Goal: Task Accomplishment & Management: Use online tool/utility

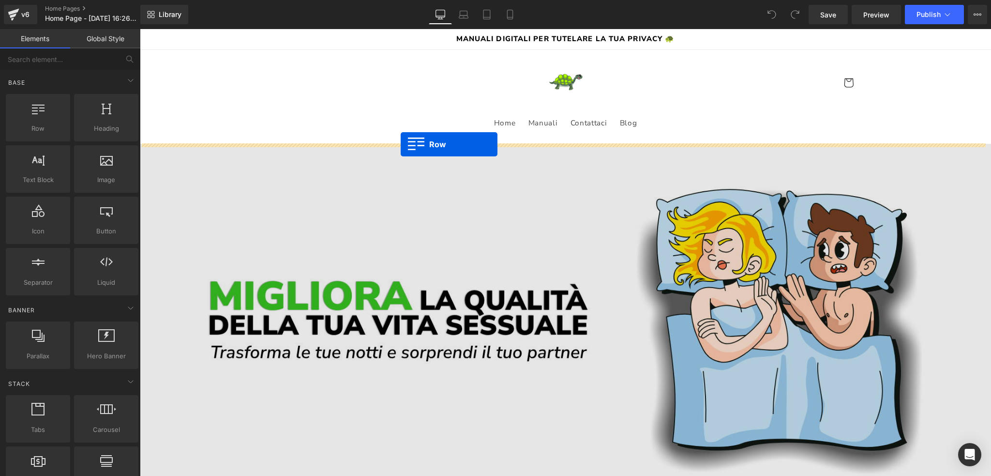
drag, startPoint x: 179, startPoint y: 143, endPoint x: 401, endPoint y: 144, distance: 221.6
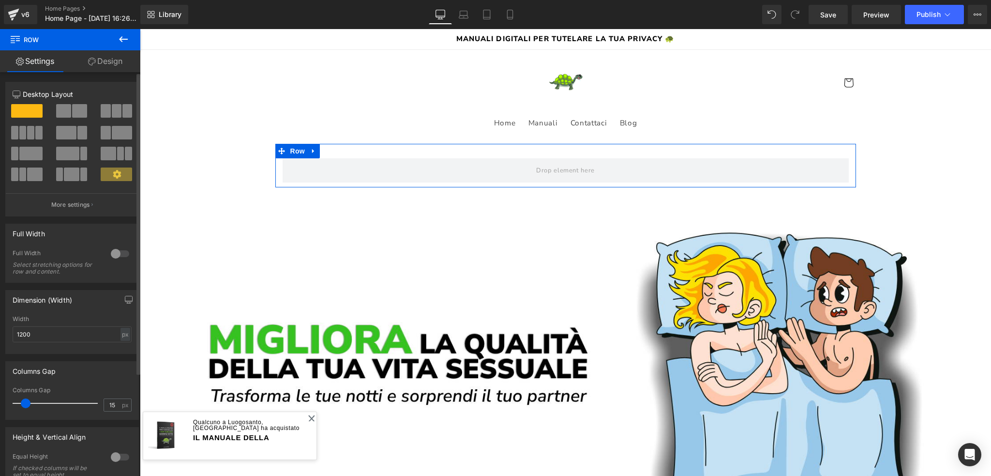
click at [75, 116] on span at bounding box center [79, 111] width 15 height 14
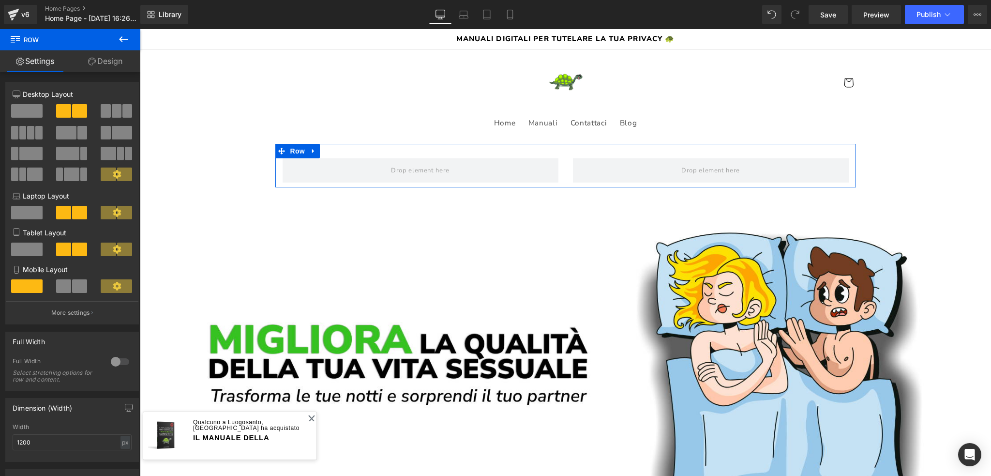
click at [90, 61] on icon at bounding box center [92, 62] width 8 height 8
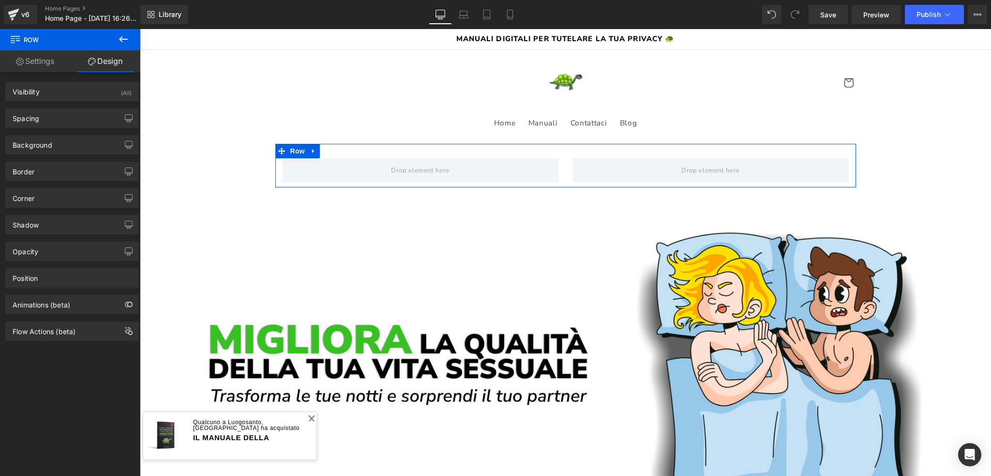
click at [20, 63] on icon at bounding box center [20, 62] width 8 height 8
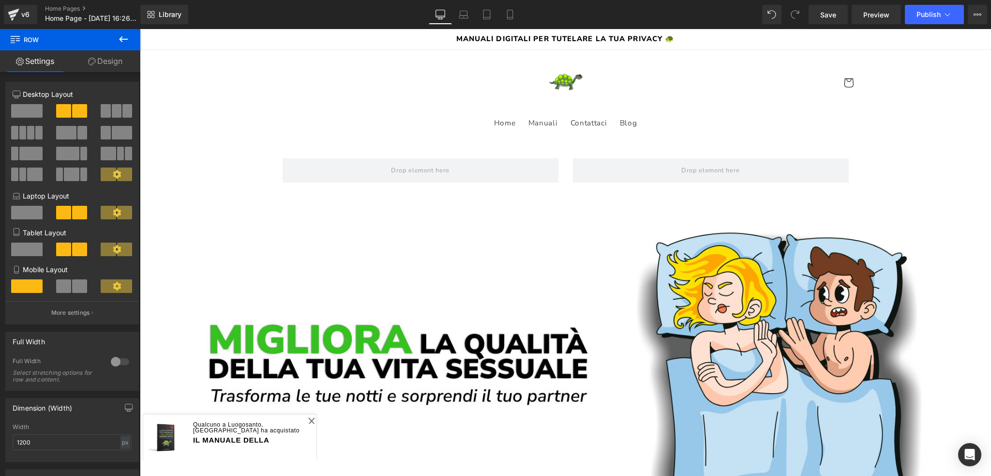
click at [122, 37] on icon at bounding box center [123, 39] width 9 height 6
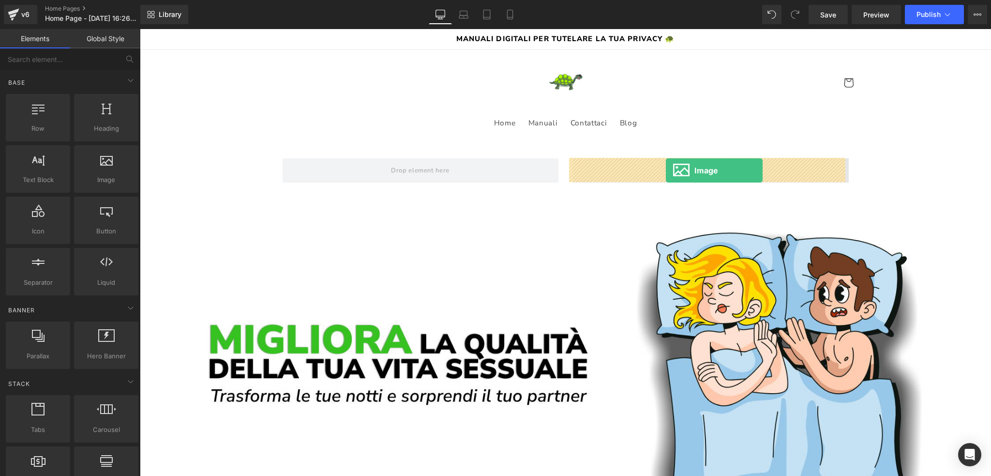
drag, startPoint x: 244, startPoint y: 194, endPoint x: 666, endPoint y: 170, distance: 422.1
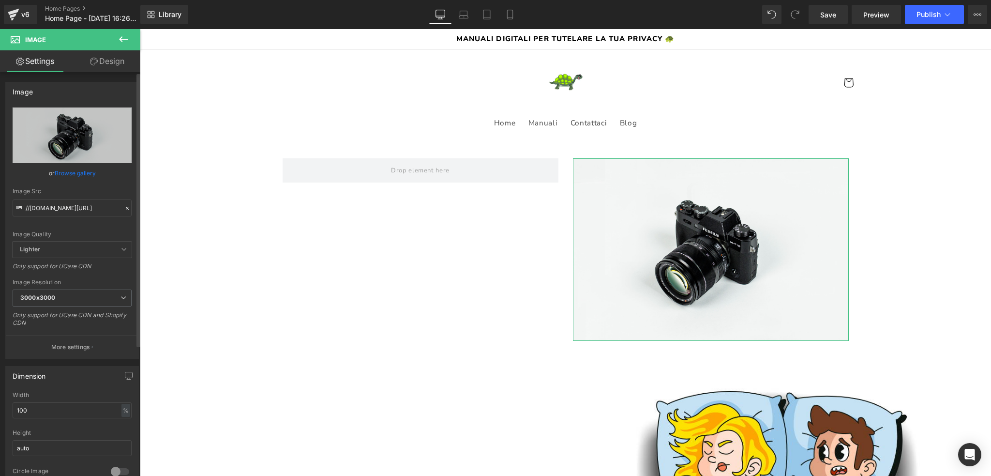
click at [73, 174] on link "Browse gallery" at bounding box center [75, 173] width 41 height 17
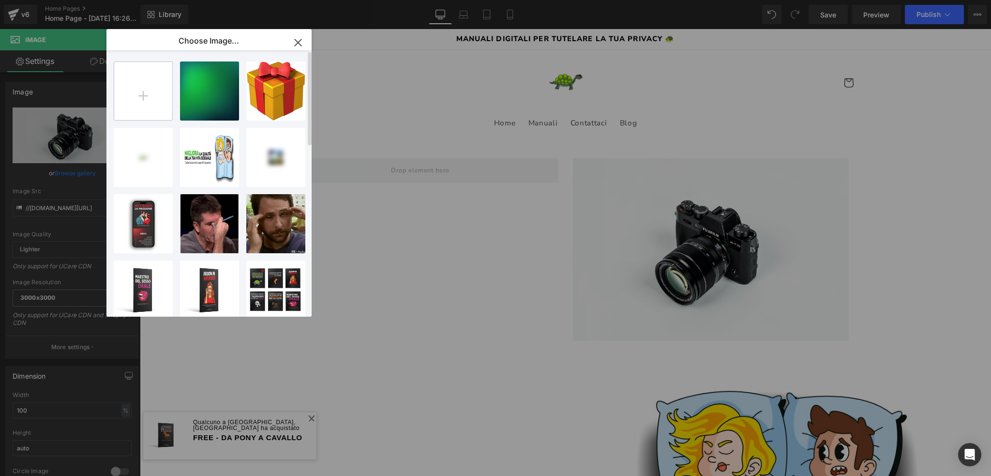
click at [154, 93] on input "file" at bounding box center [143, 91] width 58 height 58
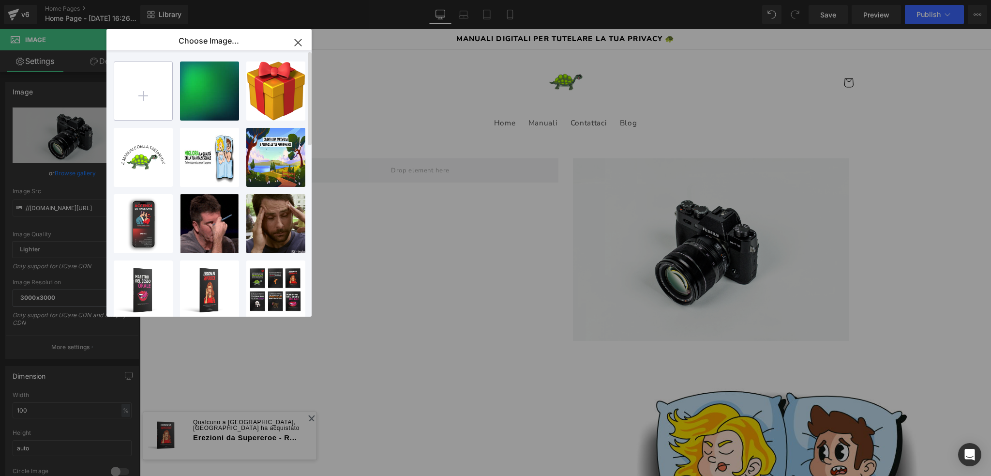
type input "C:\fakepath\backgroundsito.png"
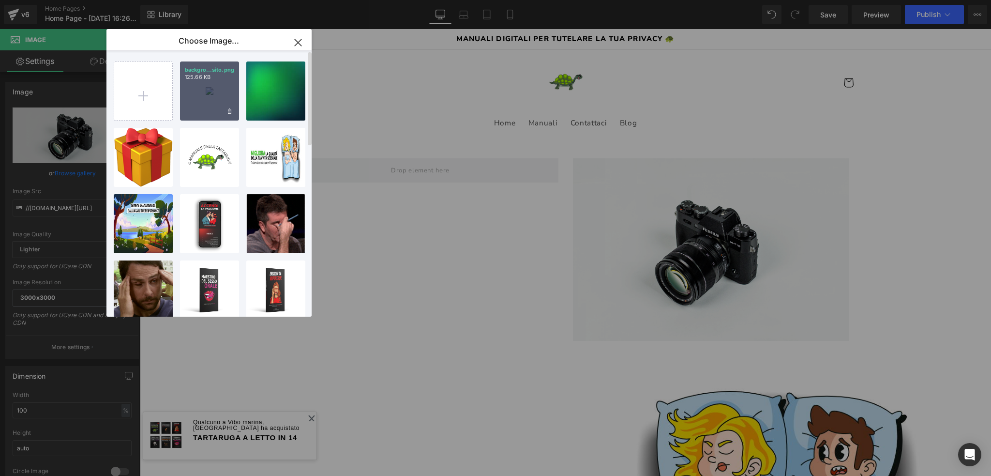
click at [205, 91] on div "backgro...sito.png 125.66 KB" at bounding box center [209, 90] width 59 height 59
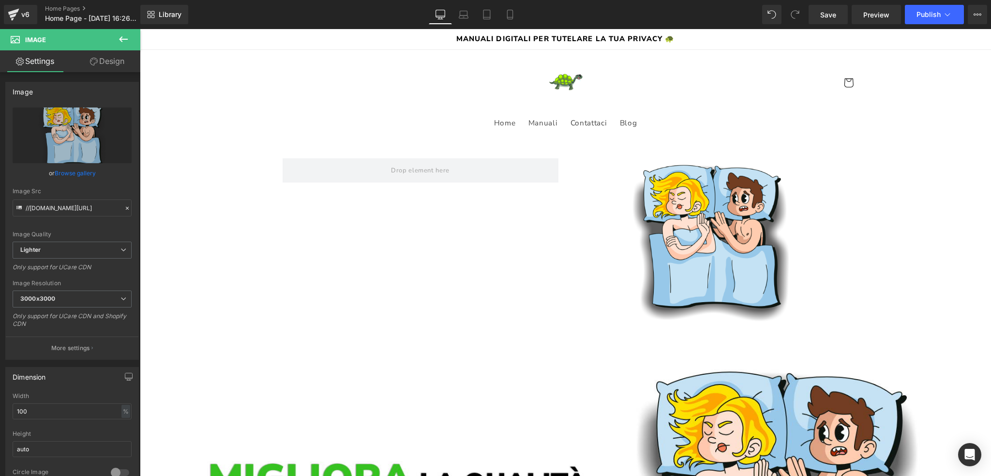
click at [118, 45] on icon at bounding box center [124, 39] width 12 height 12
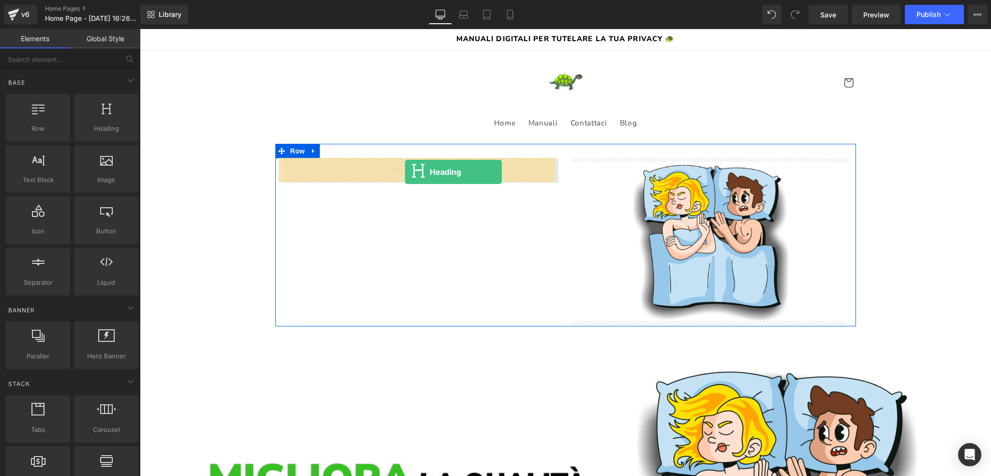
drag, startPoint x: 242, startPoint y: 149, endPoint x: 405, endPoint y: 172, distance: 164.2
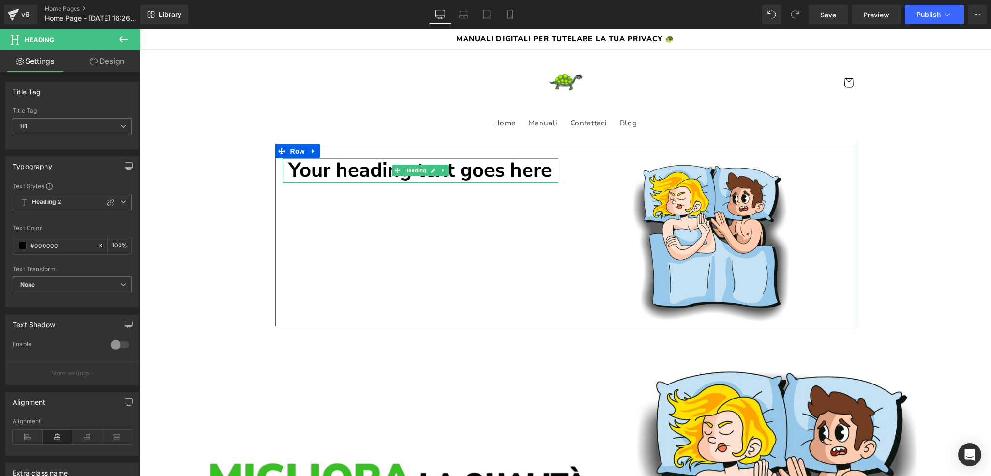
click at [347, 172] on h1 "Your heading text goes here" at bounding box center [421, 170] width 276 height 24
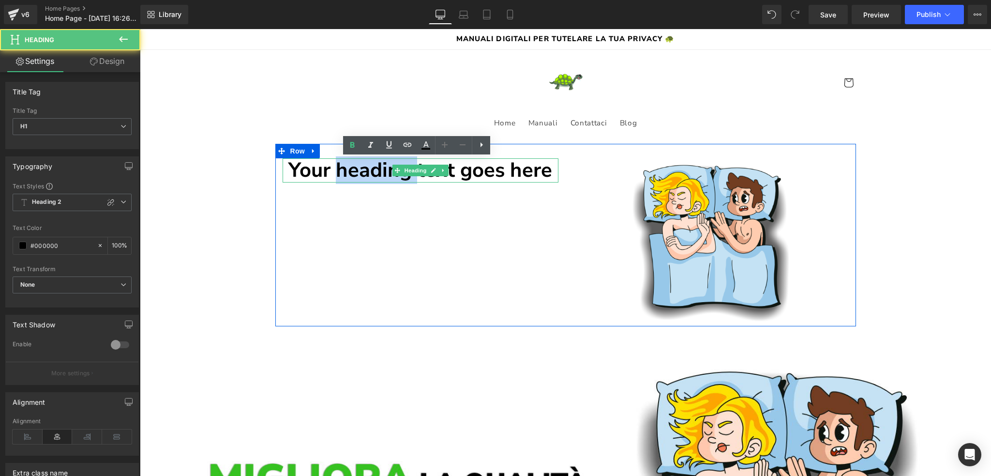
click at [347, 172] on h1 "Your heading text goes here" at bounding box center [421, 170] width 276 height 24
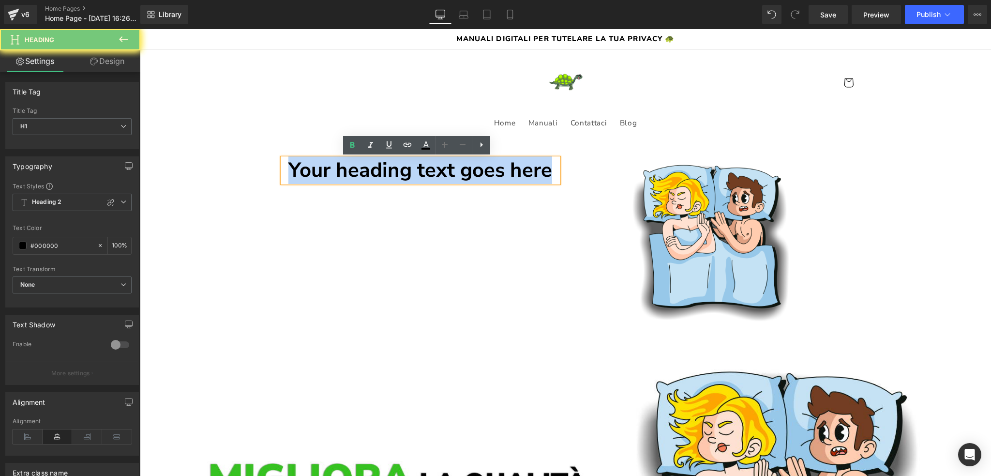
click at [347, 172] on h1 "Your heading text goes here" at bounding box center [421, 170] width 276 height 24
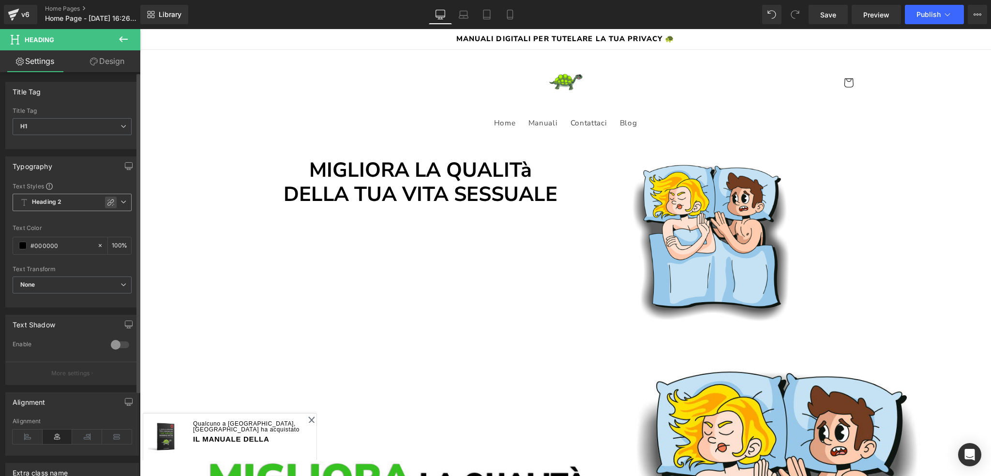
click at [108, 203] on icon at bounding box center [111, 202] width 8 height 8
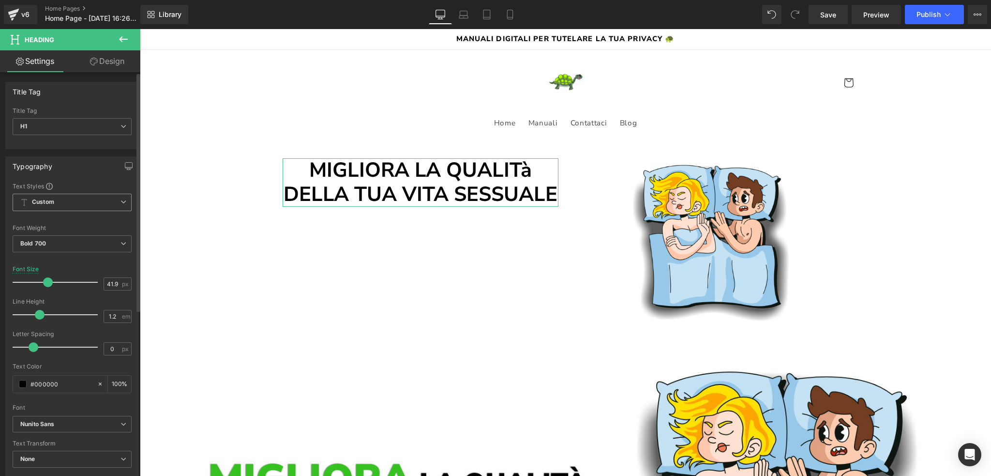
click at [106, 201] on span "Custom" at bounding box center [72, 202] width 119 height 17
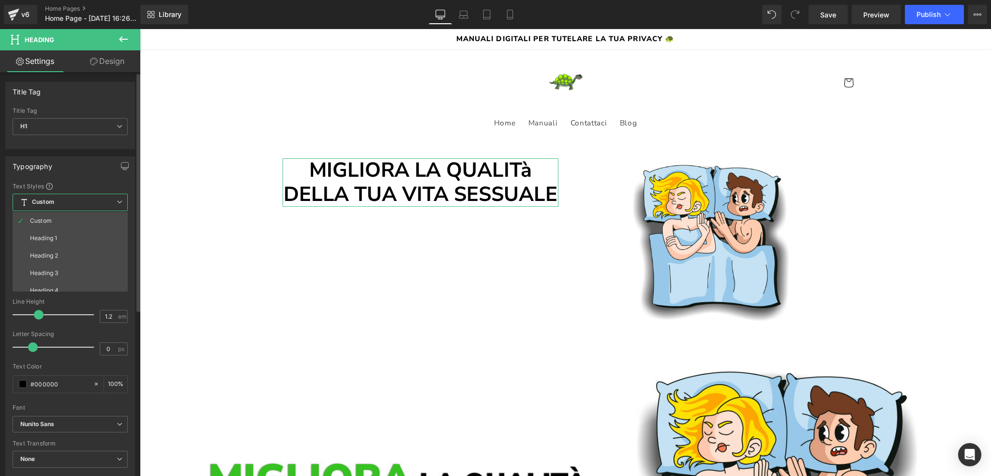
click at [106, 201] on span "Custom" at bounding box center [70, 202] width 115 height 17
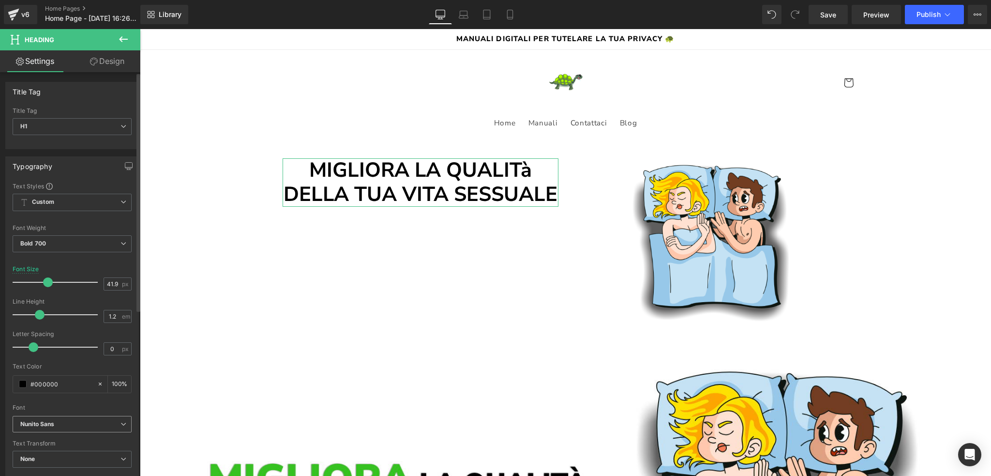
click at [91, 426] on b "Nunito Sans" at bounding box center [70, 424] width 100 height 8
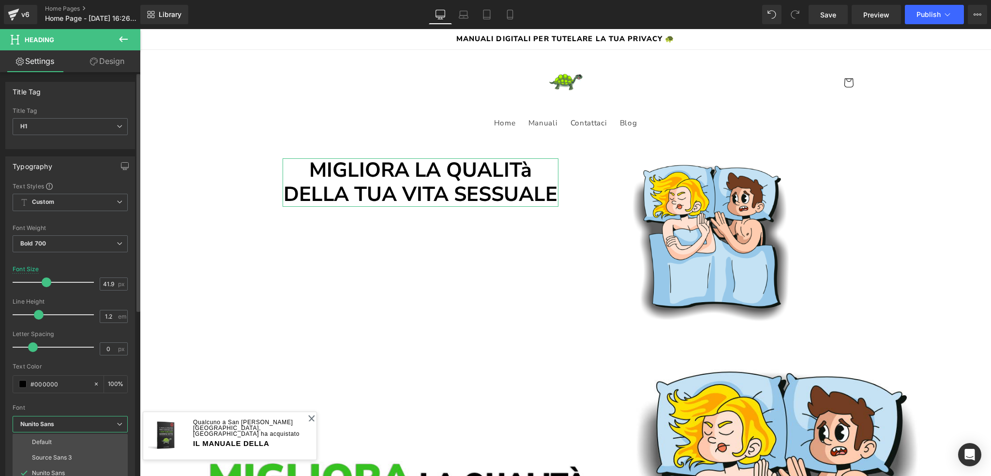
click at [61, 230] on div "Font Weight" at bounding box center [70, 227] width 115 height 7
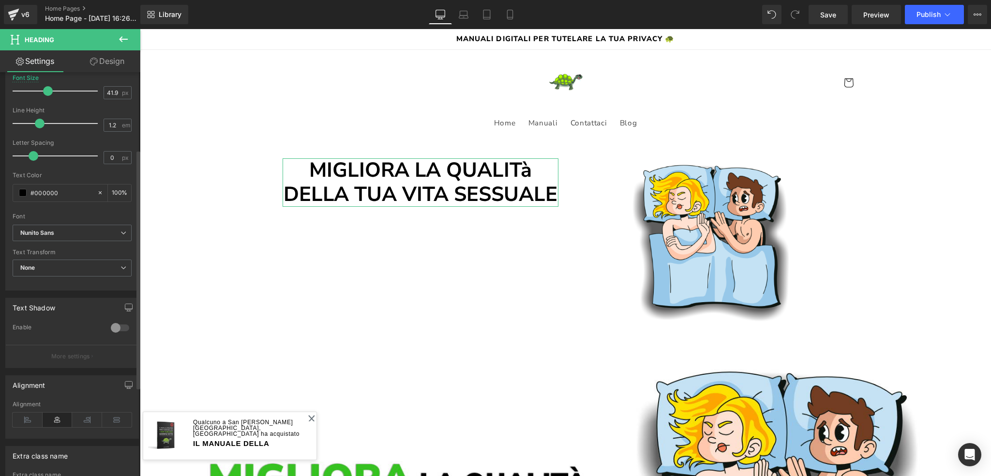
scroll to position [194, 0]
click at [61, 226] on b "Nunito Sans" at bounding box center [70, 230] width 100 height 8
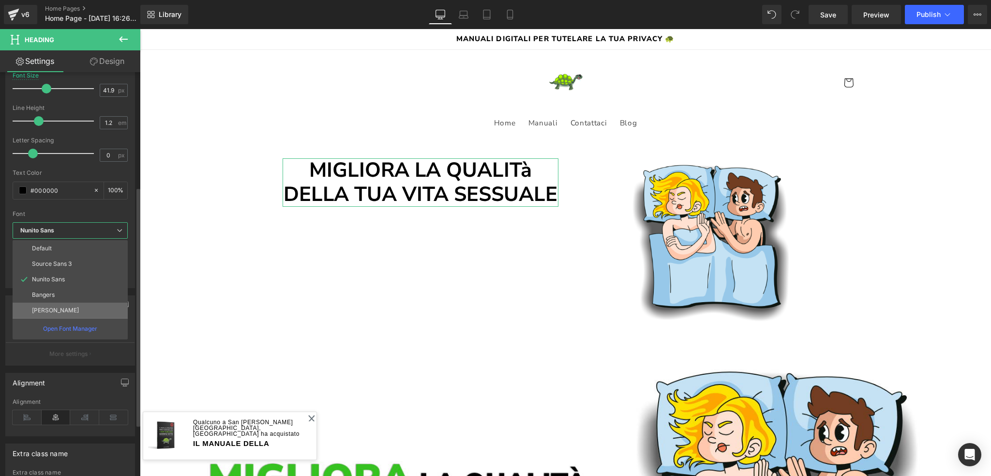
click at [69, 307] on p "[PERSON_NAME]" at bounding box center [55, 310] width 47 height 7
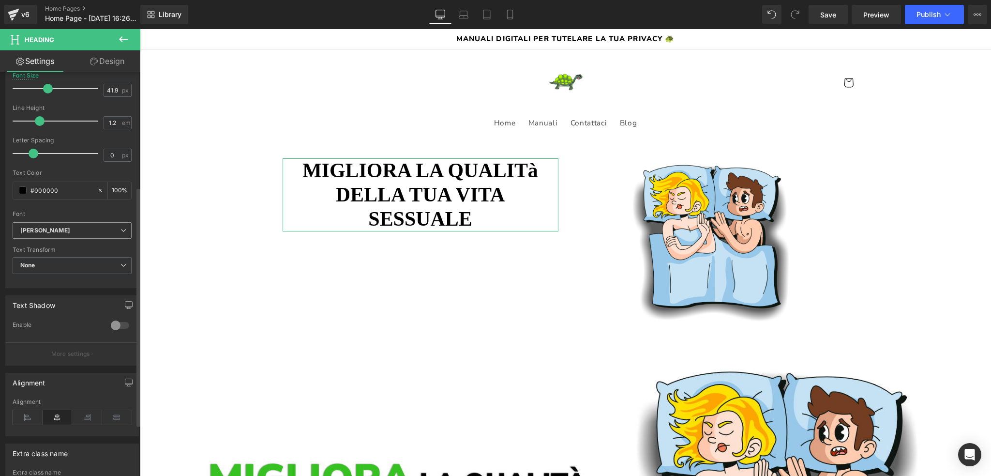
click at [79, 235] on span "[PERSON_NAME]" at bounding box center [72, 230] width 119 height 17
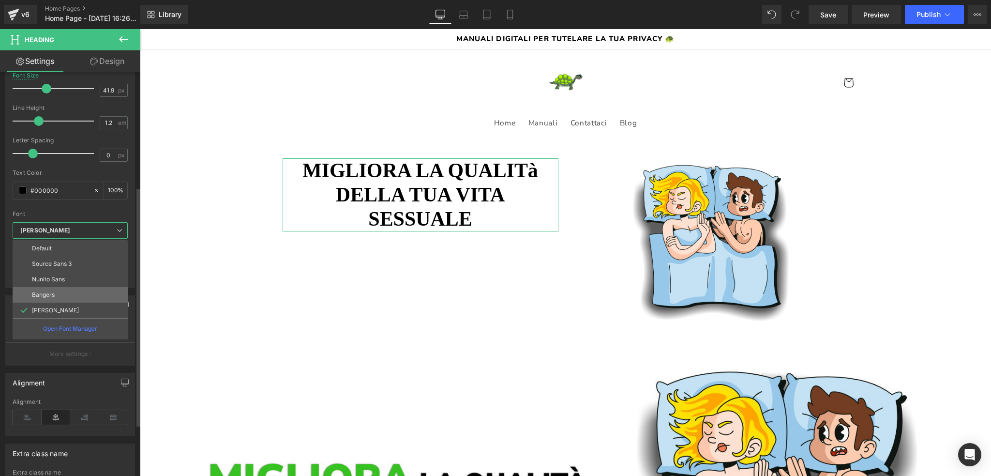
click at [61, 288] on li "Bangers" at bounding box center [70, 294] width 115 height 15
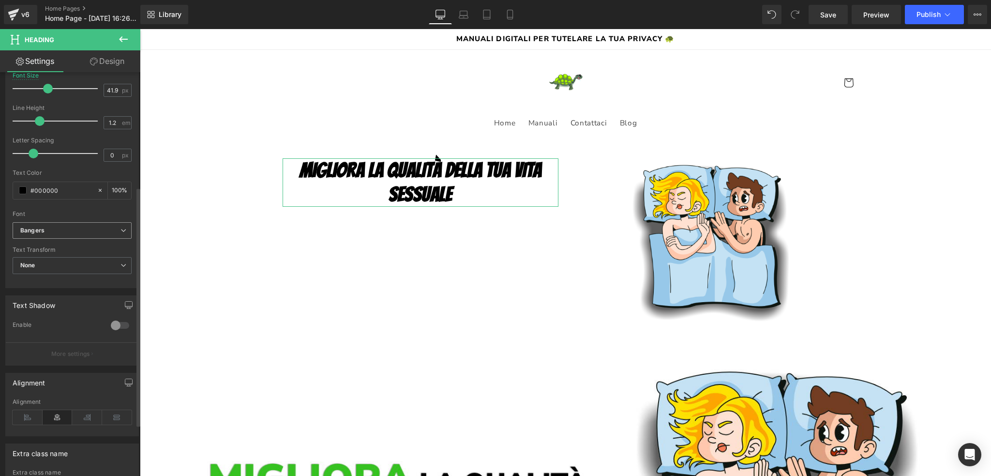
click at [64, 232] on b "Bangers" at bounding box center [70, 230] width 100 height 8
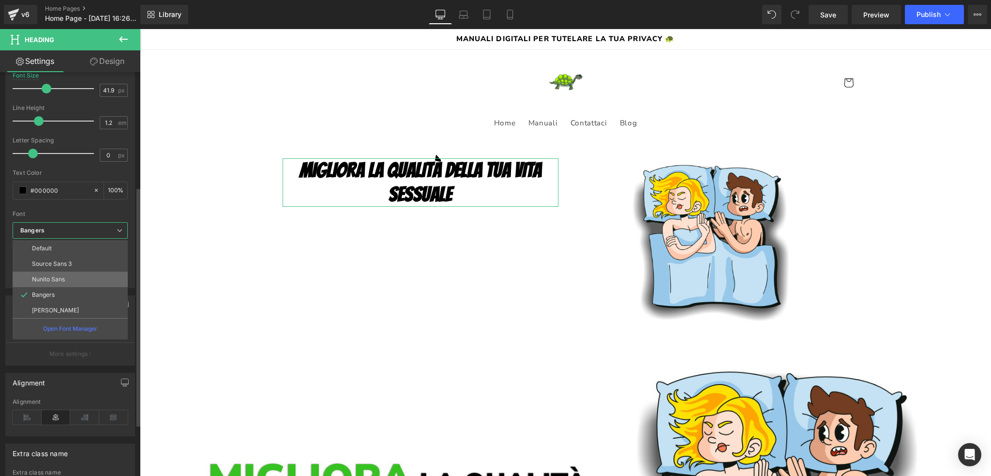
click at [56, 273] on li "Nunito Sans" at bounding box center [70, 278] width 115 height 15
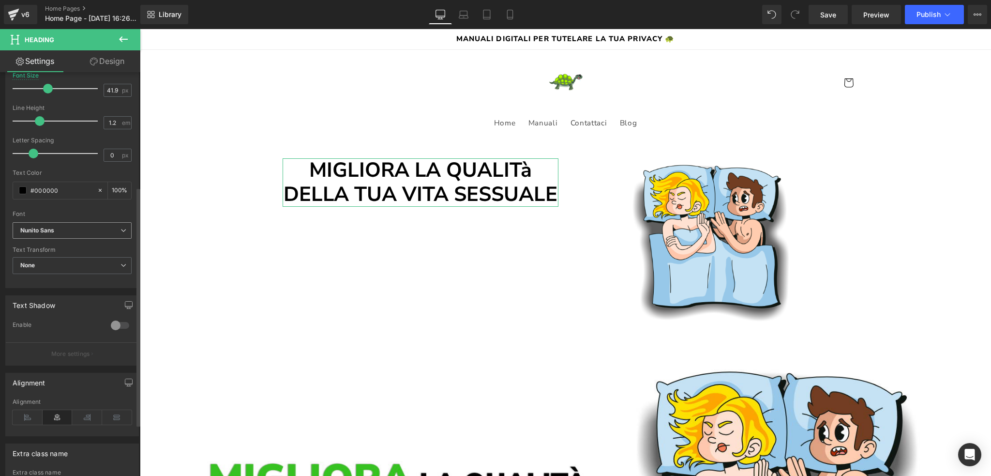
click at [72, 226] on b "Nunito Sans" at bounding box center [70, 230] width 100 height 8
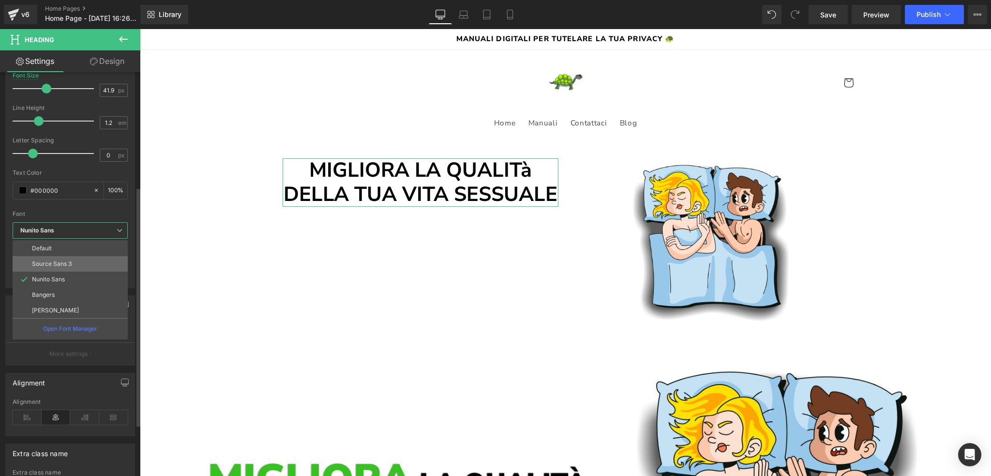
click at [66, 260] on p "Source Sans 3" at bounding box center [52, 263] width 40 height 7
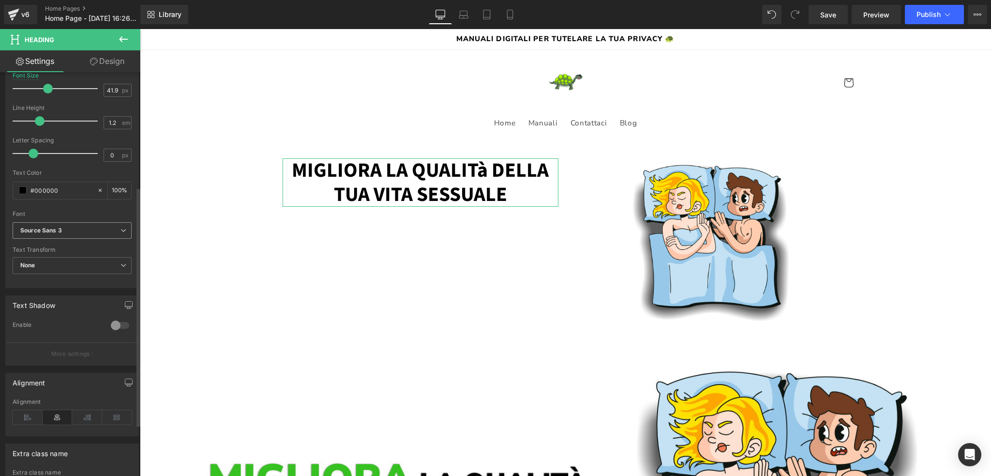
click at [78, 226] on b "Source Sans 3" at bounding box center [70, 230] width 100 height 8
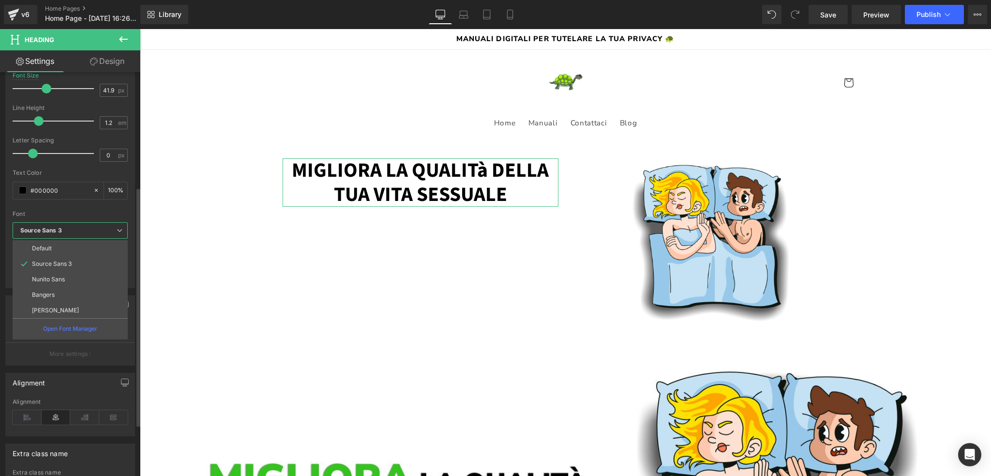
click at [78, 226] on b "Source Sans 3" at bounding box center [68, 230] width 96 height 8
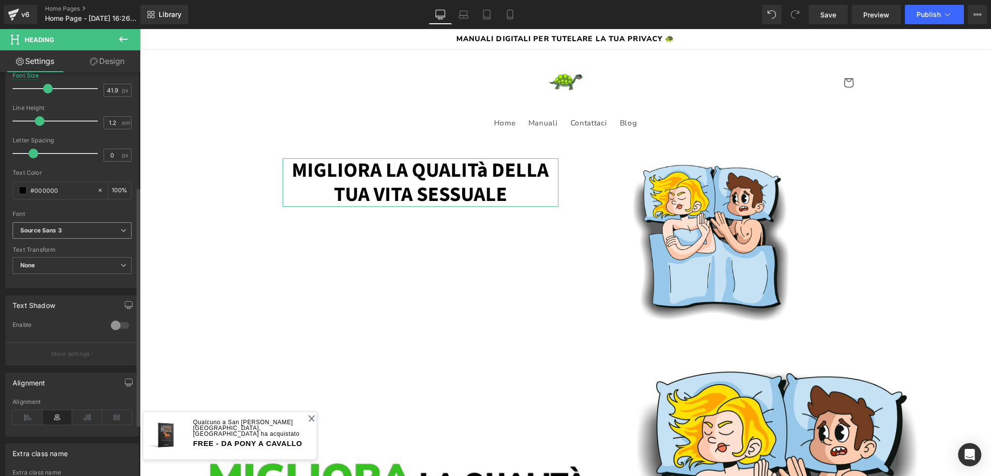
click at [71, 227] on b "Source Sans 3" at bounding box center [70, 230] width 100 height 8
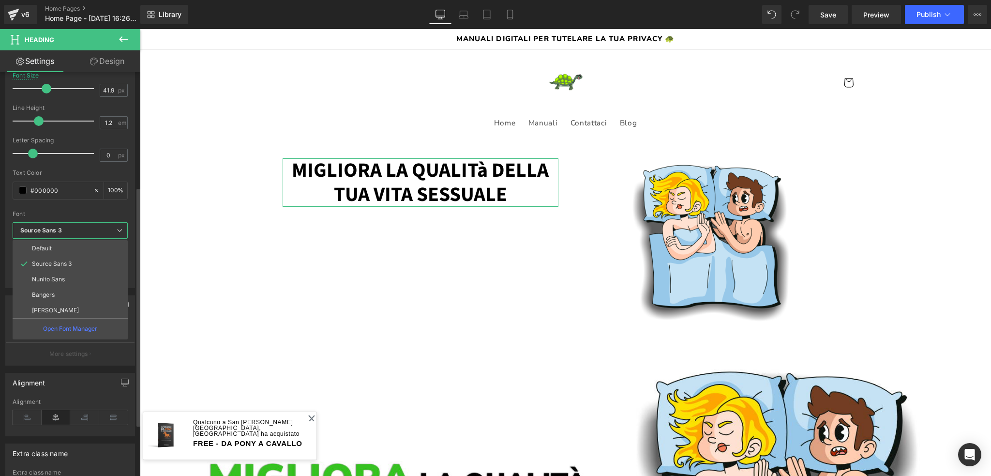
click at [71, 227] on b "Source Sans 3" at bounding box center [68, 230] width 96 height 8
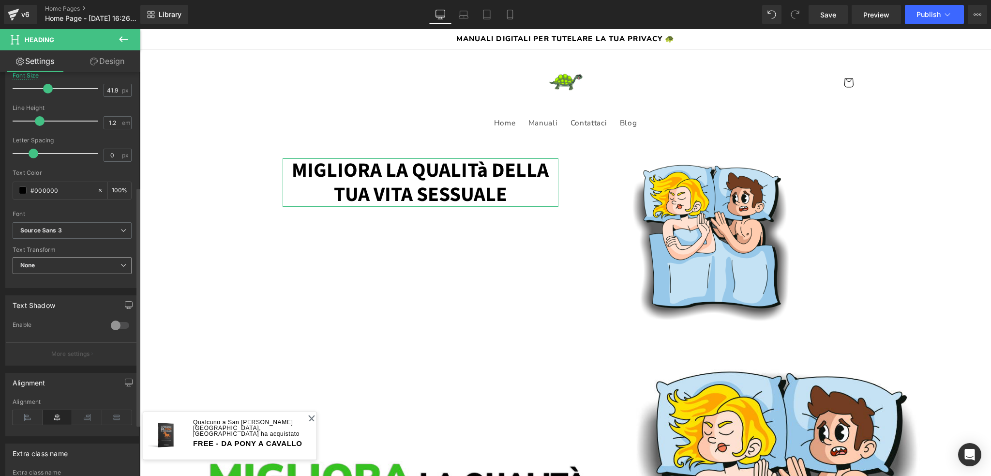
click at [54, 263] on span "None" at bounding box center [72, 265] width 119 height 17
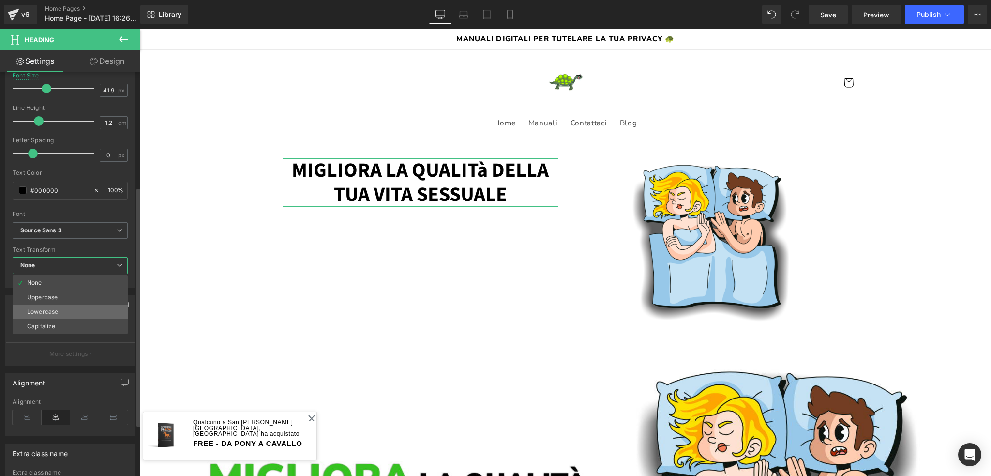
click at [62, 313] on li "Lowercase" at bounding box center [70, 311] width 115 height 15
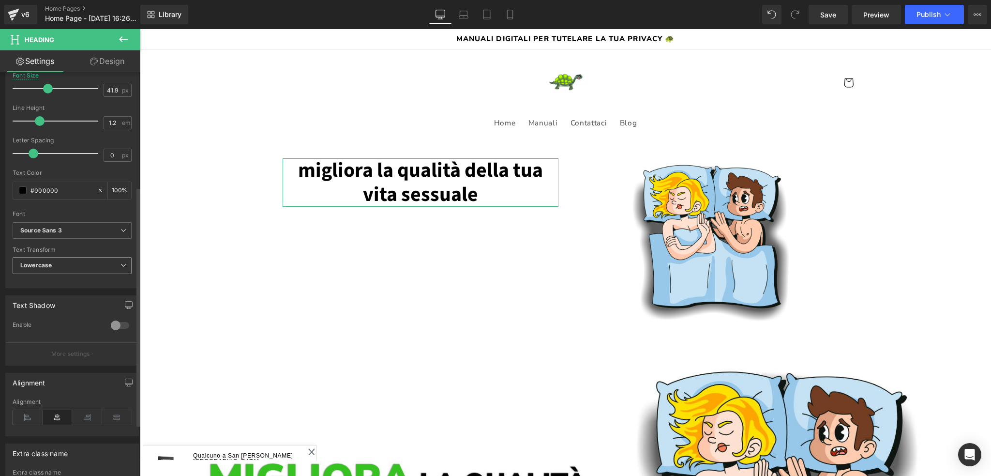
click at [60, 266] on span "Lowercase" at bounding box center [72, 265] width 119 height 17
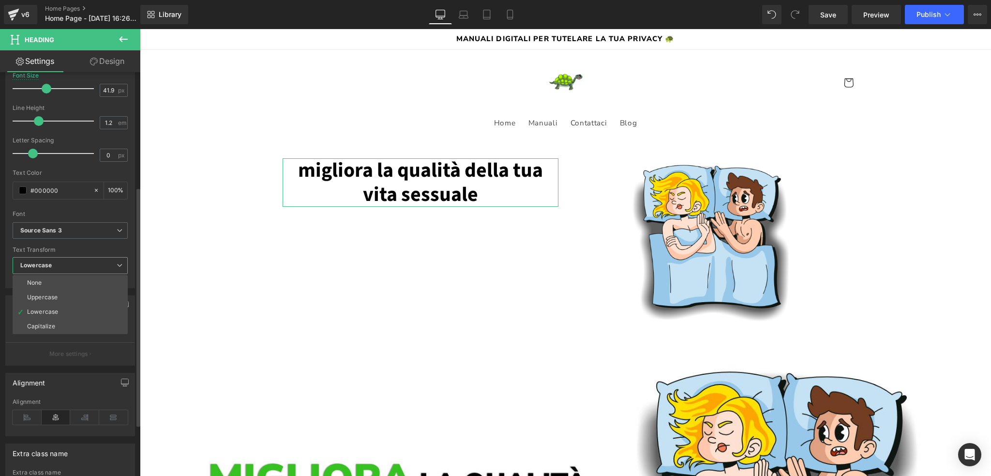
click at [55, 298] on div "Uppercase" at bounding box center [42, 297] width 30 height 7
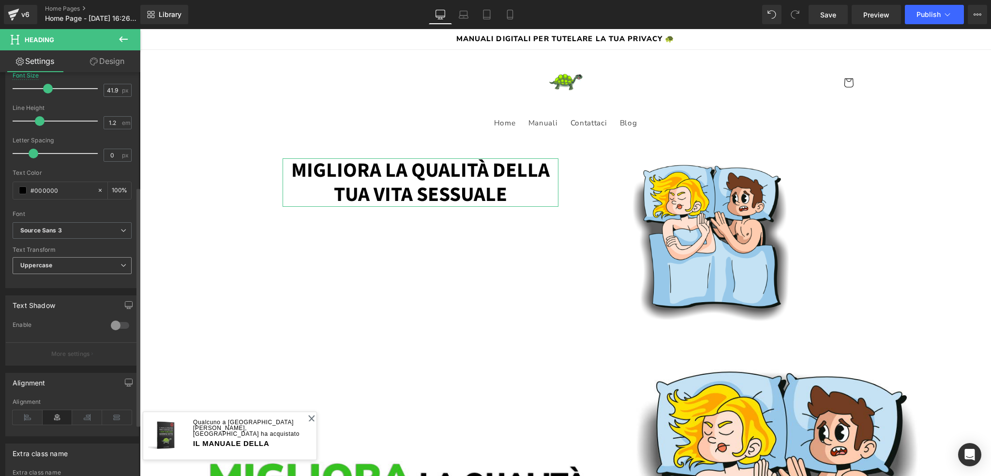
click at [59, 269] on span "Uppercase" at bounding box center [72, 265] width 119 height 17
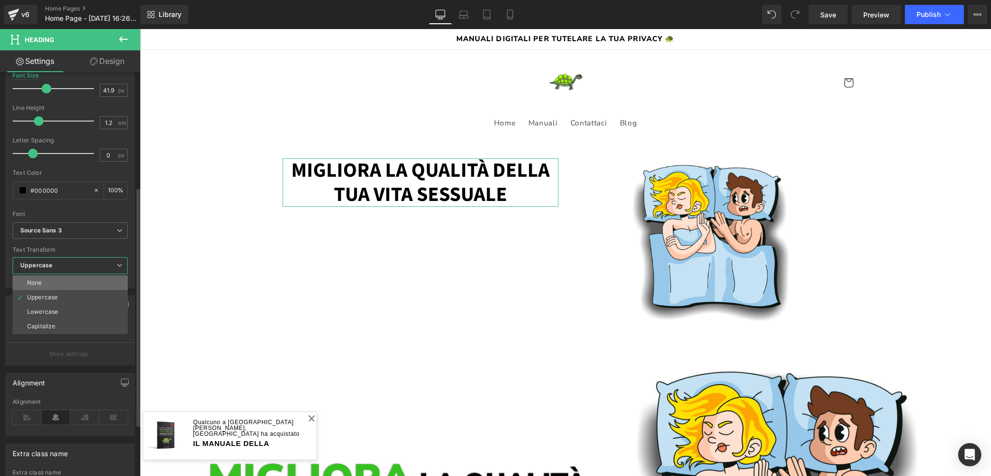
click at [52, 281] on li "None" at bounding box center [70, 282] width 115 height 15
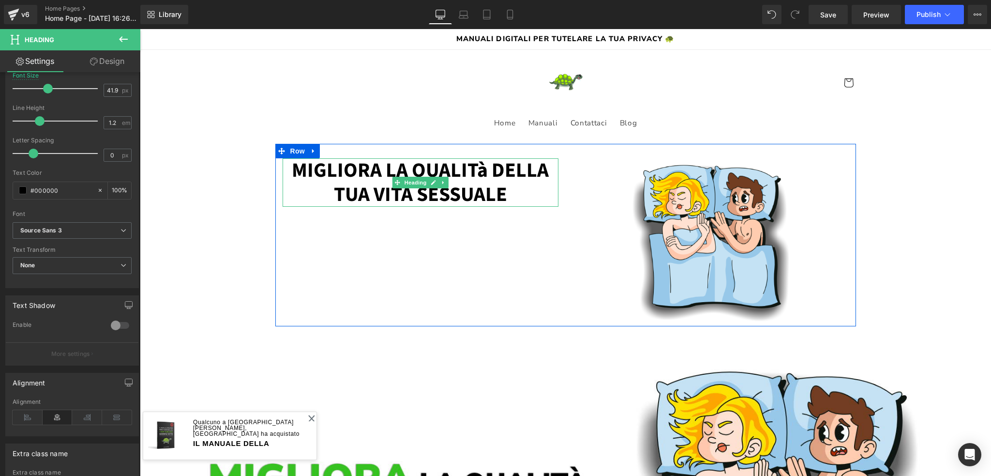
click at [389, 163] on h1 "MIGLIORA LA QUALITà DELLA TUA VITA SESSUALE" at bounding box center [421, 182] width 276 height 49
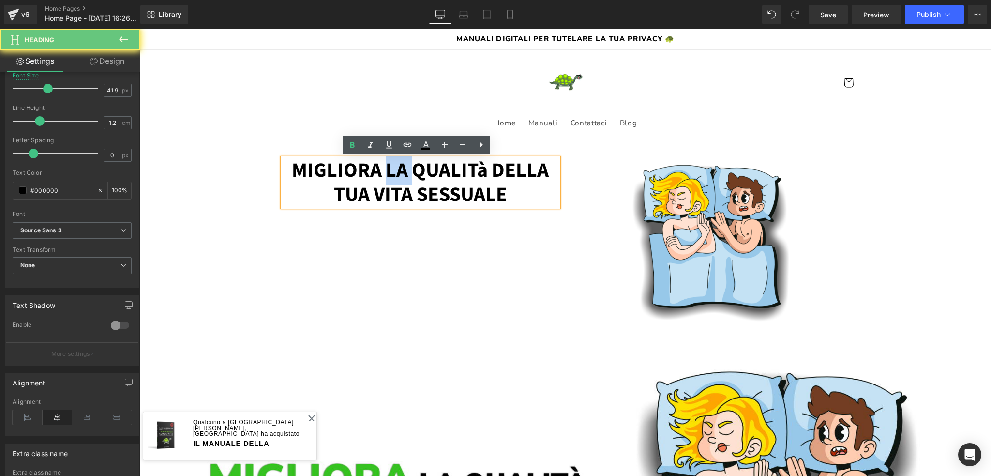
click at [389, 163] on h1 "MIGLIORA LA QUALITà DELLA TUA VITA SESSUALE" at bounding box center [421, 182] width 276 height 49
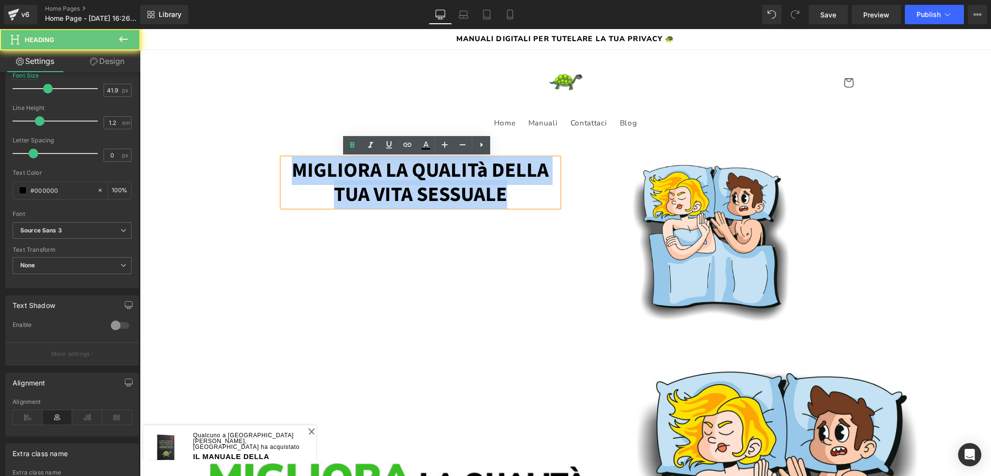
click at [389, 163] on h1 "MIGLIORA LA QUALITà DELLA TUA VITA SESSUALE" at bounding box center [421, 182] width 276 height 49
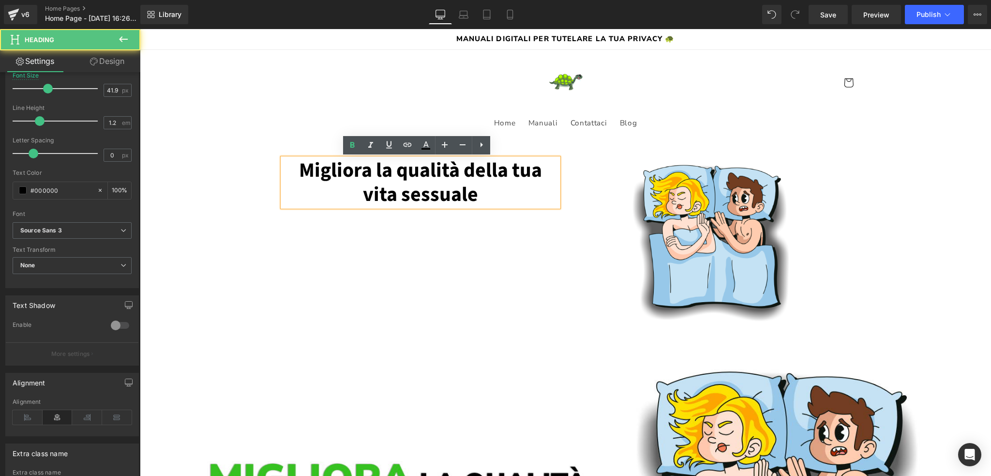
click at [414, 166] on h1 "Migliora la qualità della tua vita sessuale" at bounding box center [421, 182] width 276 height 49
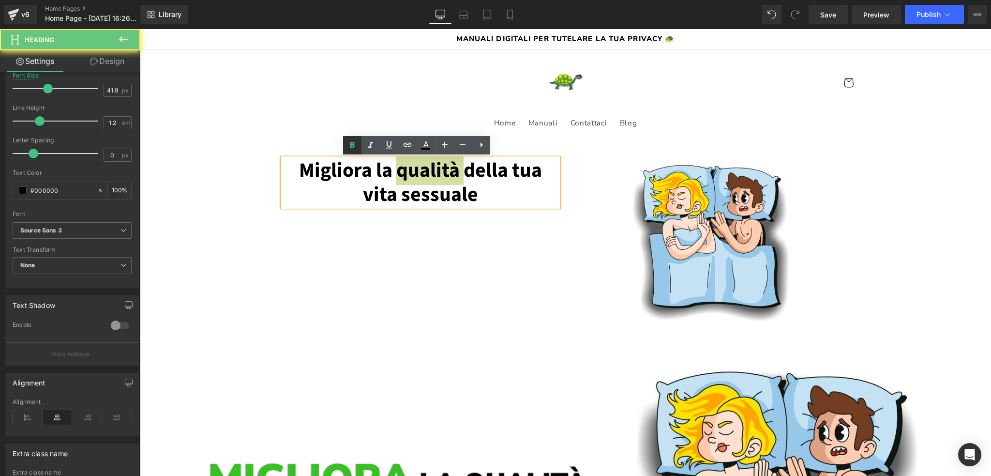
click at [348, 145] on icon at bounding box center [352, 145] width 12 height 12
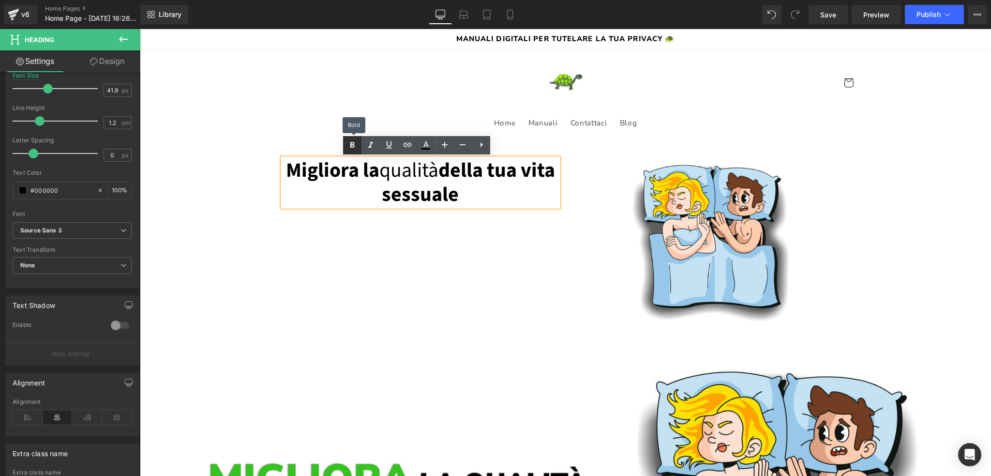
click at [348, 145] on icon at bounding box center [352, 145] width 12 height 12
click at [416, 175] on span "qualità" at bounding box center [408, 170] width 59 height 29
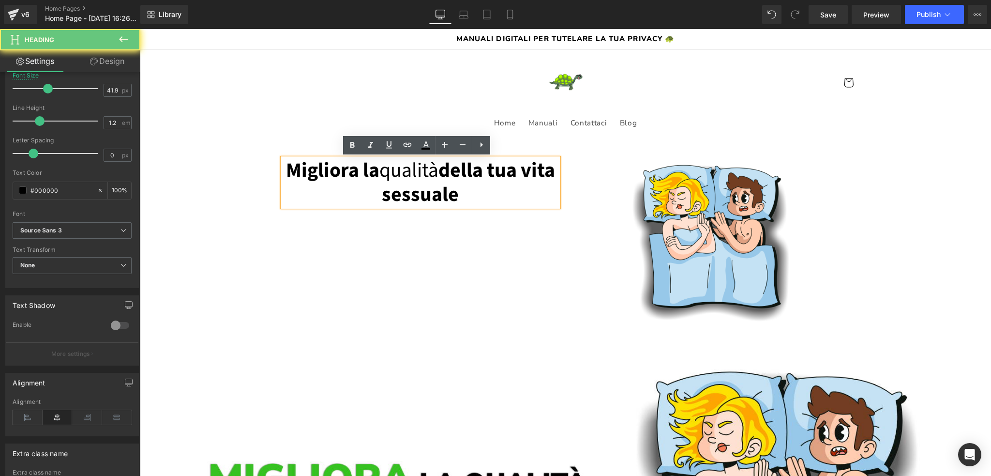
click at [417, 175] on span "qualità" at bounding box center [408, 170] width 59 height 29
click at [348, 143] on icon at bounding box center [352, 145] width 12 height 12
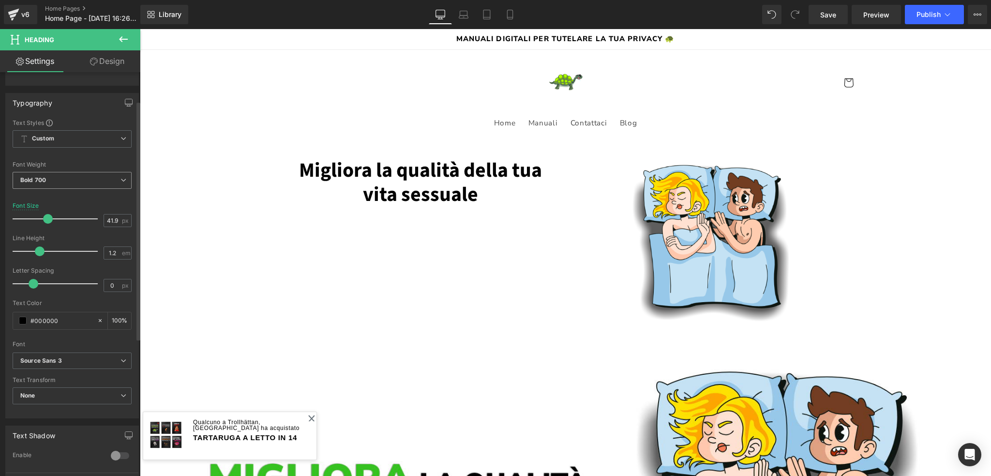
scroll to position [48, 0]
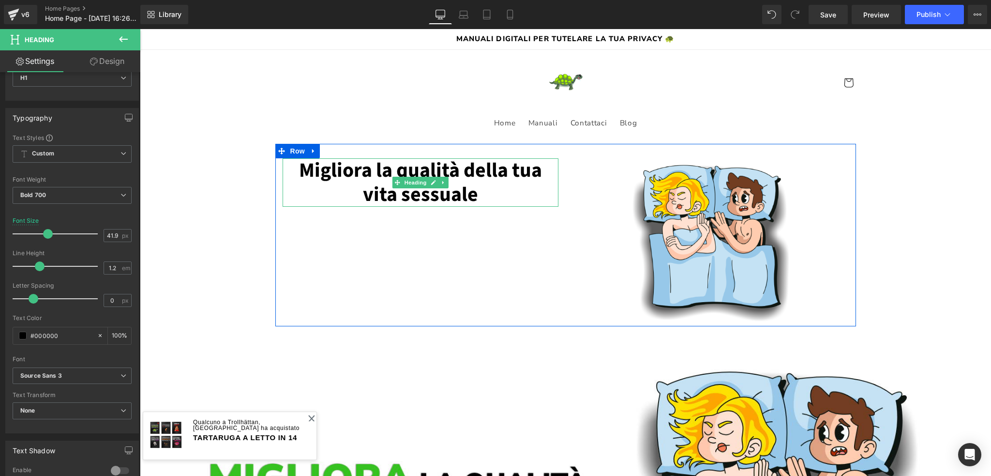
click at [414, 169] on h1 "Migliora la qualità della tua vita sessuale" at bounding box center [421, 182] width 276 height 49
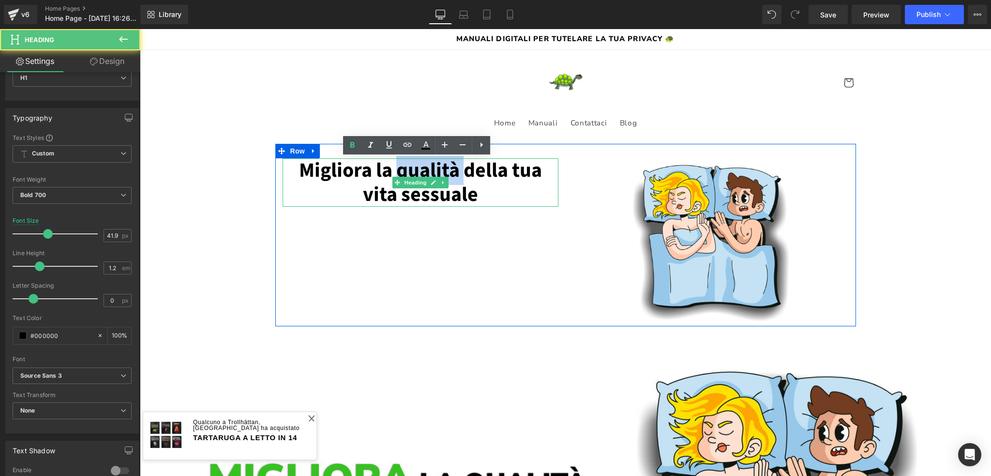
click at [414, 169] on h1 "Migliora la qualità della tua vita sessuale" at bounding box center [421, 182] width 276 height 49
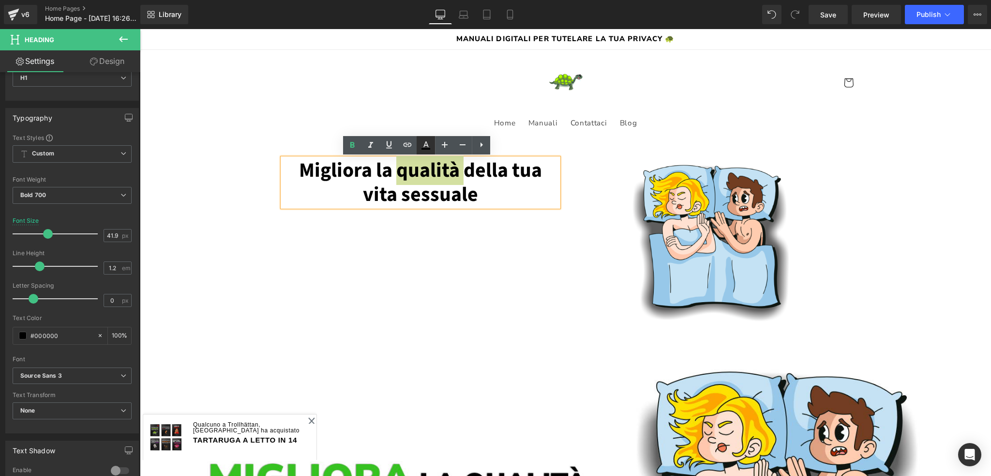
click at [425, 147] on icon at bounding box center [426, 145] width 12 height 12
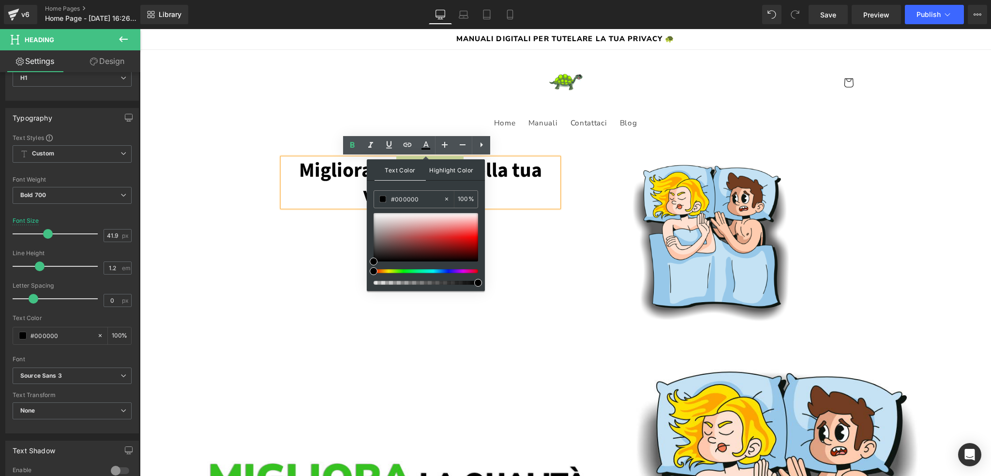
click at [446, 175] on span "Highlight Color" at bounding box center [451, 169] width 51 height 21
click at [405, 172] on span "Text Color" at bounding box center [399, 169] width 51 height 21
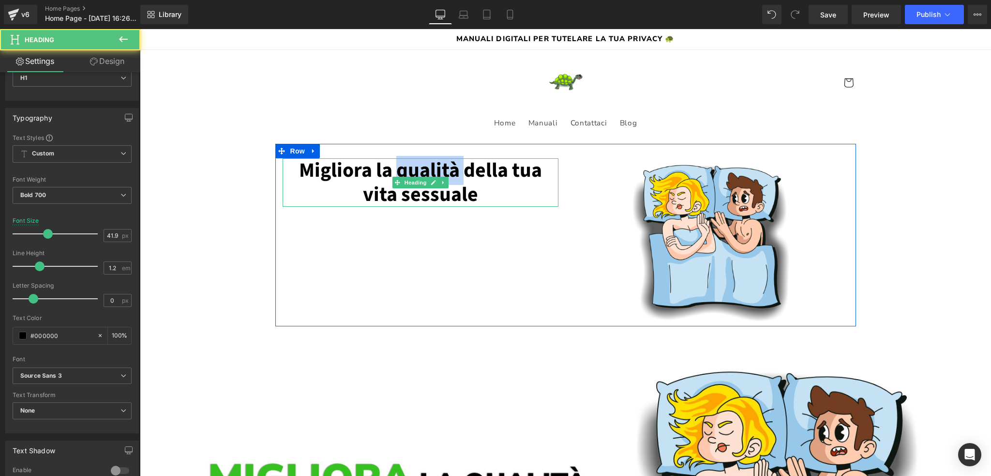
click at [435, 165] on h1 "Migliora la qualità della tua vita sessuale" at bounding box center [421, 182] width 276 height 49
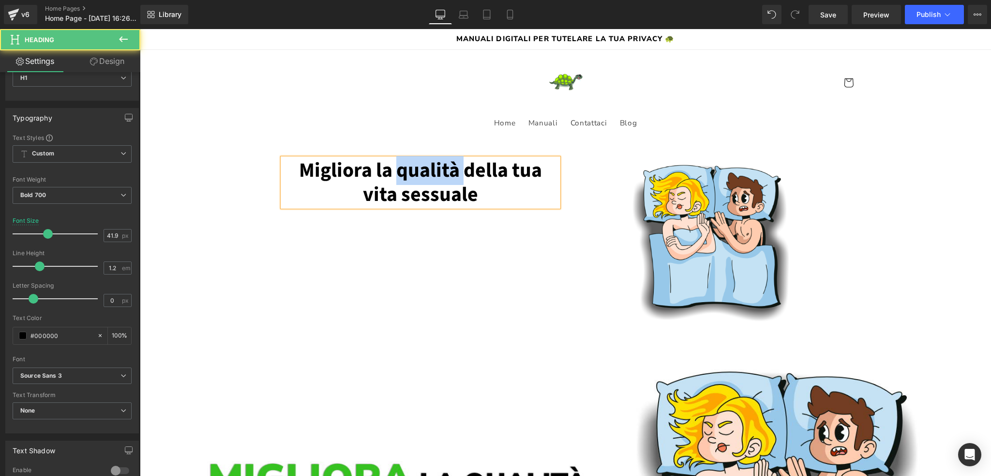
click at [435, 165] on h1 "Migliora la qualità della tua vita sessuale" at bounding box center [421, 182] width 276 height 49
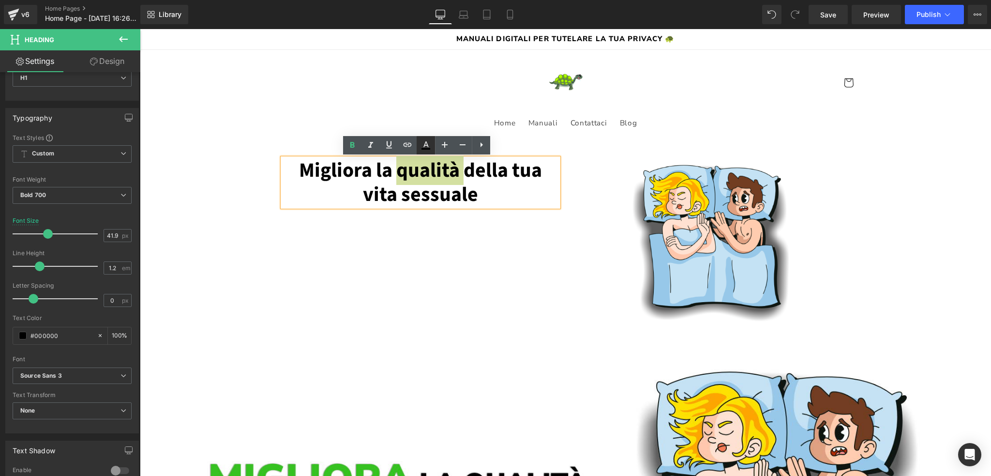
click at [423, 143] on icon at bounding box center [426, 145] width 12 height 12
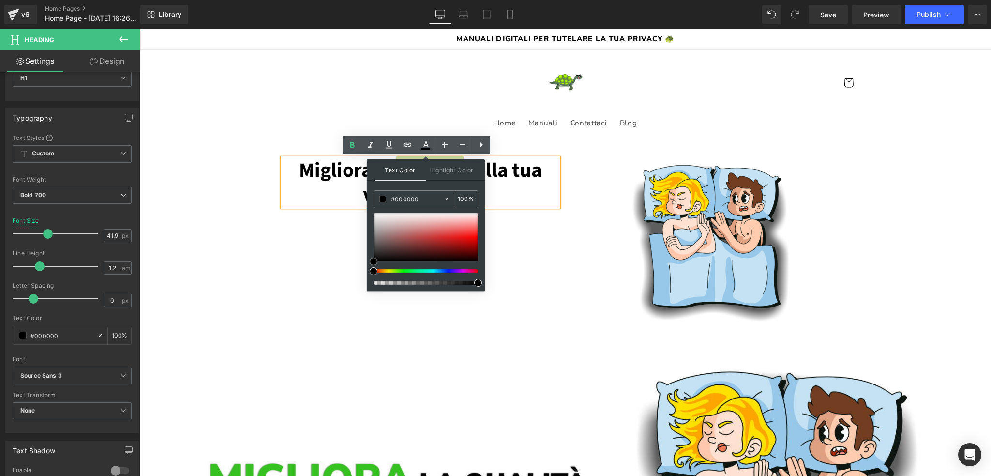
drag, startPoint x: 423, startPoint y: 197, endPoint x: 393, endPoint y: 197, distance: 30.5
click at [393, 197] on input "#000000" at bounding box center [417, 199] width 52 height 11
paste input "36c321"
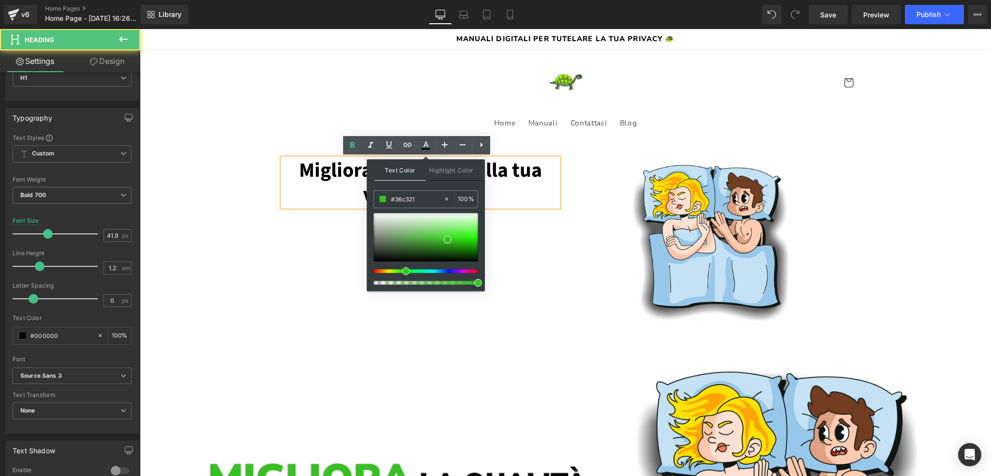
click at [504, 165] on h1 "Migliora la qualità della tua vita sessuale" at bounding box center [421, 182] width 276 height 49
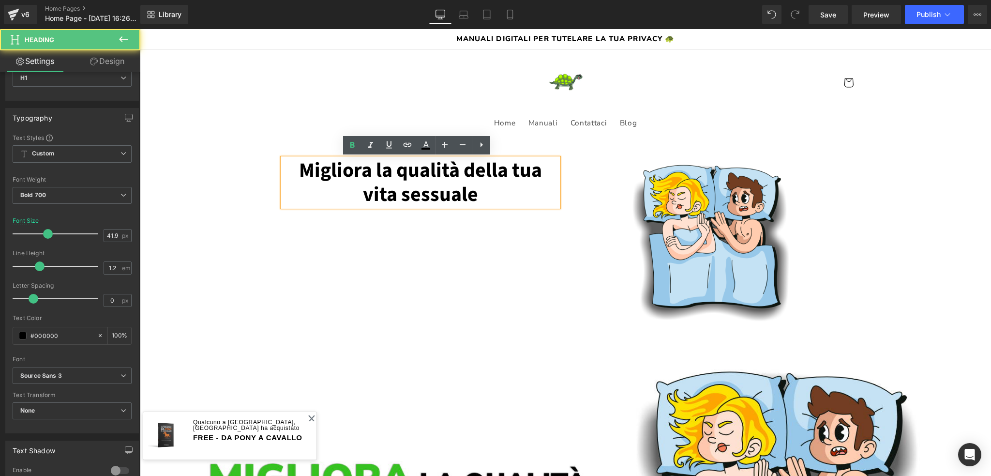
click at [430, 164] on h1 "Migliora la qualità della tua vita sessuale" at bounding box center [421, 182] width 276 height 49
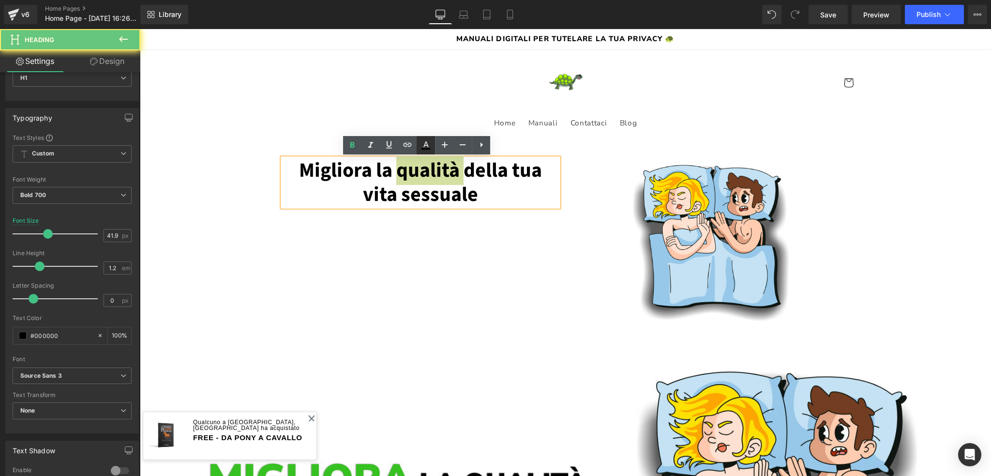
click at [429, 143] on icon at bounding box center [426, 145] width 12 height 12
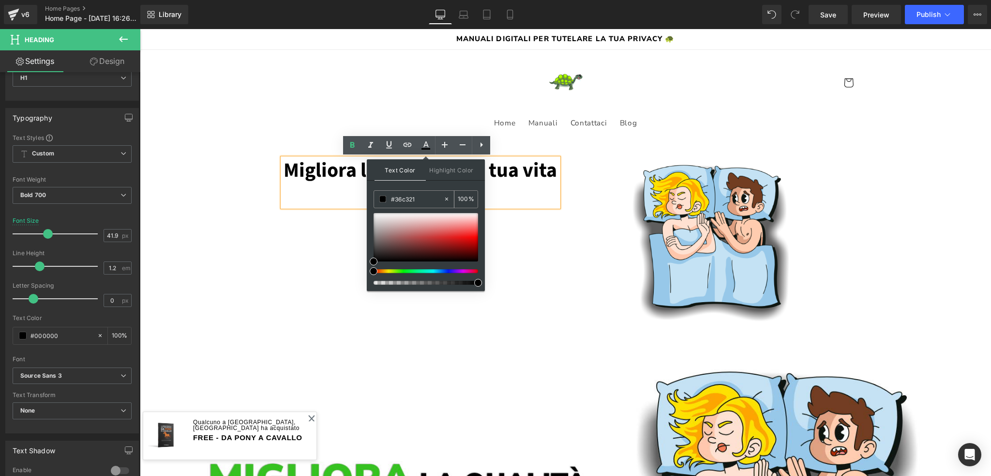
click at [405, 198] on input "#36c321" at bounding box center [417, 199] width 52 height 11
paste input "36c321"
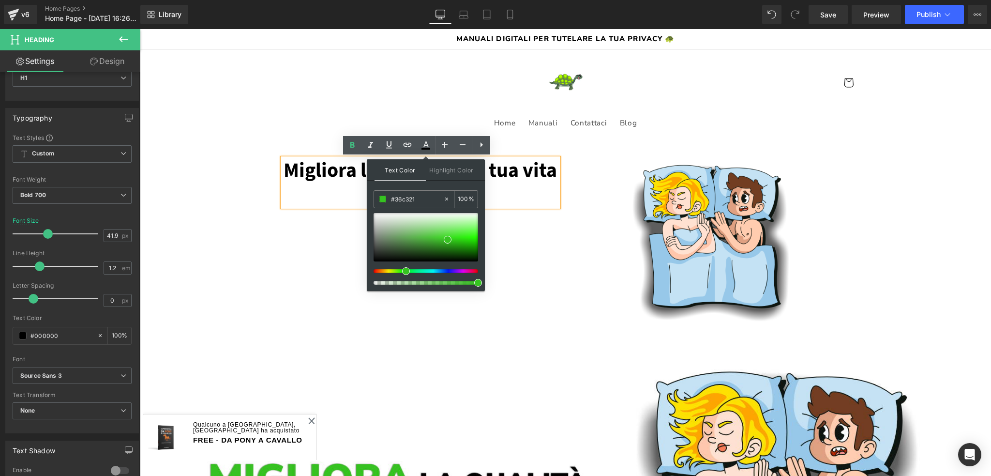
type input "#36c321"
click at [431, 183] on div "Text Color Highlight Color #333333 #36c321 100 % transparent 0 %" at bounding box center [426, 225] width 118 height 132
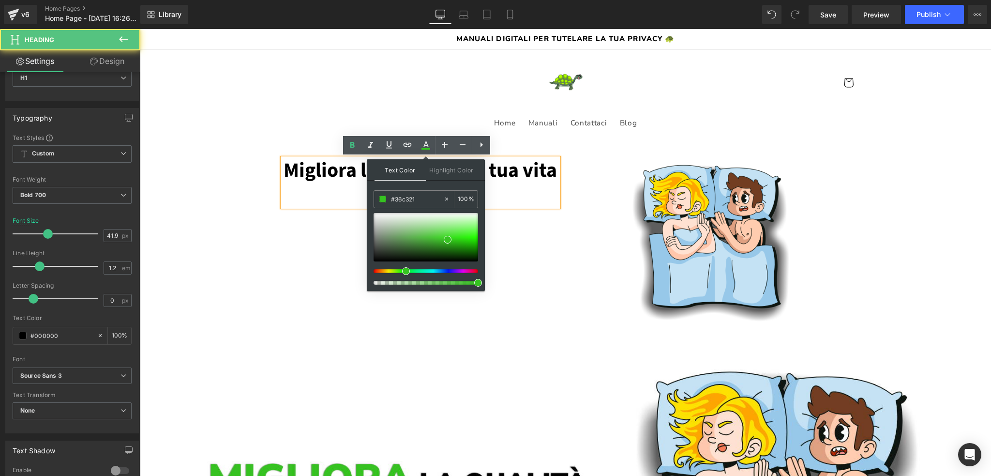
click at [539, 171] on h1 "Migliora la qualità della tua vita sessuale" at bounding box center [421, 182] width 276 height 49
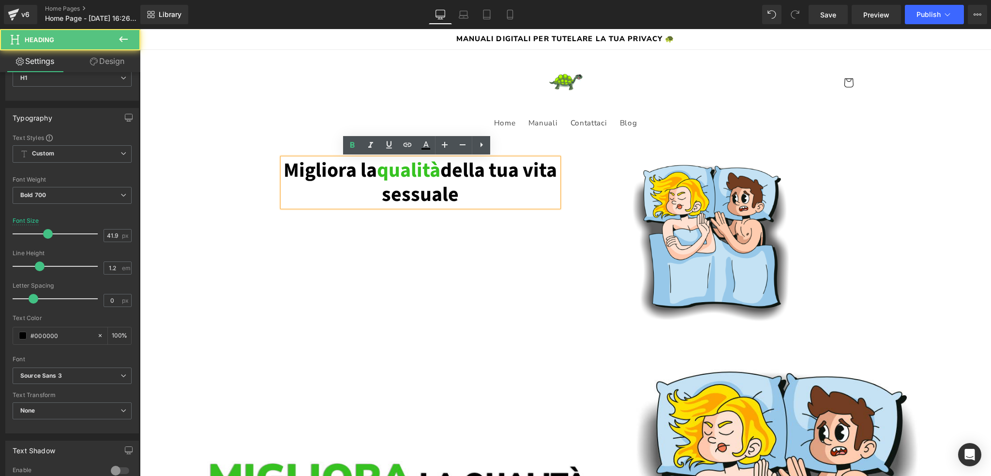
click at [505, 193] on h1 "Migliora la qualità della tua vita sessuale" at bounding box center [421, 182] width 276 height 49
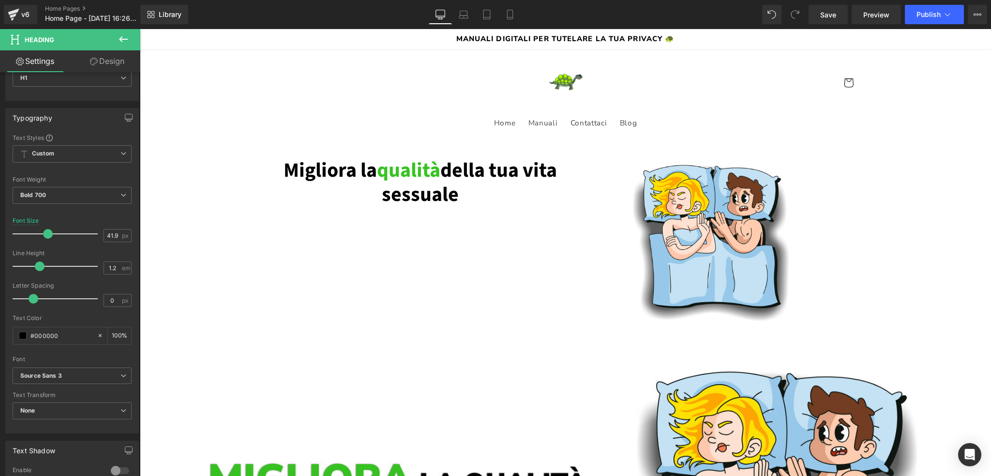
click at [128, 35] on icon at bounding box center [124, 39] width 12 height 12
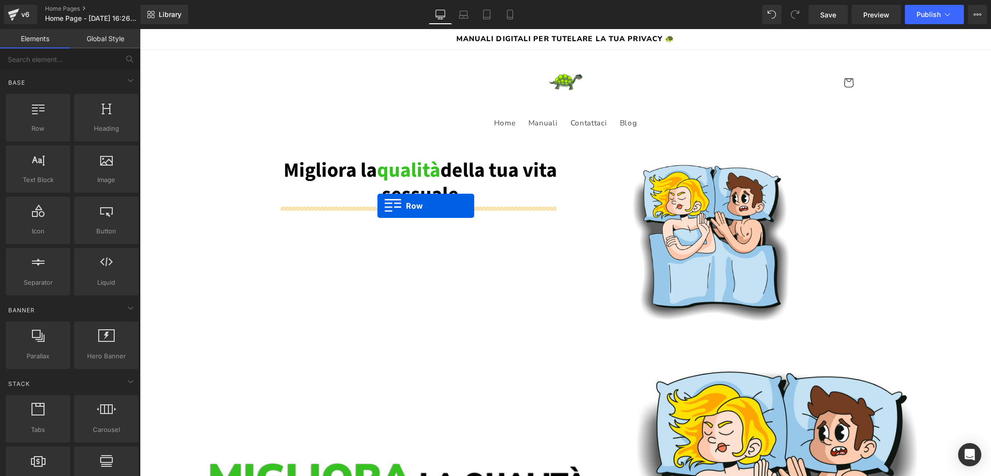
drag, startPoint x: 173, startPoint y: 141, endPoint x: 377, endPoint y: 206, distance: 214.2
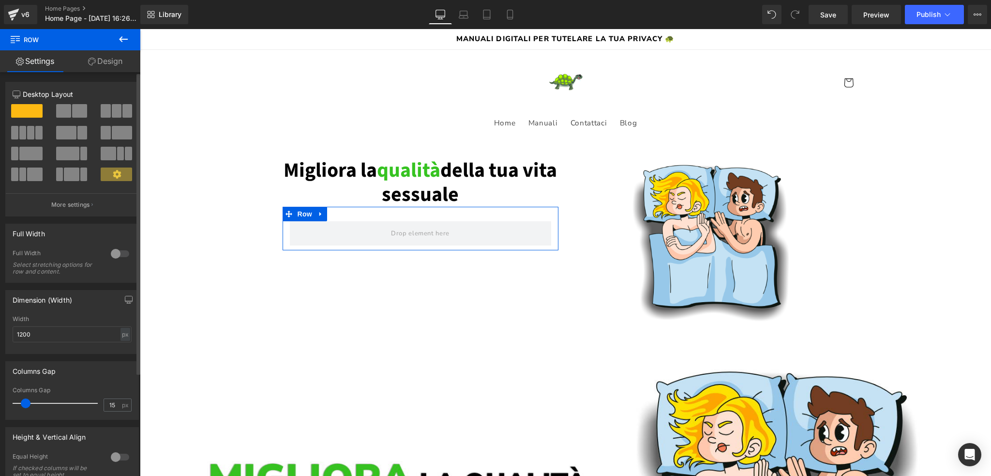
click at [112, 112] on span at bounding box center [117, 111] width 10 height 14
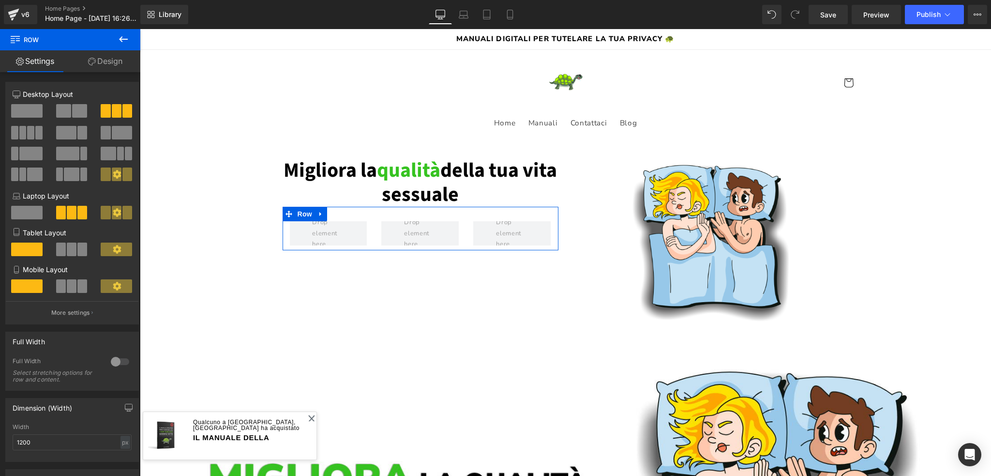
click at [102, 61] on link "Design" at bounding box center [105, 61] width 70 height 22
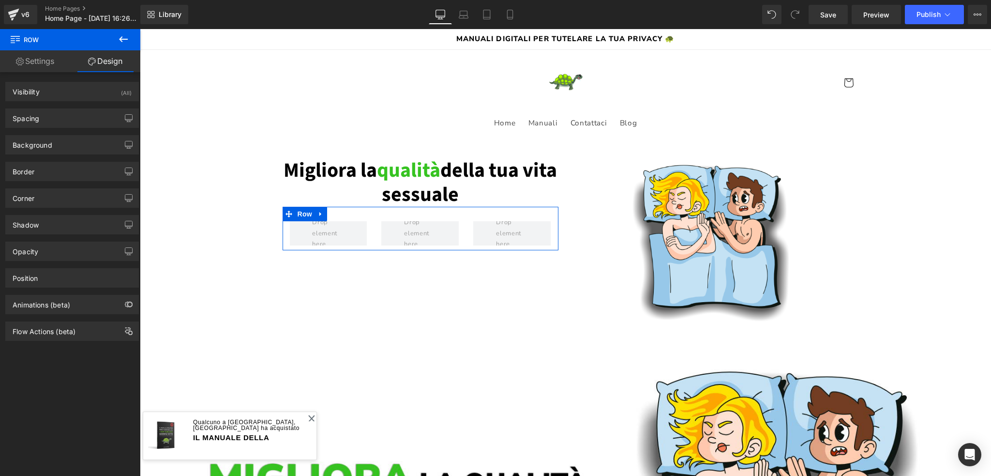
click at [61, 61] on link "Settings" at bounding box center [35, 61] width 70 height 22
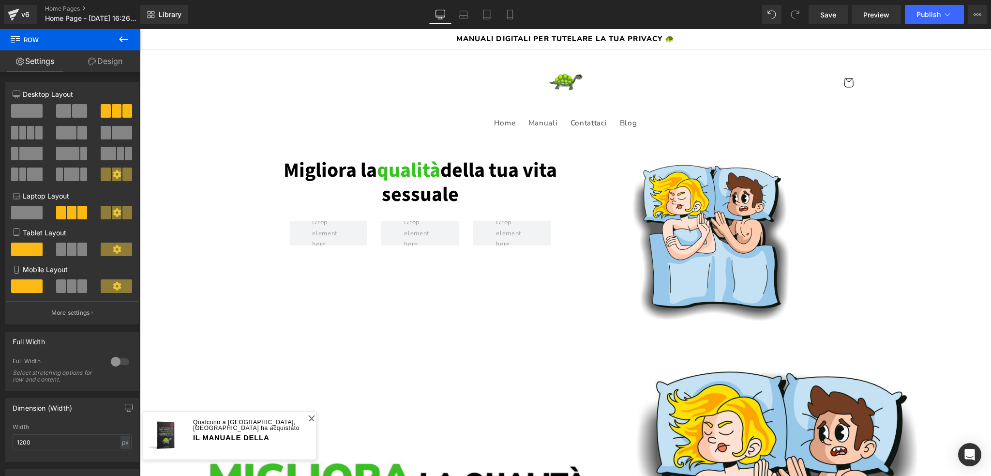
click at [124, 38] on icon at bounding box center [124, 39] width 12 height 12
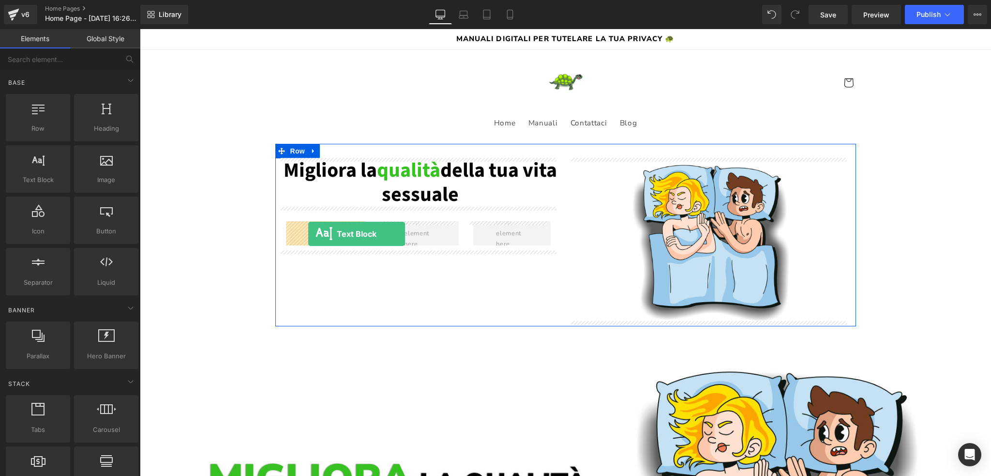
drag, startPoint x: 182, startPoint y: 207, endPoint x: 308, endPoint y: 234, distance: 129.2
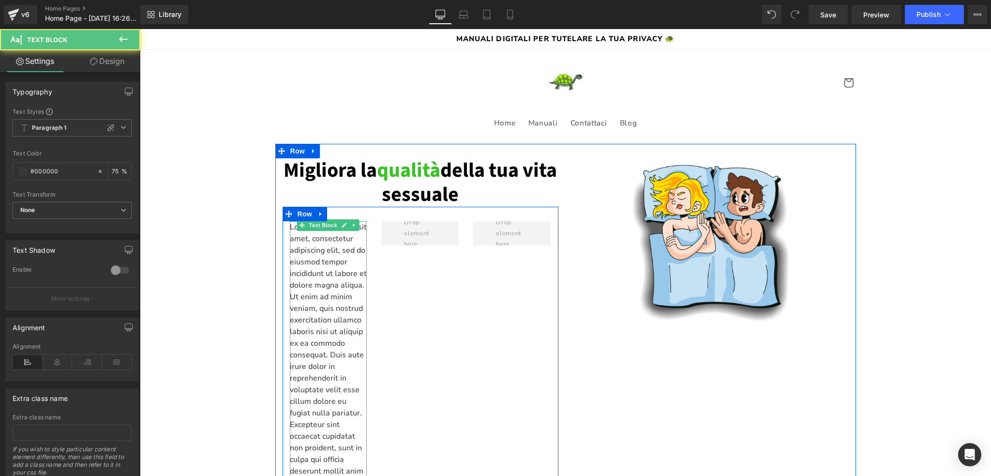
click at [319, 250] on p "Lorem ipsum dolor sit amet, consectetur adipiscing elit, sed do eiusmod tempor …" at bounding box center [328, 354] width 77 height 267
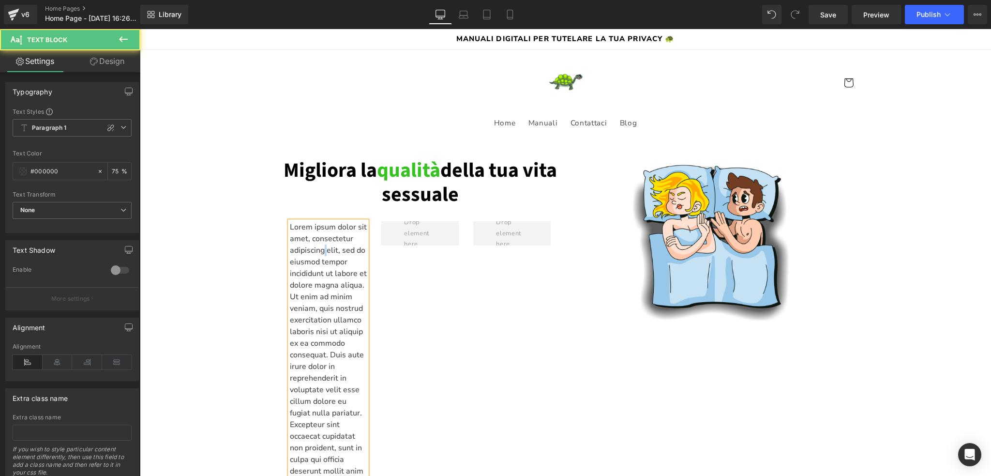
click at [319, 250] on p "Lorem ipsum dolor sit amet, consectetur adipiscing elit, sed do eiusmod tempor …" at bounding box center [328, 354] width 77 height 267
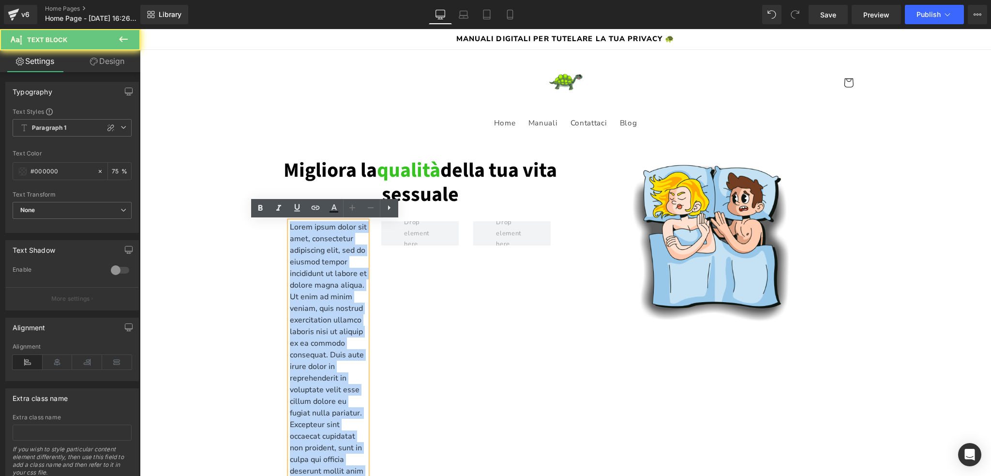
click at [319, 250] on p "Lorem ipsum dolor sit amet, consectetur adipiscing elit, sed do eiusmod tempor …" at bounding box center [328, 354] width 77 height 267
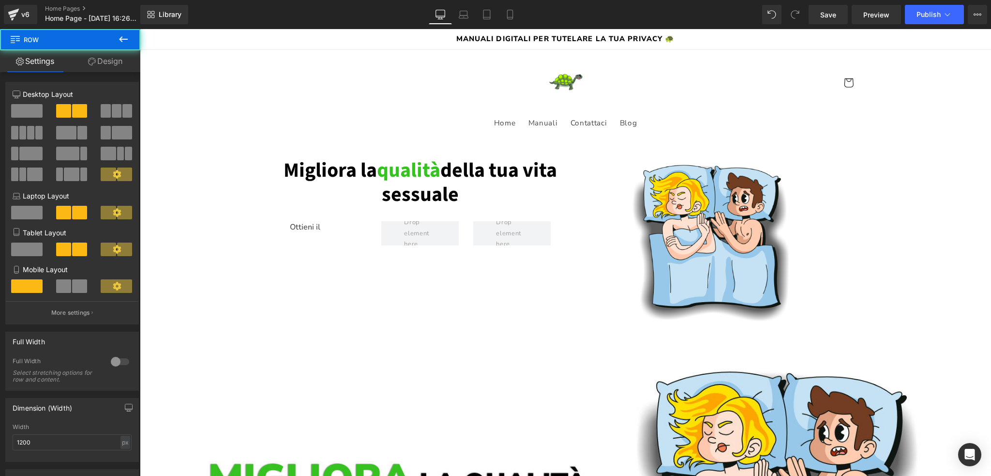
click at [392, 321] on div "Migliora la qualità della tua vita sessuale Heading Ottieni il Text Block Row I…" at bounding box center [565, 235] width 581 height 182
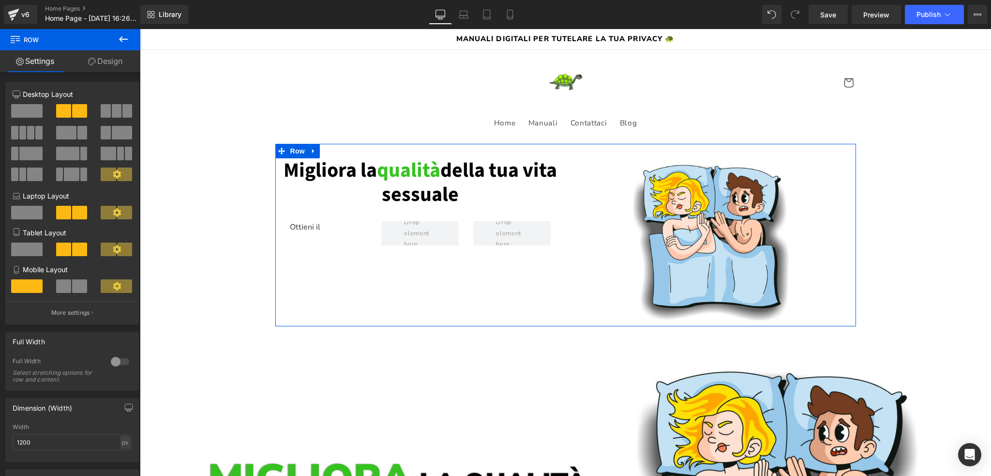
click at [105, 59] on link "Design" at bounding box center [105, 61] width 70 height 22
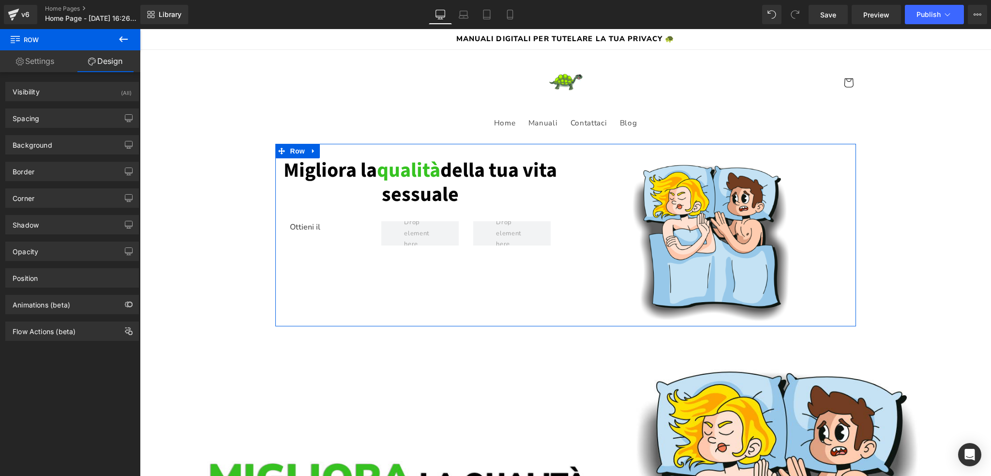
click at [56, 60] on link "Settings" at bounding box center [35, 61] width 70 height 22
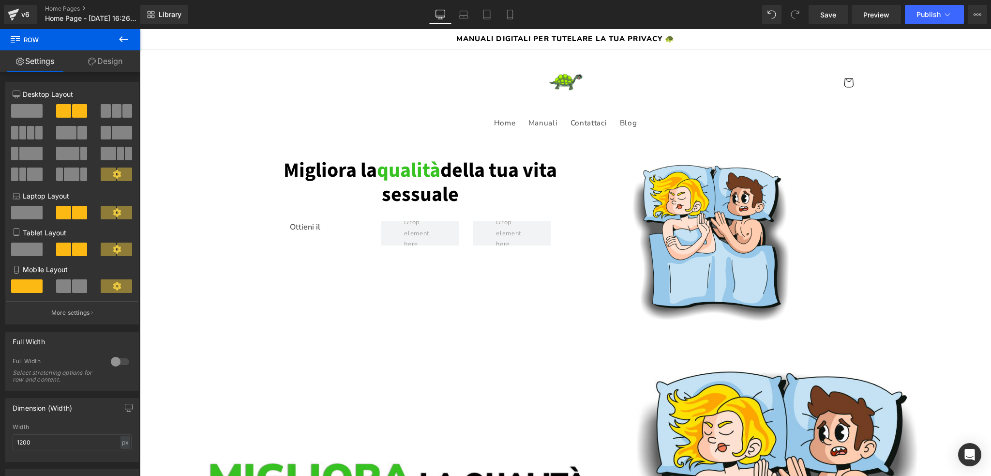
click at [117, 41] on button at bounding box center [123, 39] width 34 height 21
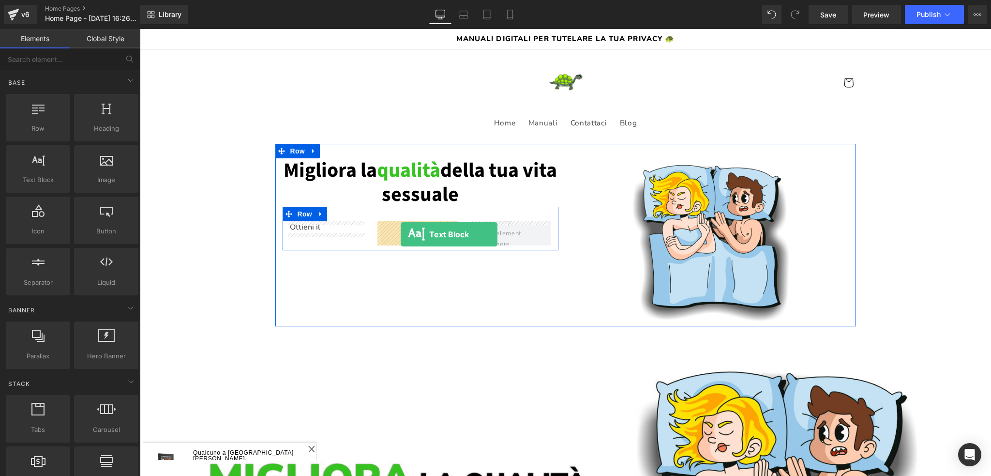
drag, startPoint x: 181, startPoint y: 195, endPoint x: 401, endPoint y: 234, distance: 222.7
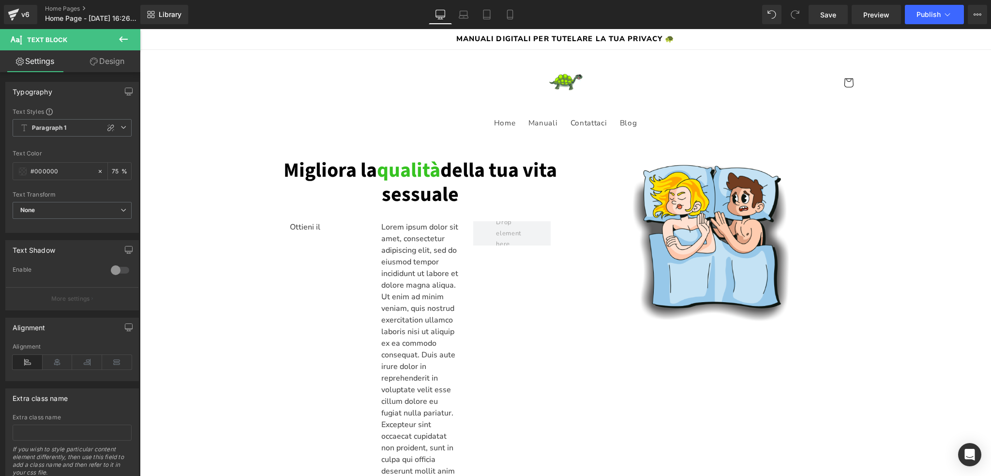
click at [123, 37] on icon at bounding box center [124, 39] width 12 height 12
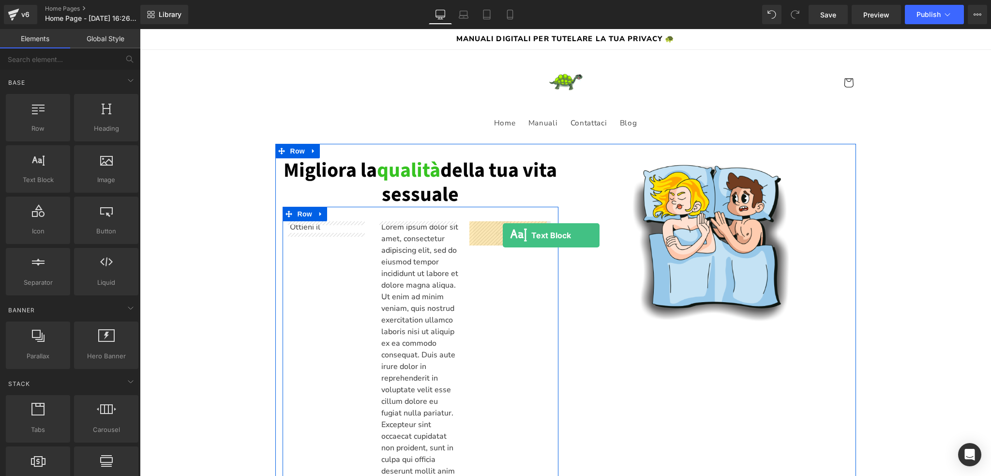
drag, startPoint x: 177, startPoint y: 195, endPoint x: 503, endPoint y: 235, distance: 328.6
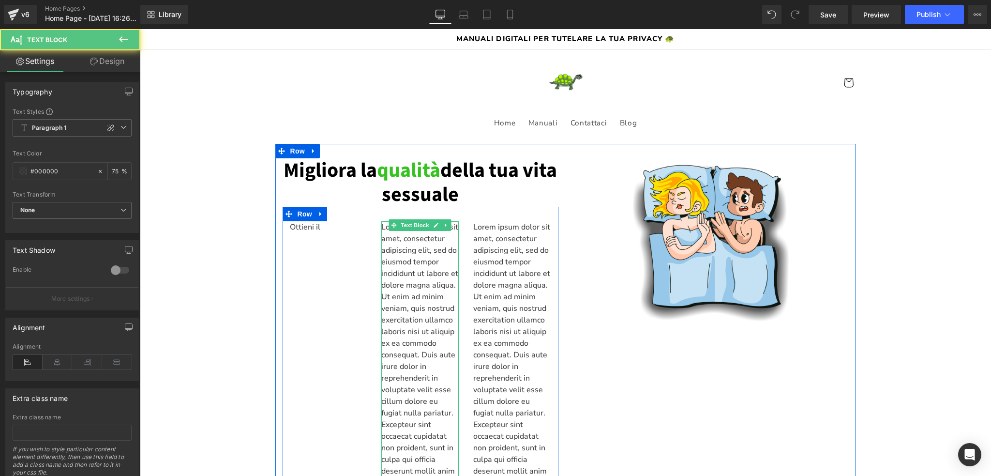
click at [427, 239] on p "Lorem ipsum dolor sit amet, consectetur adipiscing elit, sed do eiusmod tempor …" at bounding box center [419, 354] width 77 height 267
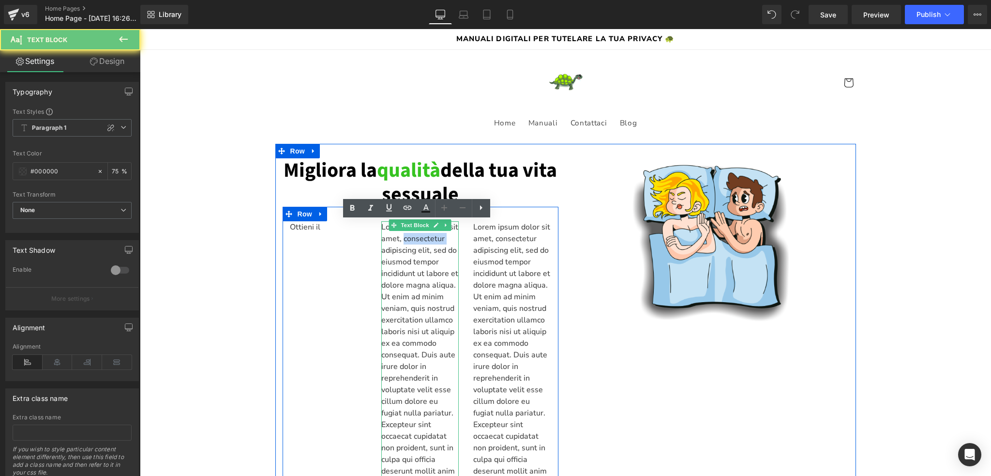
click at [427, 239] on p "Lorem ipsum dolor sit amet, consectetur adipiscing elit, sed do eiusmod tempor …" at bounding box center [419, 354] width 77 height 267
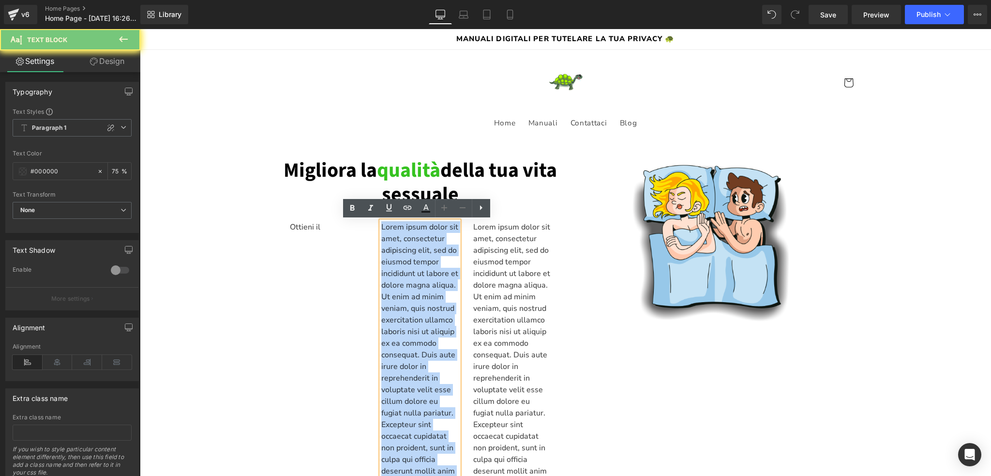
click at [427, 239] on p "Lorem ipsum dolor sit amet, consectetur adipiscing elit, sed do eiusmod tempor …" at bounding box center [419, 354] width 77 height 267
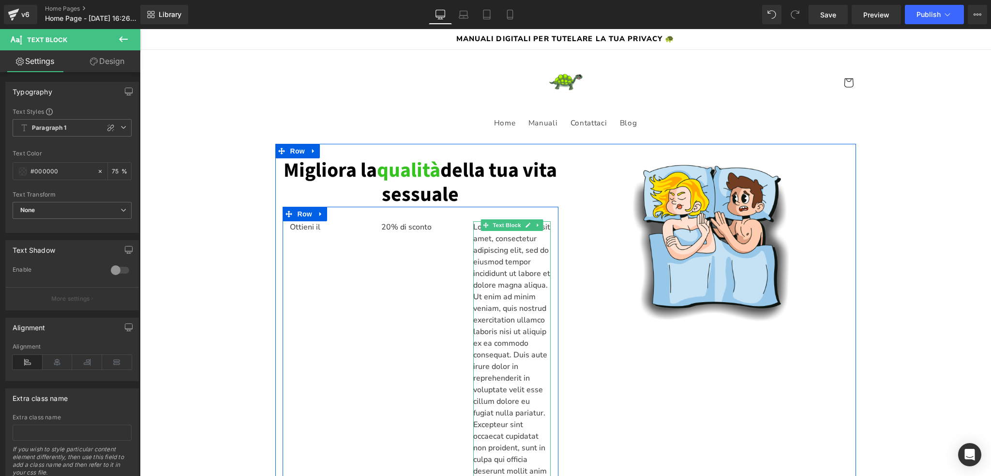
click at [489, 251] on p "Lorem ipsum dolor sit amet, consectetur adipiscing elit, sed do eiusmod tempor …" at bounding box center [511, 354] width 77 height 267
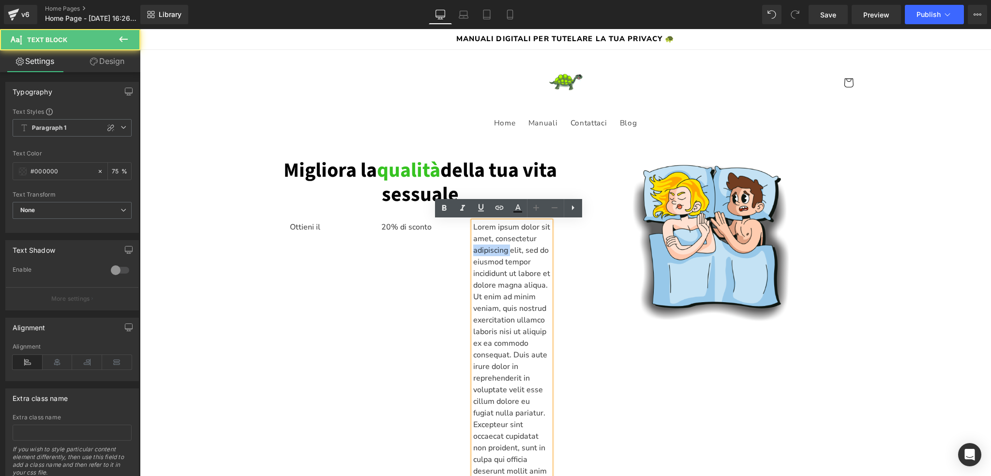
click at [489, 251] on p "Lorem ipsum dolor sit amet, consectetur adipiscing elit, sed do eiusmod tempor …" at bounding box center [511, 354] width 77 height 267
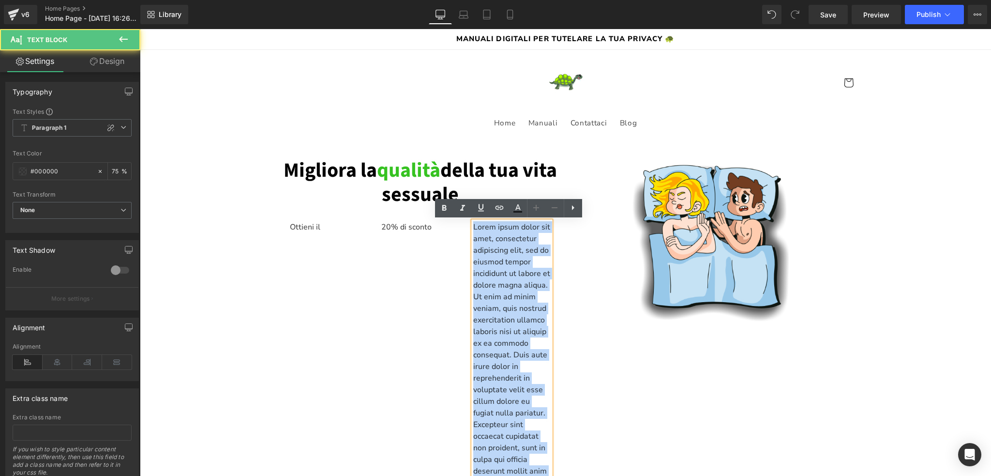
click at [489, 251] on p "Lorem ipsum dolor sit amet, consectetur adipiscing elit, sed do eiusmod tempor …" at bounding box center [511, 354] width 77 height 267
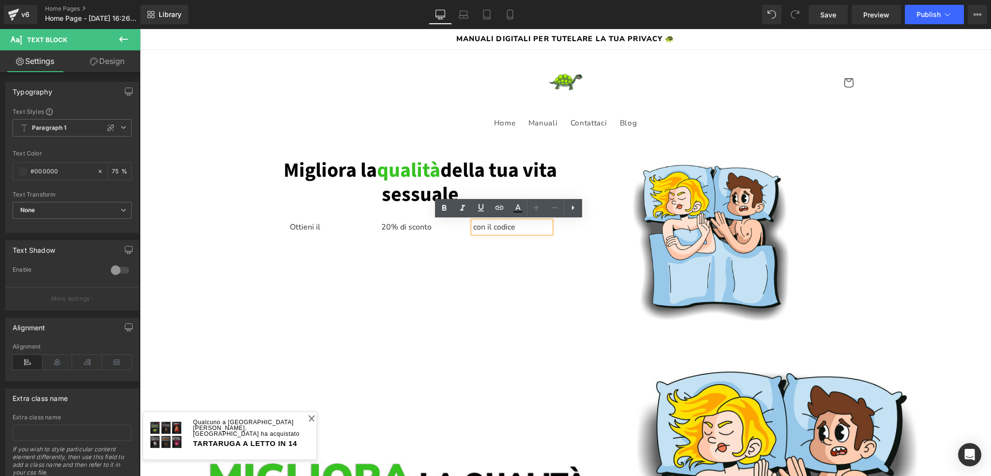
click at [305, 217] on div "Ottieni il Text Block 20% di sconto Text Block con il codice Text Block Row" at bounding box center [421, 222] width 276 height 31
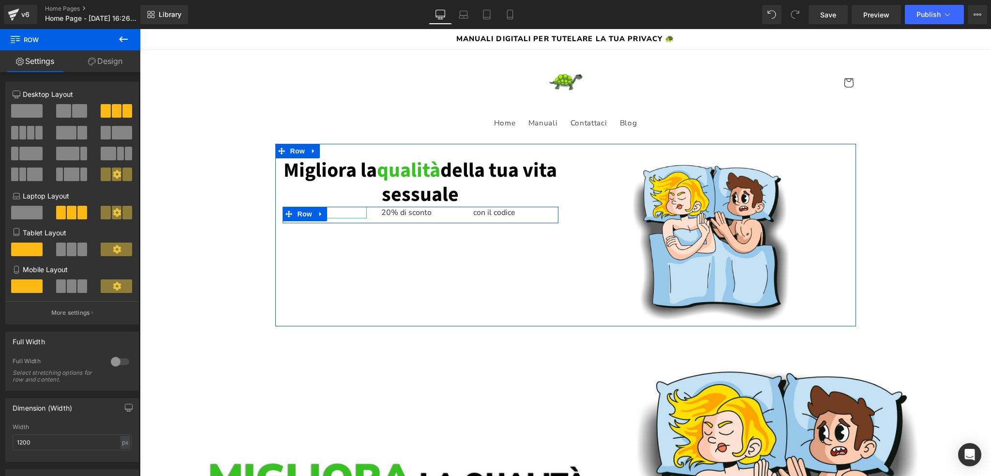
drag, startPoint x: 373, startPoint y: 218, endPoint x: 378, endPoint y: 204, distance: 15.5
click at [378, 204] on div "Migliora la qualità della tua vita sessuale Heading Ottieni il Text Block 20% d…" at bounding box center [420, 190] width 290 height 65
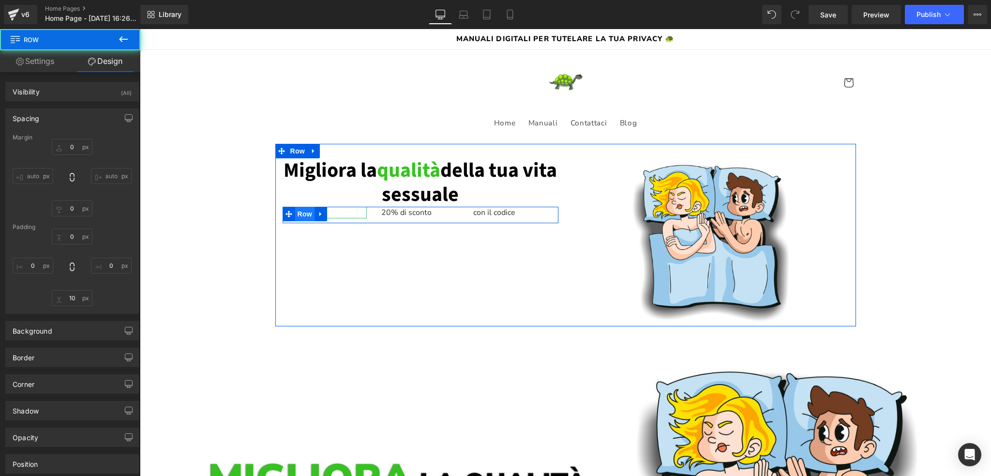
click at [301, 217] on span "Row" at bounding box center [304, 214] width 19 height 15
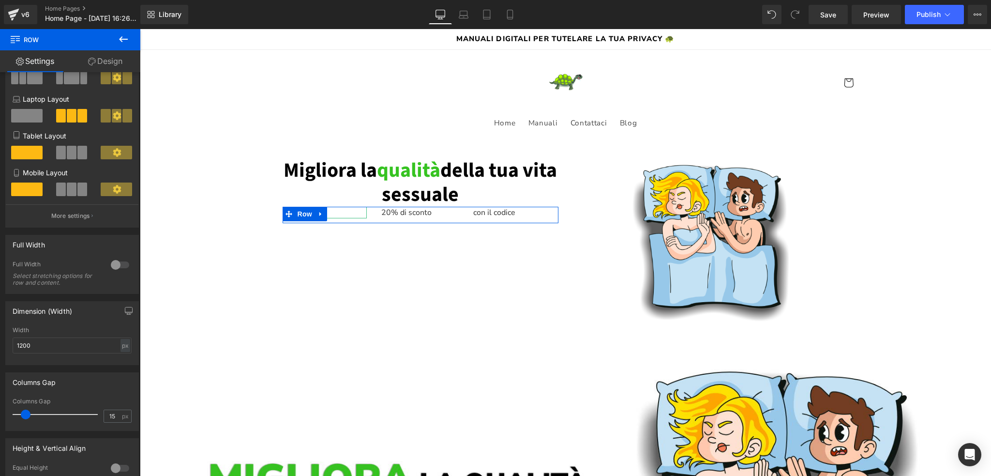
scroll to position [194, 0]
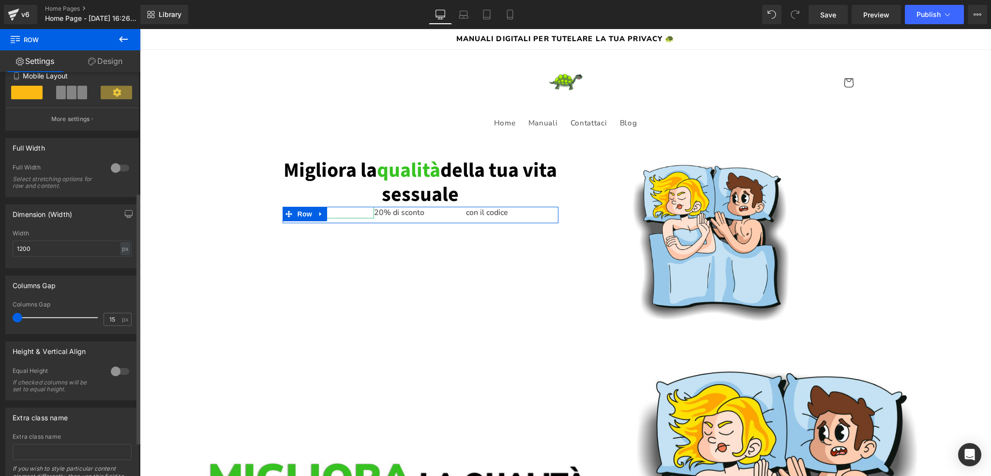
drag, startPoint x: 24, startPoint y: 317, endPoint x: 0, endPoint y: 319, distance: 23.8
click at [0, 319] on div "Columns Gap 15px Columns Gap 15 px" at bounding box center [72, 301] width 145 height 66
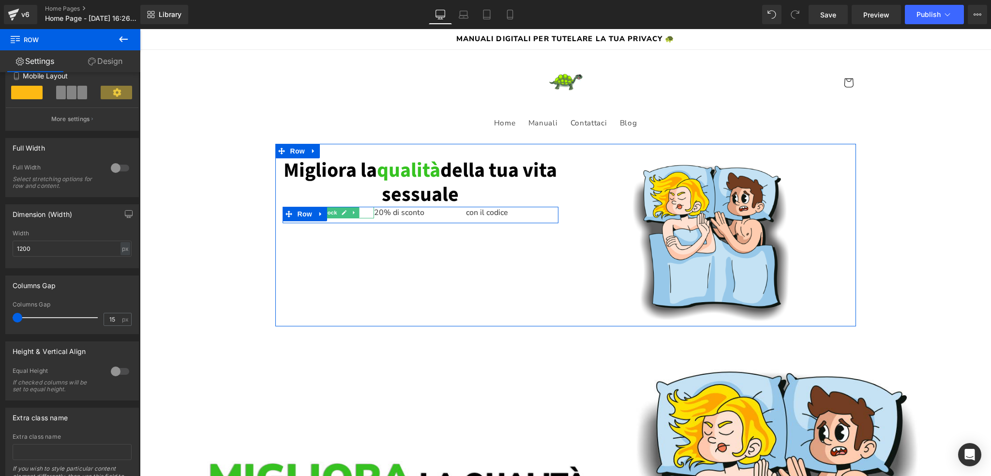
click at [362, 212] on p "Ottieni il" at bounding box center [329, 213] width 92 height 12
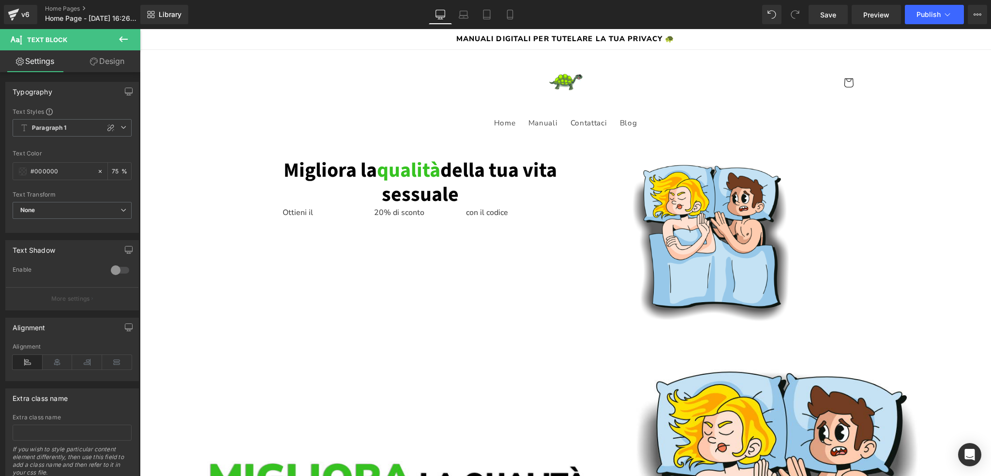
click at [105, 64] on link "Design" at bounding box center [107, 61] width 70 height 22
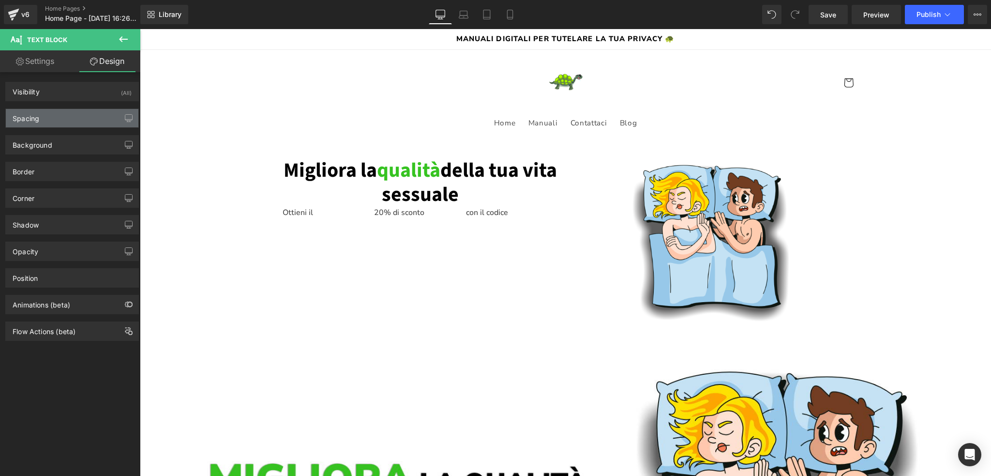
click at [45, 115] on div "Spacing" at bounding box center [72, 118] width 133 height 18
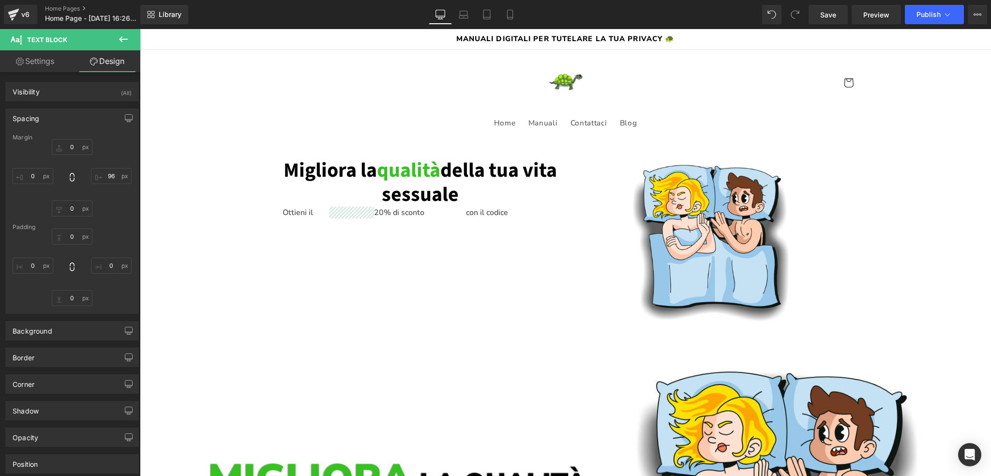
drag, startPoint x: 107, startPoint y: 158, endPoint x: 109, endPoint y: 127, distance: 30.5
click at [109, 127] on div "Spacing [GEOGRAPHIC_DATA] [GEOGRAPHIC_DATA]" at bounding box center [72, 210] width 134 height 205
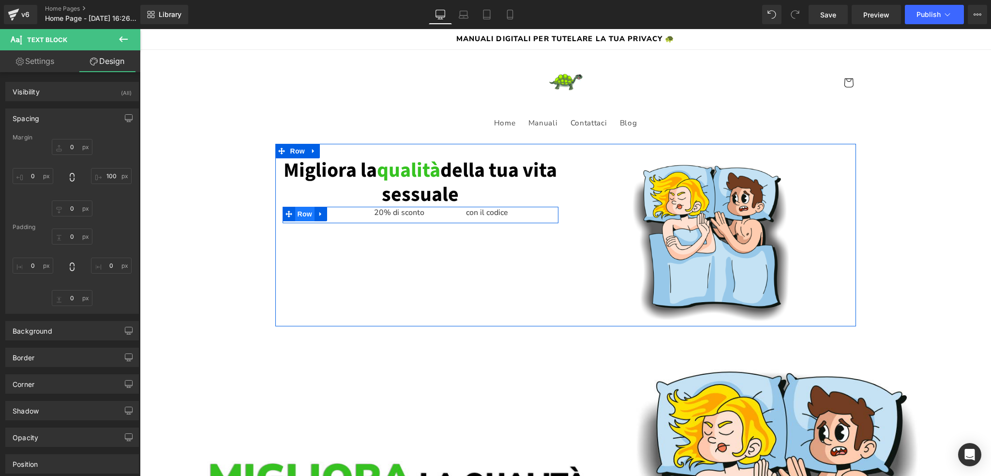
click at [297, 216] on span "Row" at bounding box center [304, 214] width 19 height 15
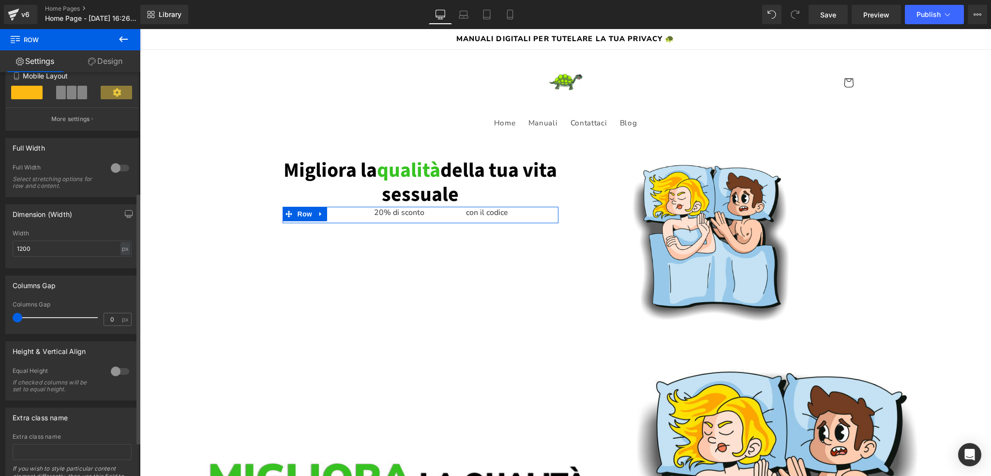
click at [110, 371] on div at bounding box center [119, 370] width 23 height 15
click at [116, 371] on div at bounding box center [119, 370] width 23 height 15
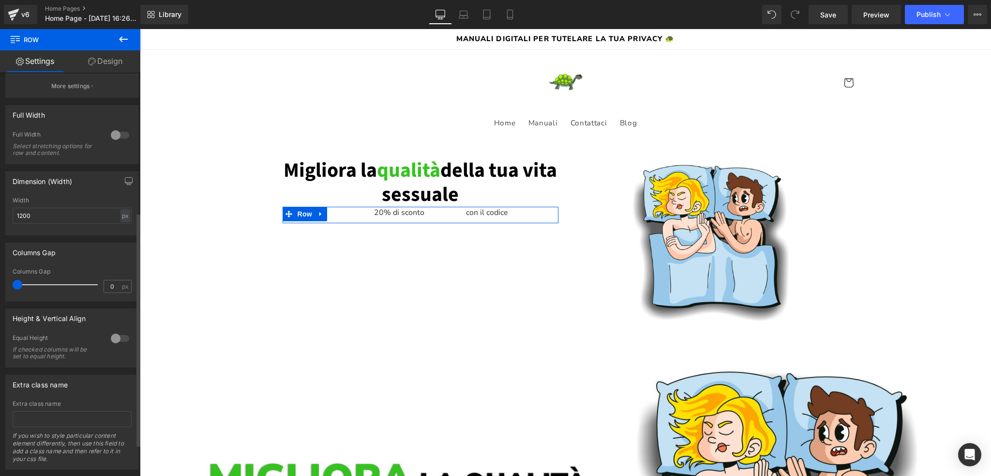
scroll to position [242, 0]
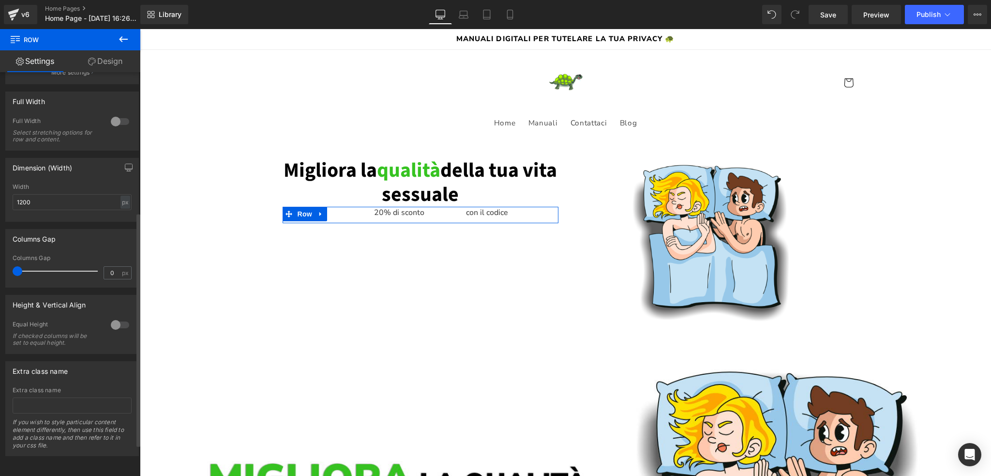
click at [119, 317] on div at bounding box center [119, 324] width 23 height 15
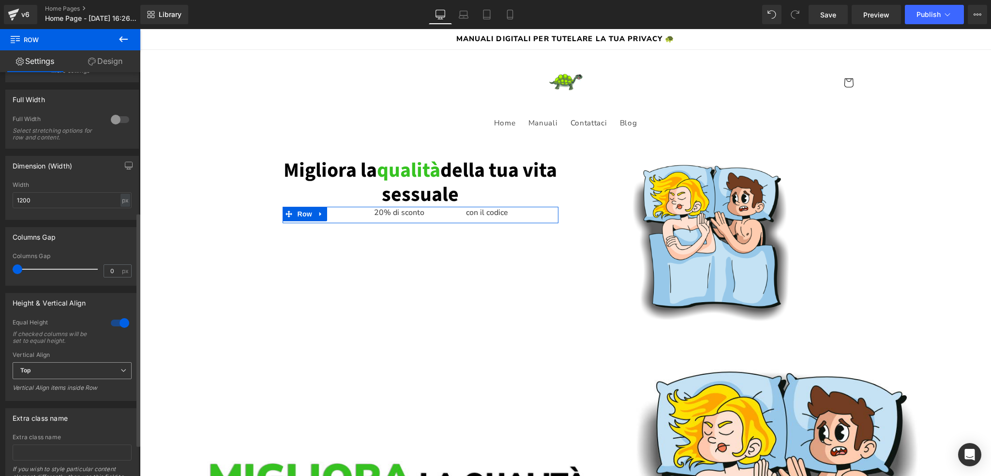
click at [78, 369] on span "Top" at bounding box center [72, 370] width 119 height 17
click at [68, 400] on li "Middle" at bounding box center [70, 402] width 115 height 15
click at [70, 367] on span "Middle" at bounding box center [72, 370] width 119 height 17
click at [62, 385] on li "Top" at bounding box center [70, 387] width 115 height 15
click at [118, 326] on div at bounding box center [119, 322] width 23 height 15
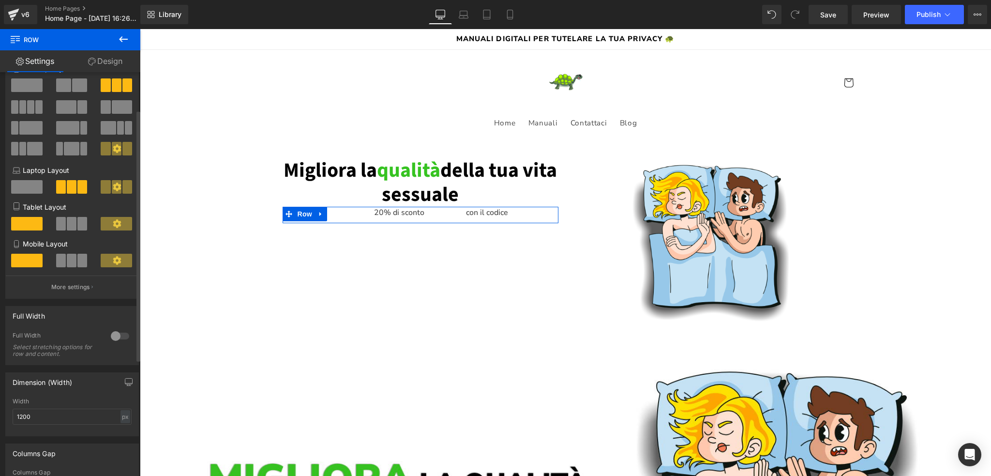
scroll to position [0, 0]
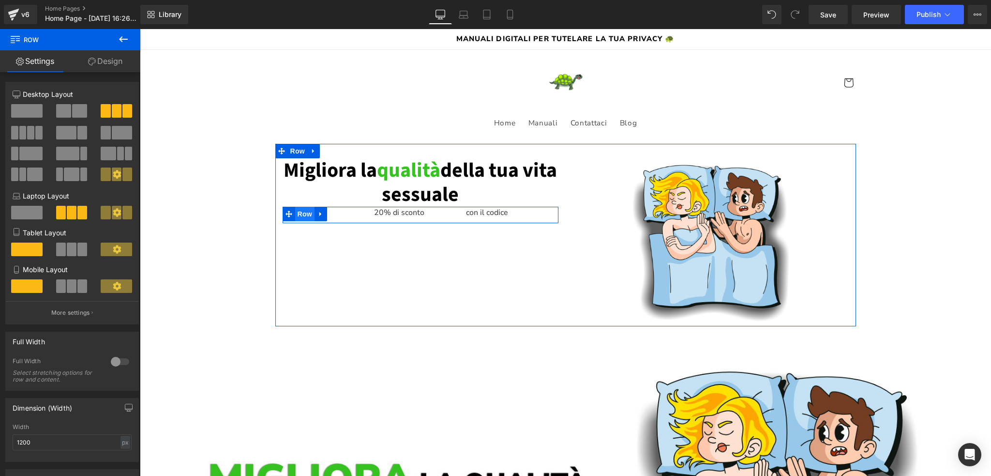
click at [306, 212] on span "Row" at bounding box center [304, 214] width 19 height 15
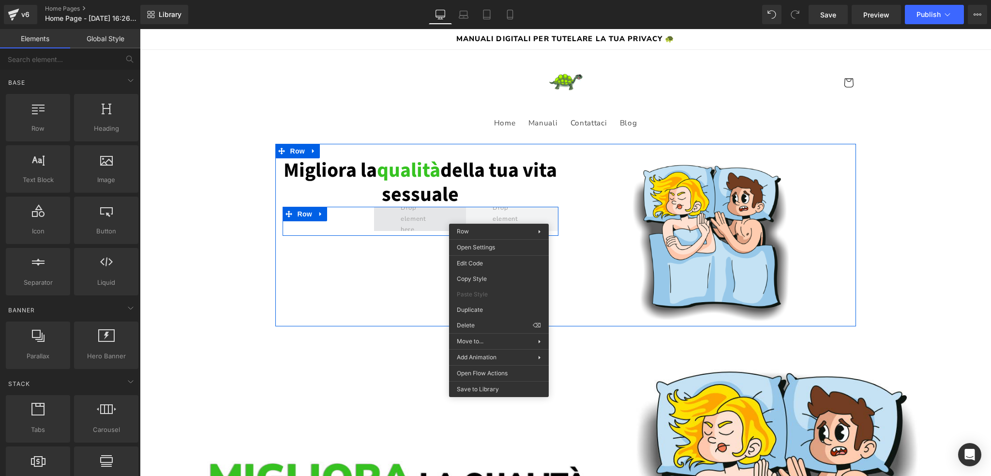
click at [401, 221] on span at bounding box center [420, 218] width 46 height 37
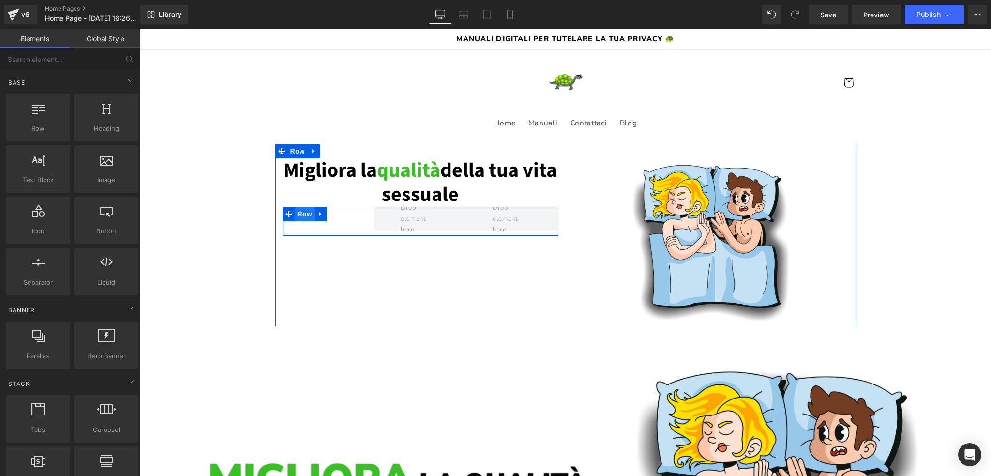
click at [295, 210] on span "Row" at bounding box center [304, 214] width 19 height 15
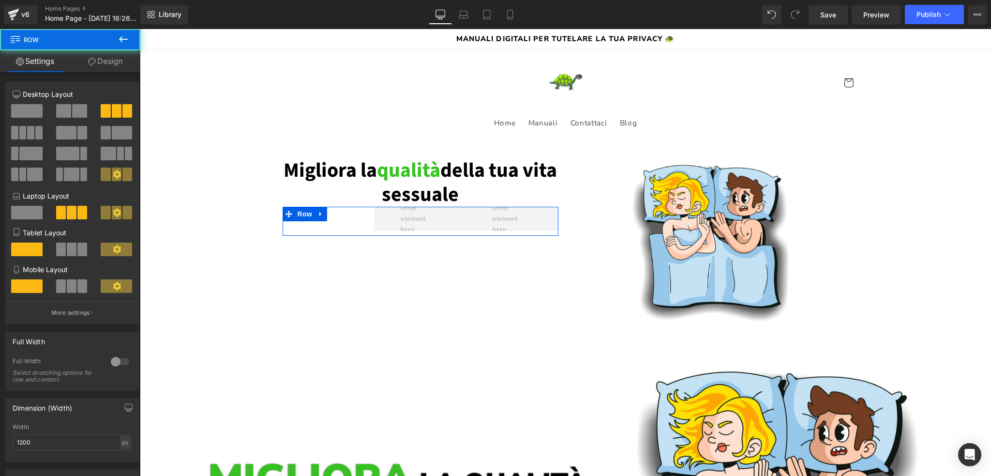
click at [27, 113] on span at bounding box center [26, 111] width 31 height 14
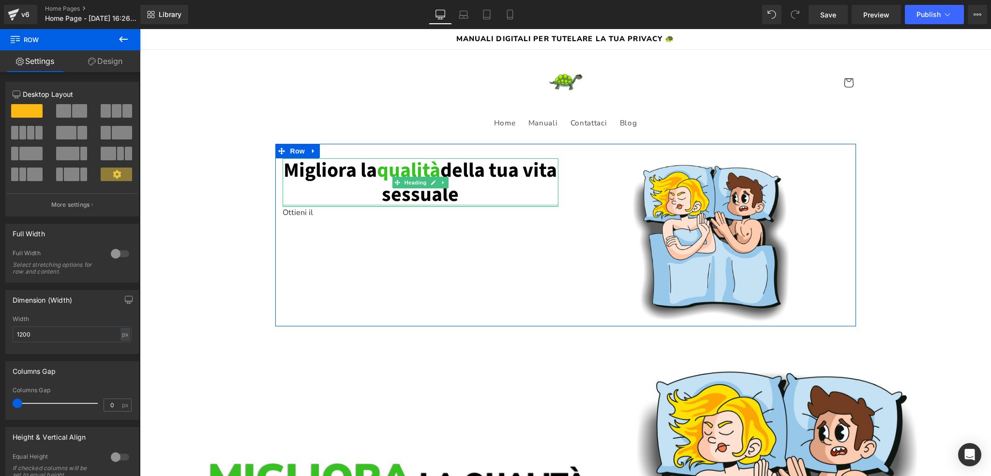
click at [329, 215] on p "Ottieni il" at bounding box center [396, 213] width 227 height 12
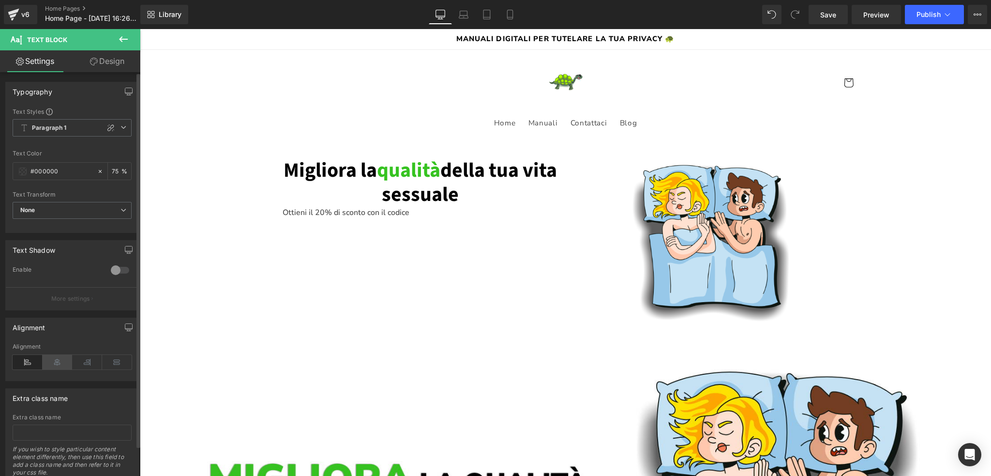
click at [60, 362] on icon at bounding box center [58, 362] width 30 height 15
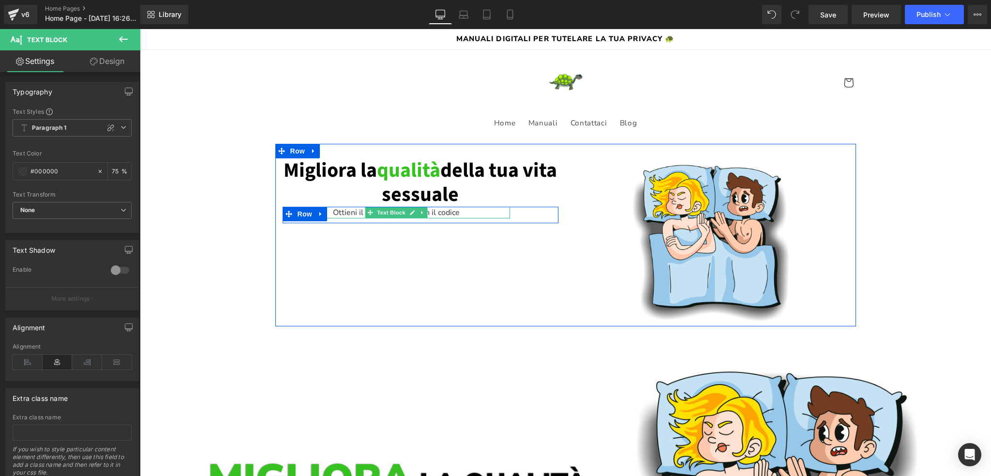
click at [450, 210] on p "Ottieni il 20% di sconto con il codice" at bounding box center [396, 213] width 227 height 12
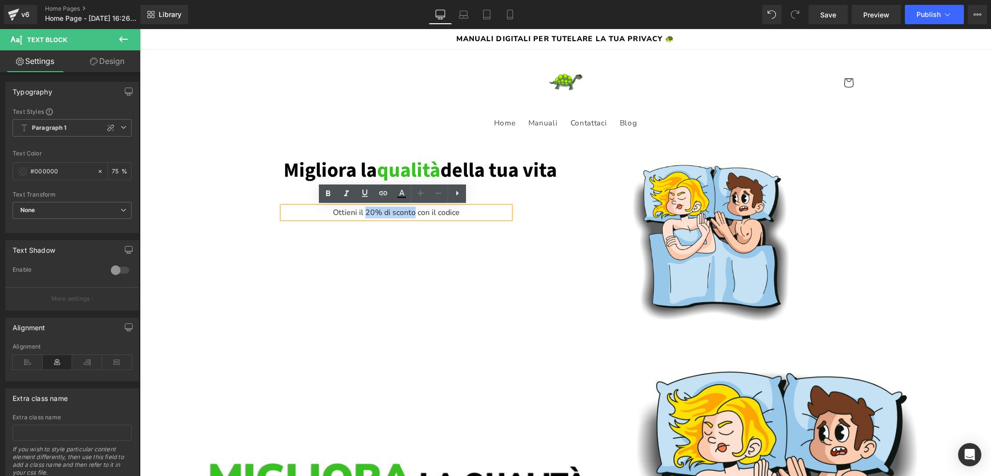
drag, startPoint x: 361, startPoint y: 211, endPoint x: 410, endPoint y: 211, distance: 48.9
click at [410, 211] on p "Ottieni il 20% di sconto con il codice" at bounding box center [396, 213] width 227 height 12
click at [454, 197] on icon at bounding box center [457, 193] width 12 height 12
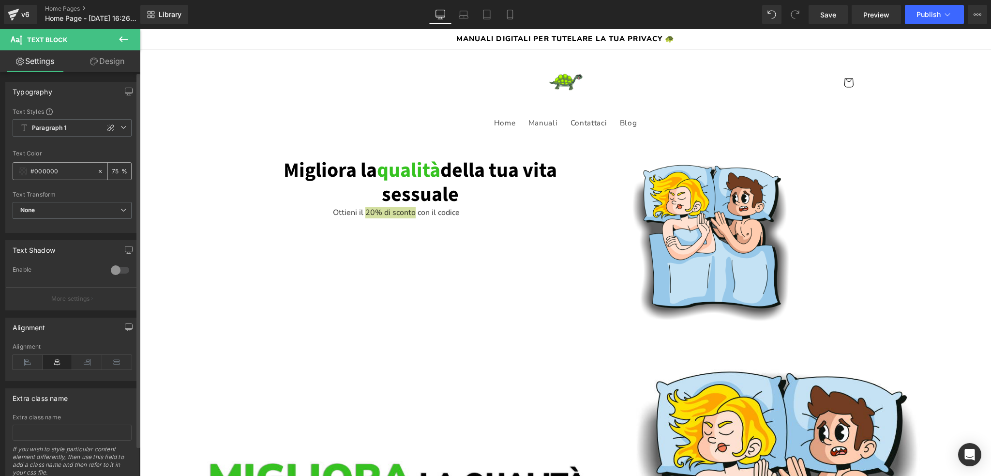
click at [58, 168] on input "#000000" at bounding box center [61, 171] width 62 height 11
click at [19, 172] on span at bounding box center [23, 171] width 8 height 8
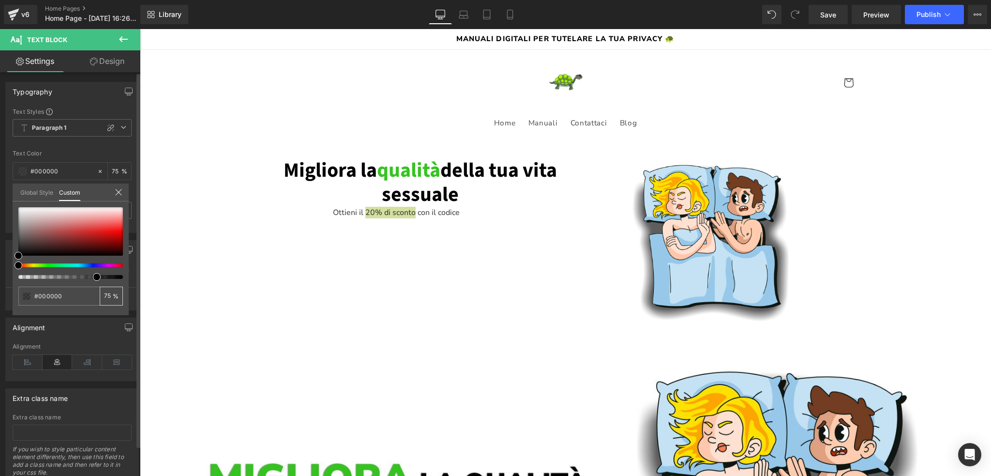
drag, startPoint x: 104, startPoint y: 294, endPoint x: 125, endPoint y: 296, distance: 21.4
click at [125, 296] on div "#000000 75 %" at bounding box center [71, 261] width 116 height 108
type input "100"
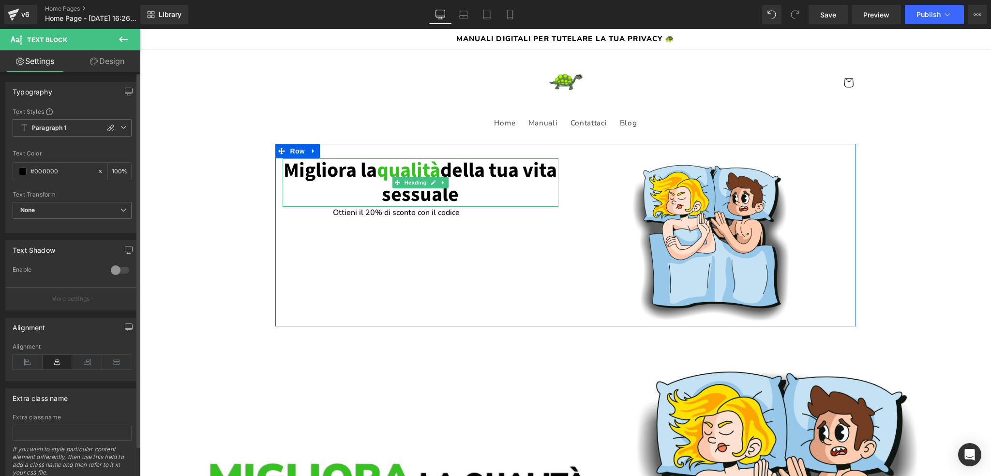
click at [456, 184] on h1 "Migliora la qualità della tua vita sessuale" at bounding box center [421, 182] width 276 height 49
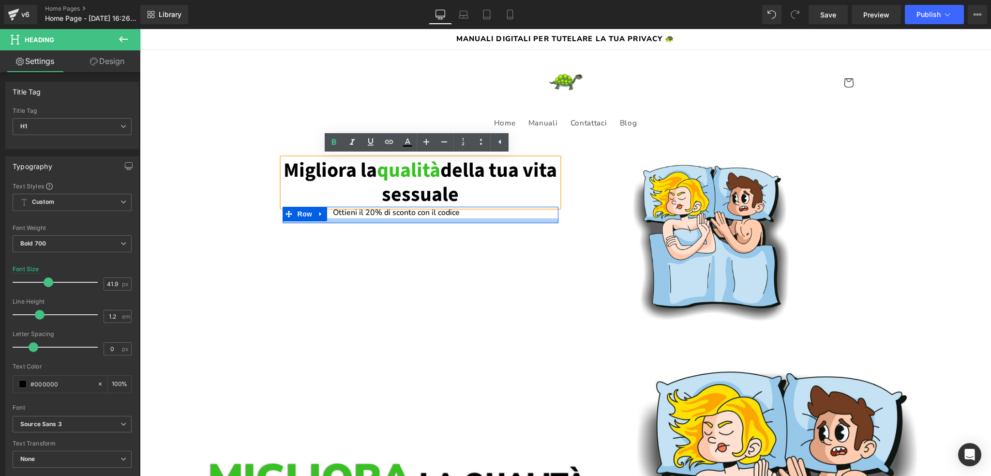
click at [420, 220] on div at bounding box center [421, 220] width 276 height 5
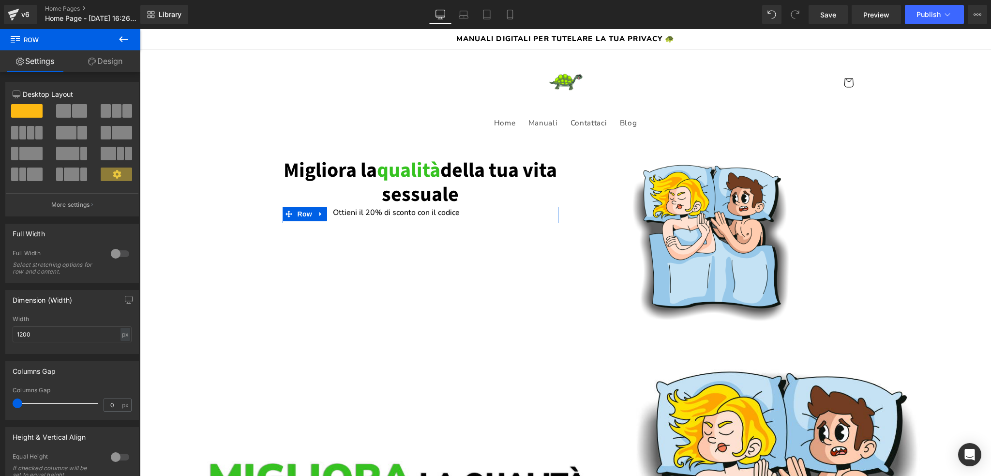
click at [118, 63] on link "Design" at bounding box center [105, 61] width 70 height 22
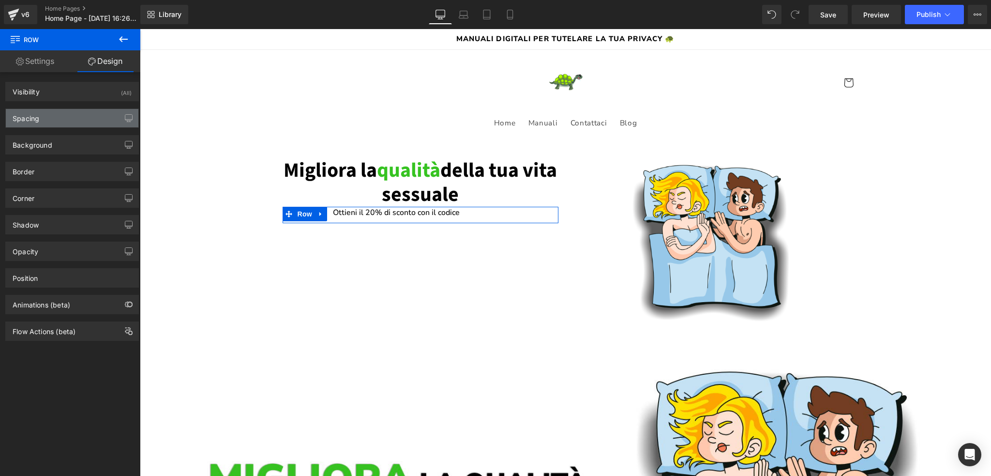
click at [50, 112] on div "Spacing" at bounding box center [72, 118] width 133 height 18
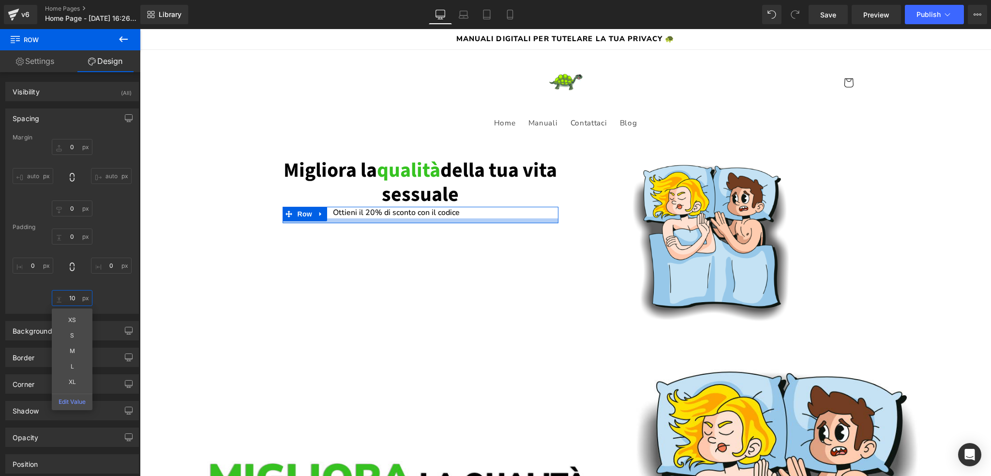
click at [70, 294] on input "10" at bounding box center [72, 298] width 41 height 16
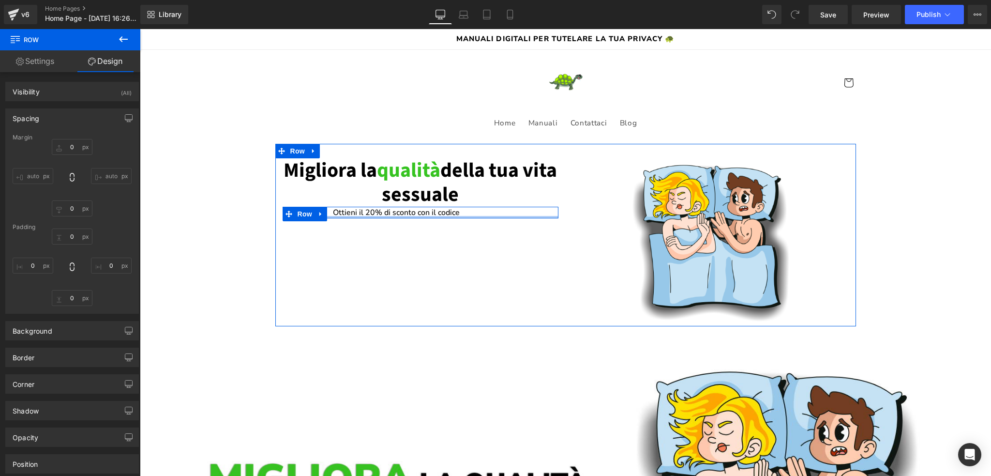
drag, startPoint x: 385, startPoint y: 221, endPoint x: 389, endPoint y: 207, distance: 15.2
click at [389, 207] on div "Ottieni il 20% di sconto con il codice Text Block Row" at bounding box center [421, 213] width 276 height 12
click at [384, 210] on span "Text Block" at bounding box center [391, 213] width 32 height 12
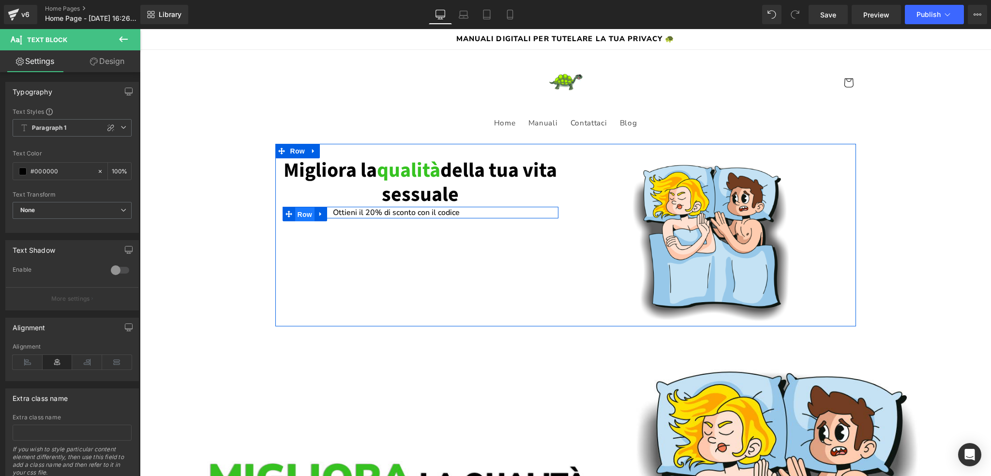
click at [304, 214] on span "Row" at bounding box center [304, 214] width 19 height 15
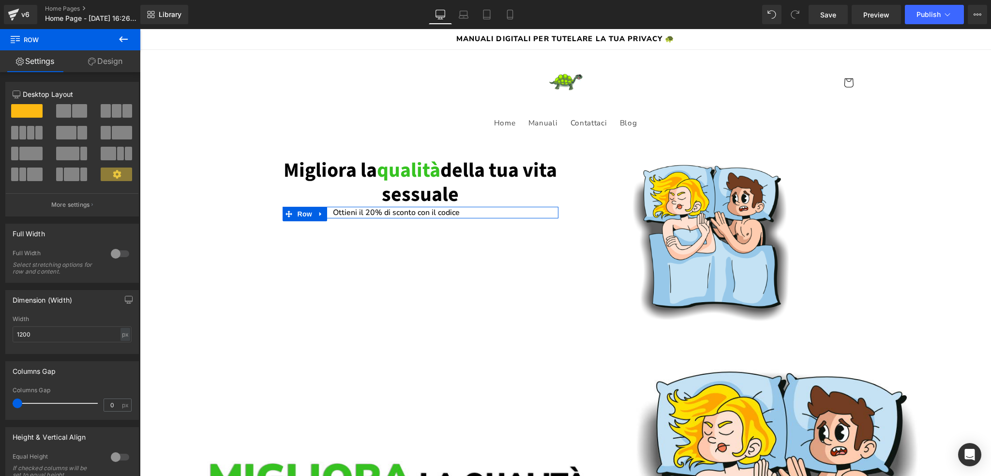
drag, startPoint x: 17, startPoint y: 403, endPoint x: 10, endPoint y: 403, distance: 6.8
click at [10, 403] on div "0px Columns Gap 0 px" at bounding box center [72, 403] width 133 height 32
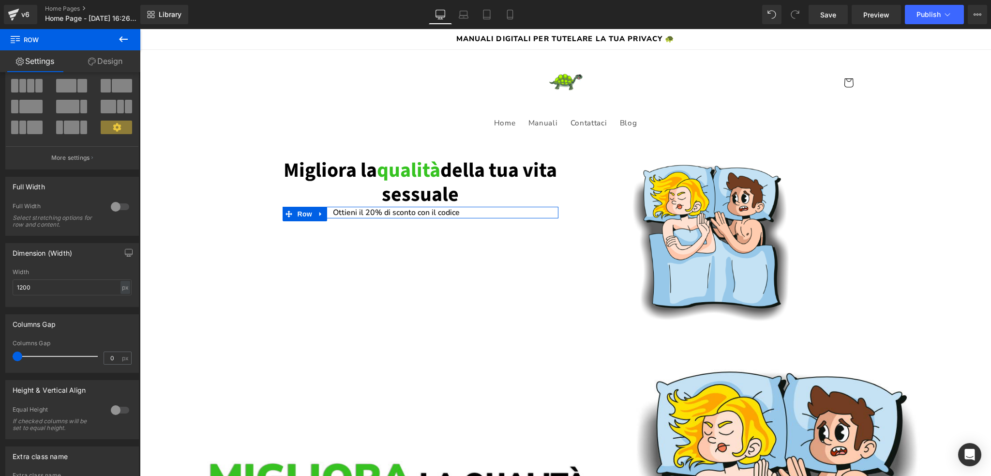
scroll to position [97, 0]
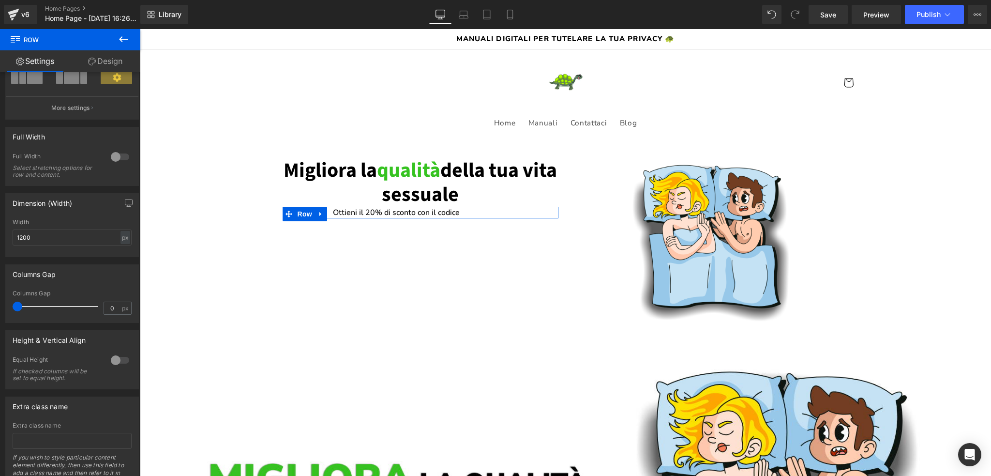
click at [112, 359] on div at bounding box center [119, 359] width 23 height 15
click at [72, 408] on span "Top" at bounding box center [72, 407] width 119 height 17
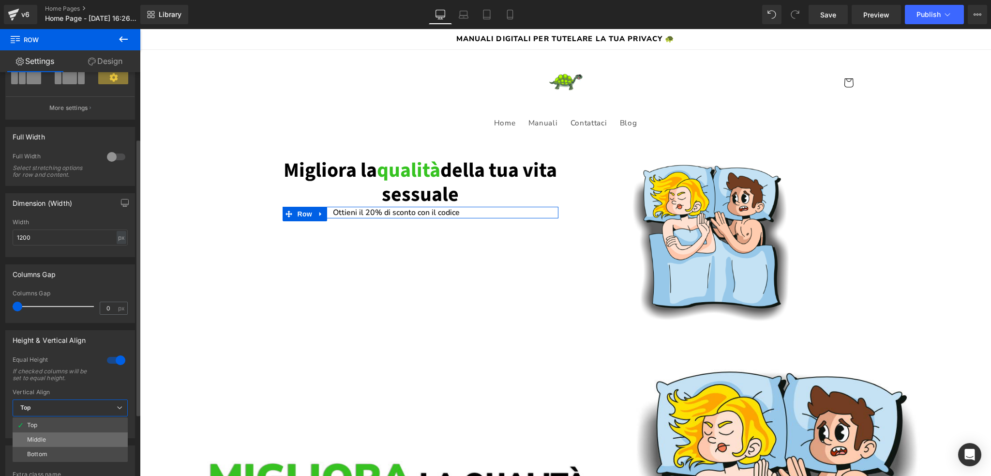
click at [66, 438] on li "Middle" at bounding box center [70, 439] width 115 height 15
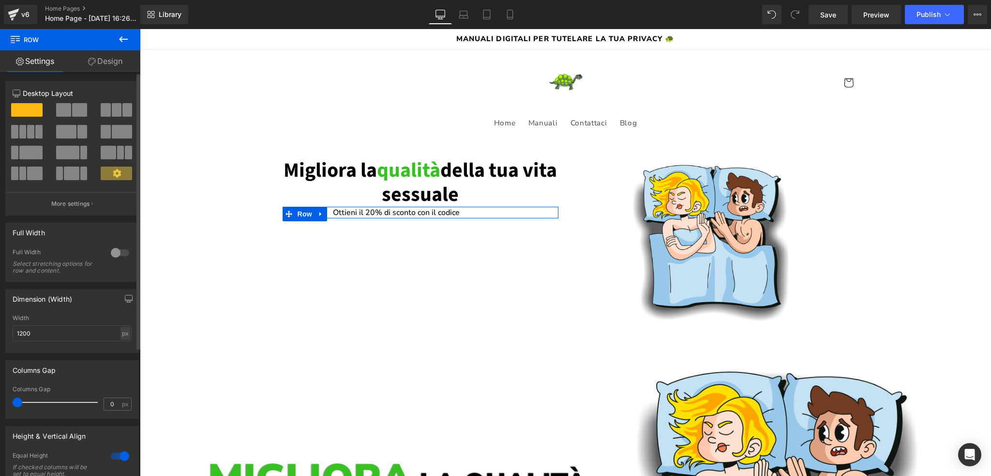
scroll to position [0, 0]
click at [110, 251] on div at bounding box center [119, 253] width 23 height 15
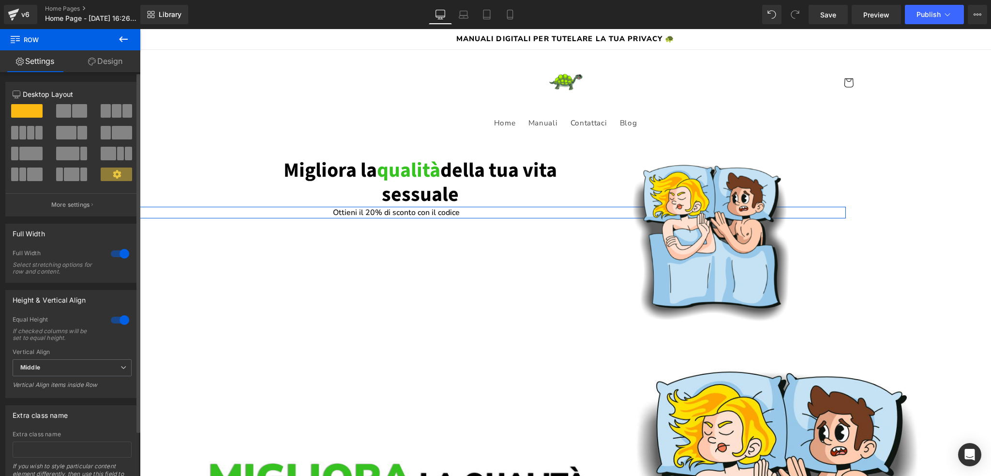
click at [124, 254] on div at bounding box center [119, 253] width 23 height 15
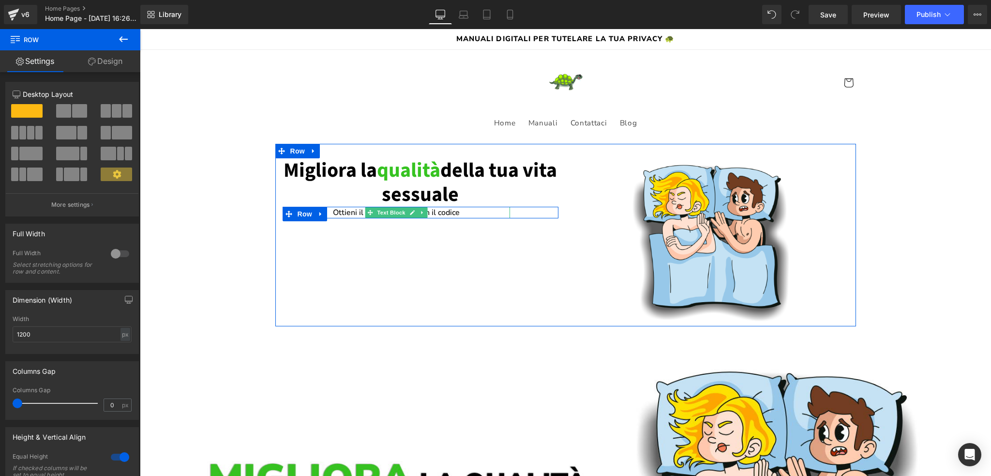
click at [446, 213] on p "Ottieni il 20% di sconto con il codice" at bounding box center [396, 213] width 227 height 12
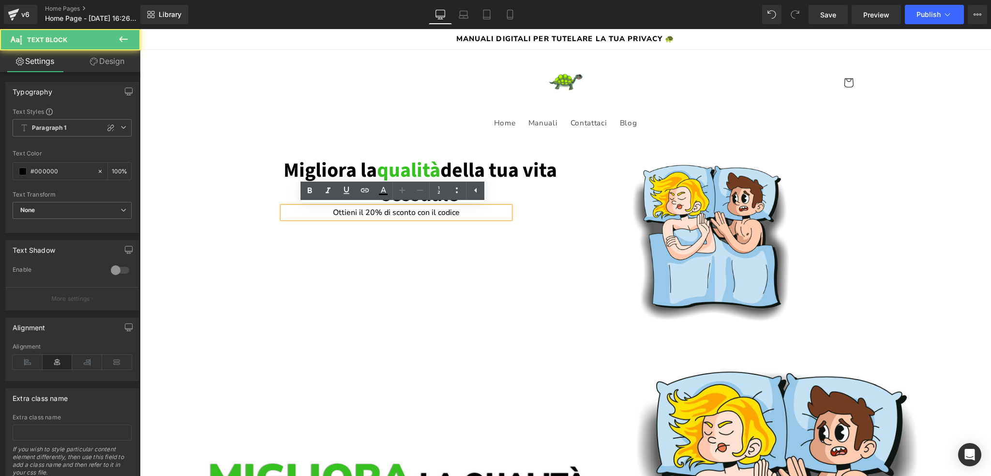
click at [457, 213] on p "Ottieni il 20% di sconto con il codice" at bounding box center [396, 213] width 227 height 12
drag, startPoint x: 478, startPoint y: 216, endPoint x: 503, endPoint y: 216, distance: 25.2
click at [503, 216] on p "Ottieni il 20% di sconto con il codice" at bounding box center [396, 213] width 227 height 12
click at [501, 171] on h1 "Migliora la qualità della tua vita sessuale" at bounding box center [421, 182] width 276 height 49
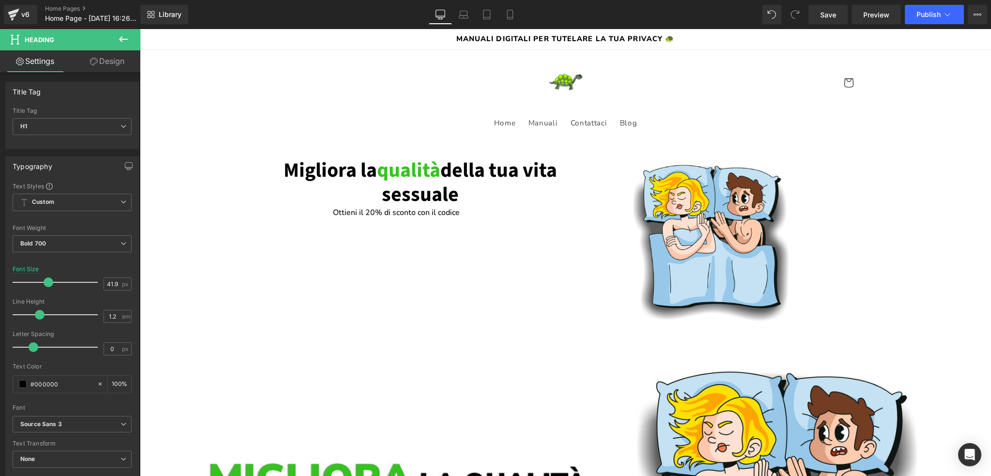
click at [101, 58] on link "Design" at bounding box center [107, 61] width 70 height 22
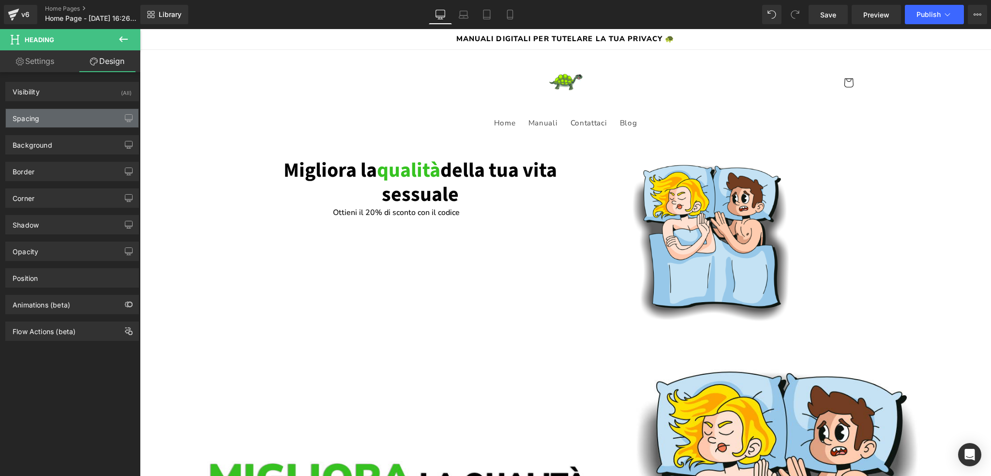
click at [51, 118] on div "Spacing" at bounding box center [72, 118] width 133 height 18
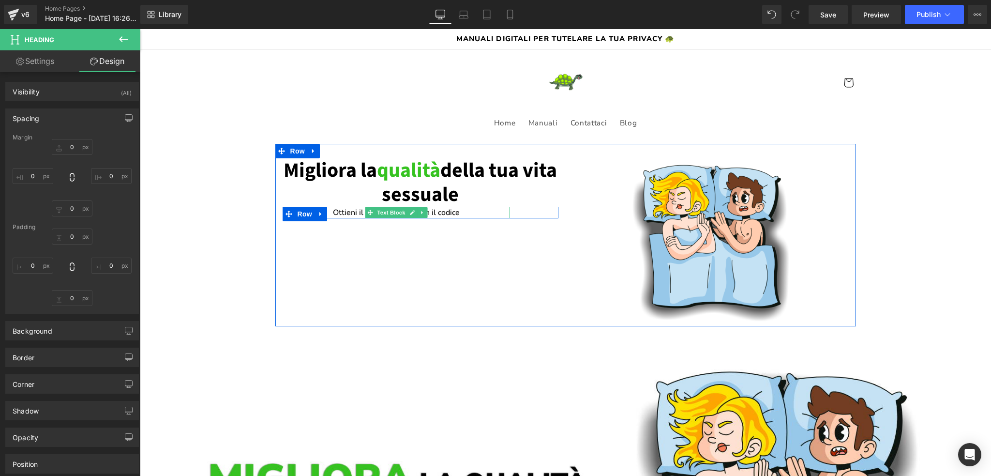
click at [329, 210] on p "Ottieni il 20% di sconto con il codice" at bounding box center [396, 213] width 227 height 12
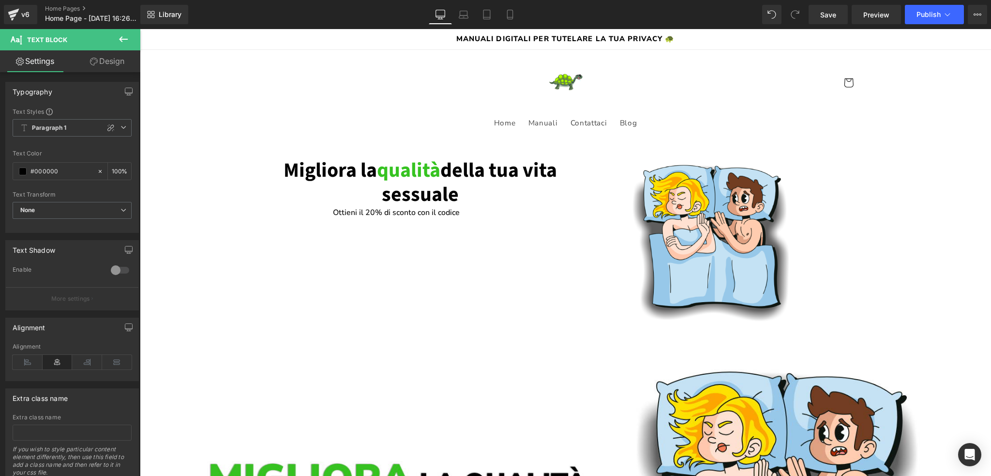
click at [99, 57] on link "Design" at bounding box center [107, 61] width 70 height 22
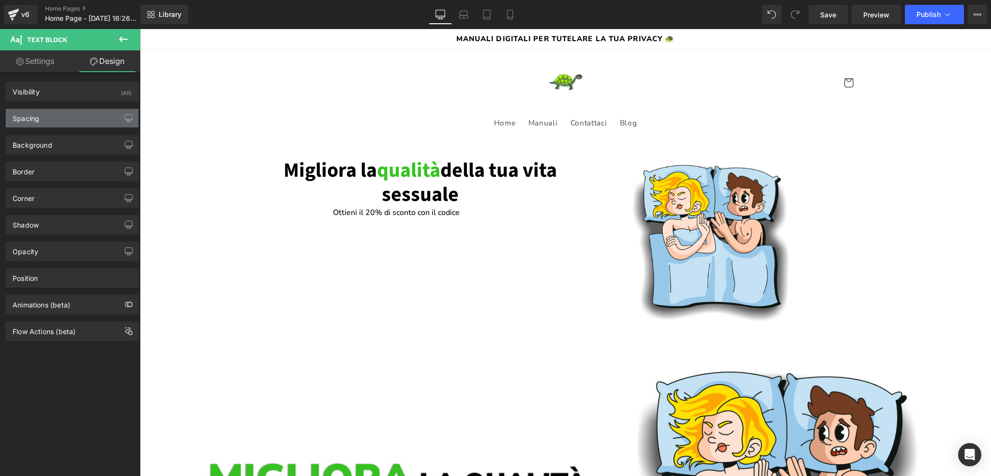
click at [32, 111] on div "Spacing" at bounding box center [26, 116] width 27 height 14
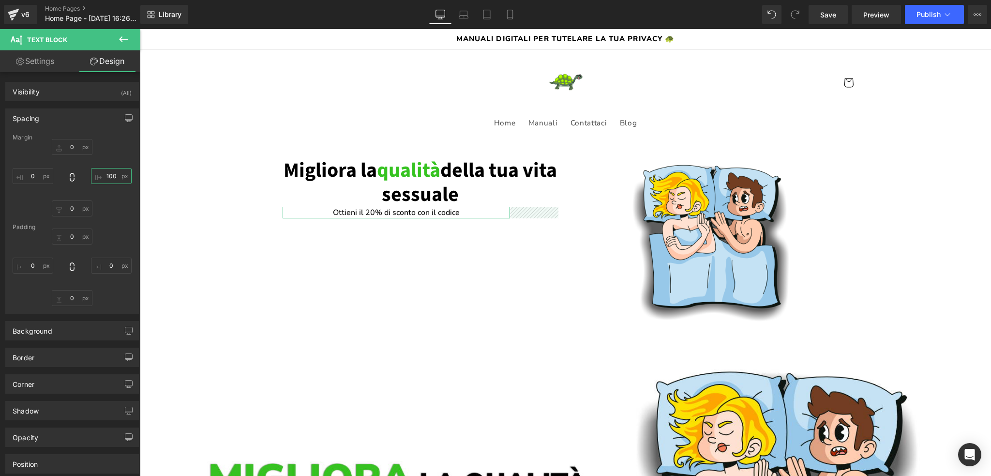
click at [104, 173] on input "100" at bounding box center [111, 176] width 41 height 16
click at [112, 141] on div "0 XS S M L XL Edit Value 0 0" at bounding box center [72, 177] width 119 height 77
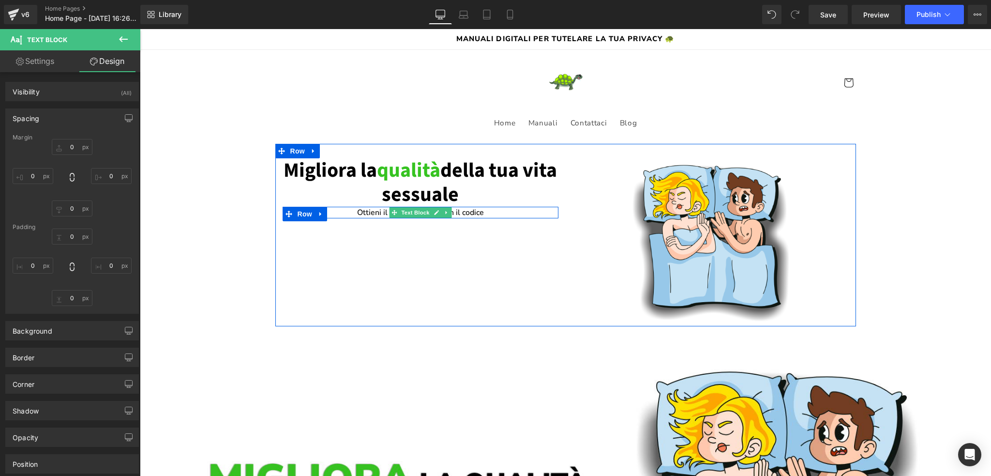
click at [372, 211] on p "Ottieni il 20% di sconto con il codice" at bounding box center [421, 213] width 276 height 12
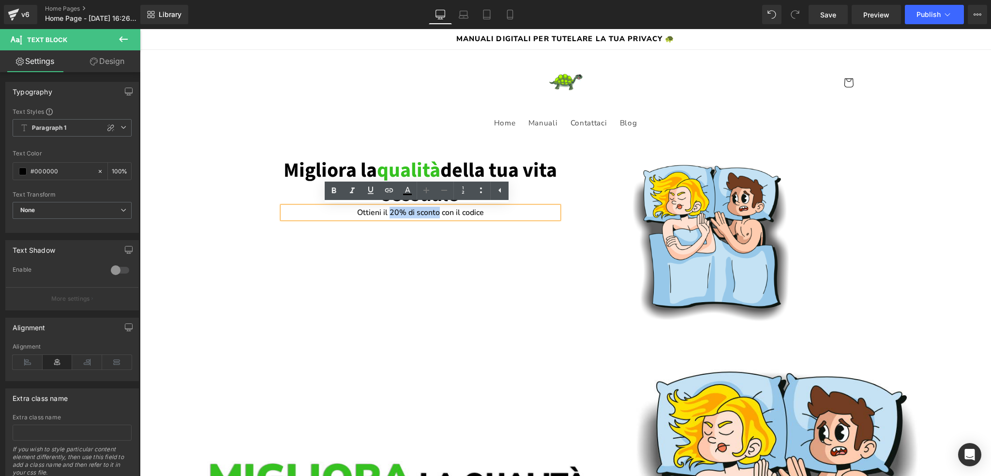
drag, startPoint x: 385, startPoint y: 210, endPoint x: 435, endPoint y: 210, distance: 50.3
click at [435, 210] on p "Ottieni il 20% di sconto con il codice" at bounding box center [421, 213] width 276 height 12
click at [338, 191] on icon at bounding box center [334, 191] width 12 height 12
click at [407, 195] on icon at bounding box center [408, 191] width 12 height 12
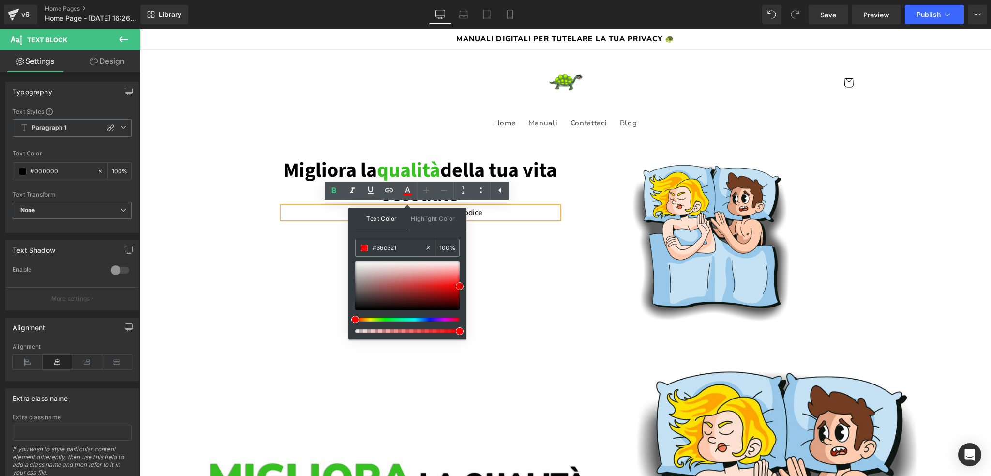
drag, startPoint x: 434, startPoint y: 278, endPoint x: 460, endPoint y: 285, distance: 27.1
click at [460, 285] on div at bounding box center [407, 285] width 105 height 48
click at [397, 231] on div "Text Color Highlight Color #333333 #36c321 100 % transparent 0 %" at bounding box center [407, 274] width 118 height 132
click at [487, 218] on p "Ottieni il 20% di sconto con il codice" at bounding box center [421, 213] width 276 height 12
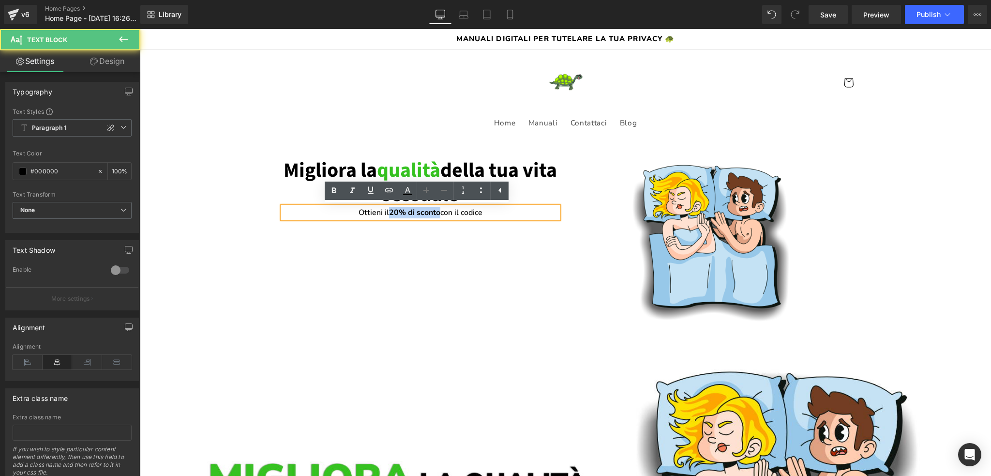
drag, startPoint x: 435, startPoint y: 211, endPoint x: 386, endPoint y: 212, distance: 49.8
click at [389, 212] on span "20% di sconto" at bounding box center [414, 212] width 51 height 11
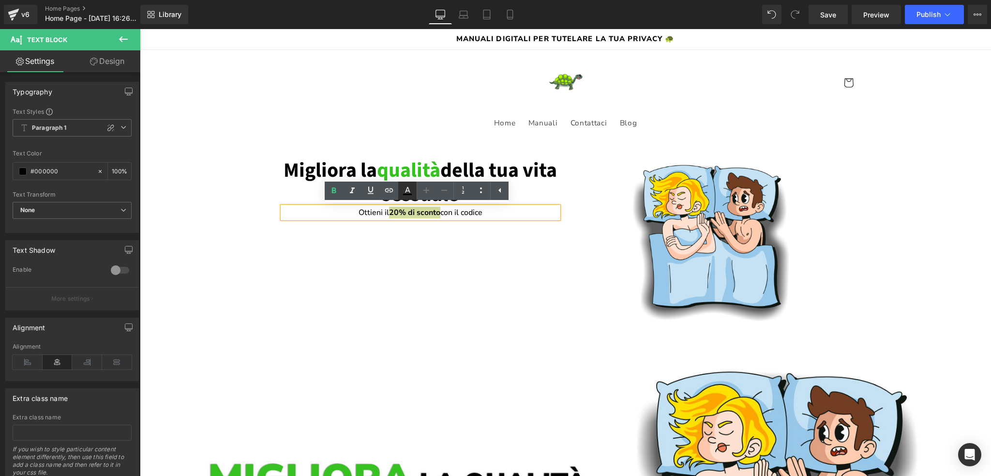
click at [406, 192] on icon at bounding box center [408, 191] width 12 height 12
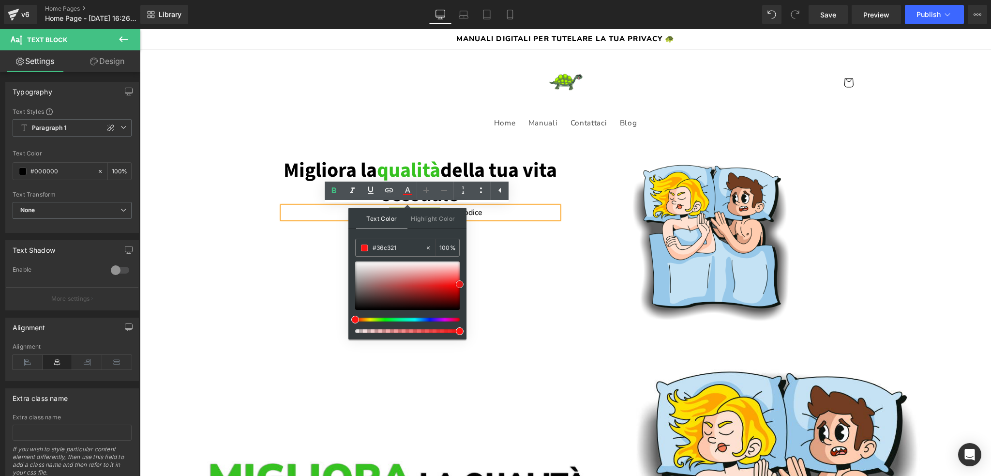
drag, startPoint x: 453, startPoint y: 282, endPoint x: 464, endPoint y: 284, distance: 10.7
click at [464, 284] on div "Text Color Highlight Color #333333 #36c321 100 % transparent 0 %" at bounding box center [407, 274] width 118 height 132
click at [488, 212] on p "Ottieni il 20% di sconto con il codice" at bounding box center [421, 213] width 276 height 12
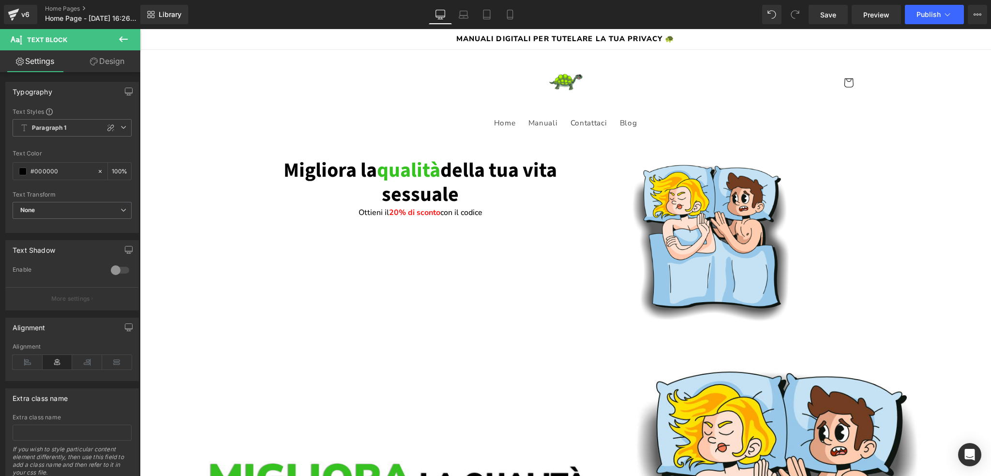
click at [115, 39] on button at bounding box center [123, 39] width 34 height 21
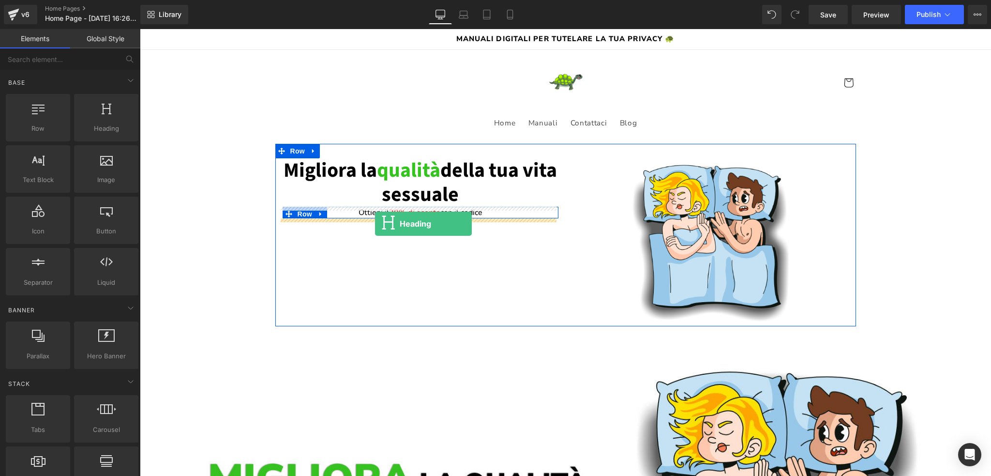
drag, startPoint x: 264, startPoint y: 170, endPoint x: 375, endPoint y: 224, distance: 123.6
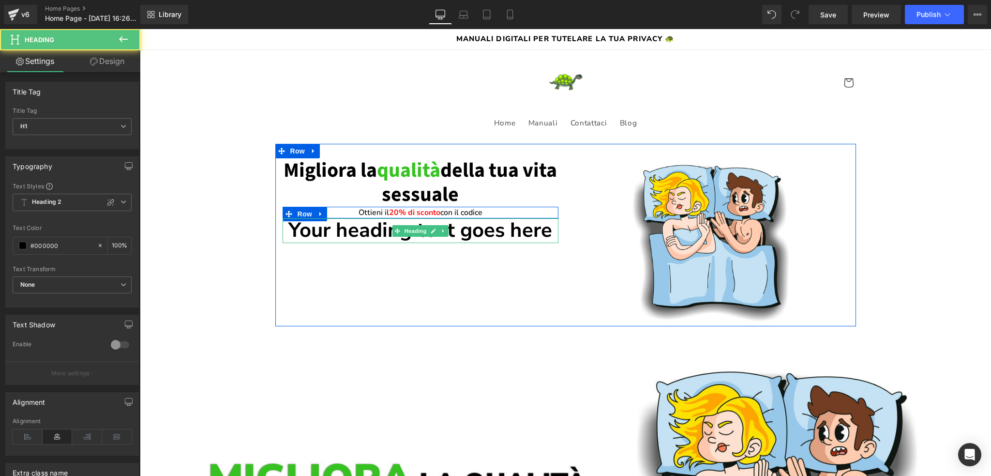
click at [383, 230] on h1 "Your heading text goes here" at bounding box center [421, 230] width 276 height 24
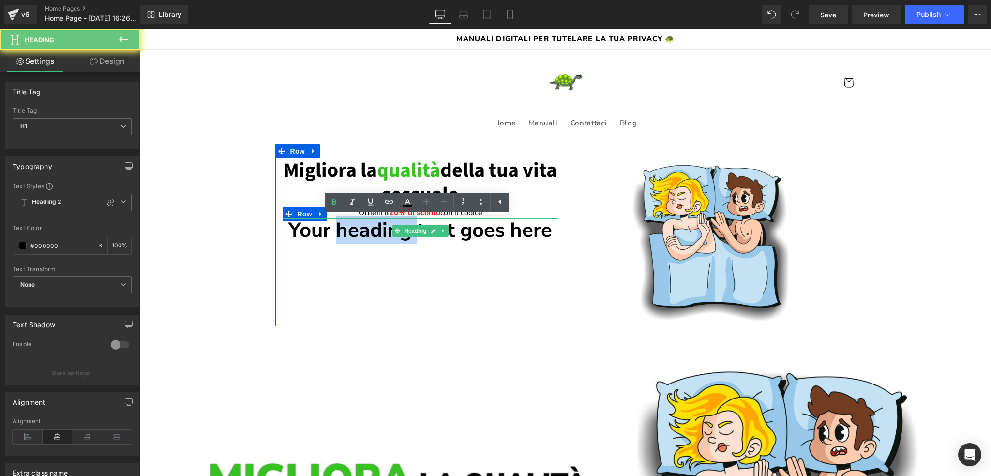
click at [383, 230] on h1 "Your heading text goes here" at bounding box center [421, 230] width 276 height 24
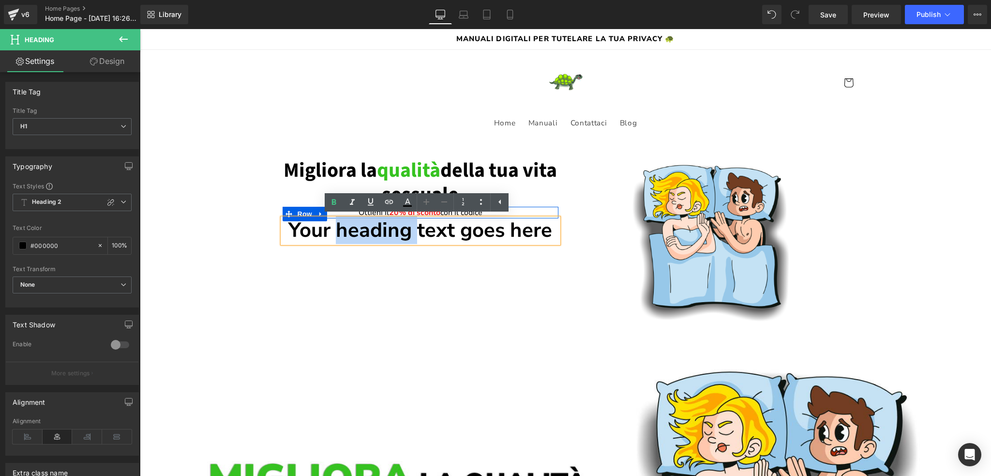
click at [383, 230] on h1 "Your heading text goes here" at bounding box center [421, 230] width 276 height 24
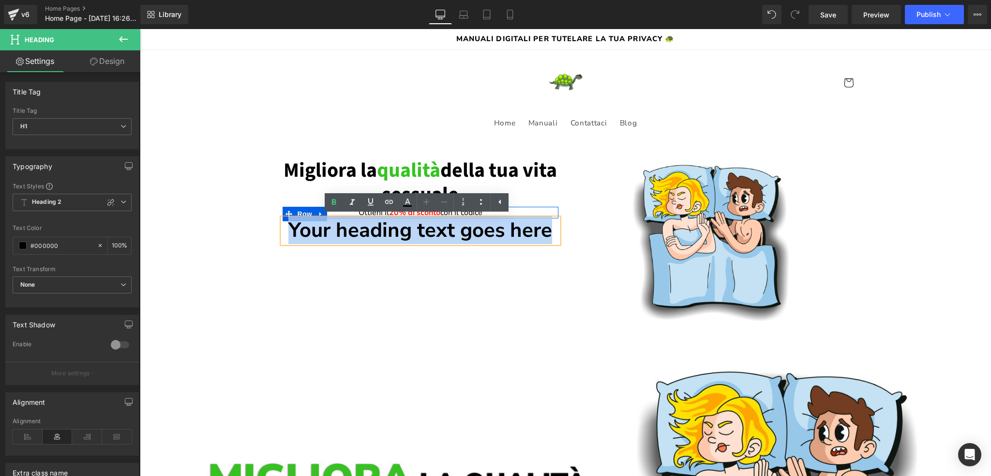
click at [383, 230] on h1 "Your heading text goes here" at bounding box center [421, 230] width 276 height 24
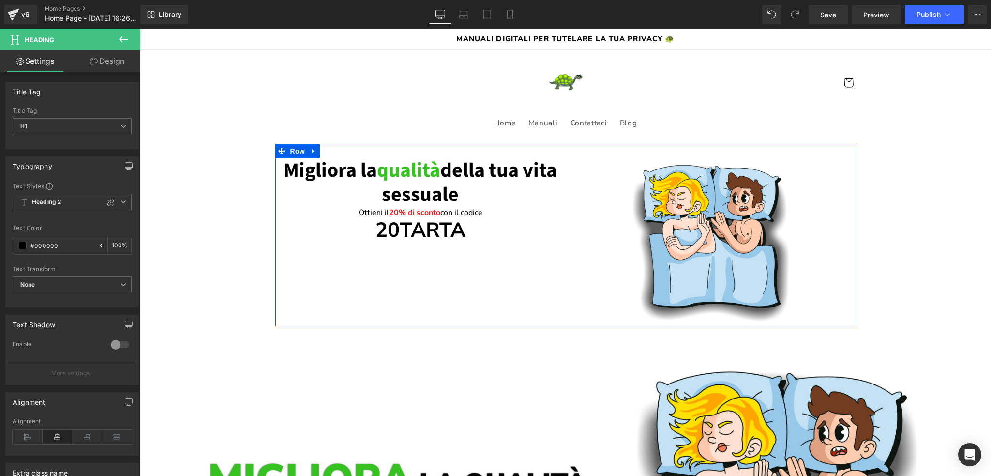
click at [498, 308] on div "Migliora la qualità della tua vita sessuale Heading Ottieni il 20% di sconto co…" at bounding box center [565, 235] width 581 height 182
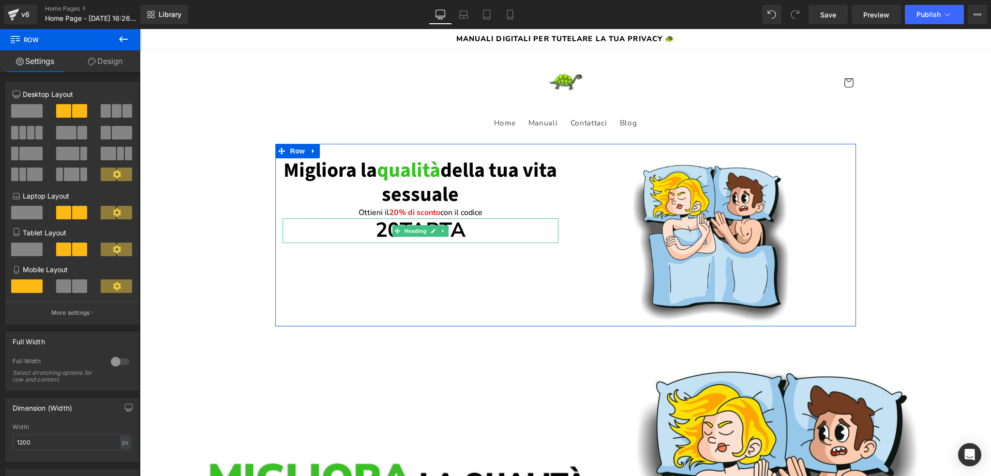
click at [455, 231] on h1 "20TARTA" at bounding box center [421, 230] width 276 height 24
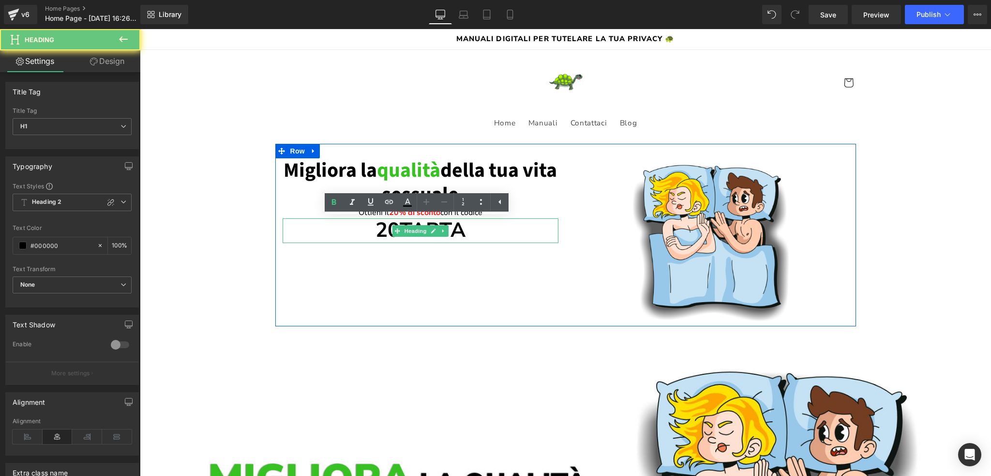
click at [455, 231] on h1 "20TARTA" at bounding box center [421, 230] width 276 height 24
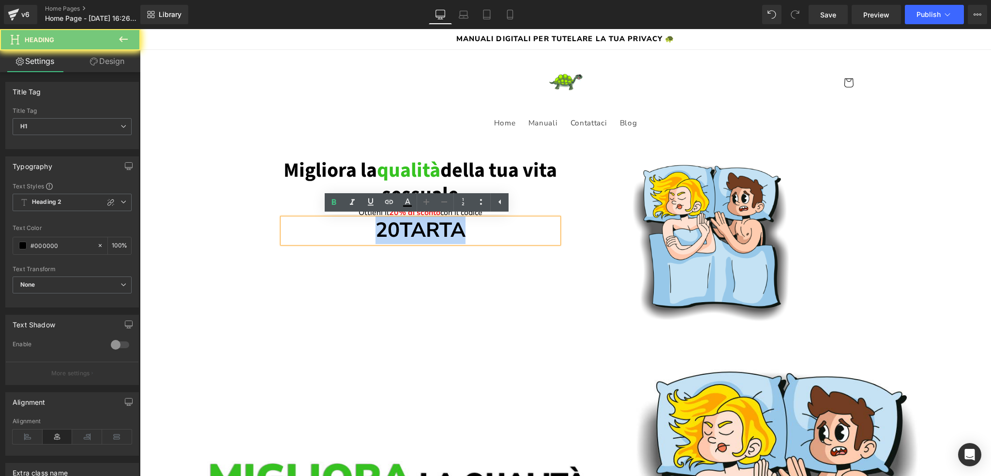
click at [455, 231] on h1 "20TARTA" at bounding box center [421, 230] width 276 height 24
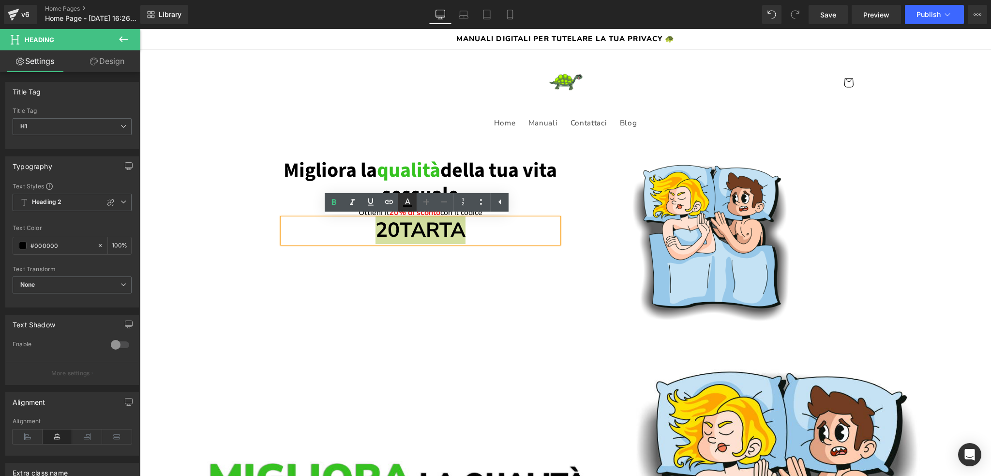
click at [406, 206] on icon at bounding box center [407, 205] width 9 height 1
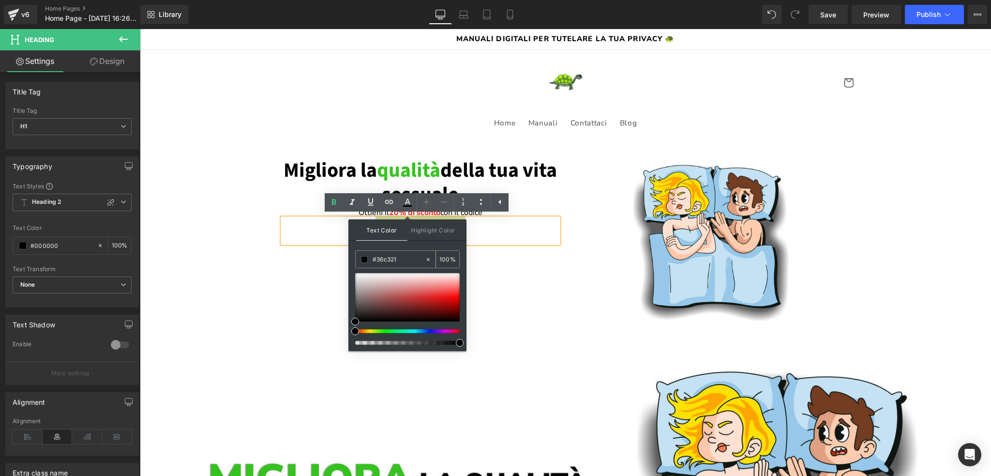
drag, startPoint x: 401, startPoint y: 257, endPoint x: 376, endPoint y: 257, distance: 24.7
click at [376, 257] on input "#36c321" at bounding box center [399, 259] width 52 height 11
drag, startPoint x: 399, startPoint y: 259, endPoint x: 370, endPoint y: 259, distance: 29.5
click at [370, 259] on div "#d63837" at bounding box center [390, 259] width 69 height 17
click at [415, 248] on div "Text Color Highlight Color #333333 #d63837 100 % transparent 0 %" at bounding box center [407, 285] width 118 height 132
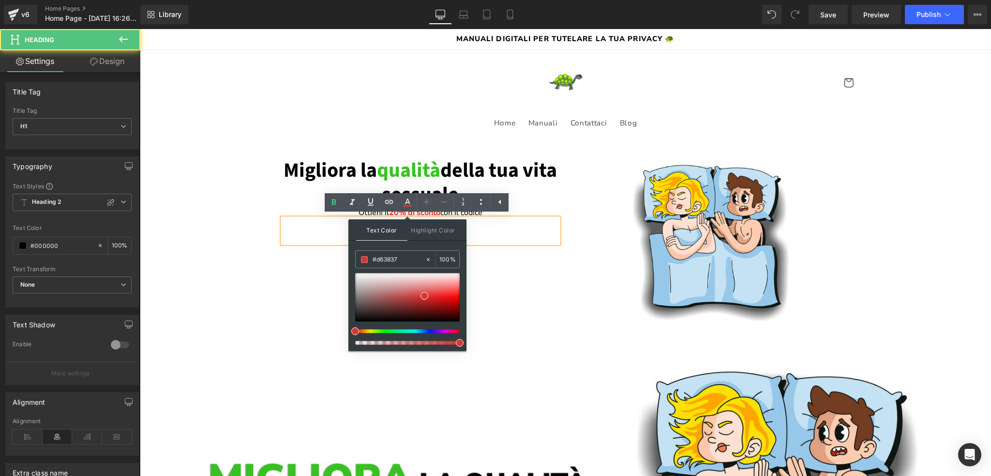
click at [488, 241] on h1 "20TARTA" at bounding box center [421, 230] width 276 height 24
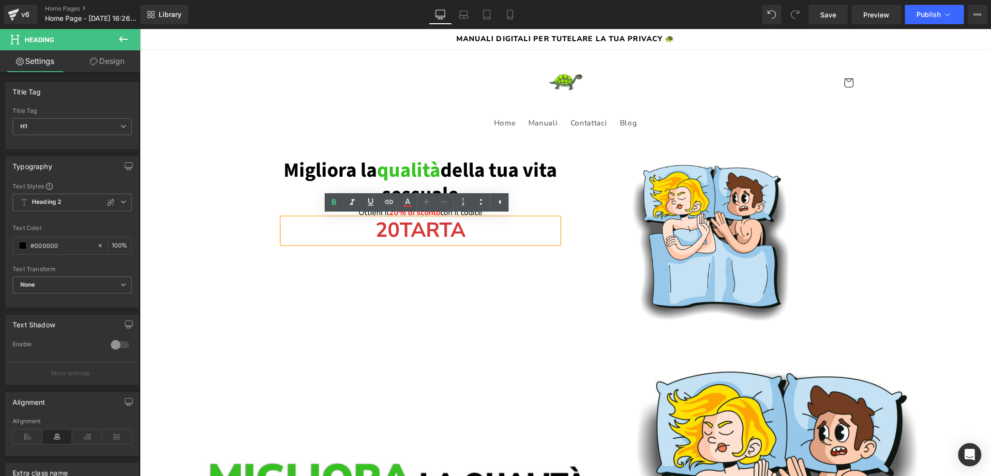
click at [344, 234] on h1 "20TARTA" at bounding box center [421, 230] width 276 height 24
click at [319, 201] on h1 "Migliora la qualità della tua vita sessuale" at bounding box center [421, 182] width 276 height 49
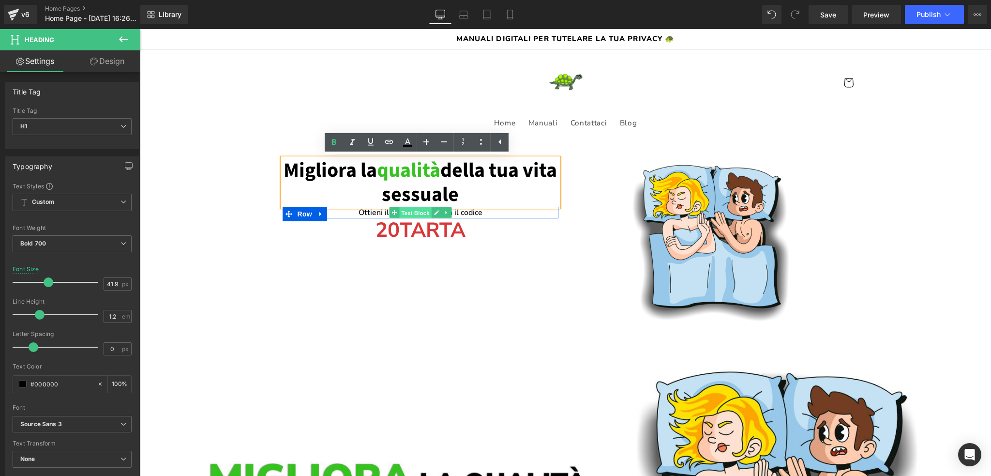
click at [400, 212] on span "Text Block" at bounding box center [415, 213] width 32 height 12
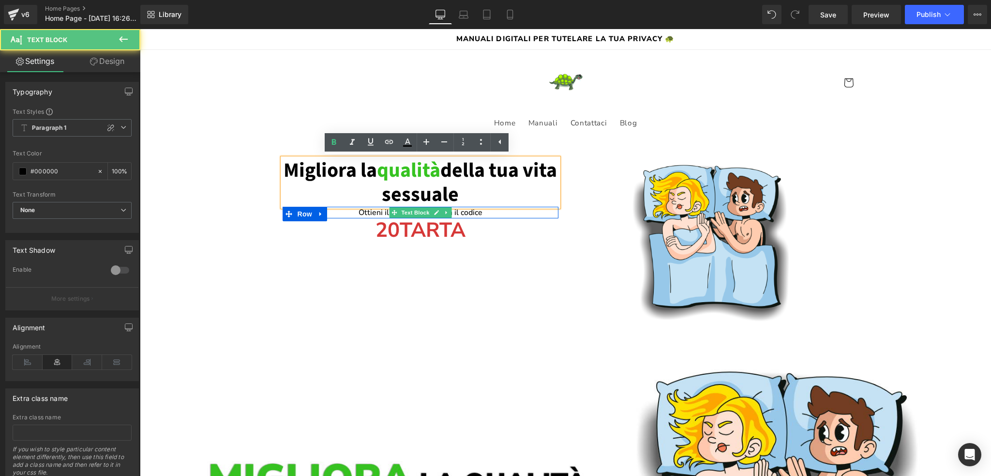
click at [373, 212] on p "Ottieni il 20% di sconto con il codice" at bounding box center [421, 213] width 276 height 12
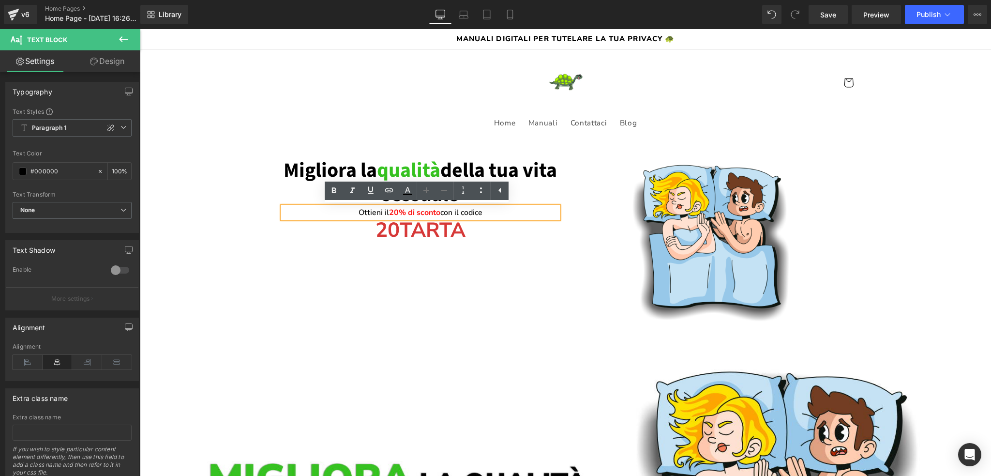
click at [402, 212] on span "20% di sconto" at bounding box center [414, 212] width 51 height 11
click at [416, 211] on span "20% di sconto" at bounding box center [414, 212] width 51 height 11
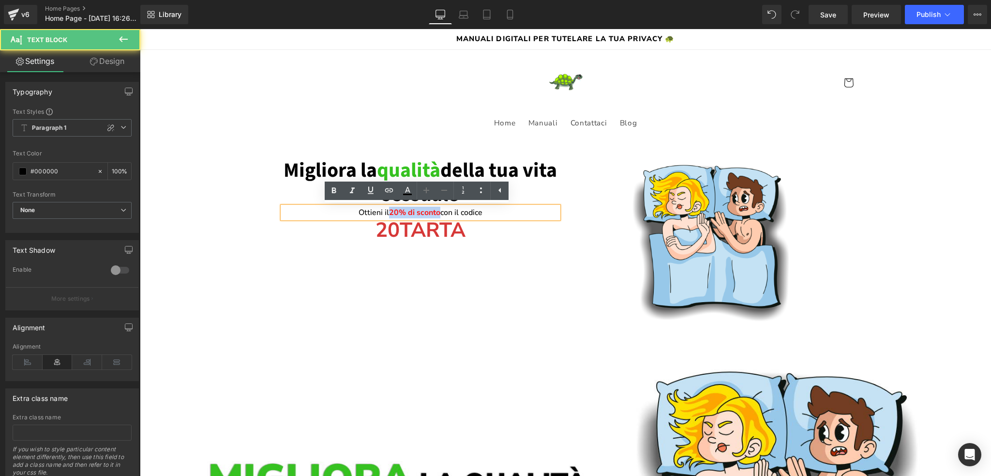
drag, startPoint x: 434, startPoint y: 211, endPoint x: 386, endPoint y: 210, distance: 48.4
click at [389, 210] on span "20% di sconto" at bounding box center [414, 212] width 51 height 11
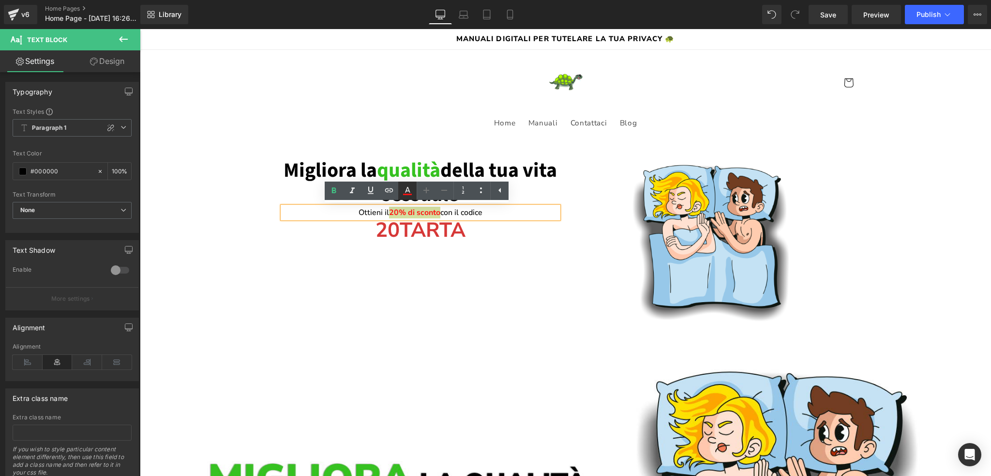
click at [405, 194] on icon at bounding box center [407, 194] width 9 height 1
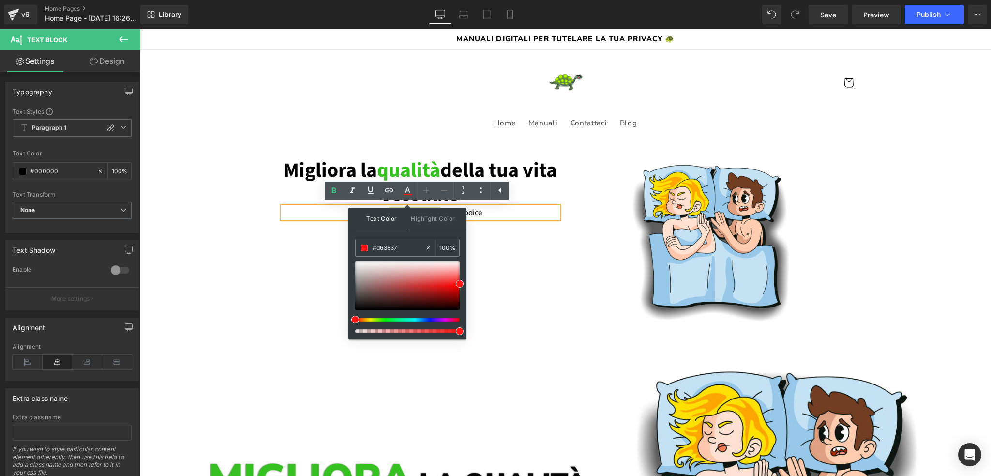
drag, startPoint x: 540, startPoint y: 274, endPoint x: 490, endPoint y: 270, distance: 50.0
paste input "d63837"
type input "#d63837"
click at [413, 234] on div "Text Color Highlight Color #333333 #d63837 100 % transparent 0 %" at bounding box center [407, 274] width 118 height 132
click at [428, 233] on div "Text Color Highlight Color #333333 #d63837 100 % transparent 0 %" at bounding box center [407, 274] width 118 height 132
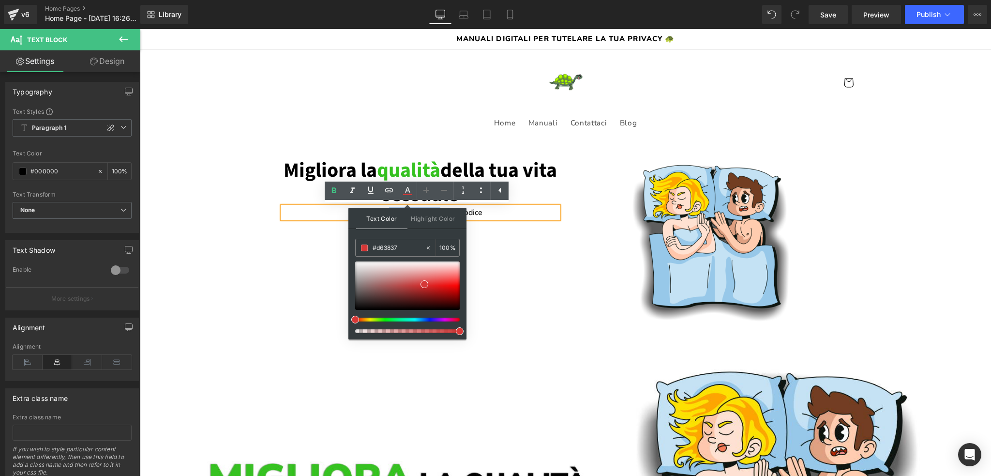
click at [485, 223] on h1 "20TARTA" at bounding box center [421, 230] width 276 height 24
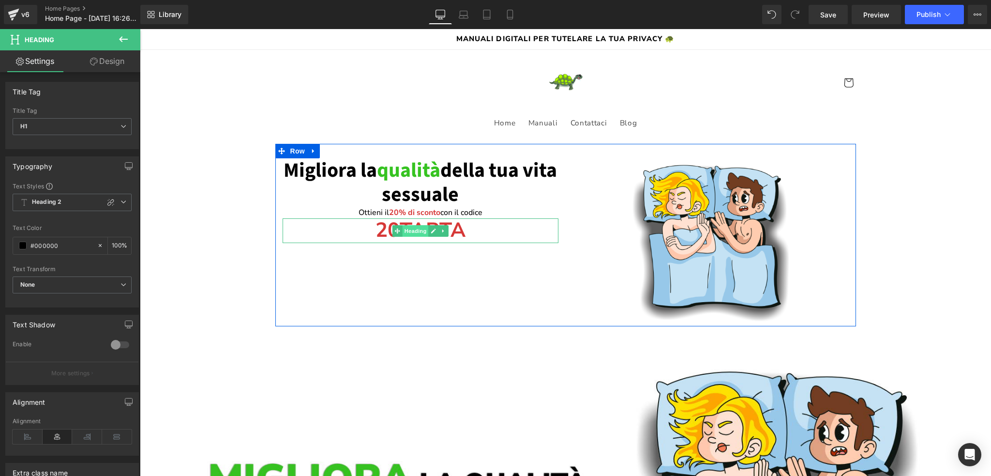
click at [411, 229] on span "Heading" at bounding box center [415, 231] width 26 height 12
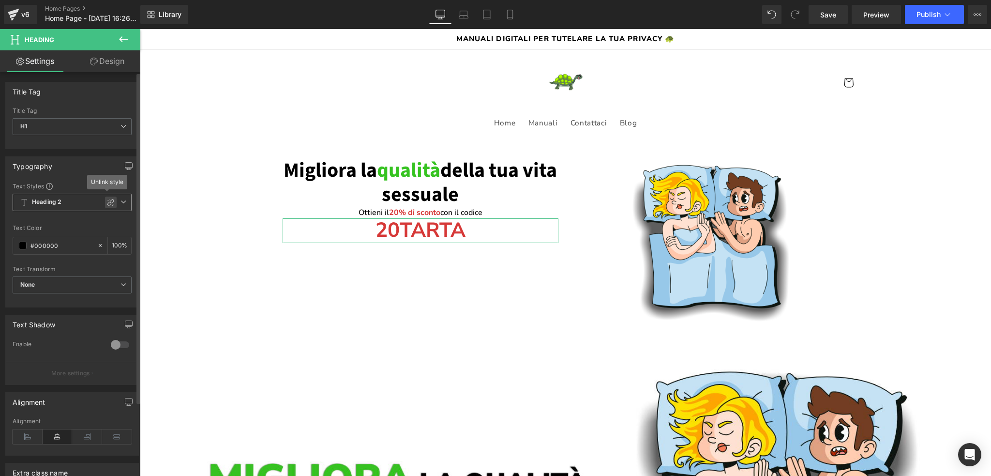
click at [107, 202] on icon at bounding box center [111, 202] width 8 height 8
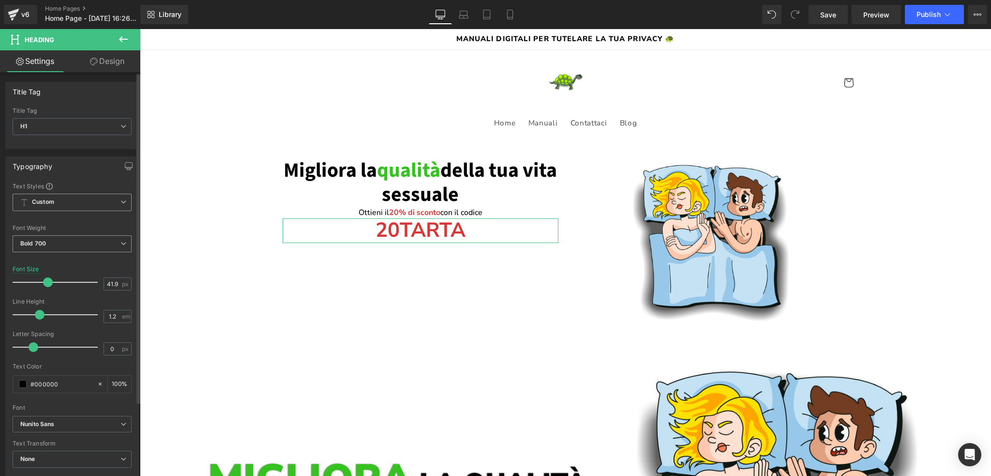
click at [53, 241] on span "Bold 700" at bounding box center [72, 243] width 119 height 17
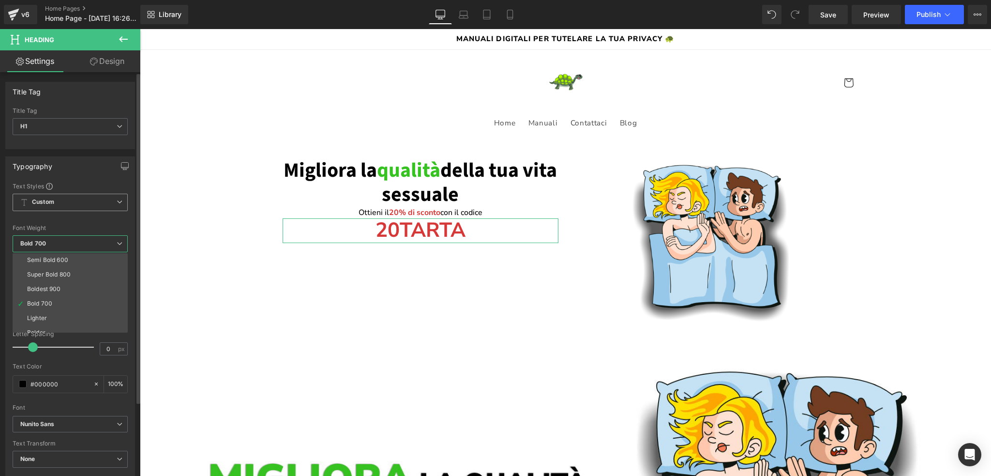
scroll to position [80, 0]
click at [69, 268] on div "Super Bold 800" at bounding box center [49, 267] width 44 height 7
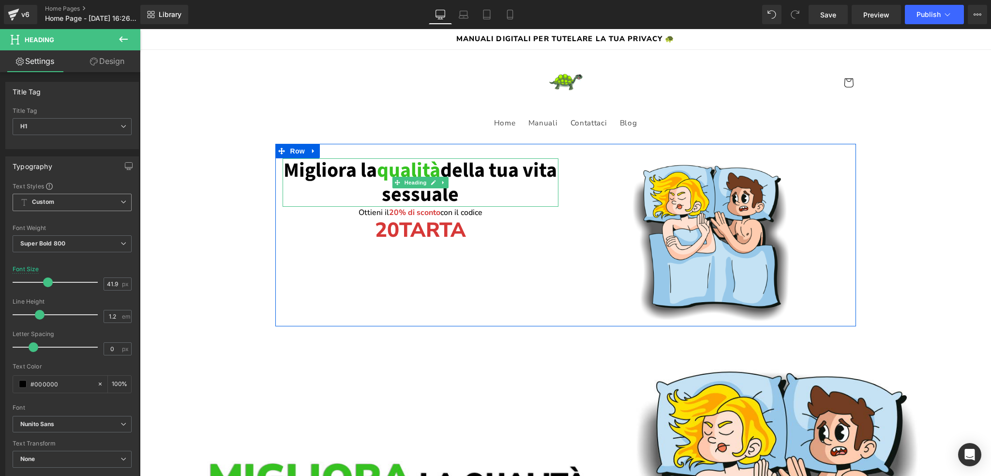
click at [380, 168] on h1 "Migliora la qualità della tua vita sessuale" at bounding box center [421, 182] width 276 height 49
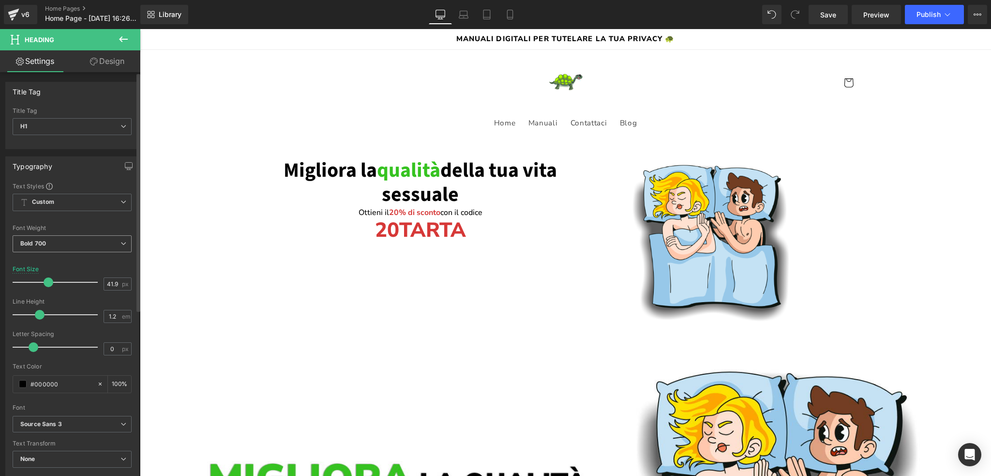
click at [44, 237] on span "Bold 700" at bounding box center [72, 243] width 119 height 17
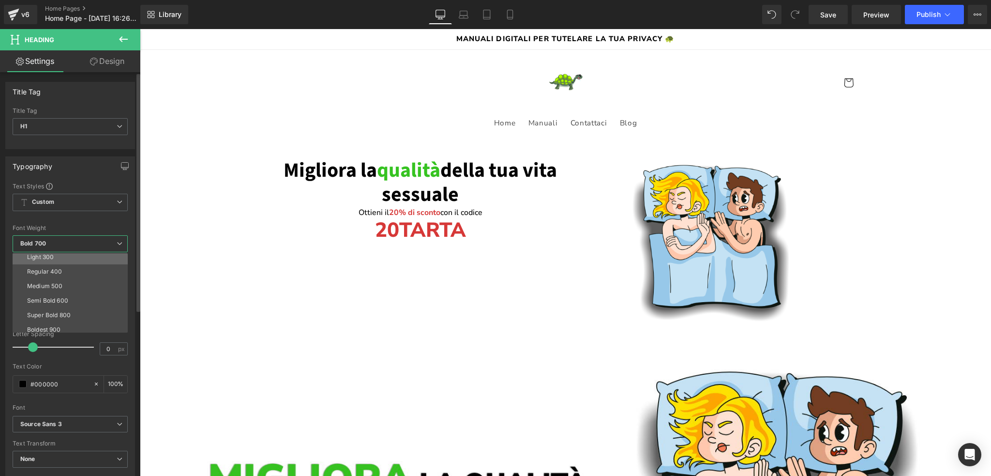
scroll to position [48, 0]
click at [62, 298] on div "Super Bold 800" at bounding box center [49, 299] width 44 height 7
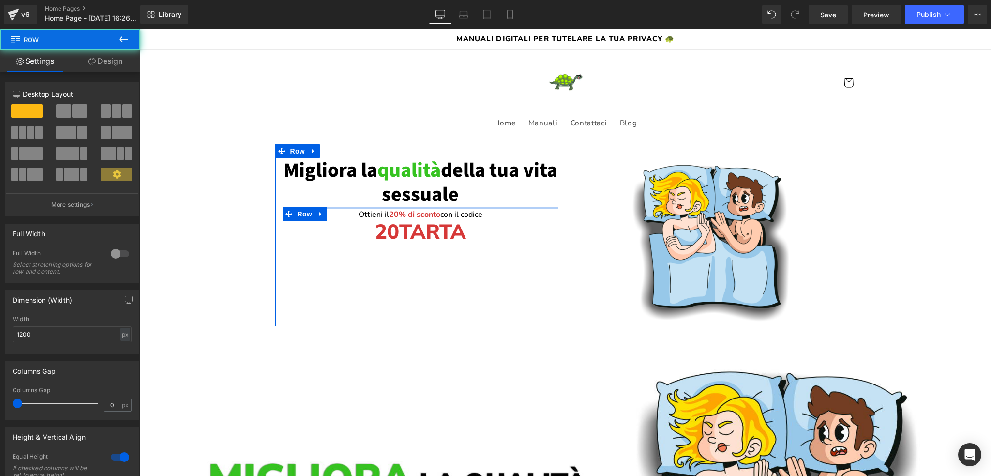
click at [461, 209] on div "Ottieni il 20% di sconto con il codice Text Block Row" at bounding box center [421, 214] width 276 height 14
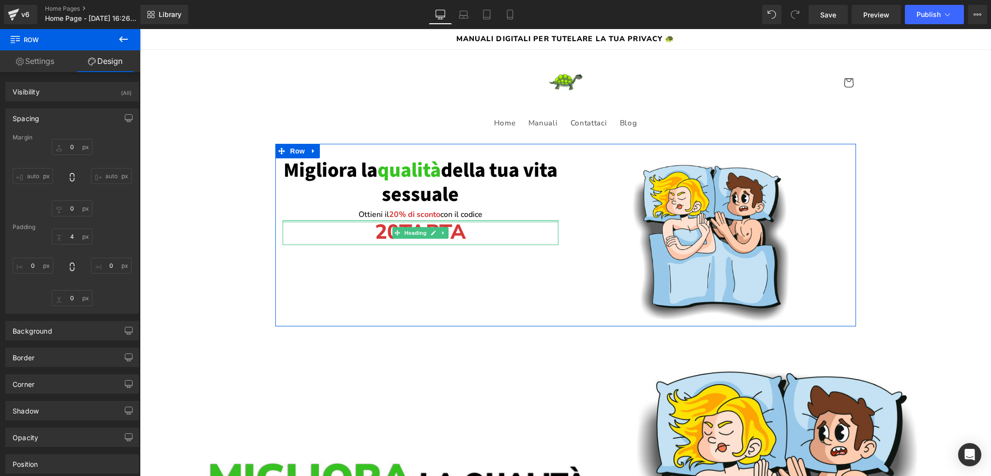
click at [466, 221] on div "Migliora la qualità della tua vita sessuale Heading Ottieni il 20% di sconto co…" at bounding box center [420, 201] width 290 height 87
click at [471, 220] on div "Ottieni il 20% di sconto con il codice Text Block Row" at bounding box center [421, 214] width 276 height 15
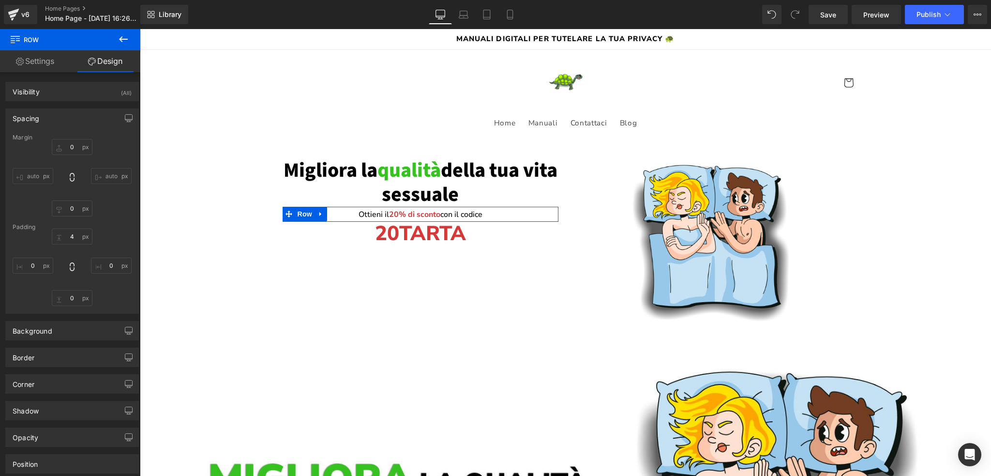
click at [45, 59] on link "Settings" at bounding box center [35, 61] width 70 height 22
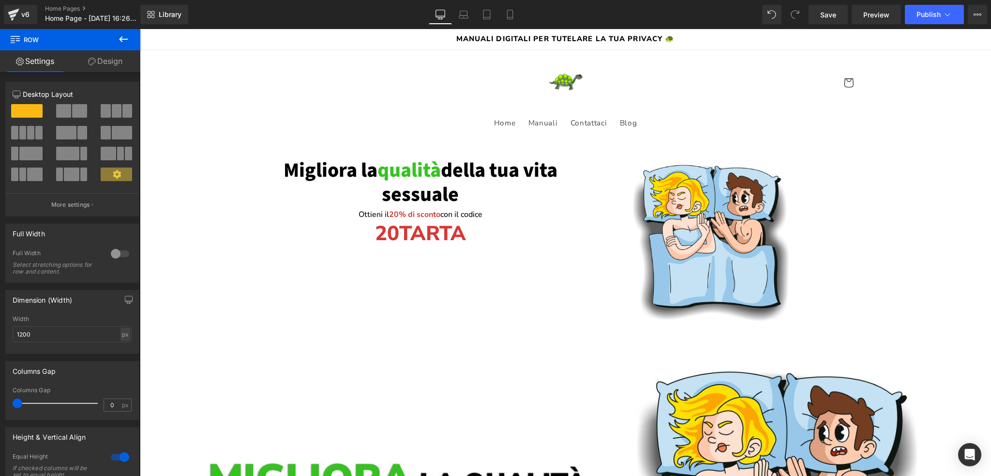
click at [121, 40] on icon at bounding box center [124, 39] width 12 height 12
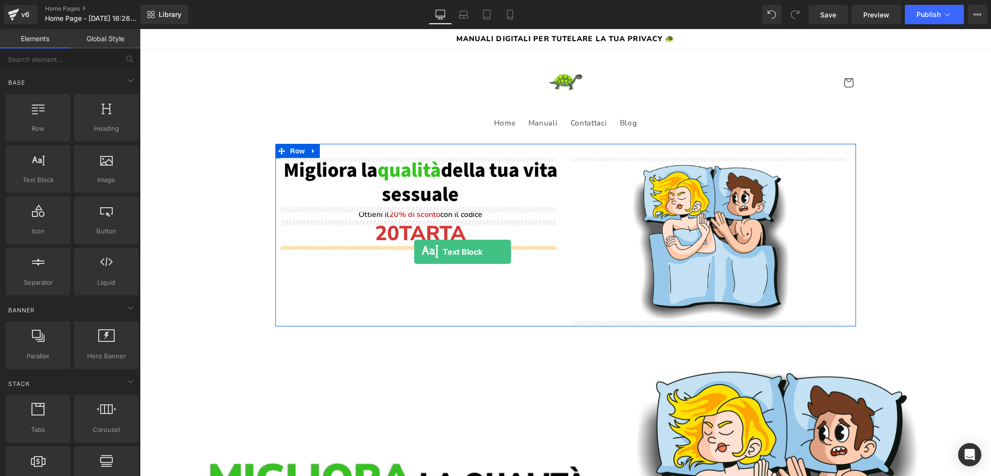
drag, startPoint x: 176, startPoint y: 199, endPoint x: 414, endPoint y: 252, distance: 243.8
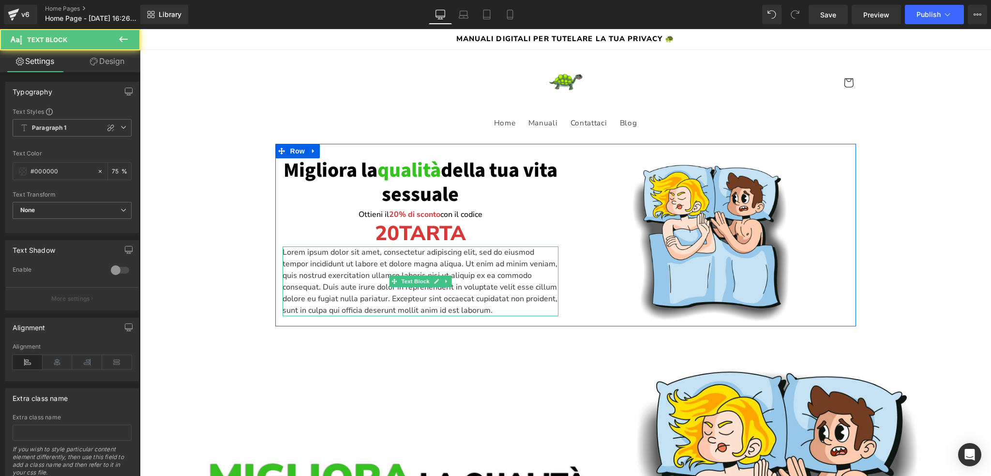
click at [398, 262] on p "Lorem ipsum dolor sit amet, consectetur adipiscing elit, sed do eiusmod tempor …" at bounding box center [421, 281] width 276 height 70
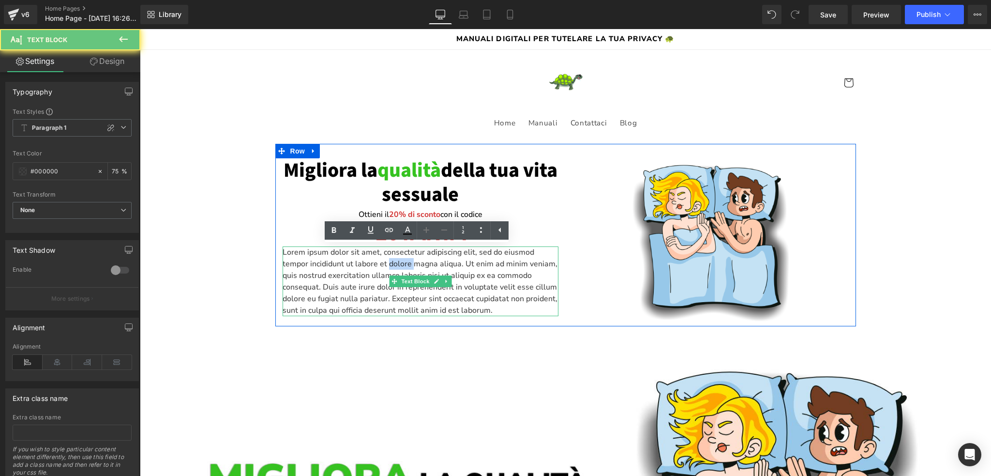
click at [398, 262] on p "Lorem ipsum dolor sit amet, consectetur adipiscing elit, sed do eiusmod tempor …" at bounding box center [421, 281] width 276 height 70
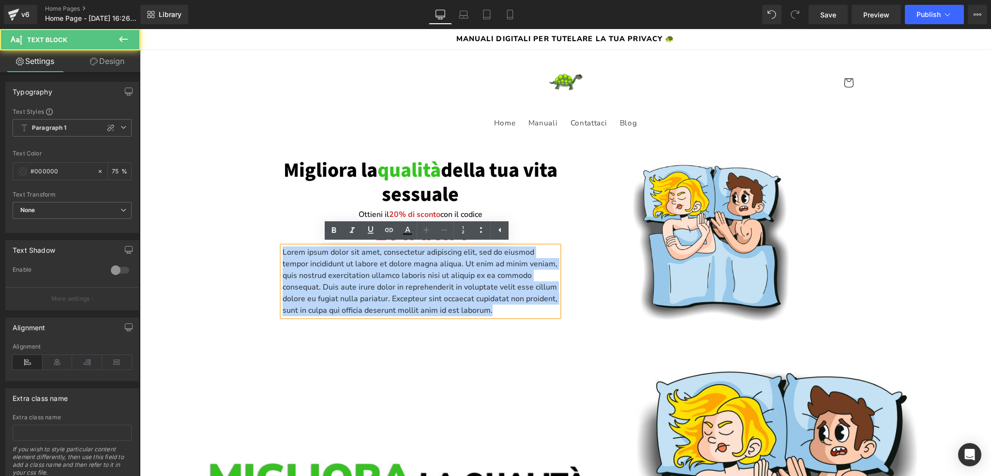
click at [398, 262] on p "Lorem ipsum dolor sit amet, consectetur adipiscing elit, sed do eiusmod tempor …" at bounding box center [421, 281] width 276 height 70
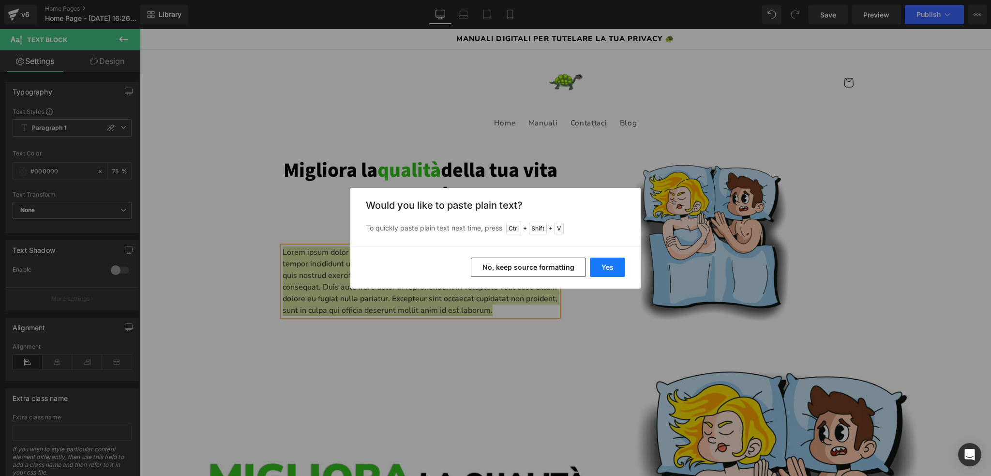
click at [616, 269] on button "Yes" at bounding box center [607, 266] width 35 height 19
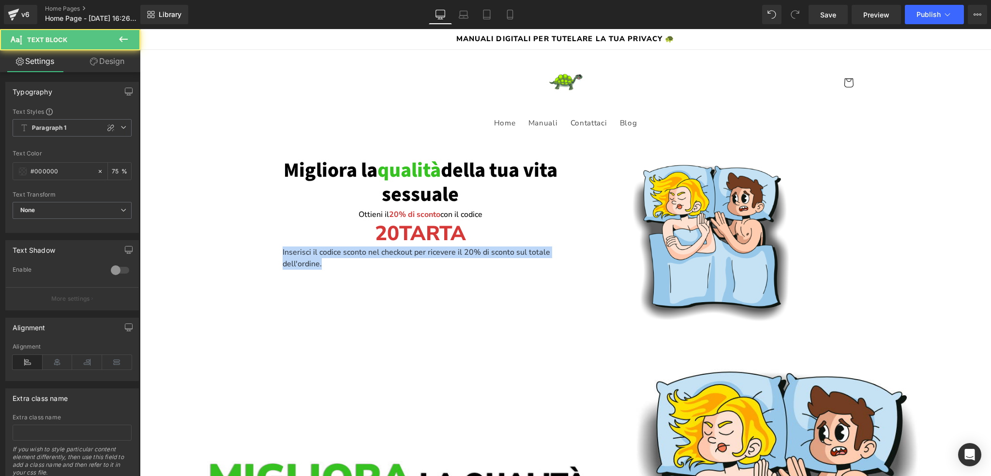
drag, startPoint x: 325, startPoint y: 261, endPoint x: 268, endPoint y: 251, distance: 58.0
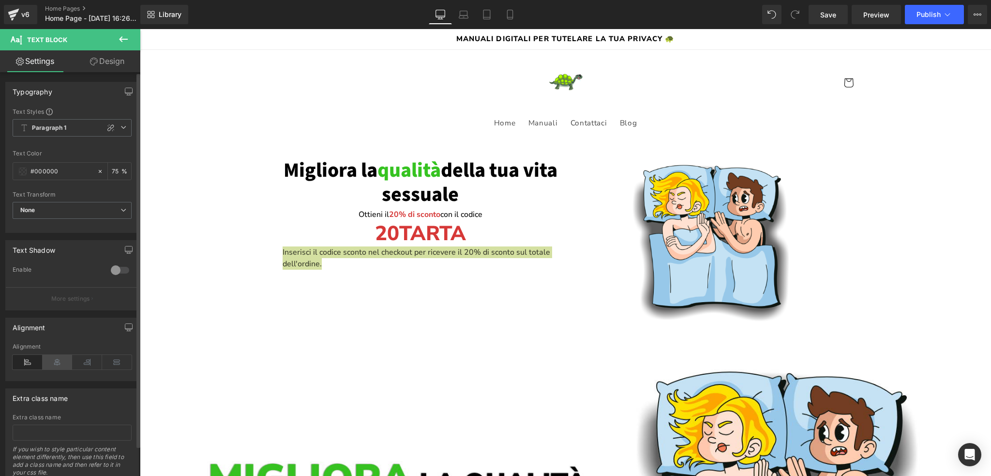
click at [63, 357] on icon at bounding box center [58, 362] width 30 height 15
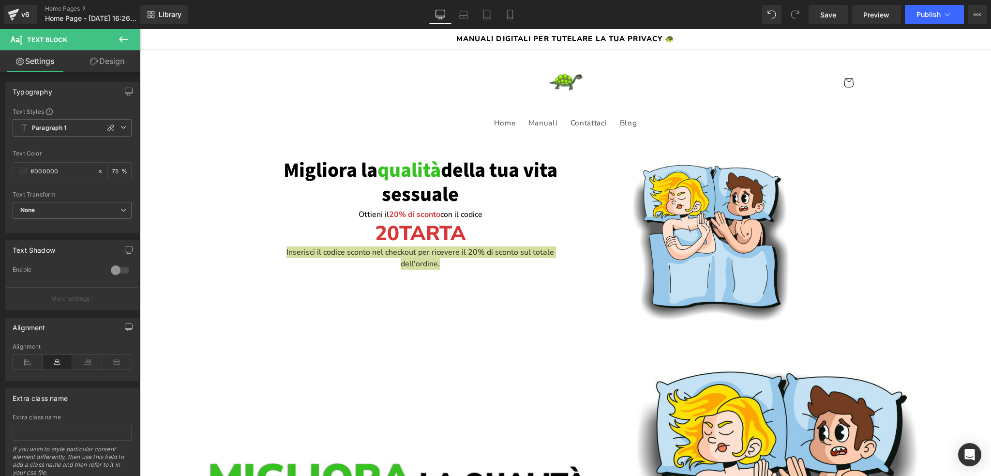
click at [102, 57] on link "Design" at bounding box center [107, 61] width 70 height 22
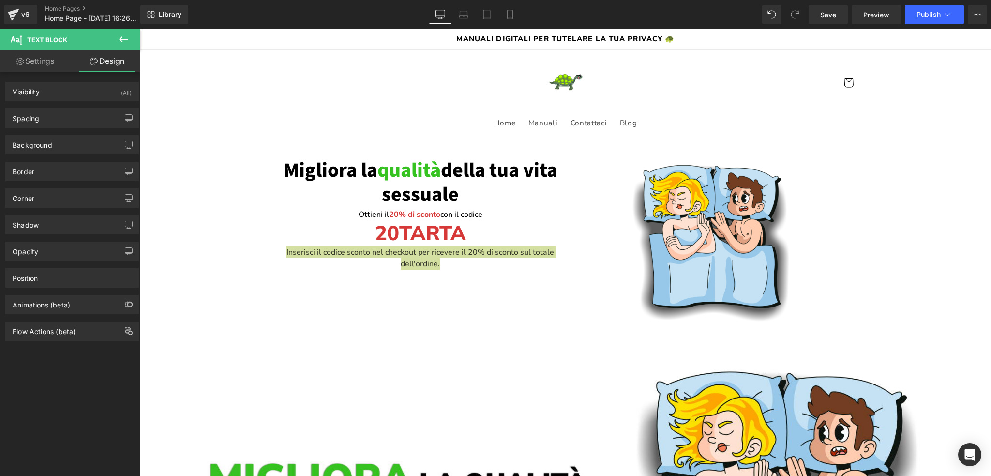
click at [2, 116] on div "Spacing [GEOGRAPHIC_DATA] 0 0 0 0 [GEOGRAPHIC_DATA] 0 0 0 0" at bounding box center [72, 114] width 145 height 27
click at [23, 116] on div "Spacing" at bounding box center [26, 116] width 27 height 14
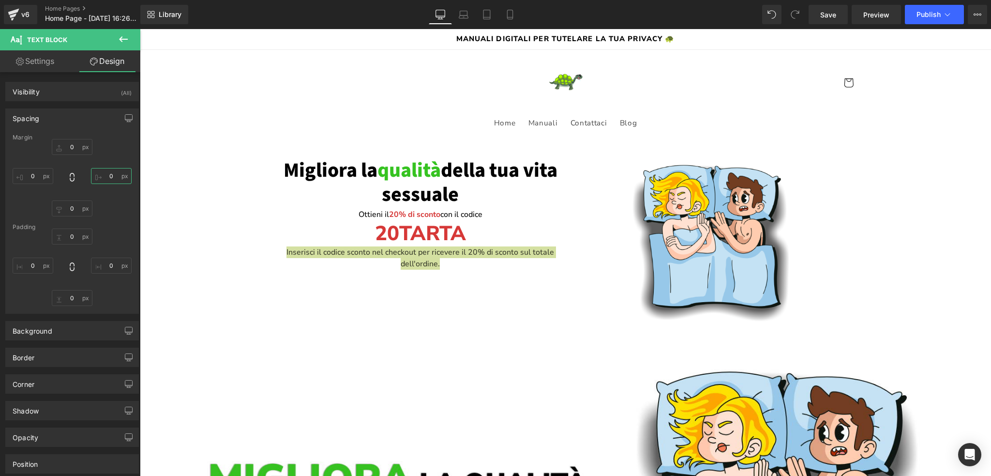
click at [105, 175] on input "0" at bounding box center [111, 176] width 41 height 16
type input "40"
click at [30, 173] on input "0" at bounding box center [33, 176] width 41 height 16
drag, startPoint x: 32, startPoint y: 174, endPoint x: 24, endPoint y: 175, distance: 8.2
click at [24, 175] on input "40" at bounding box center [33, 176] width 41 height 16
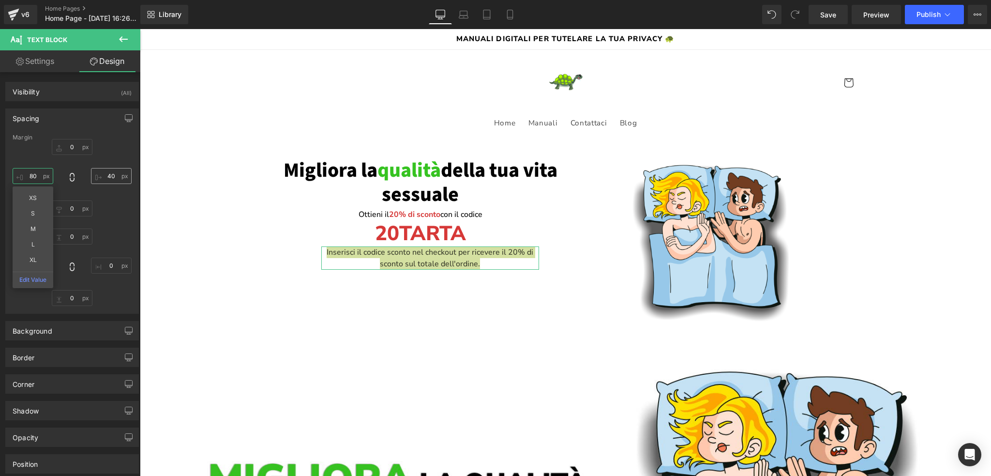
type input "80"
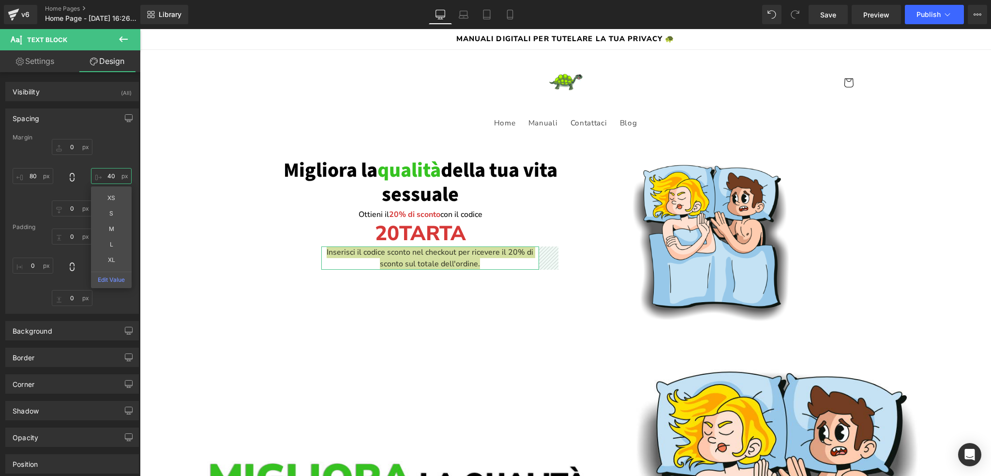
click at [107, 176] on input "40" at bounding box center [111, 176] width 41 height 16
type input "80"
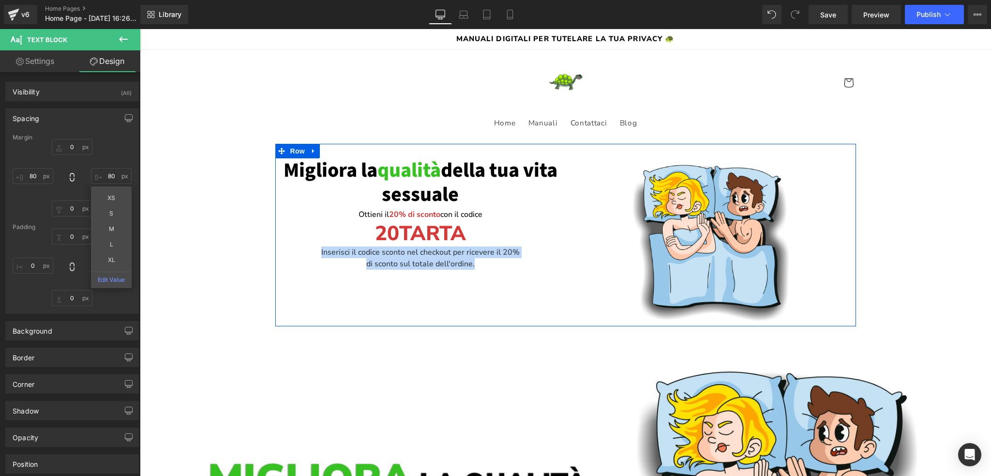
click at [519, 292] on div "Migliora la qualità della tua vita sessuale Heading Ottieni il 20% di sconto co…" at bounding box center [565, 235] width 581 height 182
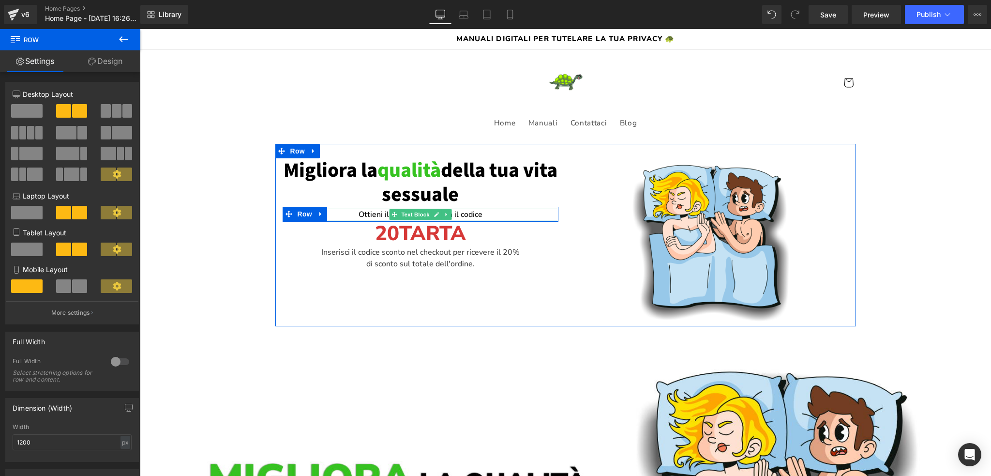
click at [473, 214] on p "Ottieni il 20% di sconto con il codice" at bounding box center [421, 215] width 276 height 12
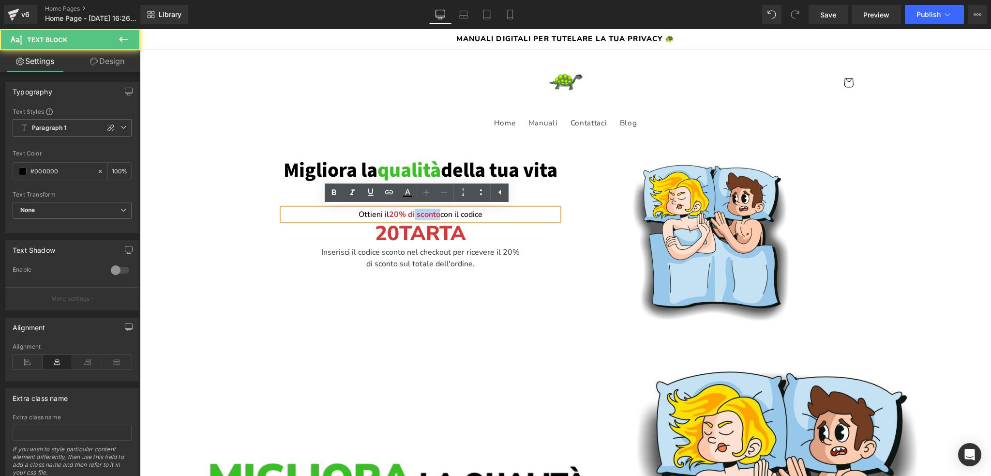
drag, startPoint x: 434, startPoint y: 213, endPoint x: 410, endPoint y: 213, distance: 24.2
click at [410, 213] on span "20% di sconto" at bounding box center [414, 214] width 51 height 11
click at [490, 215] on p "Ottieni il 20% di sconto con il codice" at bounding box center [421, 215] width 276 height 12
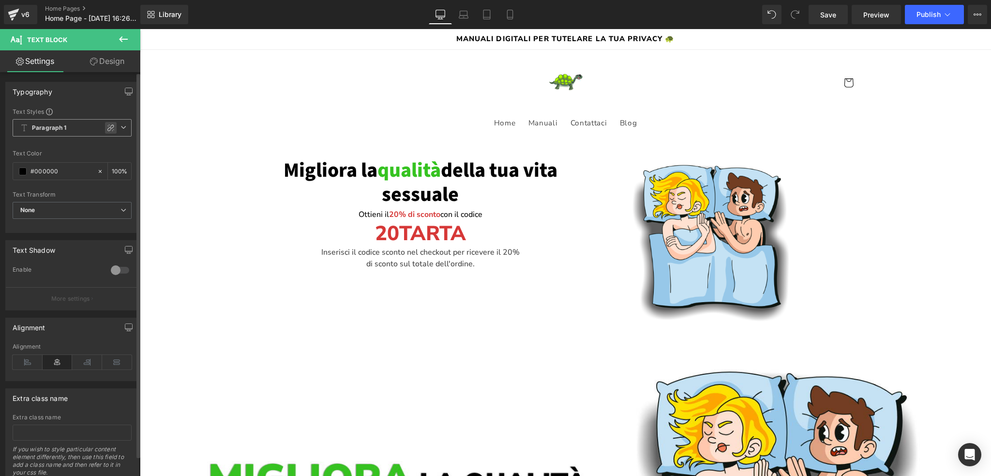
click at [107, 125] on icon at bounding box center [111, 128] width 8 height 8
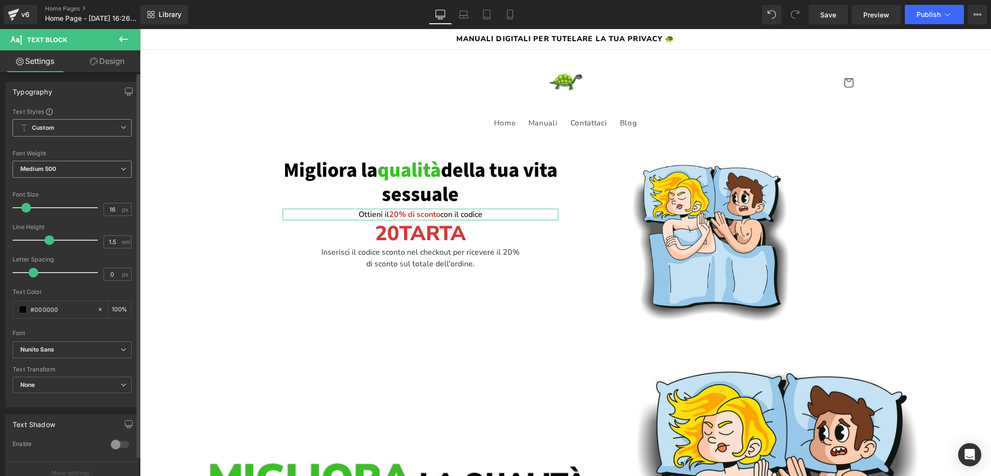
click at [67, 169] on span "Medium 500" at bounding box center [72, 169] width 119 height 17
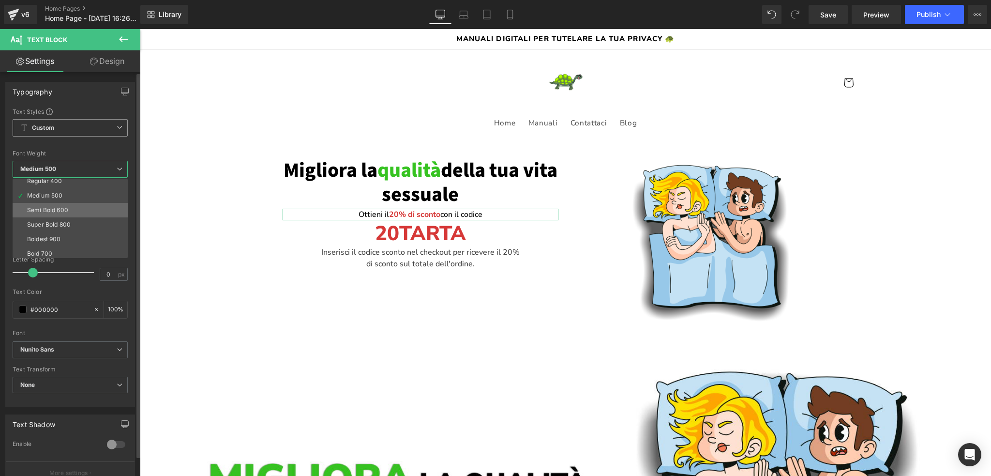
click at [63, 212] on div "Semi Bold 600" at bounding box center [47, 210] width 41 height 7
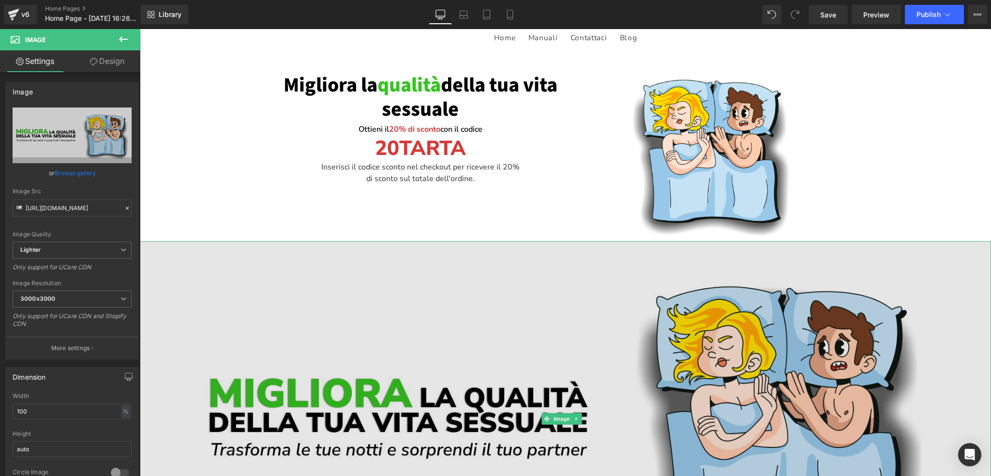
scroll to position [97, 0]
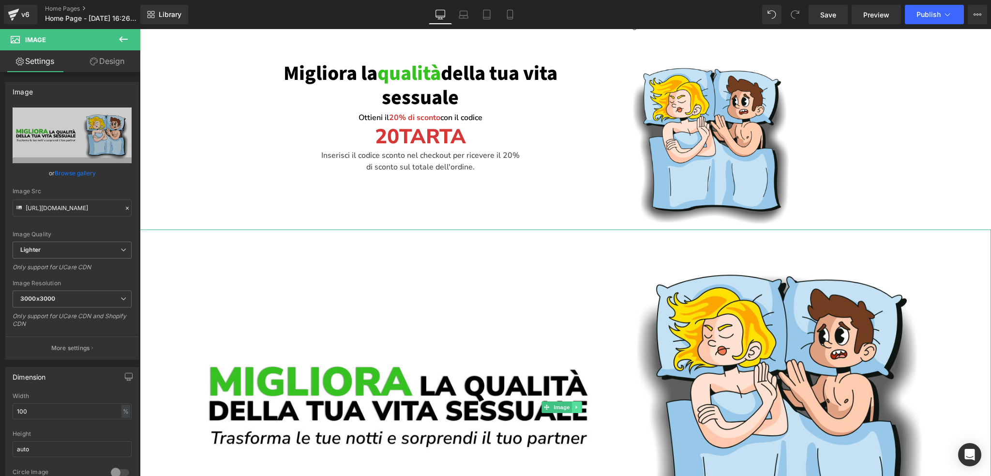
click at [581, 404] on link at bounding box center [577, 407] width 10 height 12
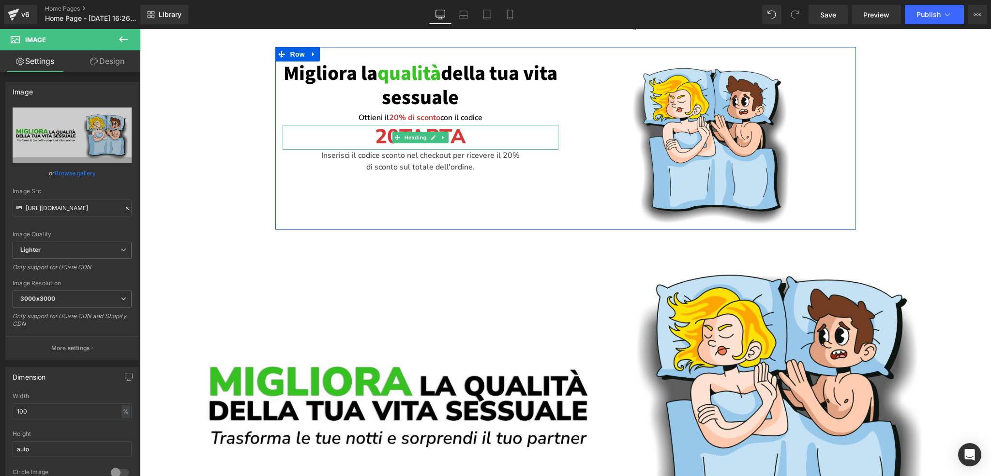
click at [375, 139] on span "20TARTA" at bounding box center [420, 137] width 91 height 28
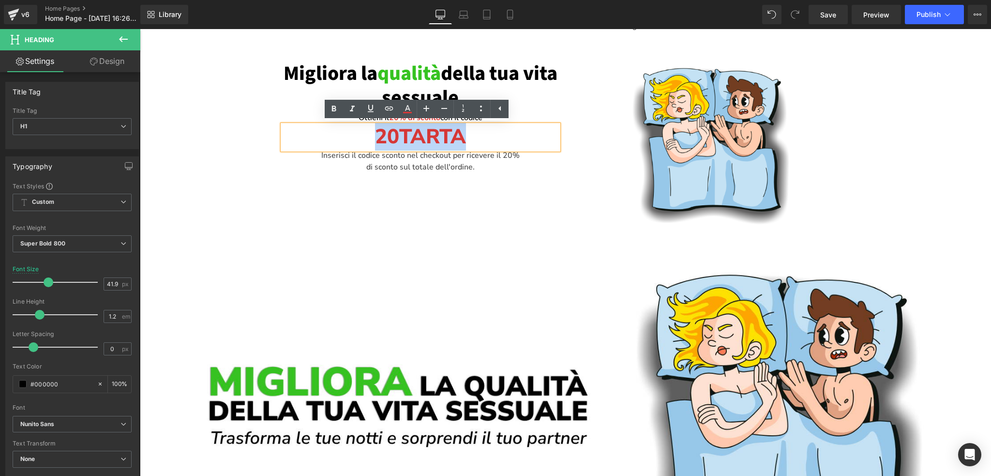
drag, startPoint x: 372, startPoint y: 138, endPoint x: 477, endPoint y: 139, distance: 104.5
click at [477, 139] on h1 "20TARTA" at bounding box center [421, 137] width 276 height 24
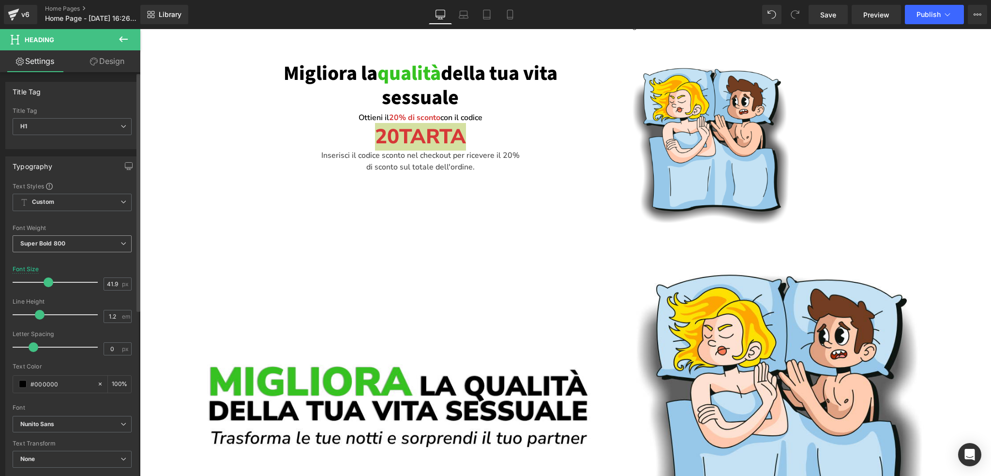
click at [62, 241] on b "Super Bold 800" at bounding box center [42, 242] width 45 height 7
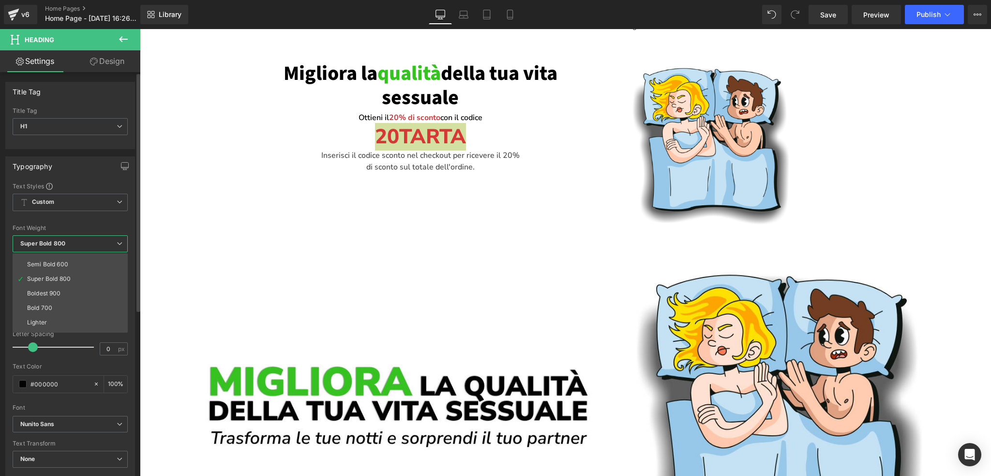
scroll to position [80, 0]
click at [55, 280] on div "Boldest 900" at bounding box center [44, 281] width 34 height 7
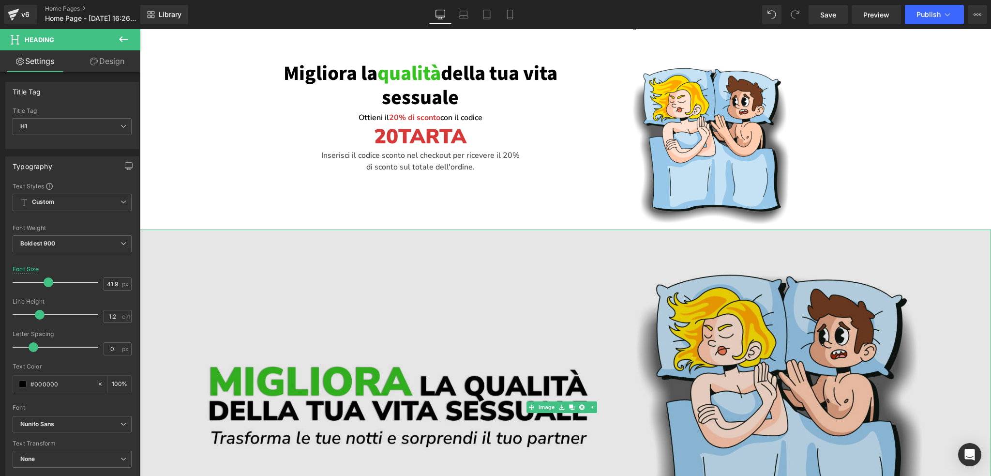
click at [584, 307] on img at bounding box center [565, 406] width 851 height 355
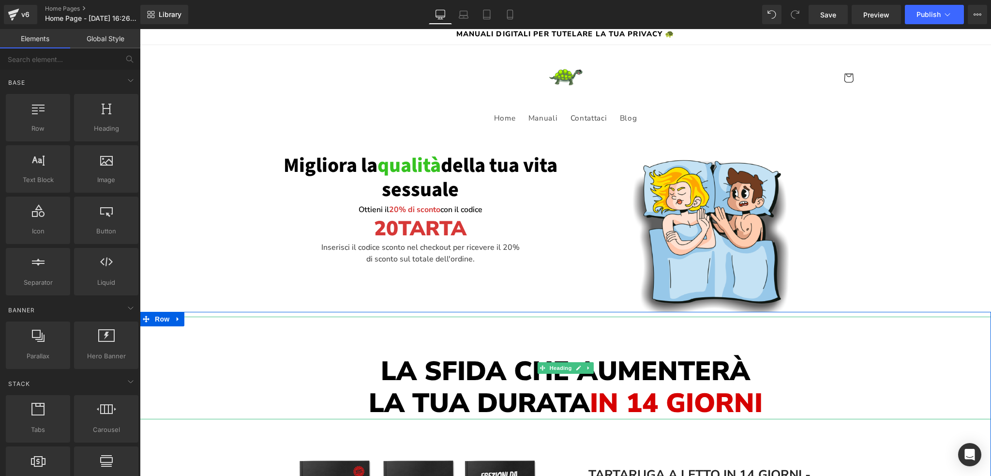
scroll to position [0, 0]
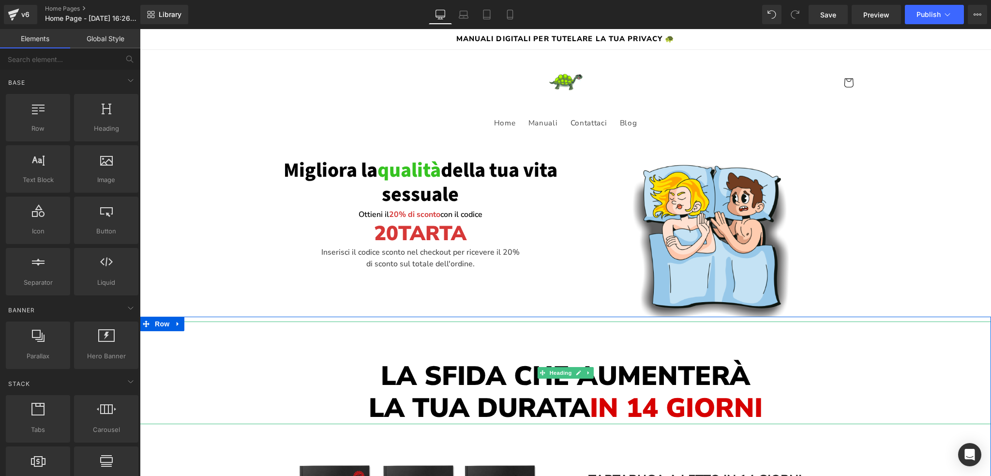
click at [623, 411] on span "in 14 giorni" at bounding box center [676, 407] width 173 height 36
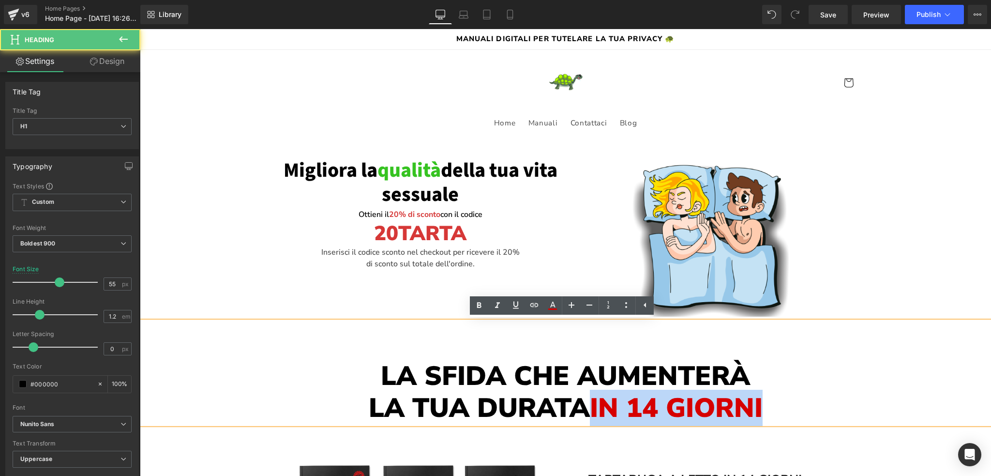
drag, startPoint x: 591, startPoint y: 404, endPoint x: 771, endPoint y: 414, distance: 179.8
click at [771, 414] on h1 "la tua durata in 14 giorni" at bounding box center [565, 408] width 851 height 32
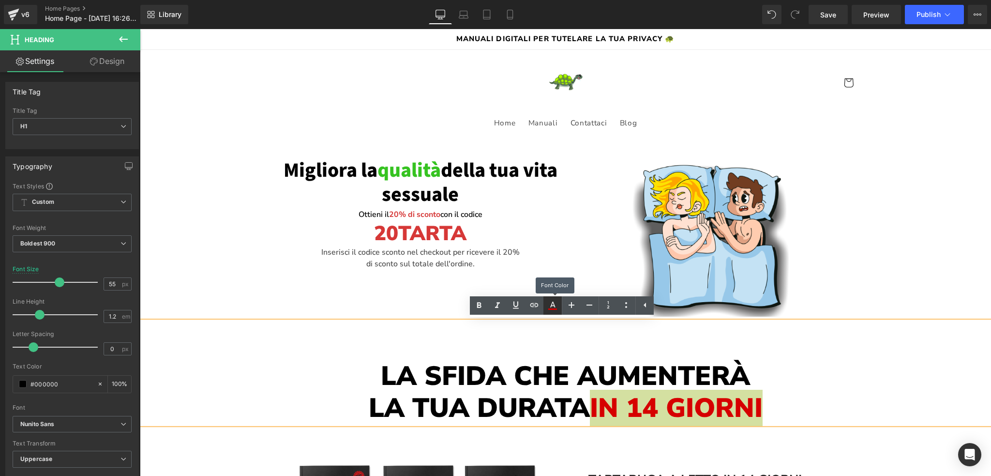
click at [550, 303] on icon at bounding box center [553, 305] width 12 height 12
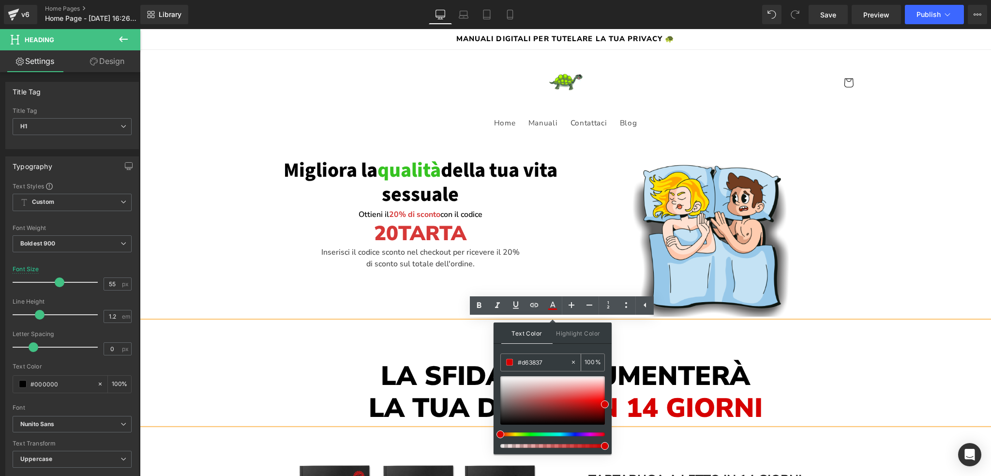
drag, startPoint x: 546, startPoint y: 358, endPoint x: 509, endPoint y: 357, distance: 36.8
click at [509, 357] on div "#d63837" at bounding box center [535, 362] width 69 height 17
paste input "Inserisci il codice sconto nel checkout per ricevere il 20% di sconto sul total…"
type input "Inserisci il codice sconto nel checkout per ricevere il 20% di sconto sul total…"
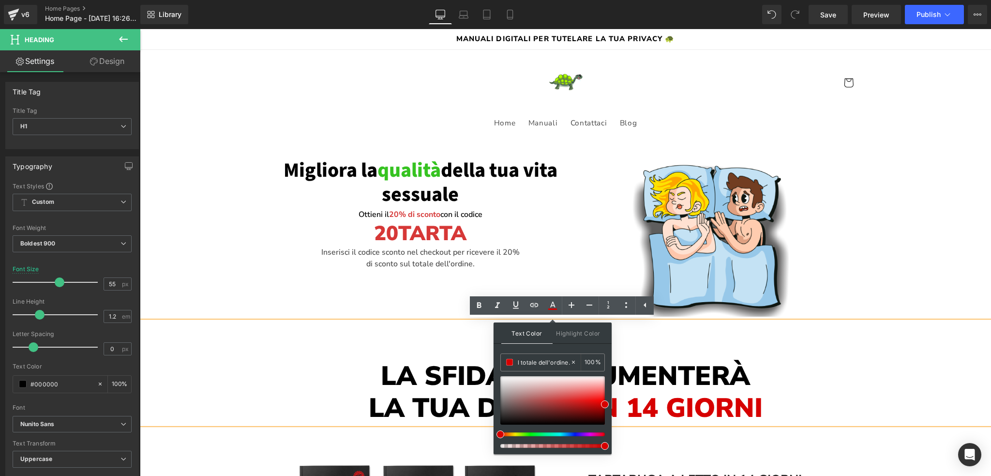
scroll to position [0, 0]
click at [721, 381] on h1 "La sfida che aumenterà" at bounding box center [565, 376] width 851 height 32
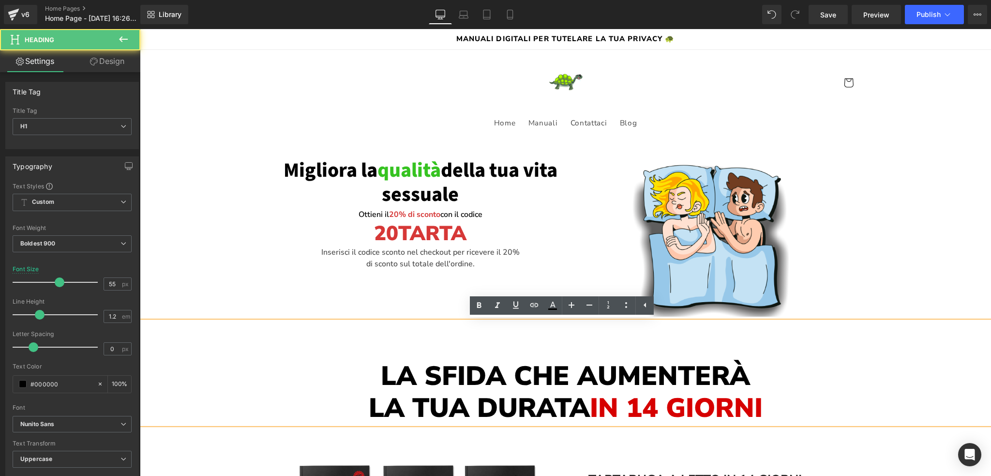
click at [445, 234] on span "20TARTA" at bounding box center [420, 234] width 92 height 28
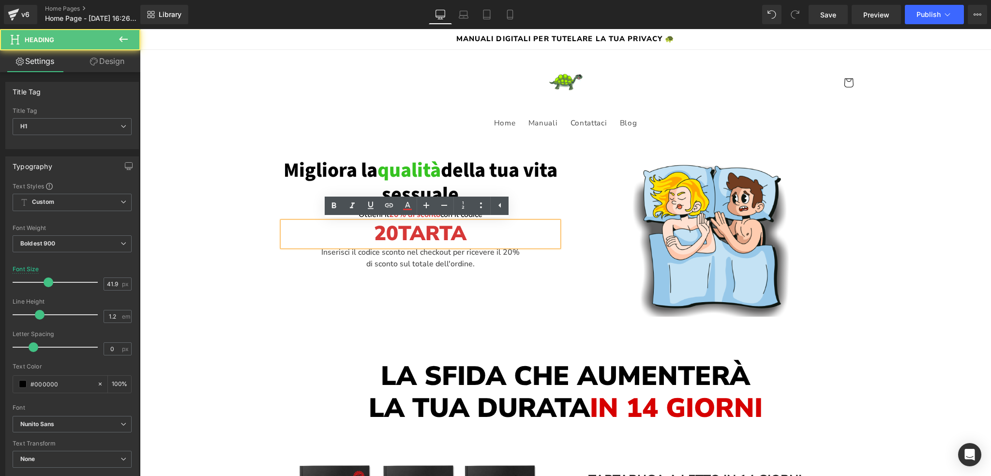
click at [448, 233] on span "20TARTA" at bounding box center [420, 234] width 92 height 28
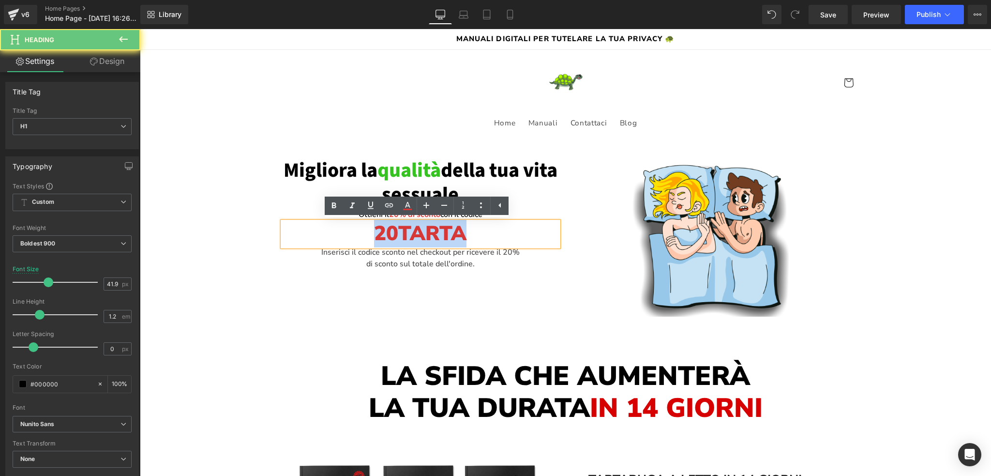
click at [448, 233] on span "20TARTA" at bounding box center [420, 234] width 92 height 28
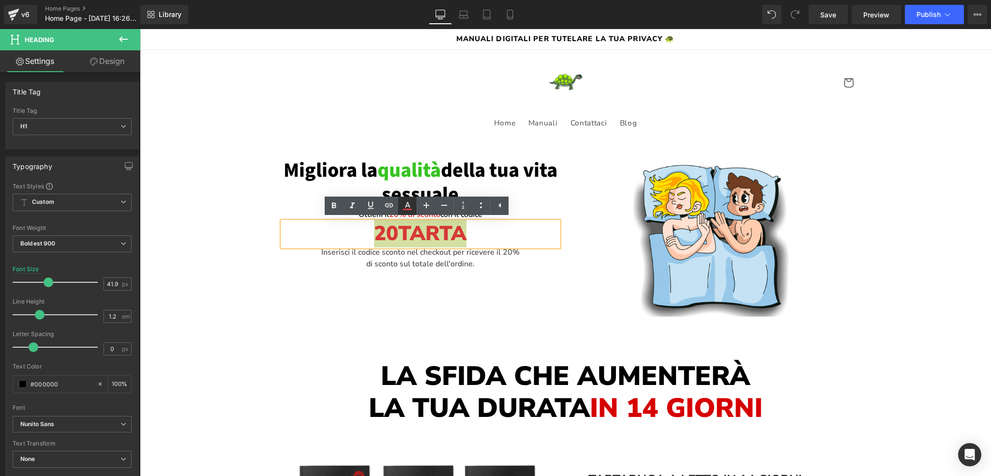
click at [409, 208] on icon at bounding box center [408, 206] width 12 height 12
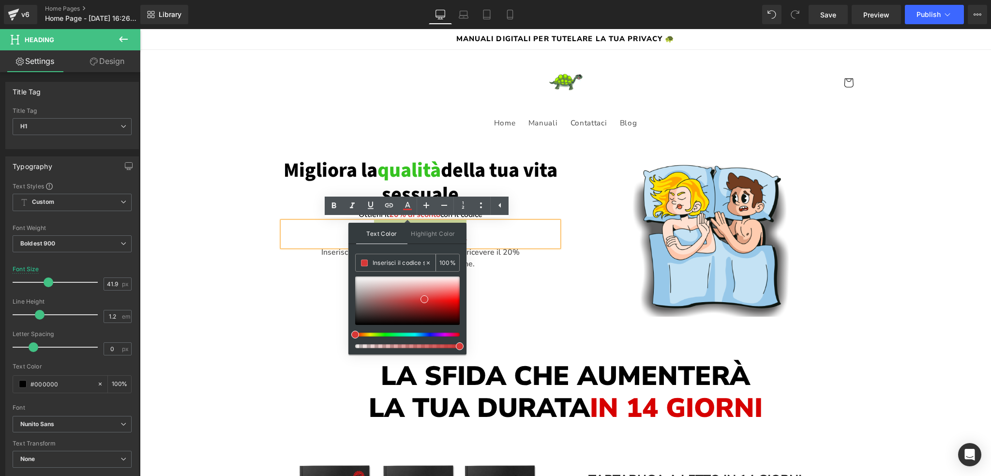
click at [383, 261] on input "Inserisci il codice sconto nel checkout per ricevere il 20% di sconto sul total…" at bounding box center [399, 262] width 52 height 11
click at [384, 261] on input "Inserisci il codice sconto nel checkout per ricevere il 20% di sconto sul total…" at bounding box center [399, 262] width 52 height 11
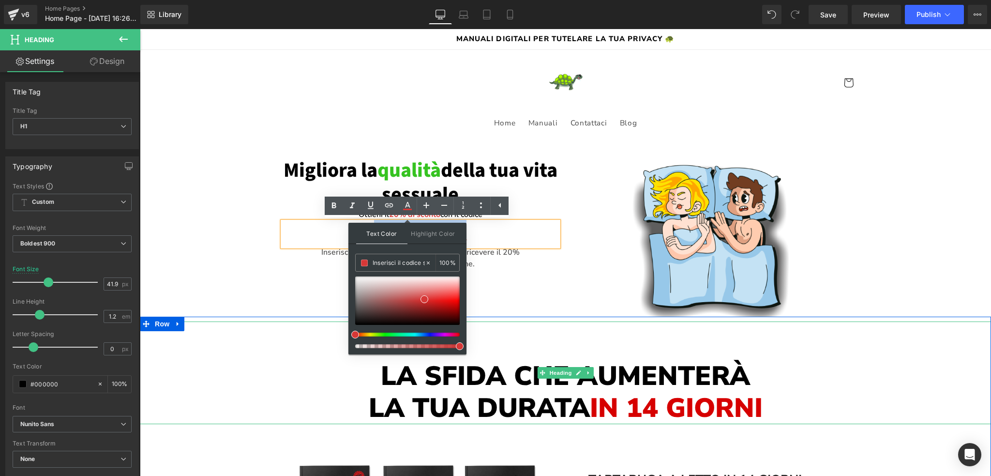
click at [650, 410] on span "in 14 giorni" at bounding box center [676, 407] width 173 height 36
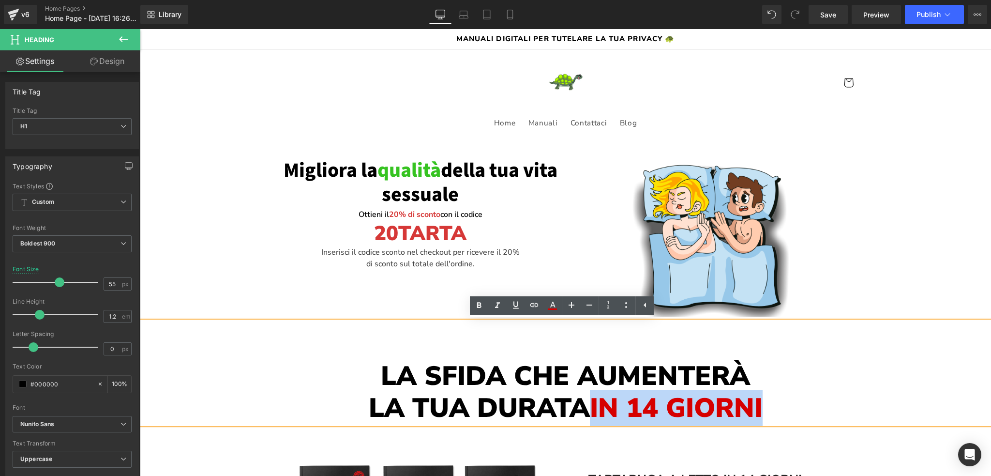
drag, startPoint x: 589, startPoint y: 404, endPoint x: 766, endPoint y: 411, distance: 176.7
click at [768, 411] on h1 "la tua durata in 14 giorni" at bounding box center [565, 408] width 851 height 32
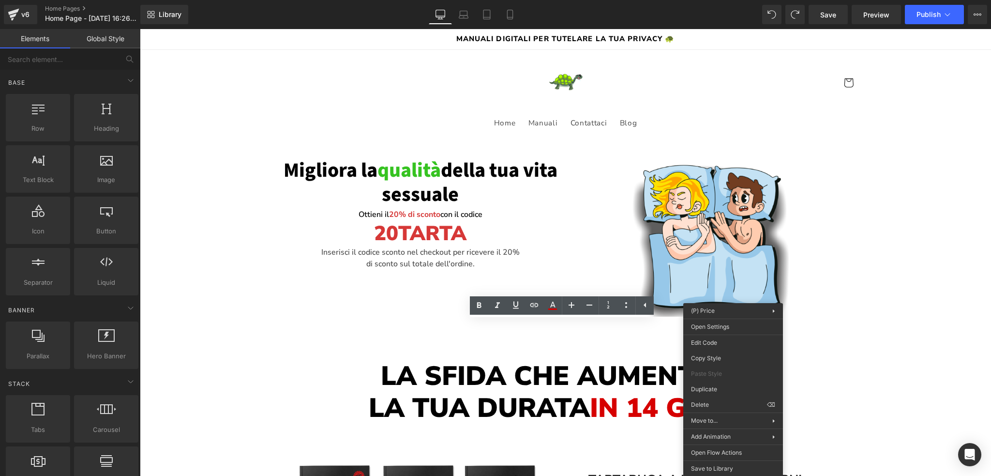
click at [635, 401] on span "in 14 giorni" at bounding box center [676, 407] width 173 height 36
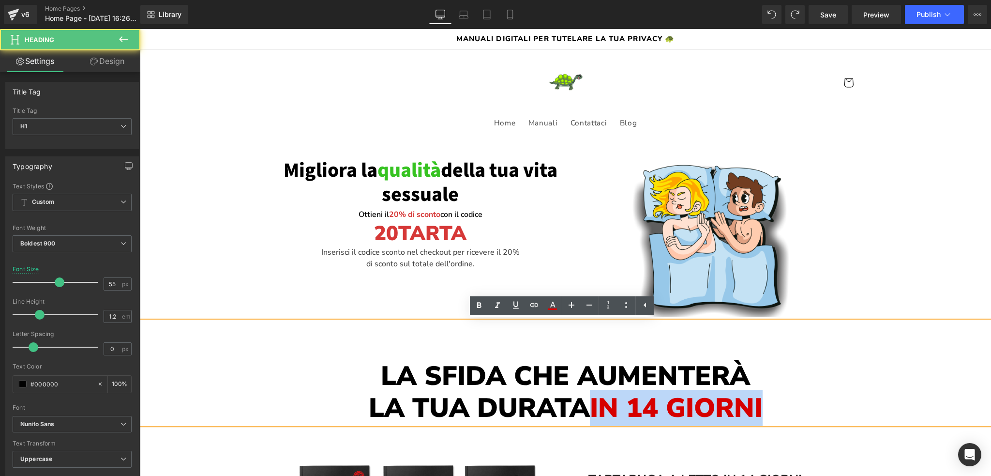
drag, startPoint x: 588, startPoint y: 402, endPoint x: 768, endPoint y: 408, distance: 179.6
click at [768, 408] on h1 "la tua durata in 14 giorni" at bounding box center [565, 408] width 851 height 32
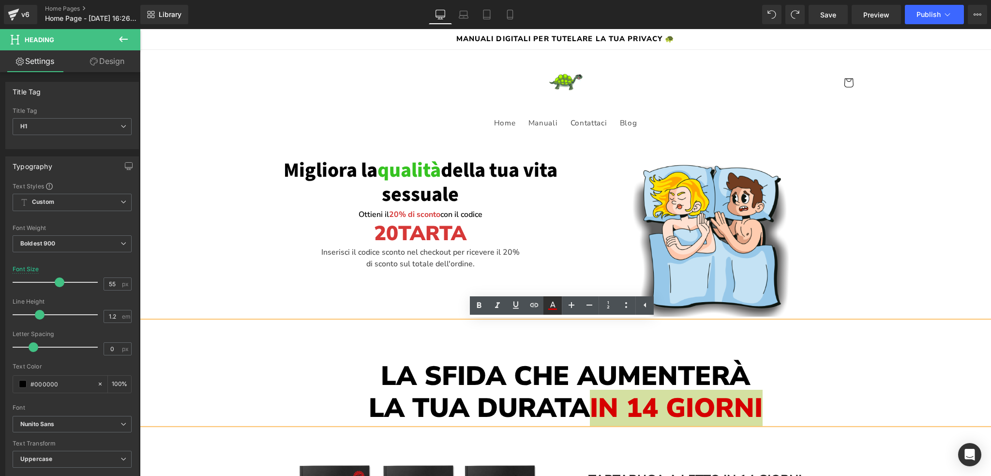
click at [555, 310] on icon at bounding box center [553, 305] width 12 height 12
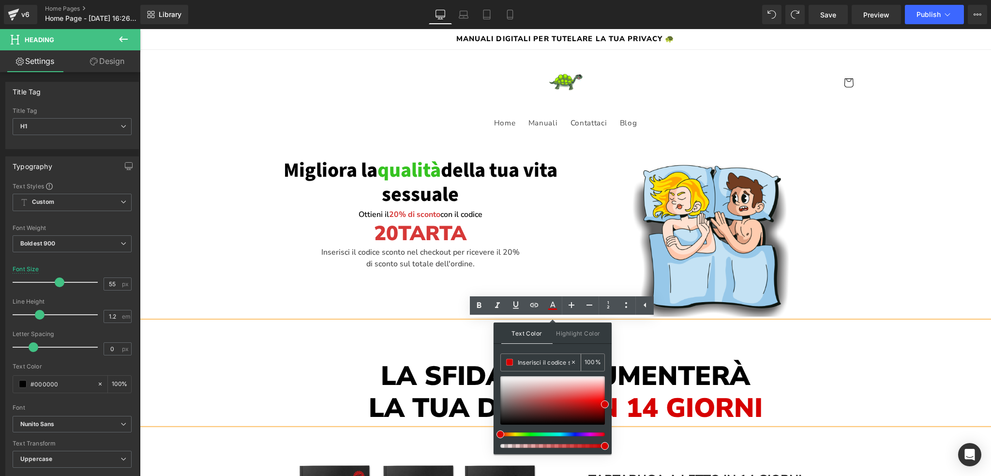
drag, startPoint x: 545, startPoint y: 358, endPoint x: 513, endPoint y: 356, distance: 31.5
click at [513, 356] on div "Inserisci il codice sconto nel checkout per ricevere il 20% di sconto sul total…" at bounding box center [535, 362] width 69 height 17
paste input "3837"
type input "#d63837"
click at [556, 342] on span "Highlight Color" at bounding box center [578, 332] width 51 height 21
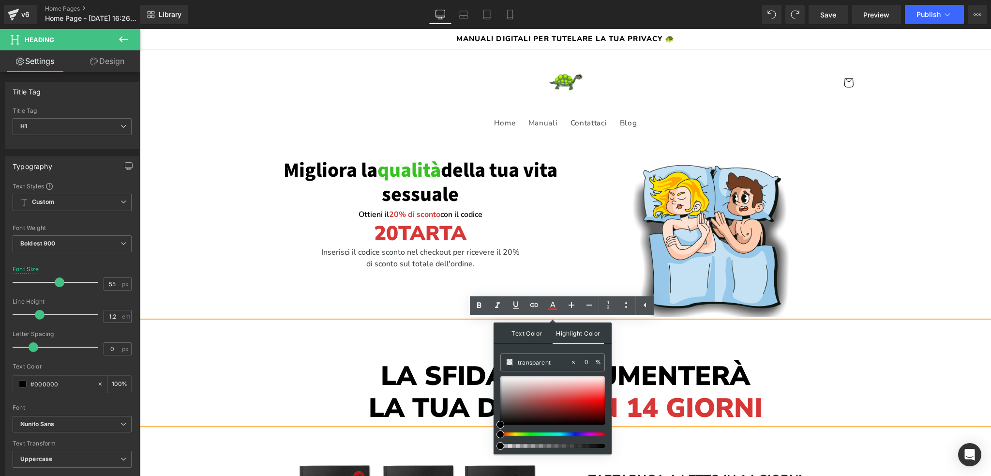
click at [525, 336] on span "Text Color" at bounding box center [526, 332] width 51 height 21
click at [535, 348] on div "Text Color Highlight Color #333333 #d63837 100 % transparent 0 %" at bounding box center [553, 388] width 118 height 132
click at [761, 416] on span "in 14 giorni" at bounding box center [676, 407] width 173 height 36
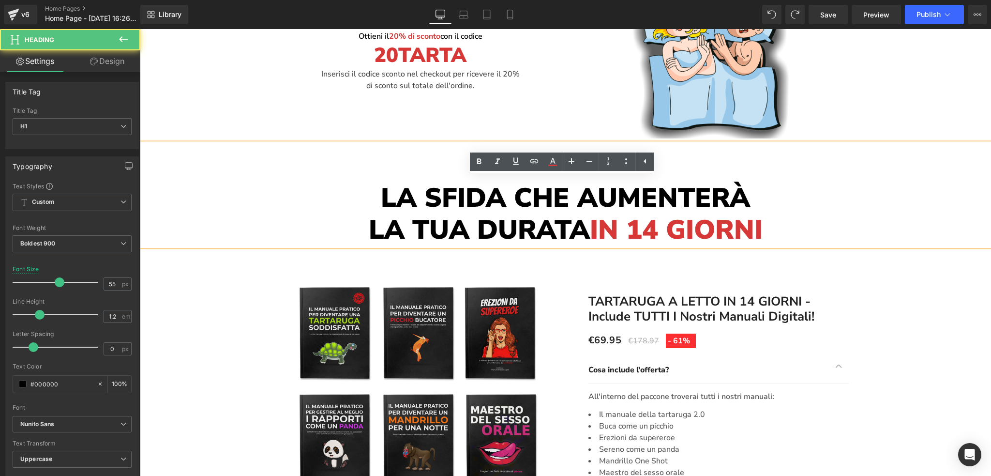
scroll to position [194, 0]
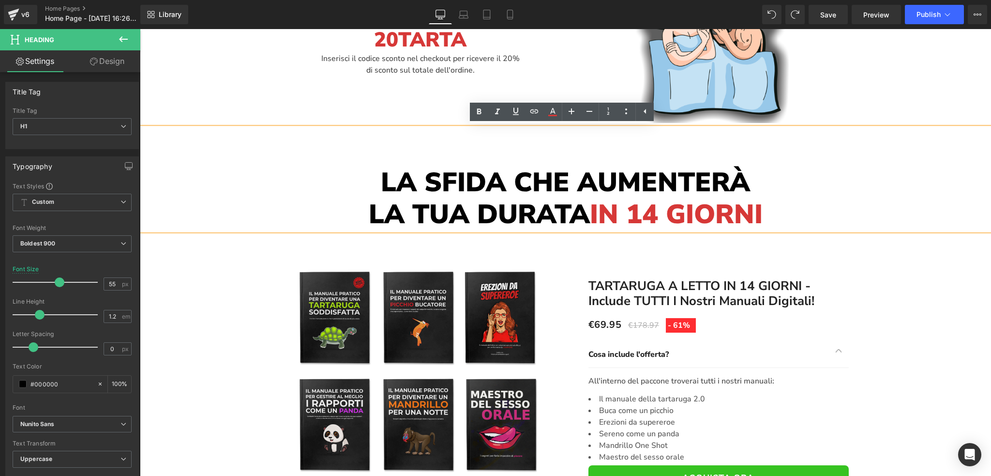
click at [220, 306] on div "Più venduto (P) Image TARTARUGA A LETTO IN 14 GIORNI - include TUTTI i nostri m…" at bounding box center [565, 469] width 851 height 468
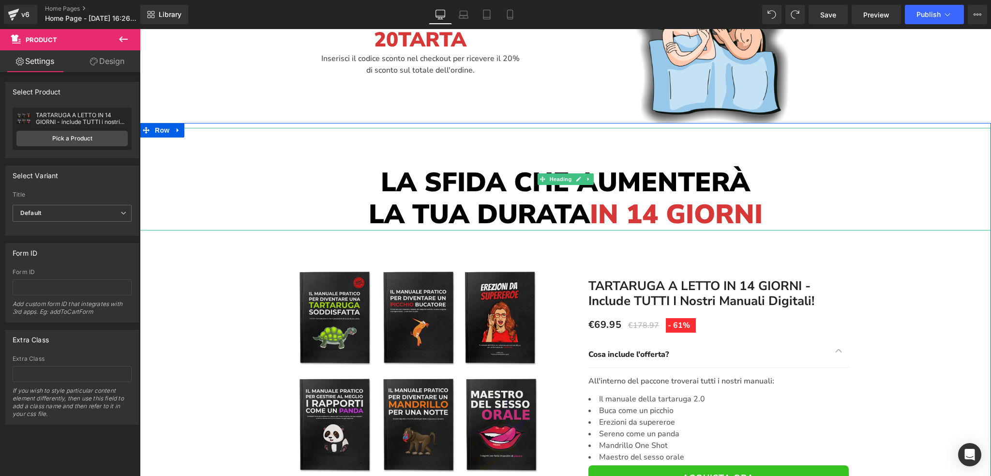
click at [426, 166] on h1 "La sfida che aumenterà" at bounding box center [565, 182] width 851 height 32
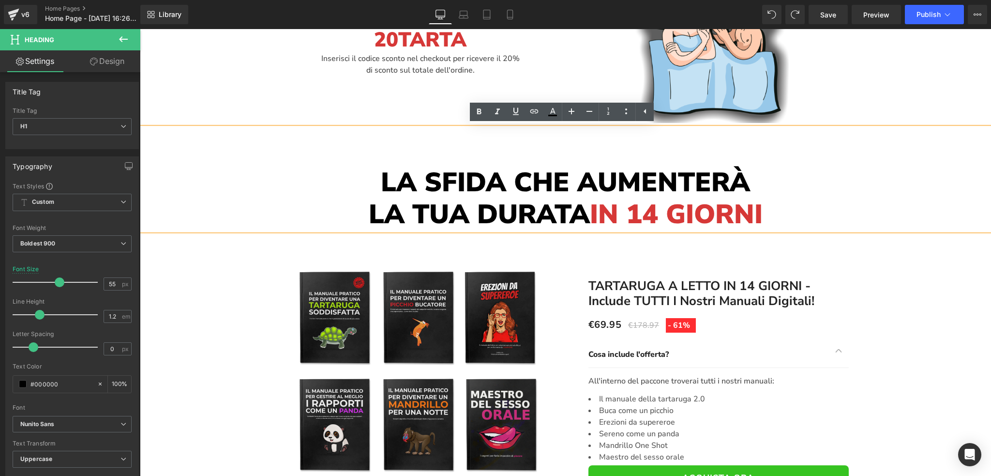
click at [475, 152] on div "La sfida che aumenterà la tua durata in 14 giorni" at bounding box center [565, 179] width 851 height 103
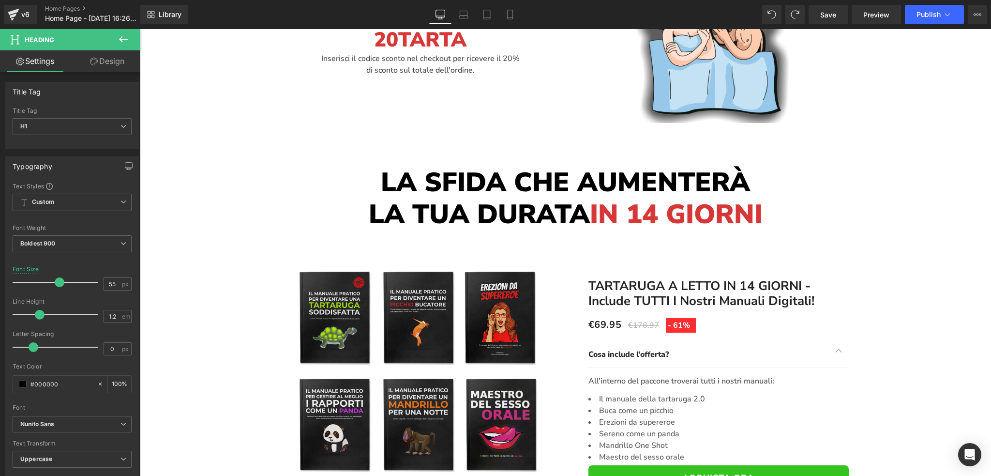
click at [108, 57] on link "Design" at bounding box center [107, 61] width 70 height 22
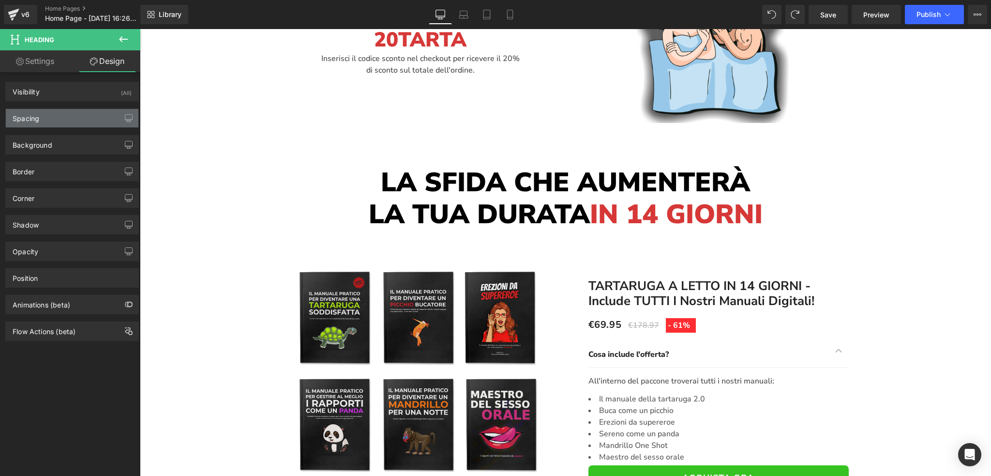
click at [56, 119] on div "Spacing" at bounding box center [72, 118] width 133 height 18
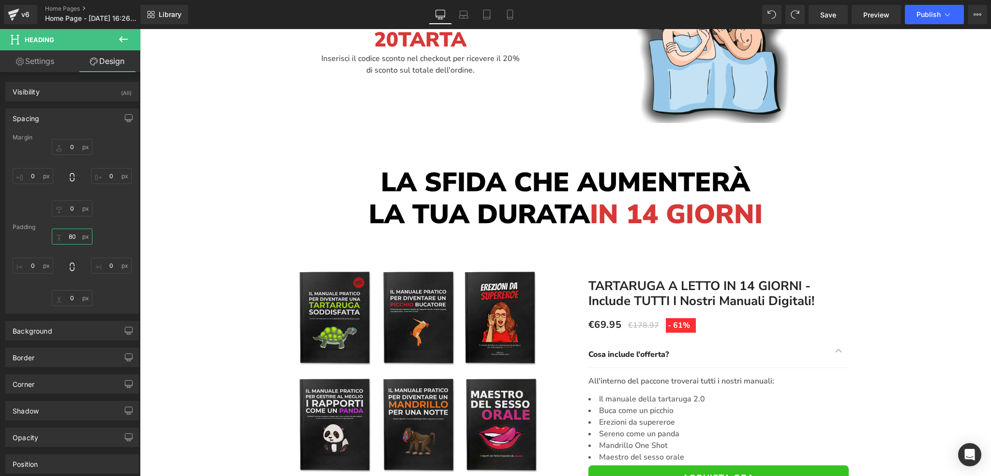
click at [71, 235] on input "80" at bounding box center [72, 236] width 41 height 16
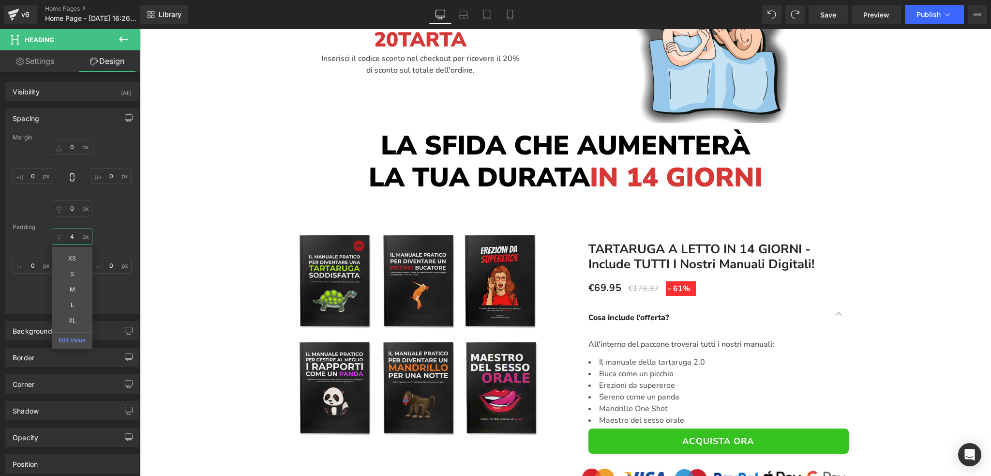
type input "40"
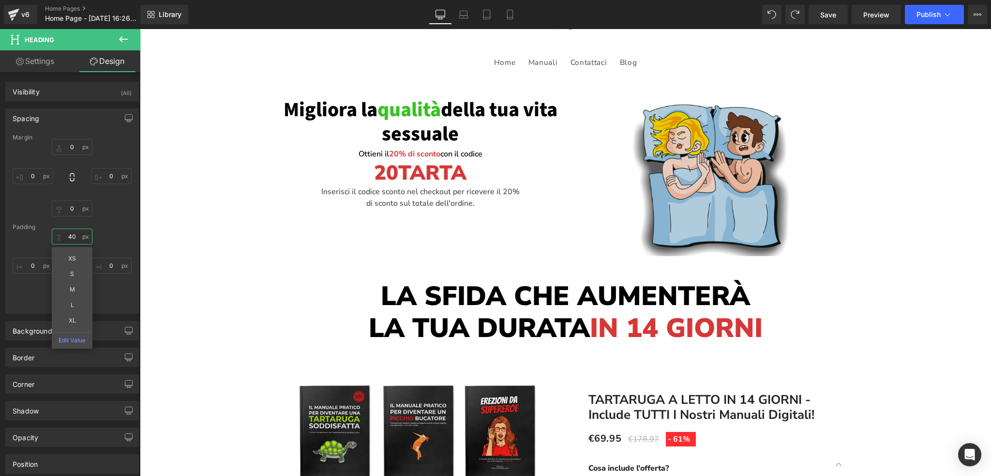
scroll to position [48, 0]
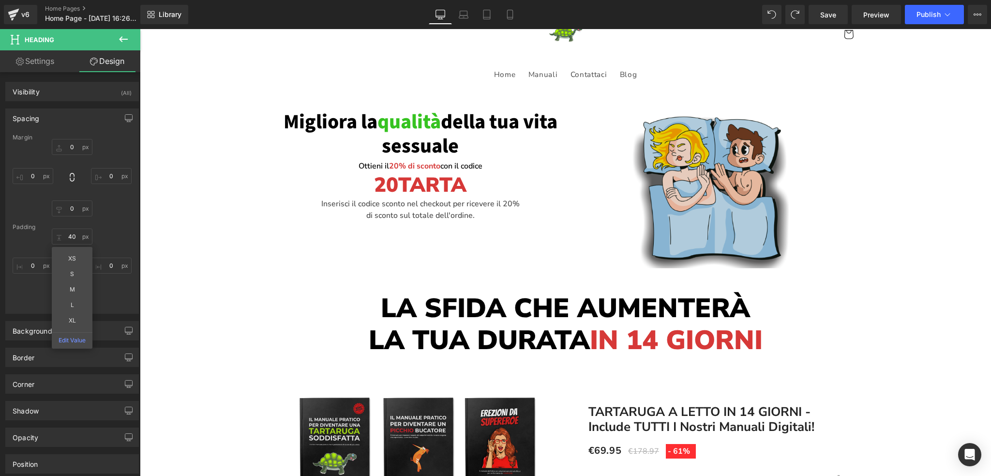
click at [681, 197] on img at bounding box center [711, 191] width 276 height 163
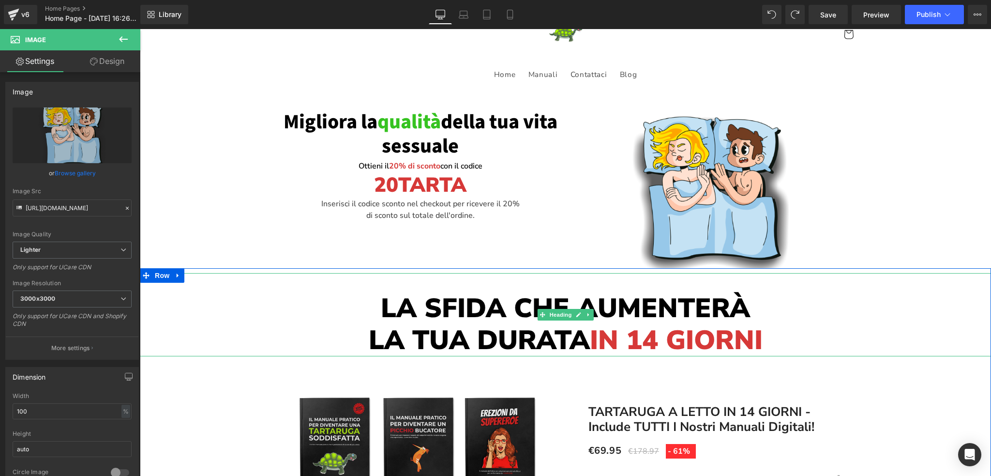
click at [479, 327] on h1 "la tua durata in 14 giorni" at bounding box center [565, 340] width 851 height 32
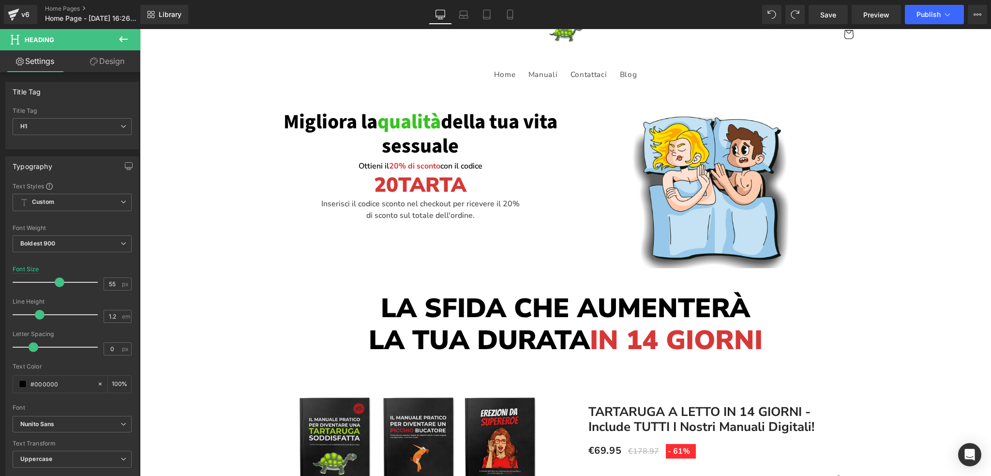
click at [106, 61] on link "Design" at bounding box center [107, 61] width 70 height 22
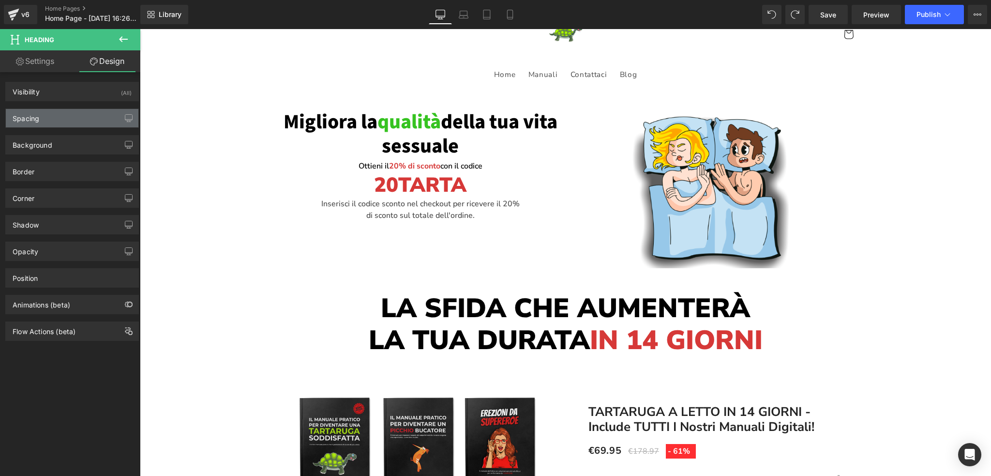
click at [31, 118] on div "Spacing" at bounding box center [26, 116] width 27 height 14
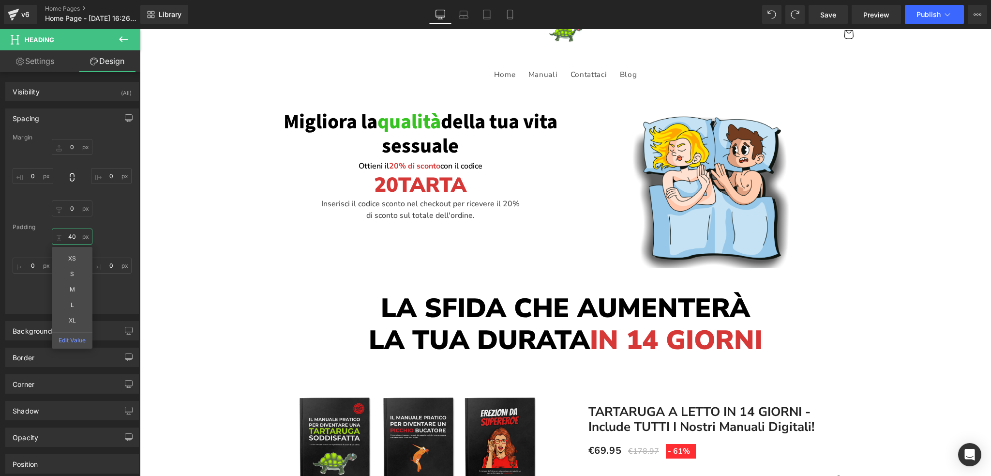
click at [72, 231] on input "40" at bounding box center [72, 236] width 41 height 16
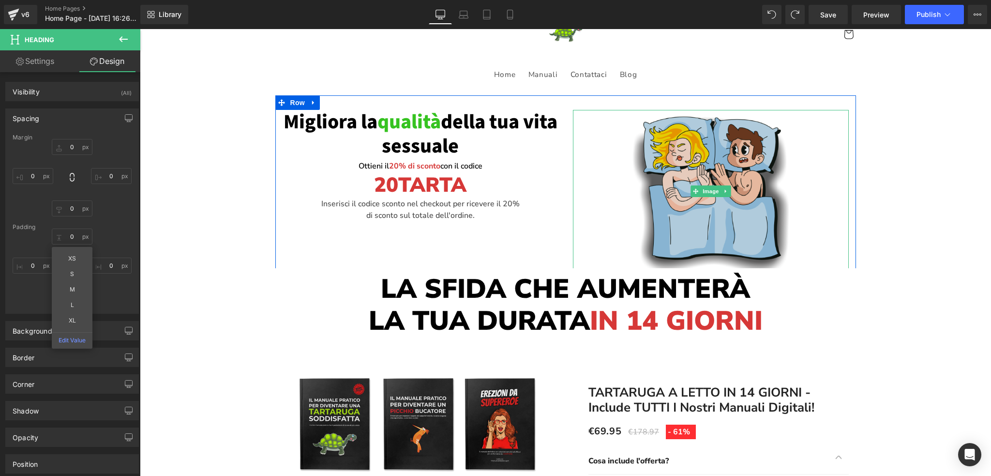
click at [643, 249] on img at bounding box center [711, 191] width 276 height 163
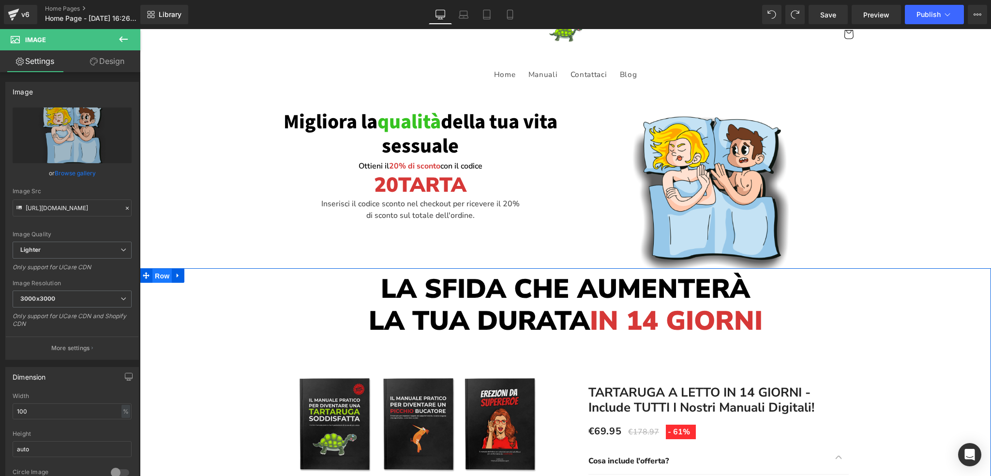
click at [161, 276] on span "Row" at bounding box center [161, 276] width 19 height 15
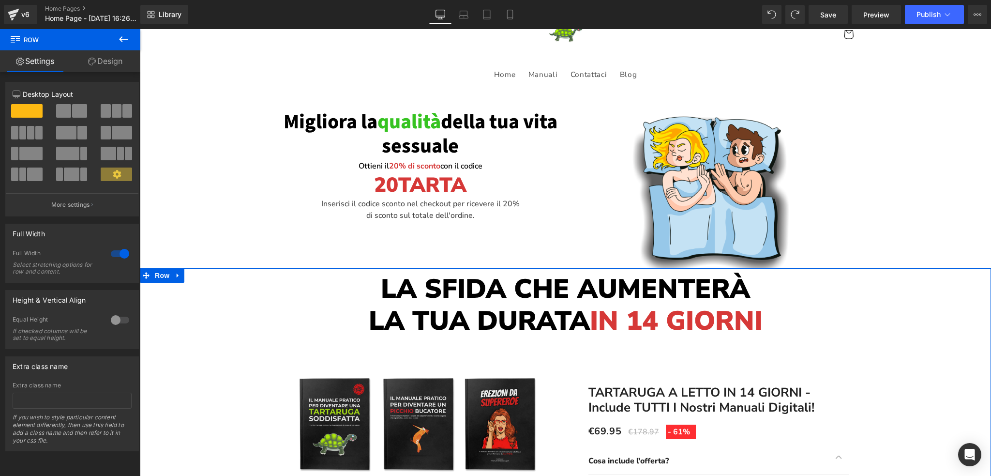
click at [111, 61] on link "Design" at bounding box center [105, 61] width 70 height 22
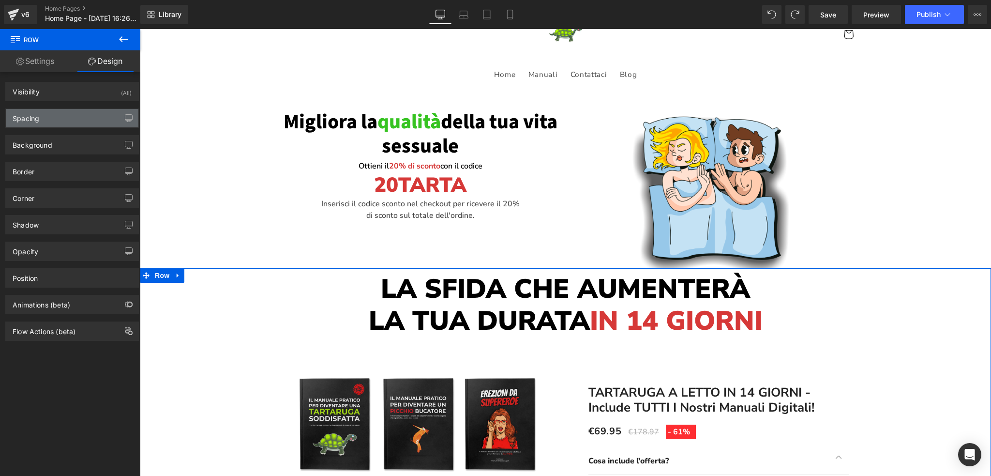
click at [47, 118] on div "Spacing" at bounding box center [72, 118] width 133 height 18
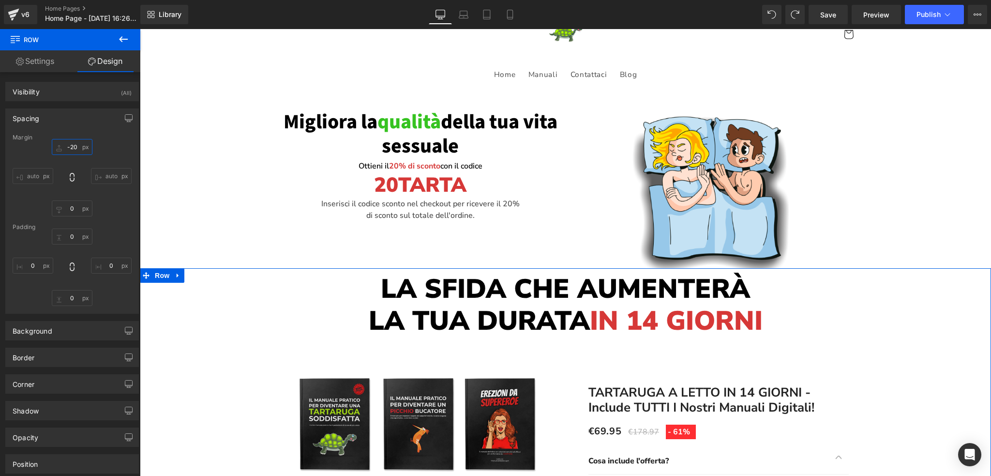
click at [64, 143] on input "-20" at bounding box center [72, 147] width 41 height 16
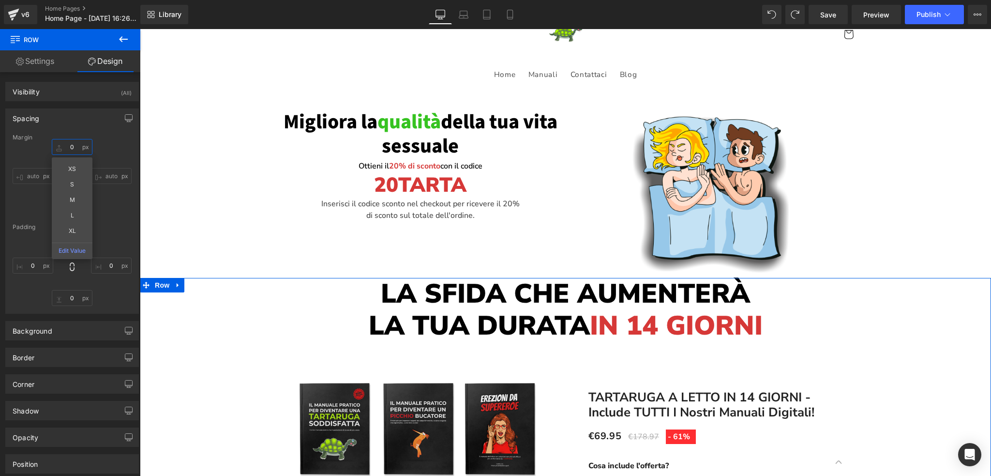
click at [68, 144] on input "text" at bounding box center [72, 147] width 41 height 16
type input "10"
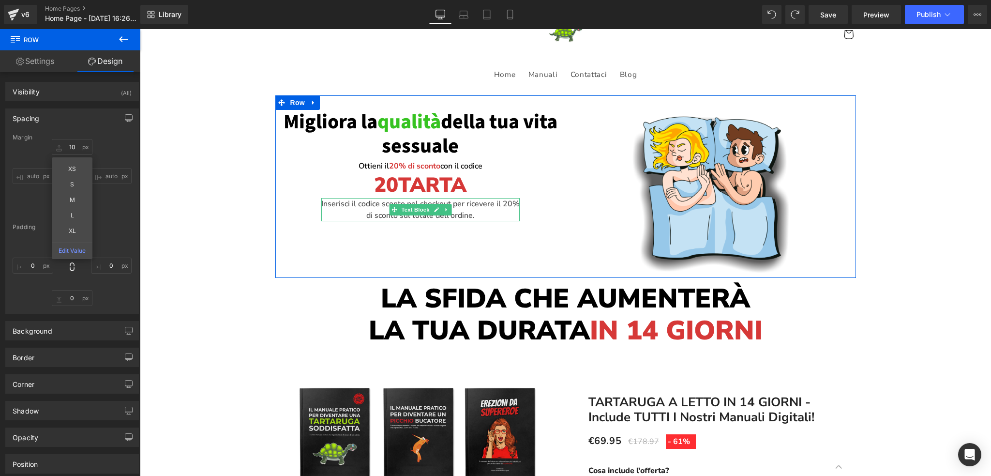
click at [479, 216] on p "Inserisci il codice sconto nel checkout per ricevere il 20% di sconto sul total…" at bounding box center [420, 209] width 198 height 23
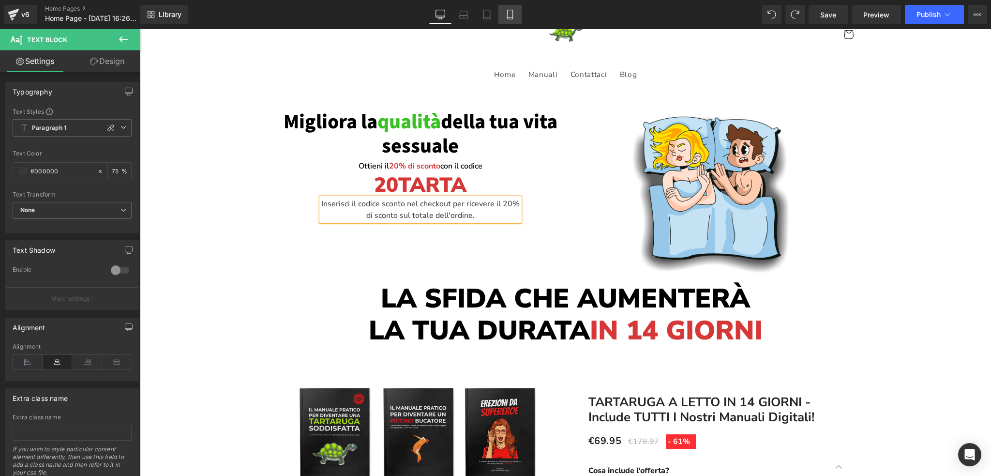
click at [512, 15] on icon at bounding box center [509, 14] width 5 height 9
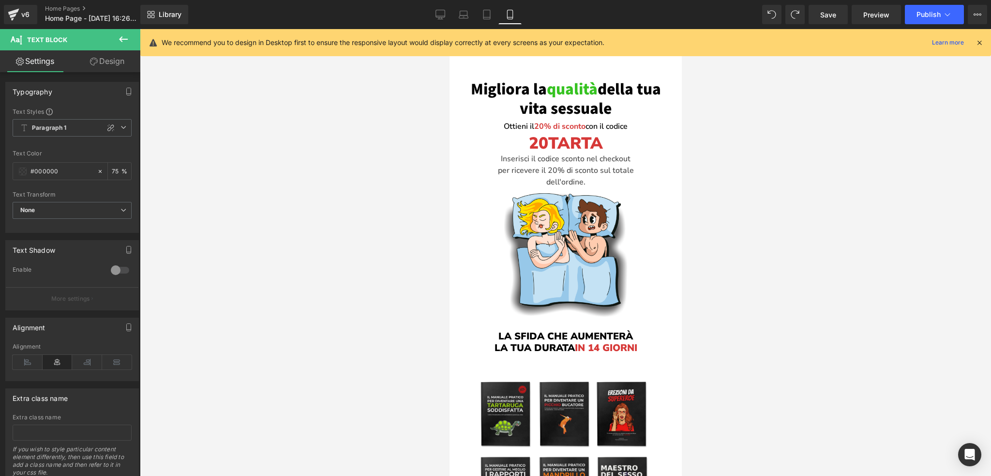
scroll to position [21, 0]
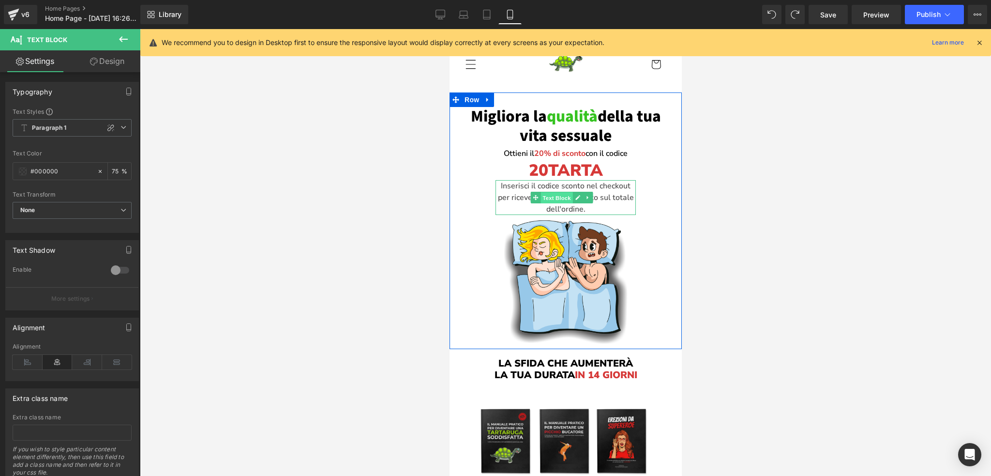
click at [558, 194] on span "Text Block" at bounding box center [556, 198] width 32 height 12
click at [118, 64] on link "Design" at bounding box center [107, 61] width 70 height 22
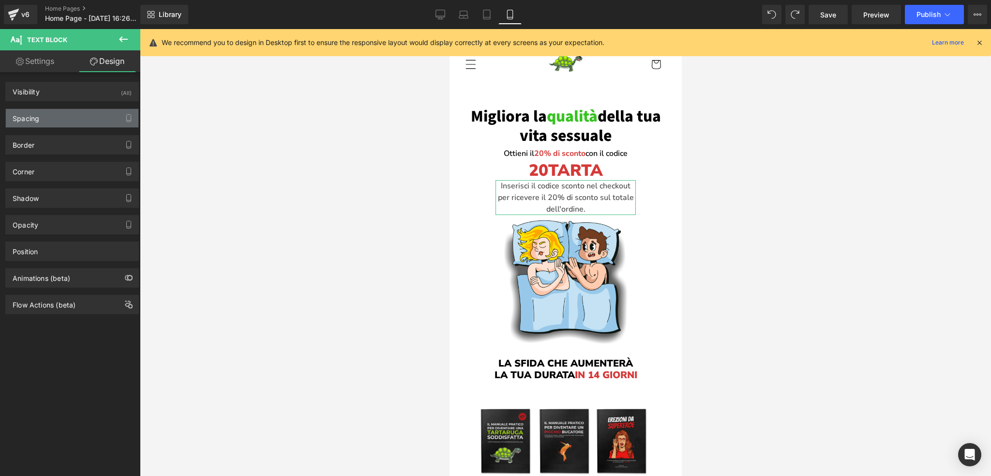
click at [61, 121] on div "Spacing" at bounding box center [72, 118] width 133 height 18
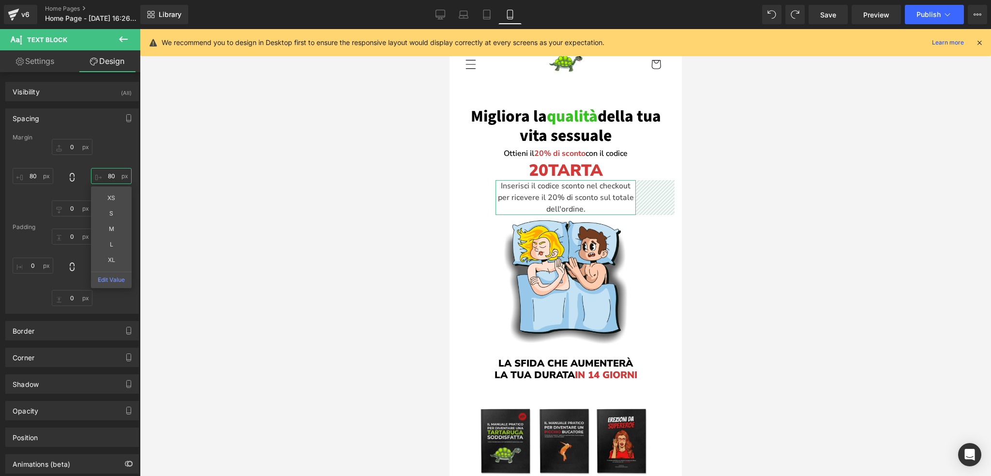
click at [109, 176] on input "80" at bounding box center [111, 176] width 41 height 16
type input "60"
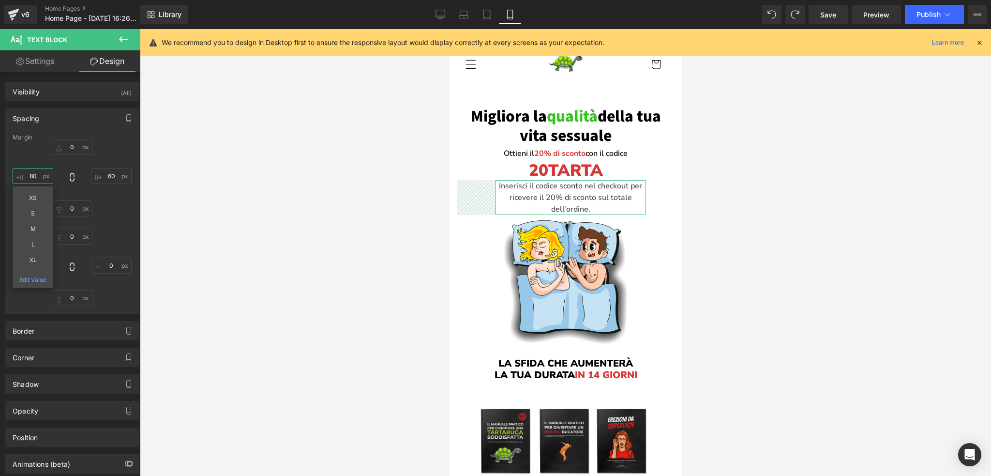
click at [33, 176] on input "80" at bounding box center [33, 176] width 41 height 16
type input "60"
click at [110, 160] on div "0 60 0 60 XS S M L XL Edit Value" at bounding box center [72, 177] width 119 height 77
click at [106, 176] on input "60" at bounding box center [111, 176] width 41 height 16
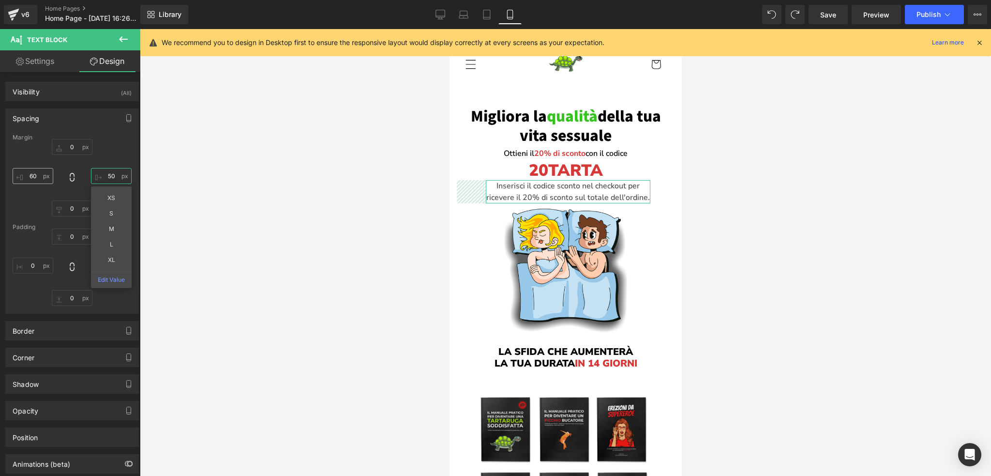
type input "50"
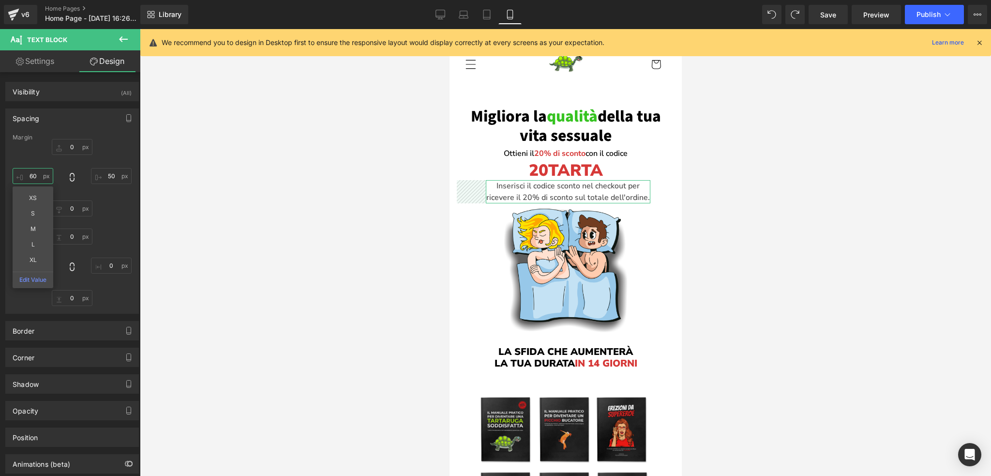
click at [29, 173] on input "60" at bounding box center [33, 176] width 41 height 16
type input "50"
click at [32, 153] on div "0 50 0 50 XS S M L XL Edit Value" at bounding box center [72, 177] width 119 height 77
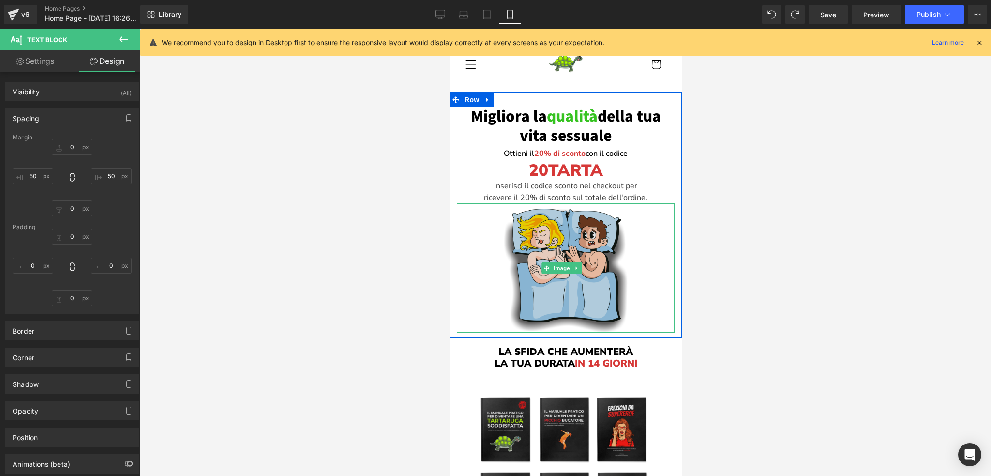
click at [590, 218] on img at bounding box center [565, 267] width 218 height 129
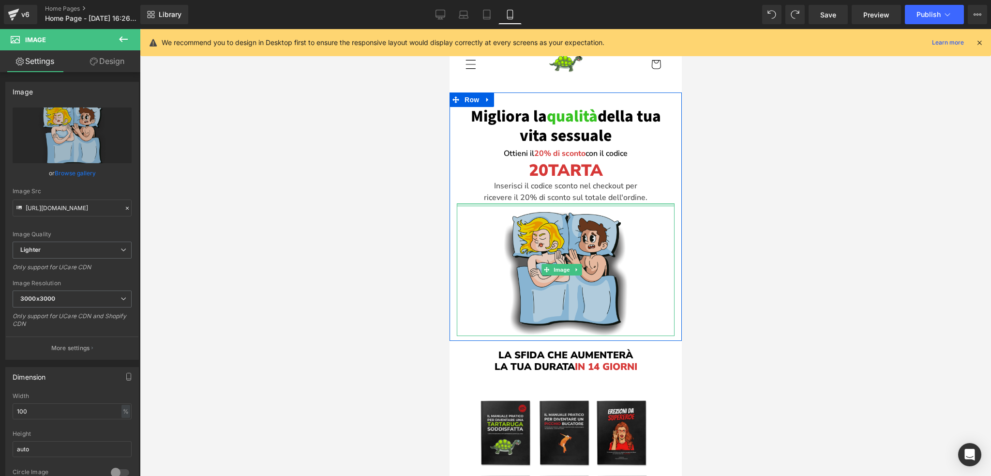
click at [580, 207] on div "Image" at bounding box center [565, 269] width 218 height 132
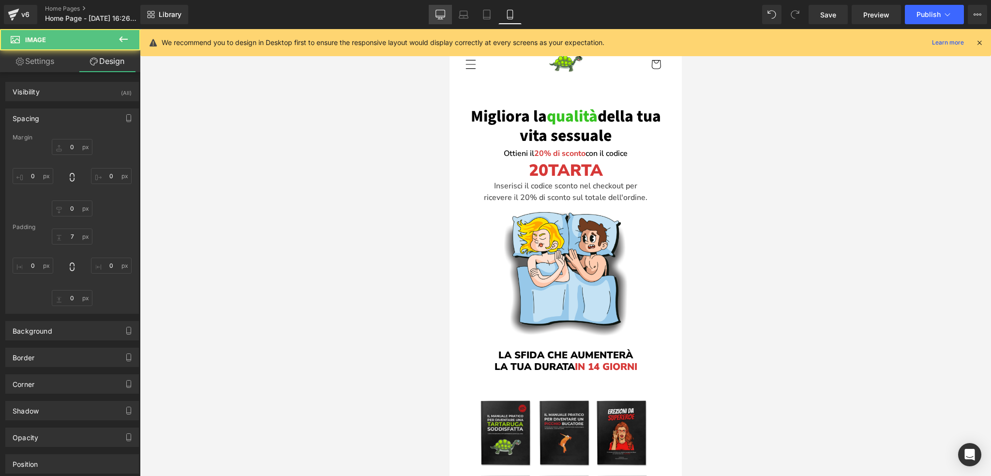
click at [445, 13] on icon at bounding box center [440, 15] width 10 height 10
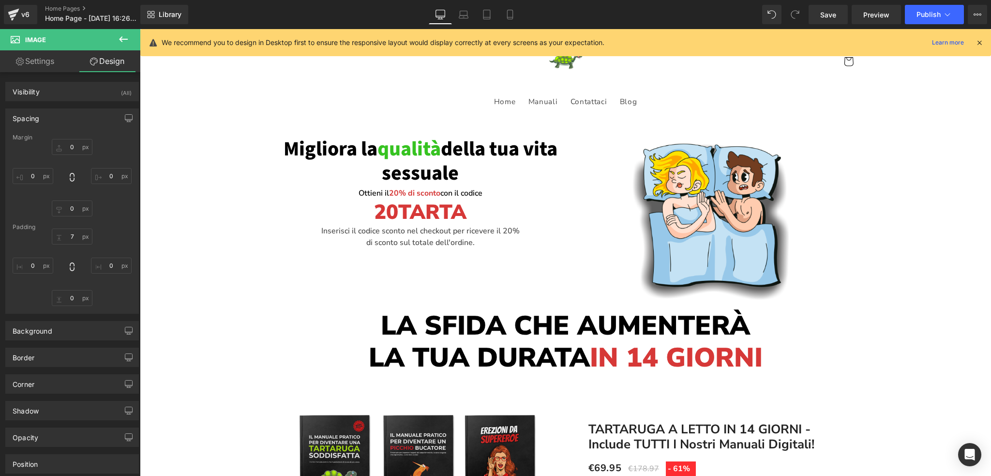
scroll to position [0, 0]
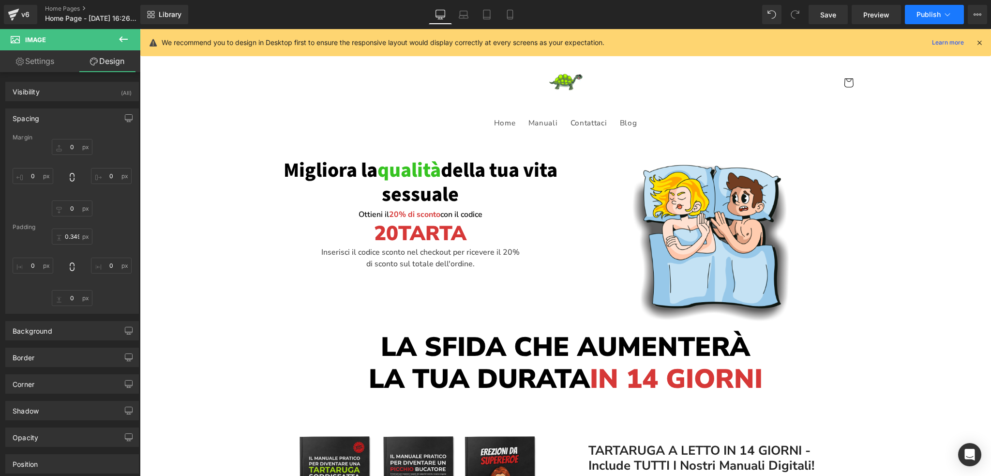
click at [926, 15] on span "Publish" at bounding box center [928, 15] width 24 height 8
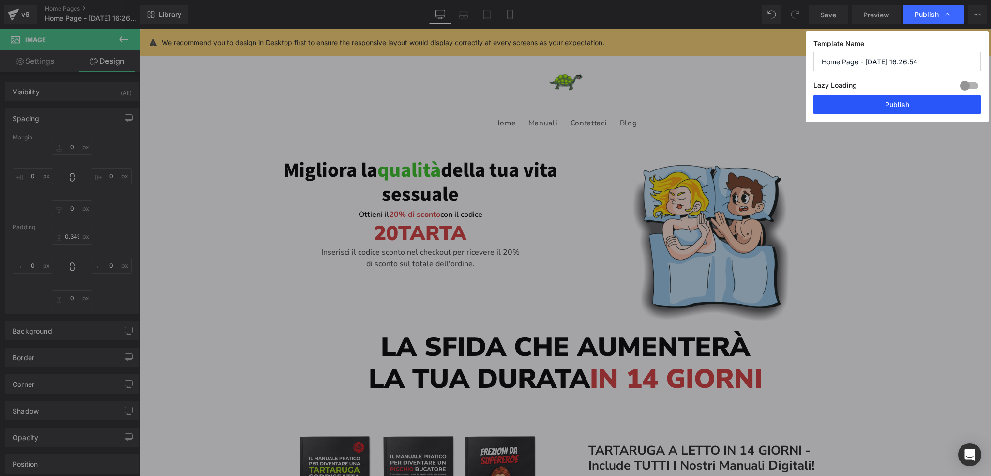
click at [882, 111] on button "Publish" at bounding box center [896, 104] width 167 height 19
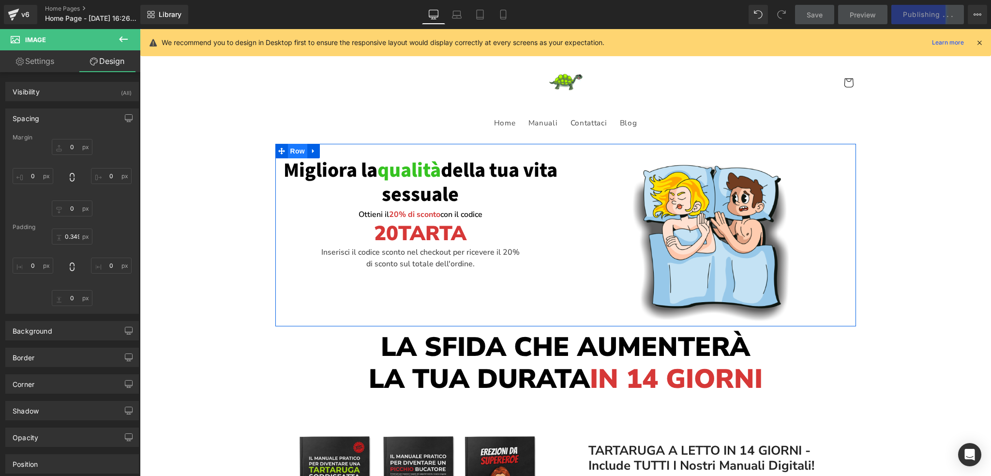
click at [297, 154] on span "Row" at bounding box center [297, 151] width 19 height 15
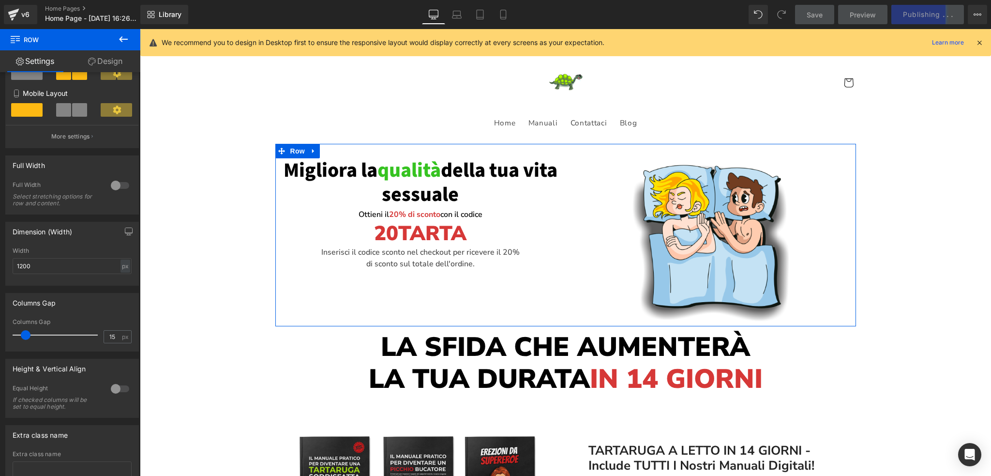
scroll to position [194, 0]
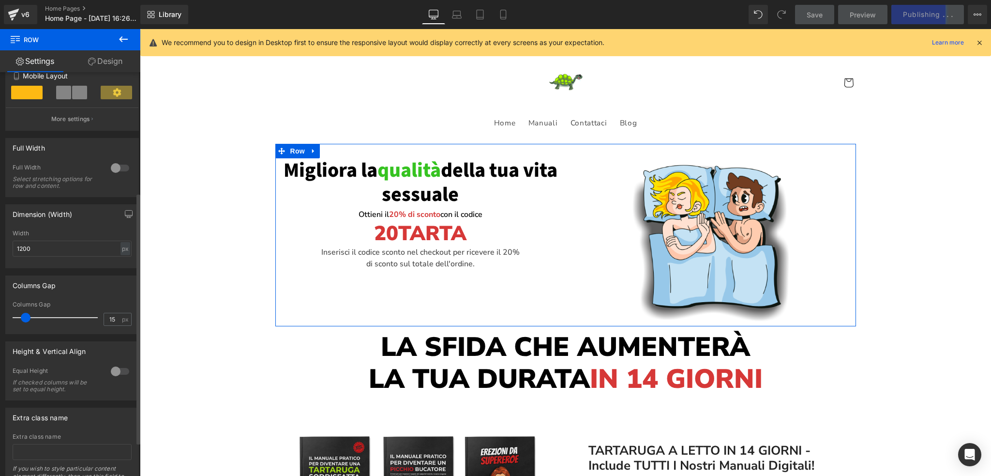
click at [119, 371] on div at bounding box center [119, 370] width 23 height 15
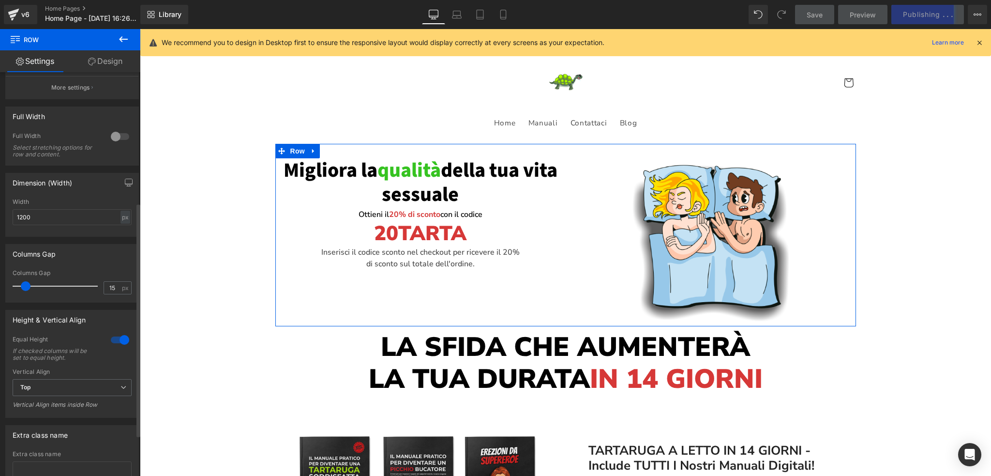
scroll to position [242, 0]
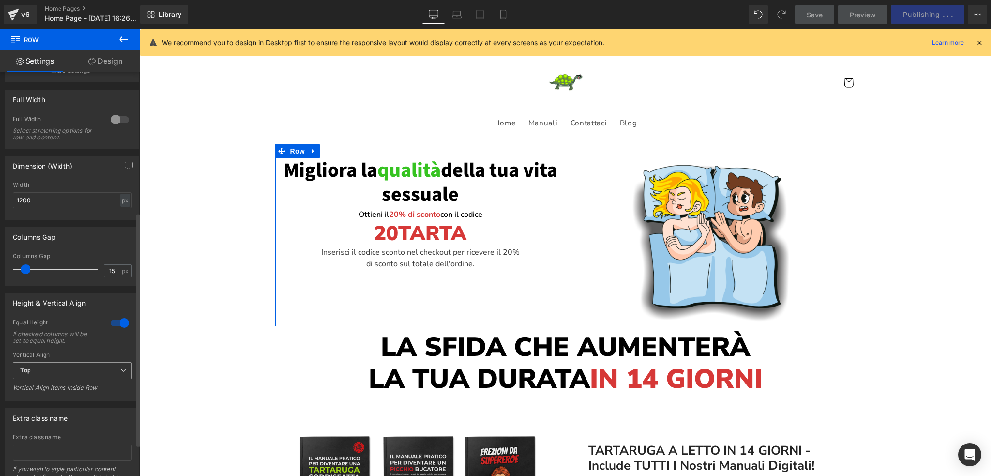
click at [55, 369] on span "Top" at bounding box center [72, 370] width 119 height 17
click at [46, 402] on li "Middle" at bounding box center [70, 402] width 115 height 15
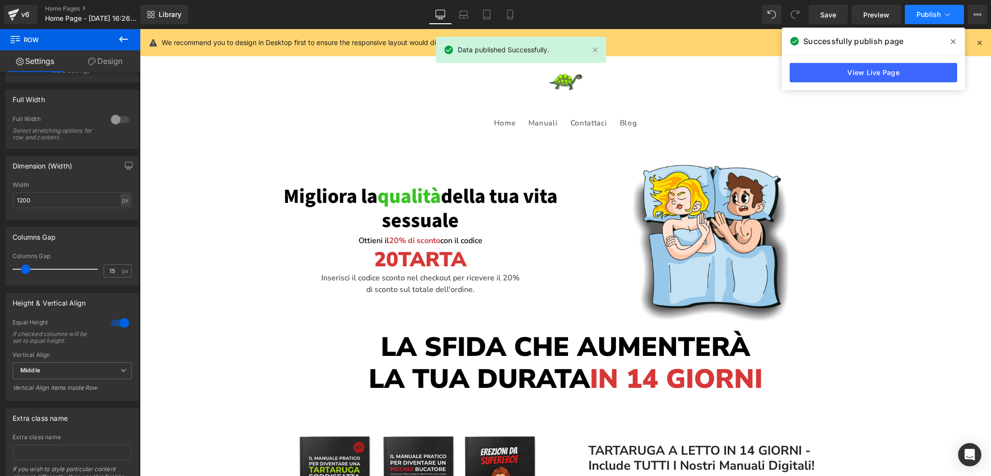
click at [927, 16] on span "Publish" at bounding box center [928, 15] width 24 height 8
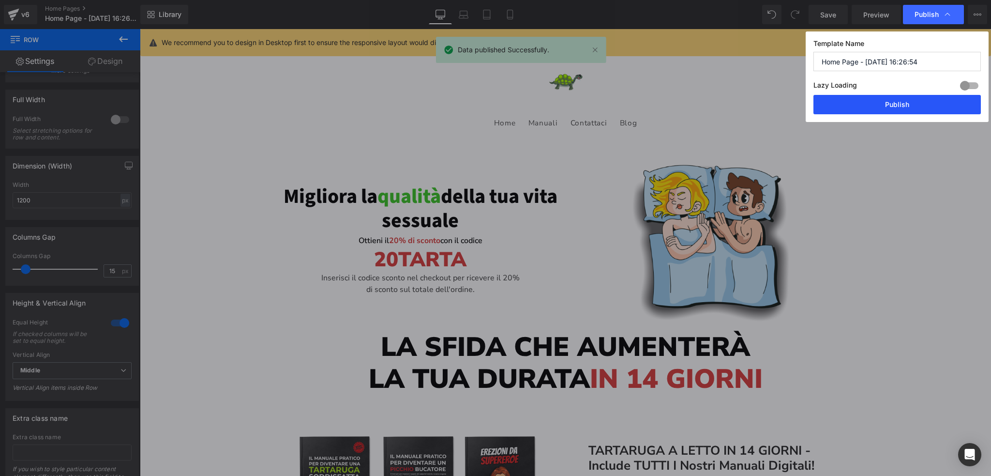
click at [896, 99] on button "Publish" at bounding box center [896, 104] width 167 height 19
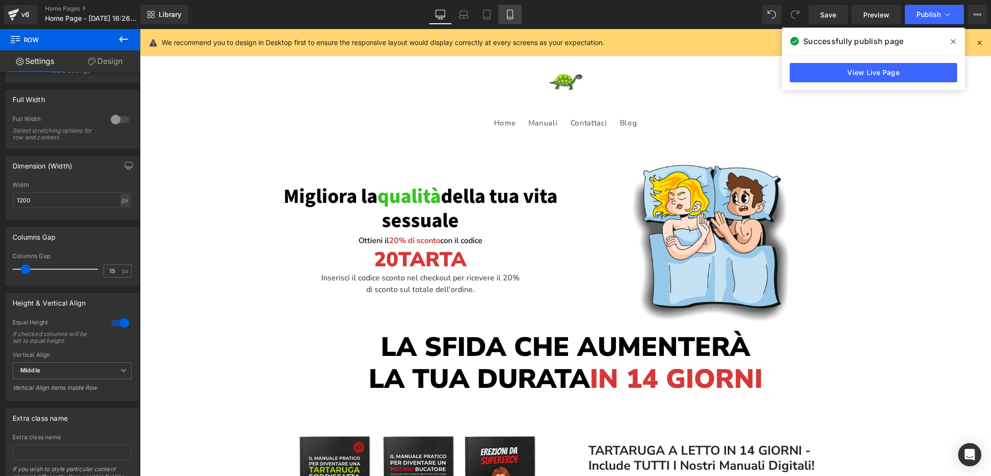
click at [509, 15] on icon at bounding box center [510, 15] width 10 height 10
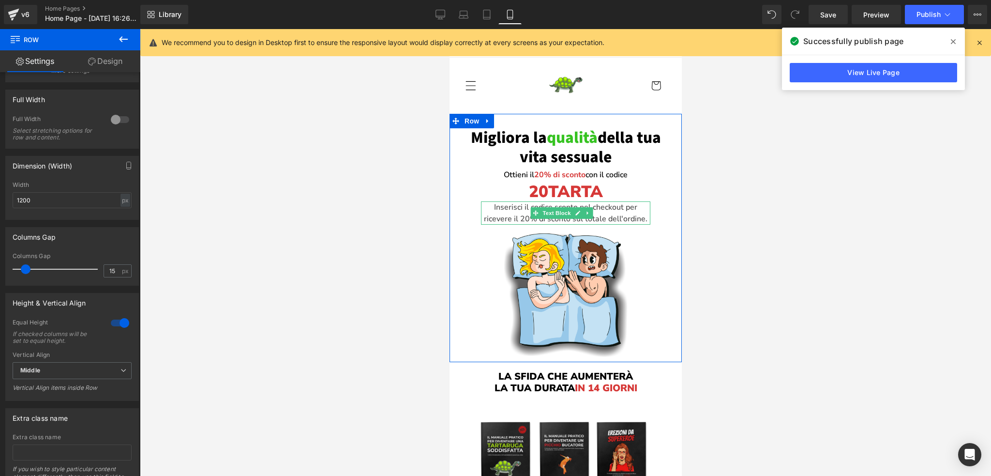
click at [606, 215] on p "Inserisci il codice sconto nel checkout per ricevere il 20% di sconto sul total…" at bounding box center [564, 212] width 169 height 23
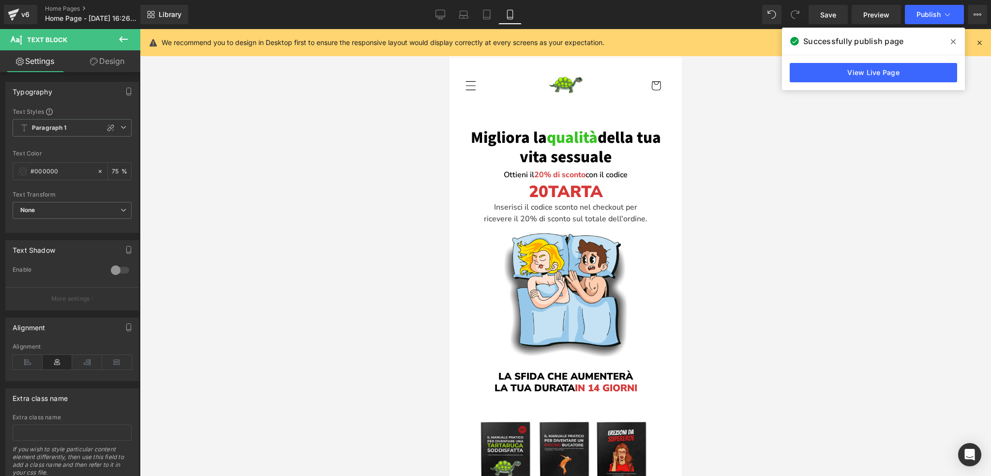
click at [116, 64] on link "Design" at bounding box center [107, 61] width 70 height 22
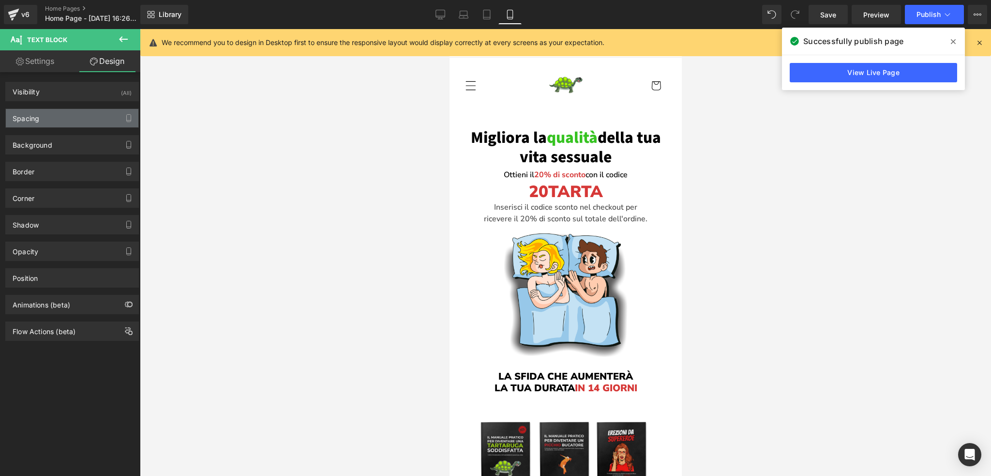
click at [69, 121] on div "Spacing" at bounding box center [72, 118] width 133 height 18
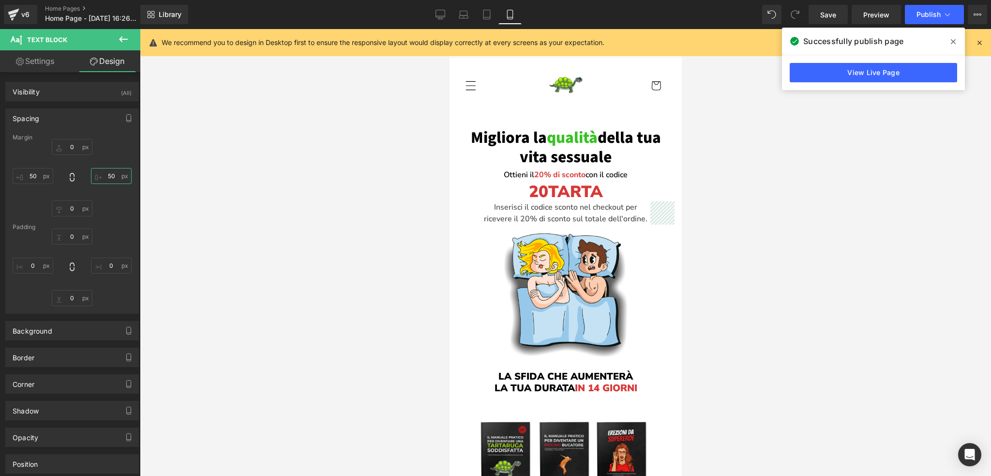
click at [107, 174] on input "50" at bounding box center [111, 176] width 41 height 16
type input "40"
click at [32, 176] on input "50" at bounding box center [33, 176] width 41 height 16
drag, startPoint x: 38, startPoint y: 174, endPoint x: 27, endPoint y: 174, distance: 11.1
click at [27, 174] on input "0" at bounding box center [33, 176] width 41 height 16
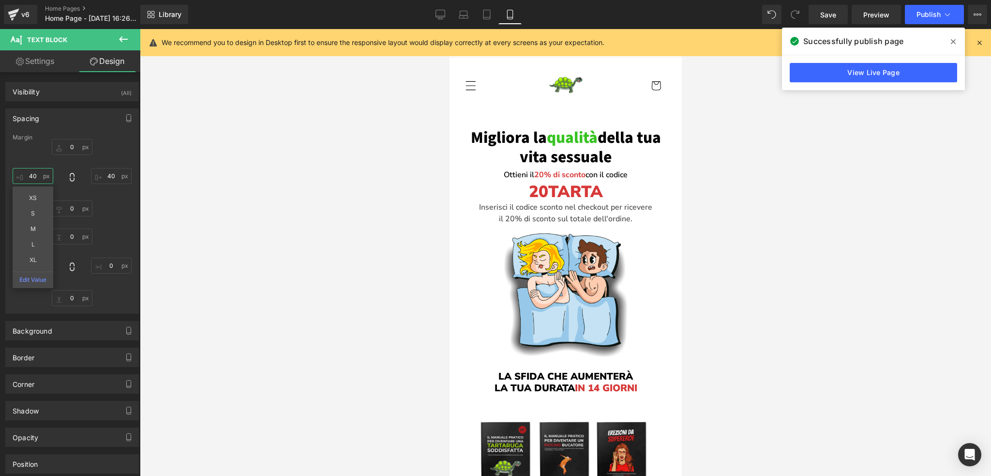
type input "40"
click at [98, 139] on div "Margin 0 40 0 40 XS S M L XL Edit Value [GEOGRAPHIC_DATA] 0 0 0 0" at bounding box center [72, 223] width 133 height 179
click at [918, 13] on span "Publish" at bounding box center [928, 15] width 24 height 8
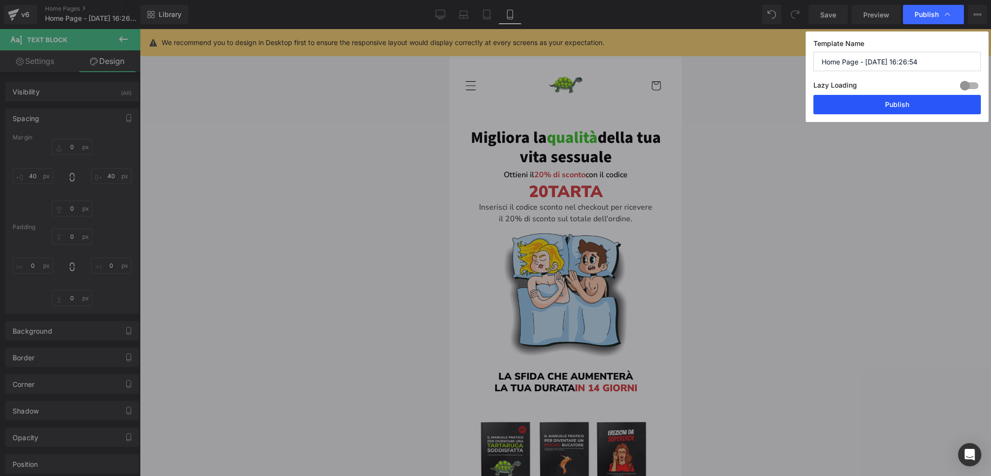
click at [904, 107] on button "Publish" at bounding box center [896, 104] width 167 height 19
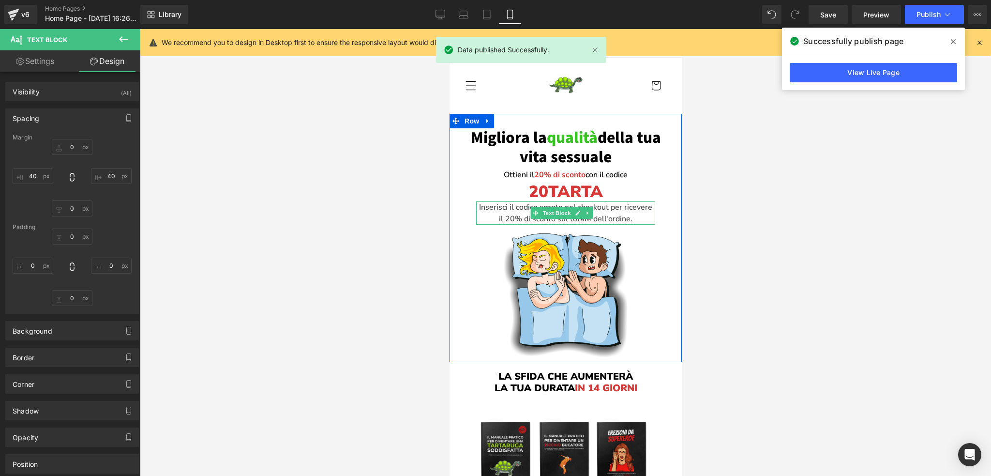
click at [600, 216] on p "Inserisci il codice sconto nel checkout per ricevere il 20% di sconto sul total…" at bounding box center [565, 212] width 179 height 23
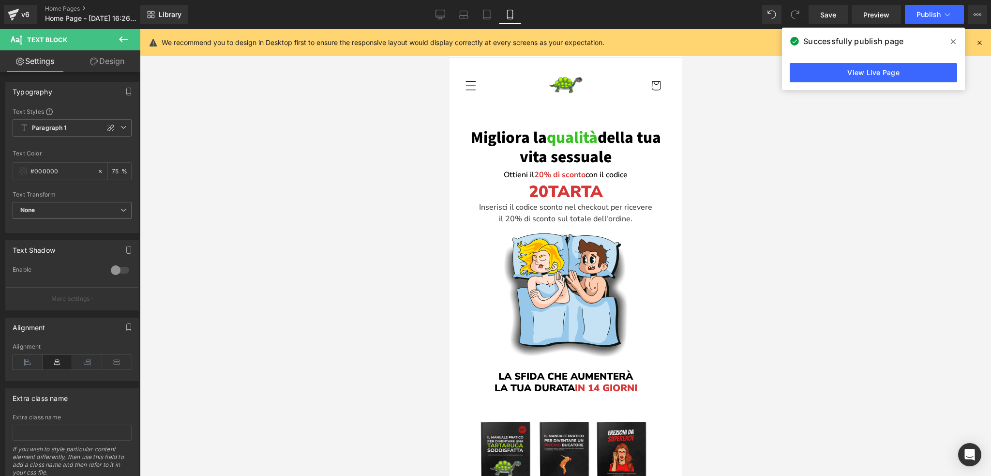
click at [106, 61] on link "Design" at bounding box center [107, 61] width 70 height 22
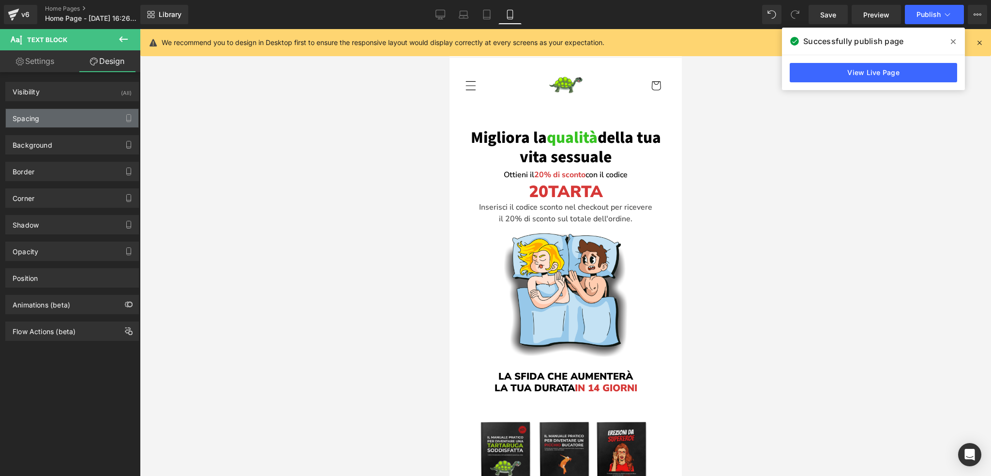
click at [42, 120] on div "Spacing" at bounding box center [72, 118] width 133 height 18
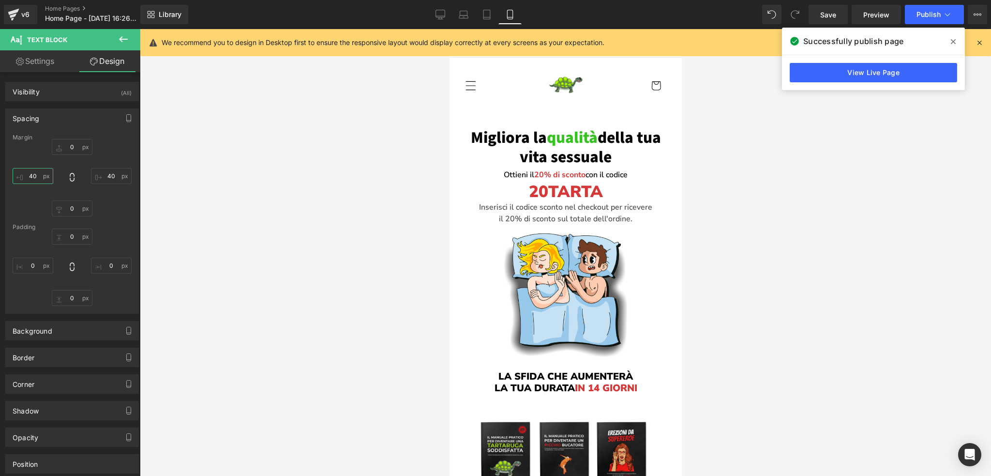
click at [35, 172] on input "40" at bounding box center [33, 176] width 41 height 16
type input "35"
click at [108, 173] on input "40" at bounding box center [111, 176] width 41 height 16
type input "35"
click at [108, 149] on div "0 35 XS S M L XL Edit Value 0 35" at bounding box center [72, 177] width 119 height 77
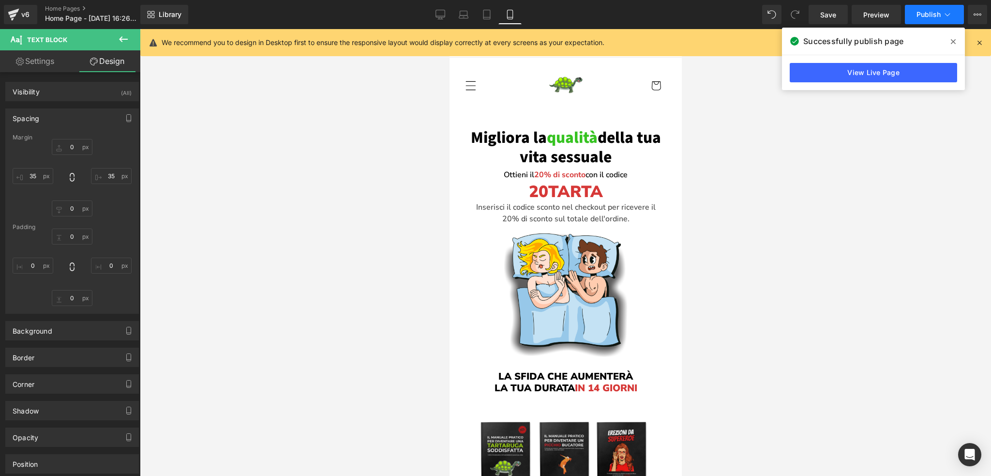
click at [933, 14] on span "Publish" at bounding box center [928, 15] width 24 height 8
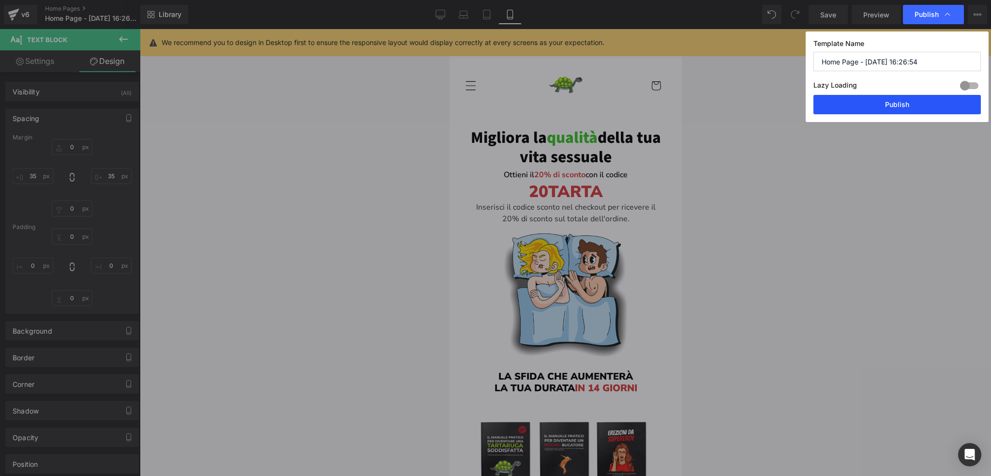
click at [888, 107] on button "Publish" at bounding box center [896, 104] width 167 height 19
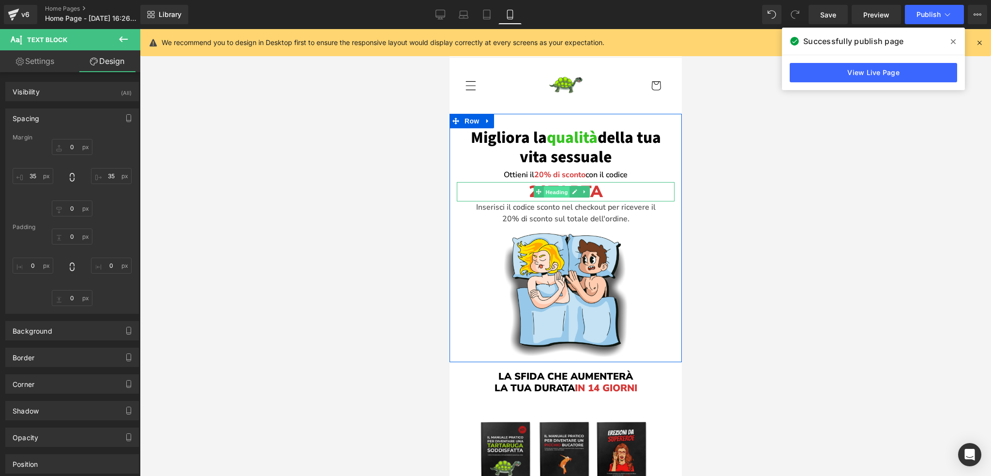
click at [554, 193] on span "Heading" at bounding box center [556, 192] width 26 height 12
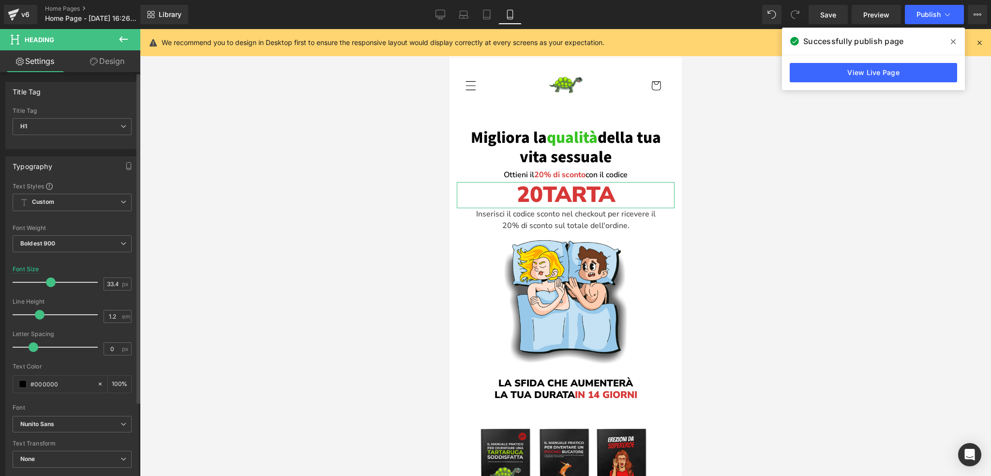
drag, startPoint x: 41, startPoint y: 279, endPoint x: 50, endPoint y: 278, distance: 9.7
click at [50, 278] on span at bounding box center [51, 282] width 10 height 10
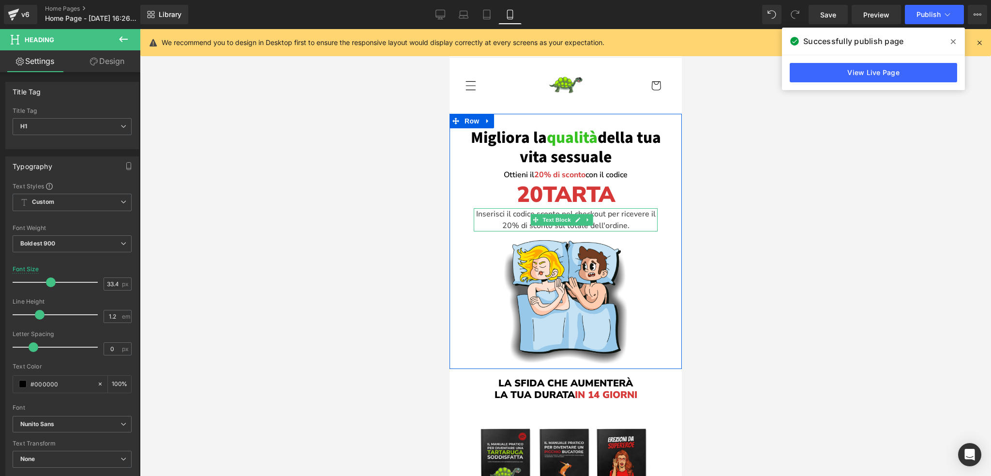
click at [614, 216] on p "Inserisci il codice sconto nel checkout per ricevere il 20% di sconto sul total…" at bounding box center [565, 219] width 184 height 23
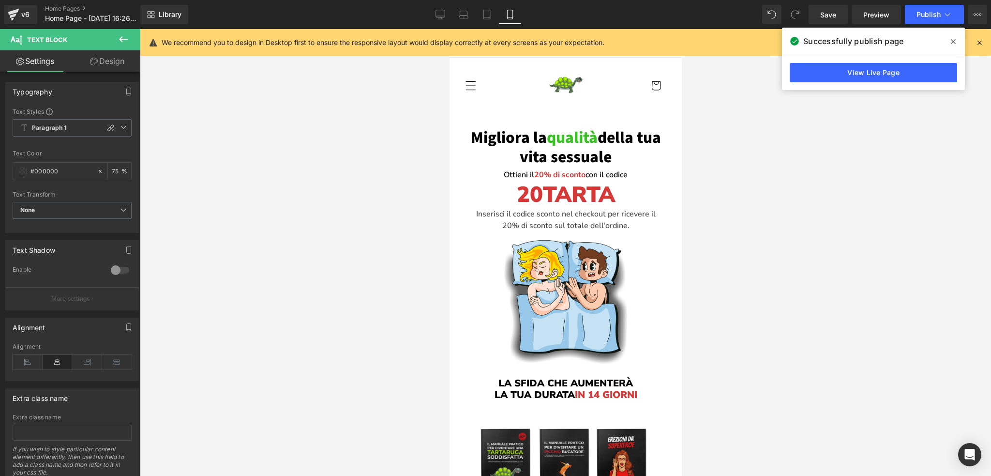
click at [108, 60] on link "Design" at bounding box center [107, 61] width 70 height 22
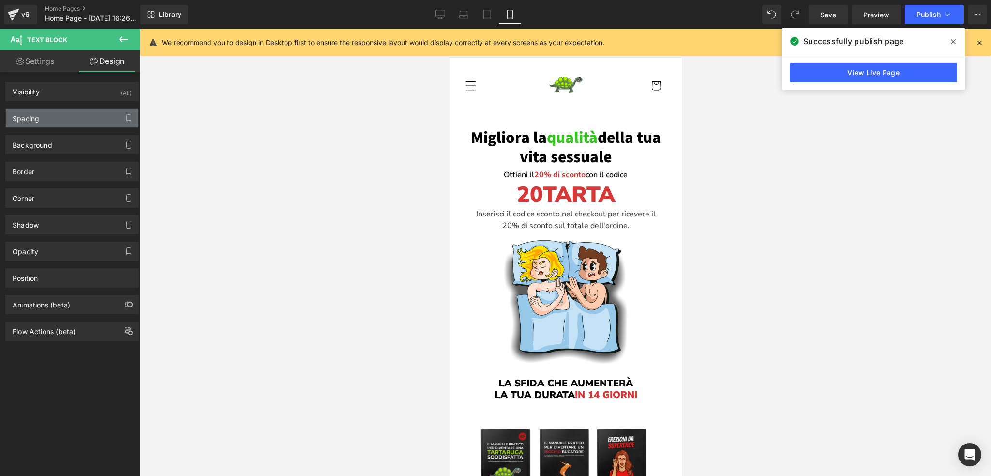
click at [47, 120] on div "Spacing" at bounding box center [72, 118] width 133 height 18
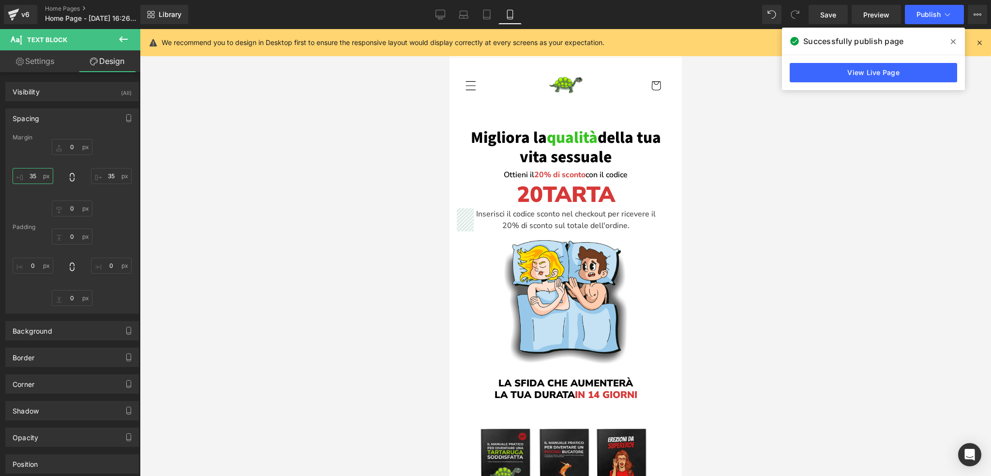
click at [35, 168] on input "35" at bounding box center [33, 176] width 41 height 16
type input "30"
click at [108, 174] on input "35" at bounding box center [111, 176] width 41 height 16
type input "30"
click at [107, 144] on div "0 30 XS S M L XL Edit Value 0 30" at bounding box center [72, 177] width 119 height 77
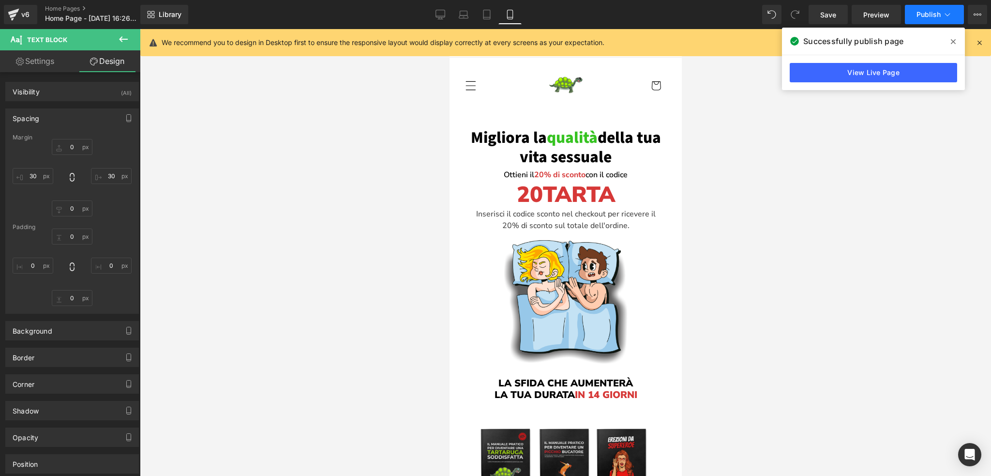
click at [921, 9] on button "Publish" at bounding box center [934, 14] width 59 height 19
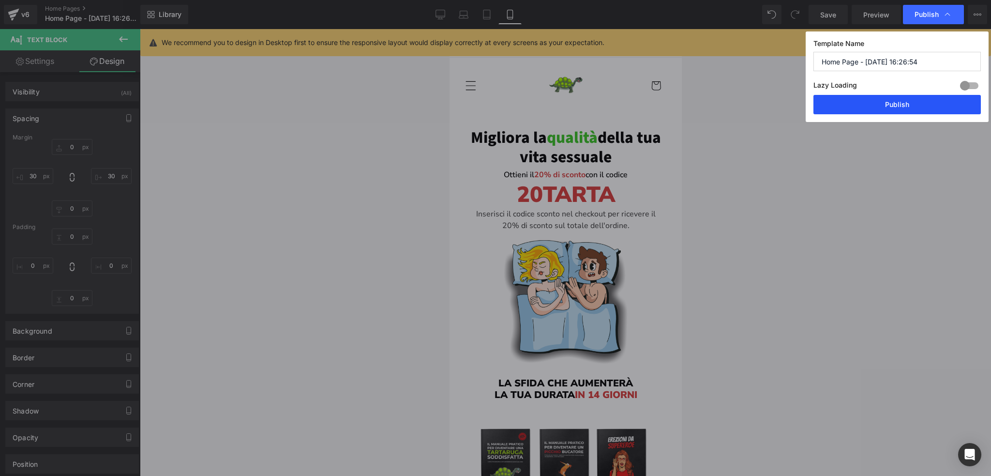
click at [906, 111] on button "Publish" at bounding box center [896, 104] width 167 height 19
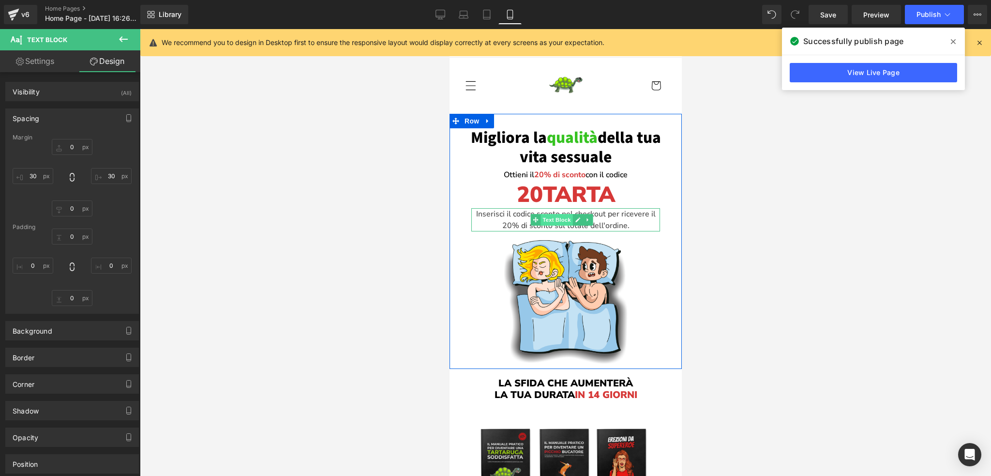
click at [557, 220] on span "Text Block" at bounding box center [556, 220] width 32 height 12
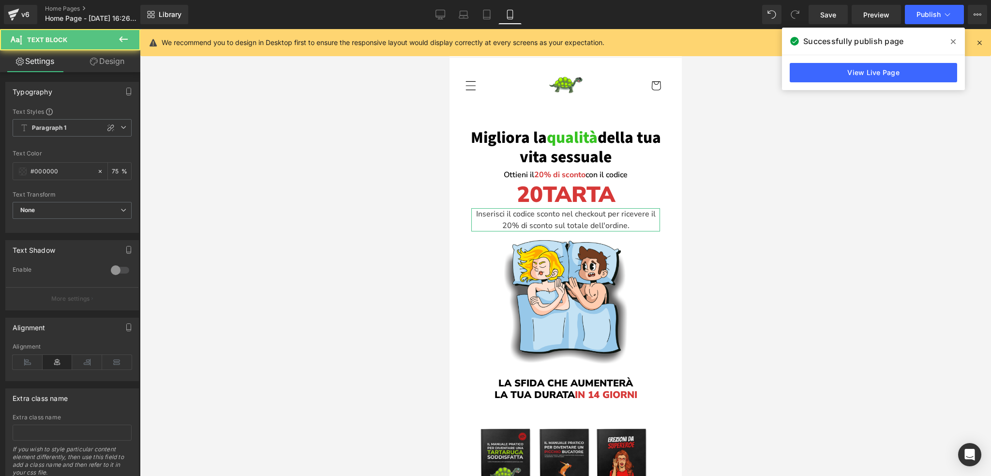
click at [105, 63] on link "Design" at bounding box center [107, 61] width 70 height 22
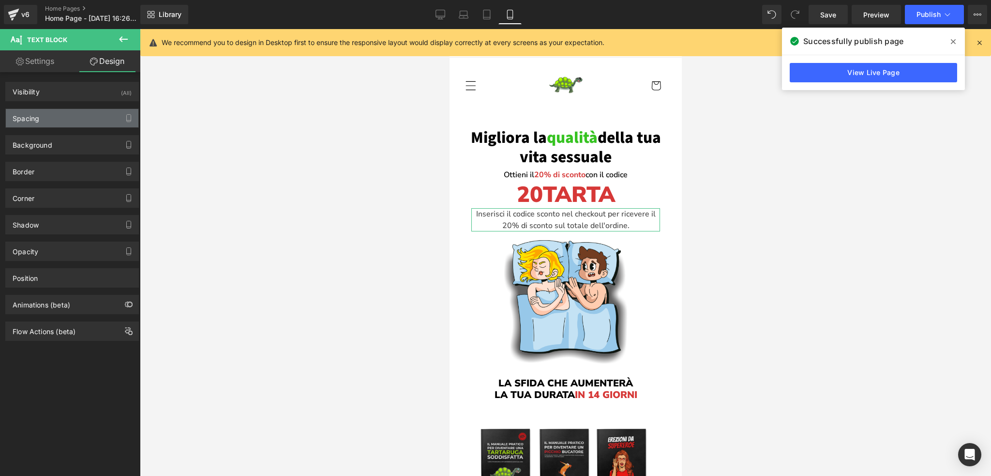
click at [41, 114] on div "Spacing" at bounding box center [72, 118] width 133 height 18
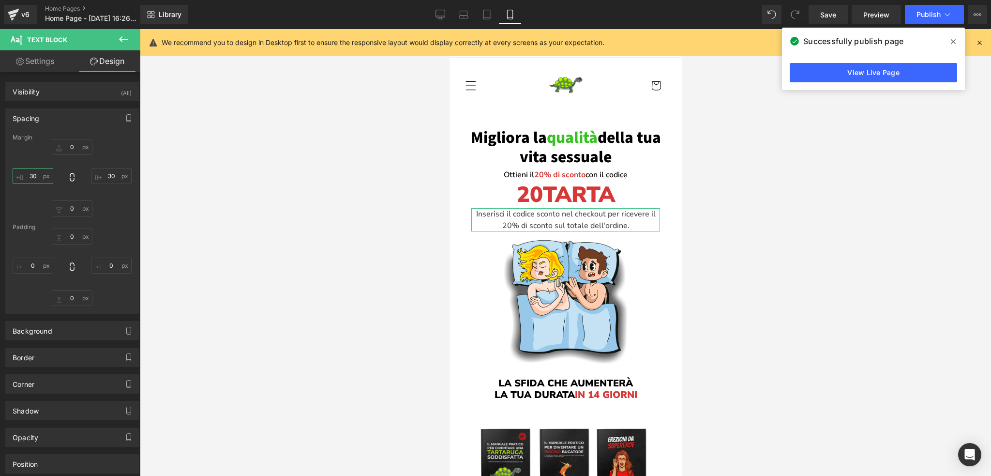
click at [32, 175] on input "30" at bounding box center [33, 176] width 41 height 16
type input "20"
click at [103, 175] on input "30" at bounding box center [111, 176] width 41 height 16
type input "20"
click at [715, 213] on div at bounding box center [565, 252] width 851 height 447
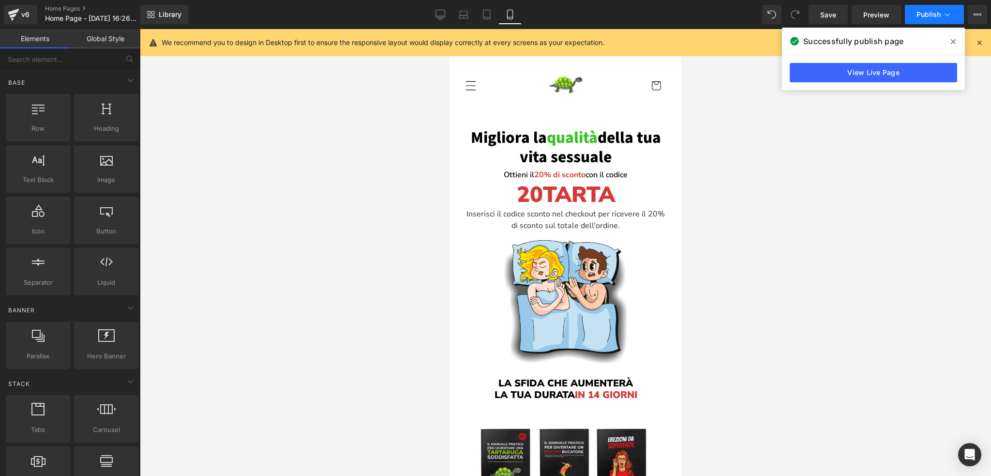
click at [926, 15] on span "Publish" at bounding box center [928, 15] width 24 height 8
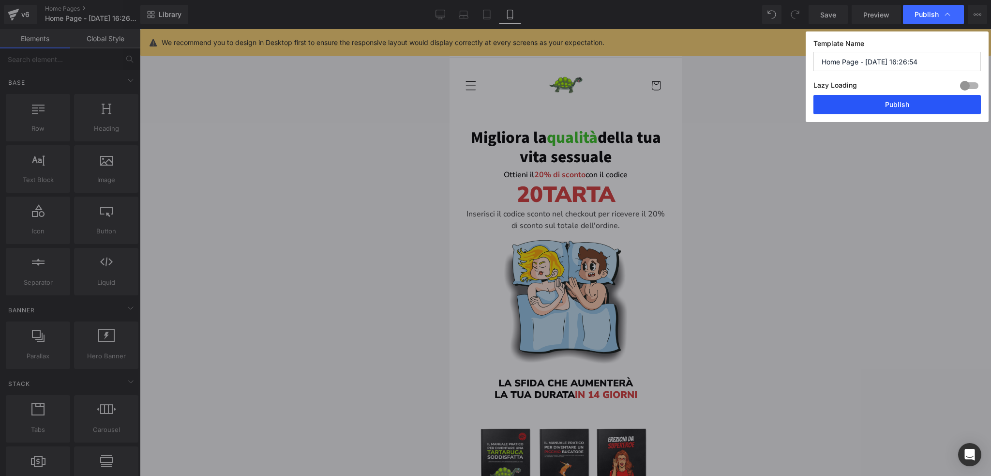
click at [914, 101] on button "Publish" at bounding box center [896, 104] width 167 height 19
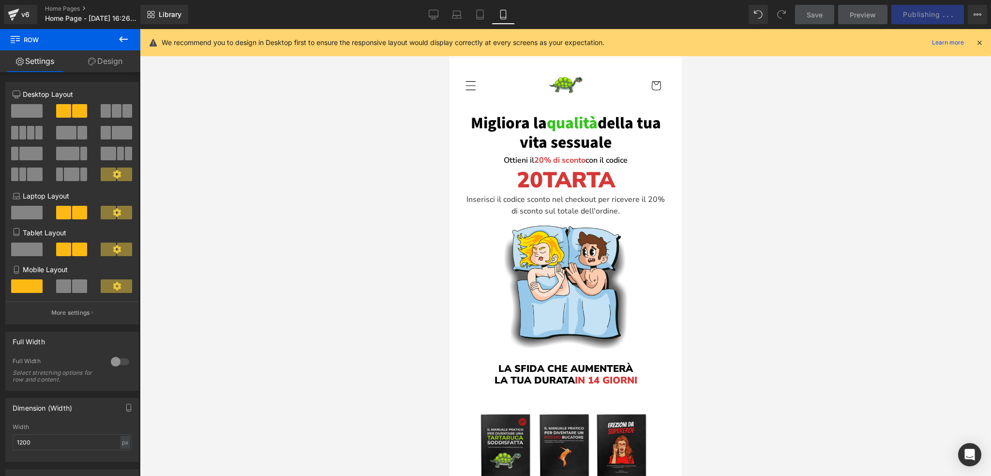
drag, startPoint x: 559, startPoint y: 126, endPoint x: 563, endPoint y: 111, distance: 16.1
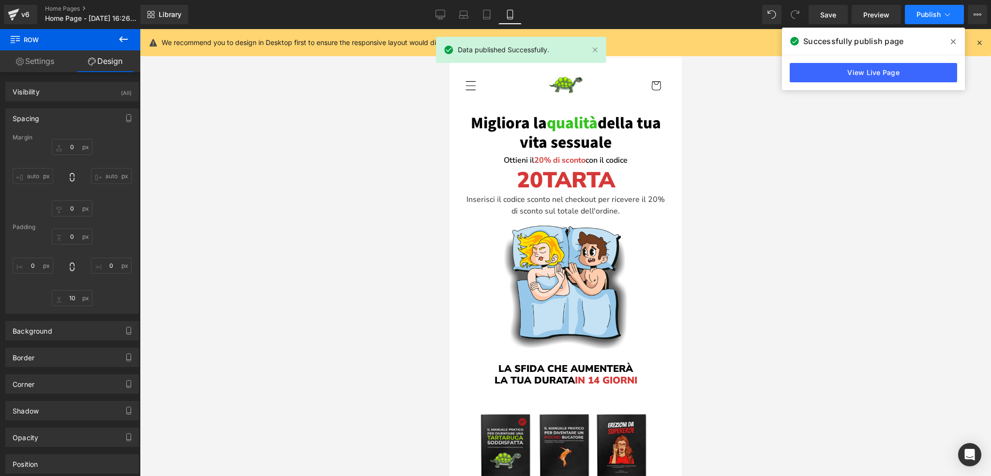
click at [925, 18] on span "Publish" at bounding box center [928, 15] width 24 height 8
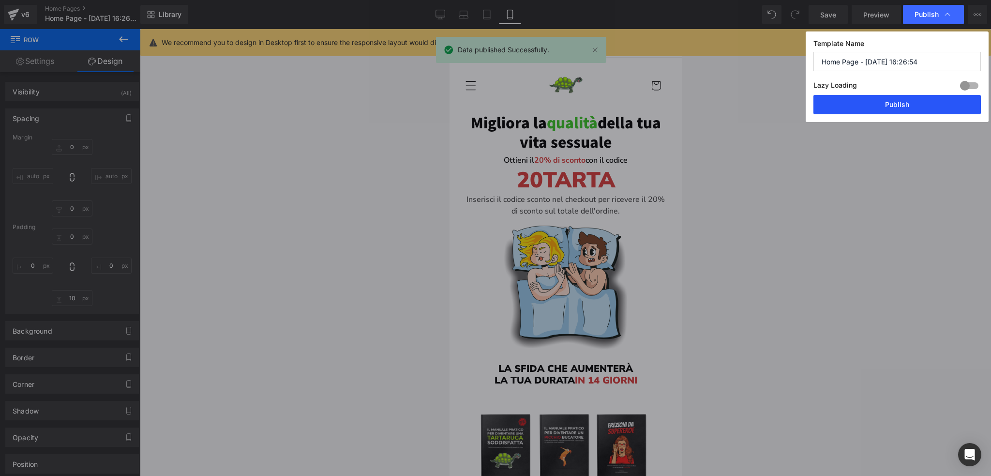
click at [898, 104] on button "Publish" at bounding box center [896, 104] width 167 height 19
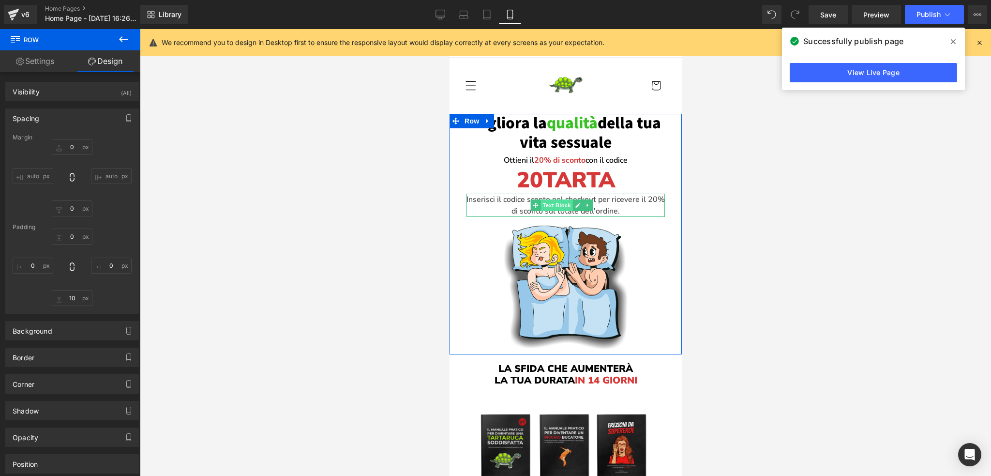
click at [556, 206] on span "Text Block" at bounding box center [556, 205] width 32 height 12
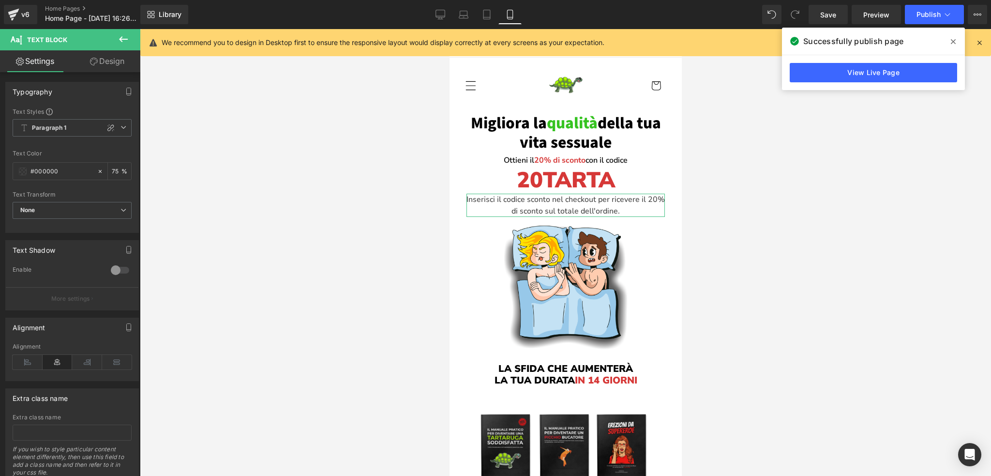
click at [114, 61] on link "Design" at bounding box center [107, 61] width 70 height 22
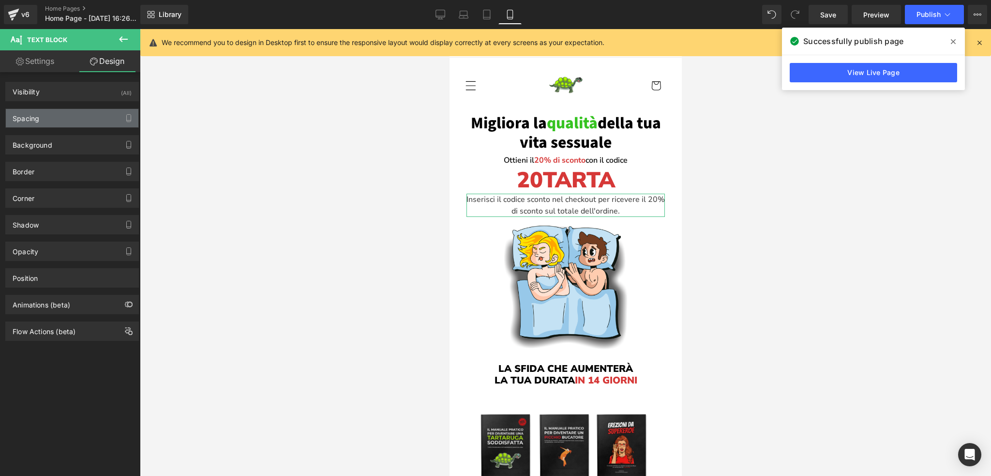
click at [62, 115] on div "Spacing" at bounding box center [72, 118] width 133 height 18
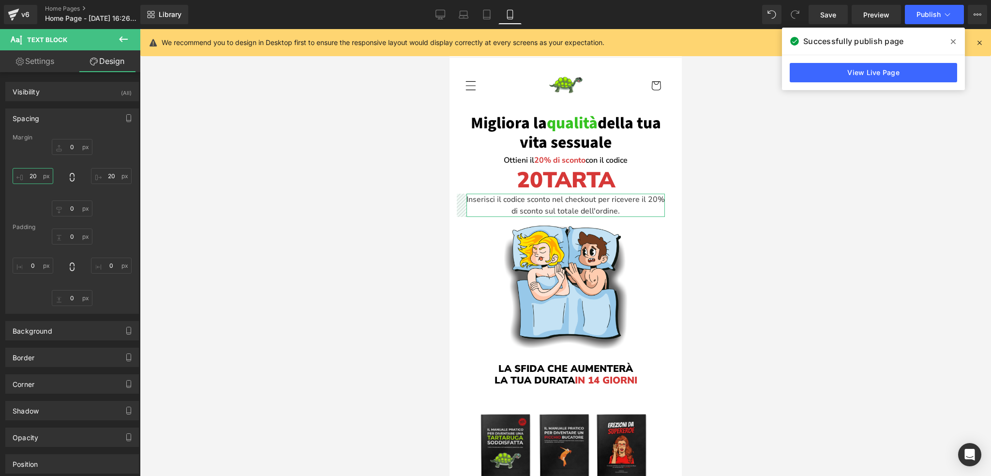
click at [34, 175] on input "20" at bounding box center [33, 176] width 41 height 16
type input "10"
click at [108, 175] on input "20" at bounding box center [111, 176] width 41 height 16
type input "10"
click at [930, 13] on span "Publish" at bounding box center [928, 15] width 24 height 8
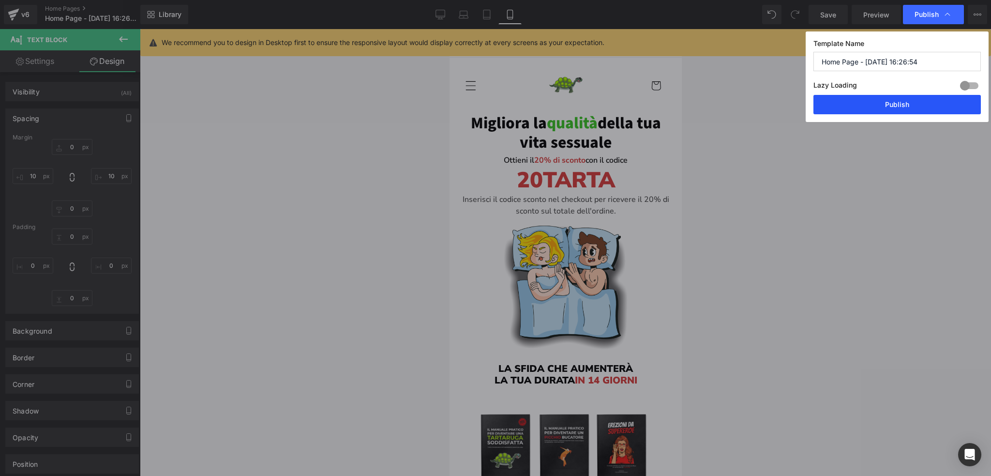
click at [886, 110] on button "Publish" at bounding box center [896, 104] width 167 height 19
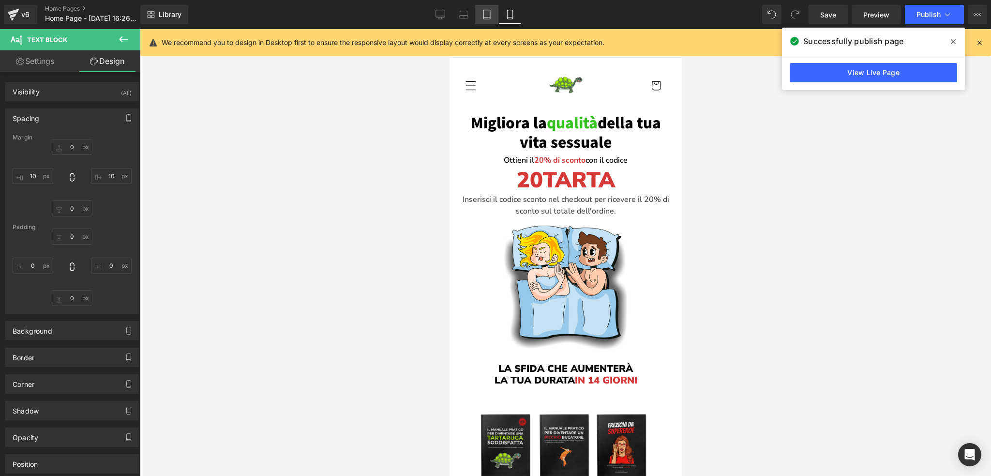
click at [487, 11] on icon at bounding box center [487, 15] width 10 height 10
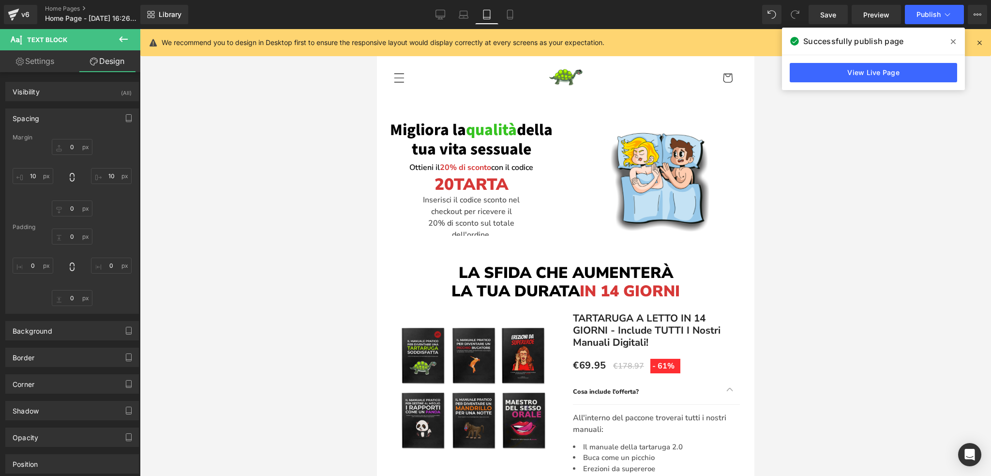
scroll to position [0, 0]
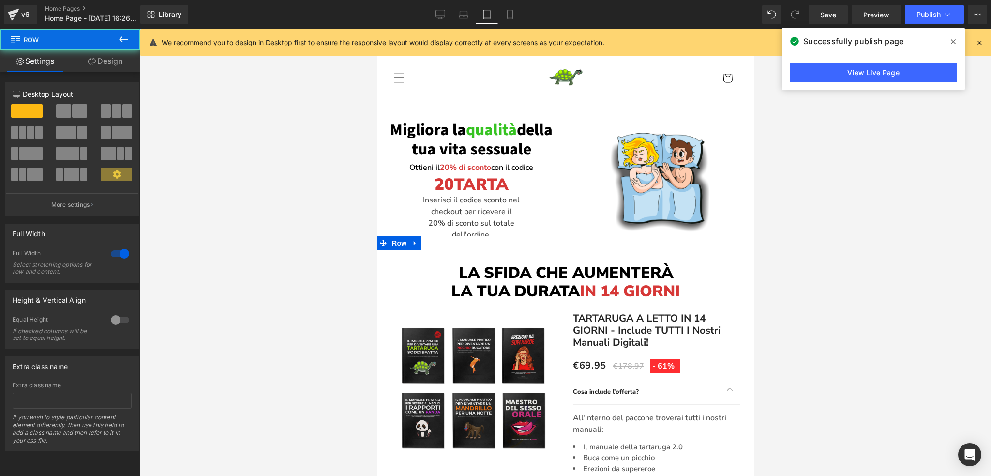
click at [117, 69] on link "Design" at bounding box center [105, 61] width 70 height 22
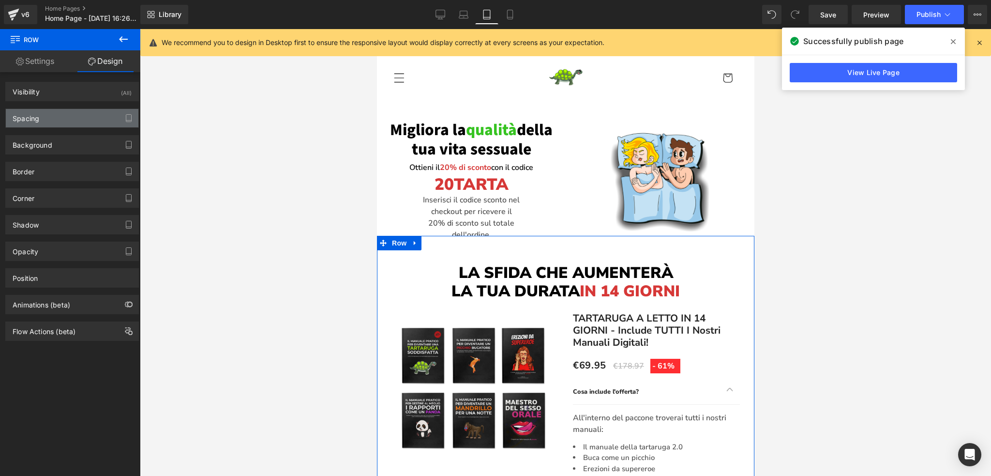
click at [47, 116] on div "Spacing" at bounding box center [72, 118] width 133 height 18
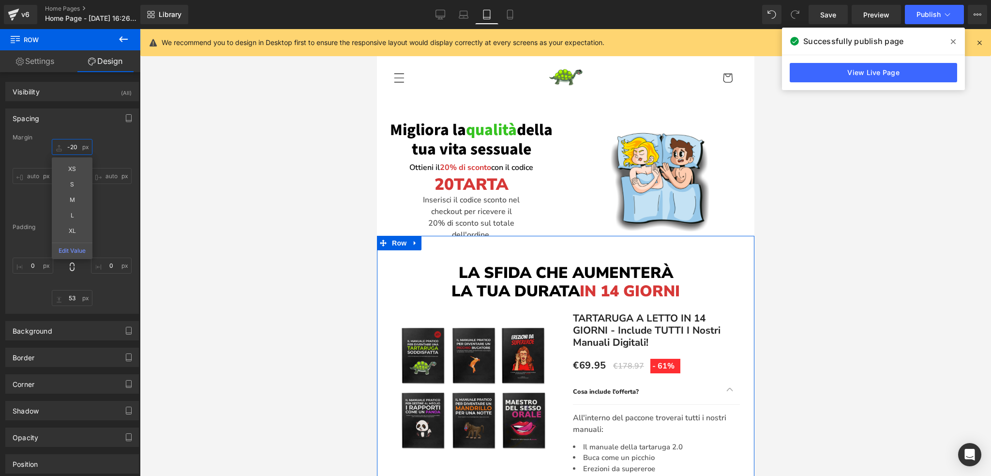
click at [69, 146] on input "-20" at bounding box center [72, 147] width 41 height 16
type input "0"
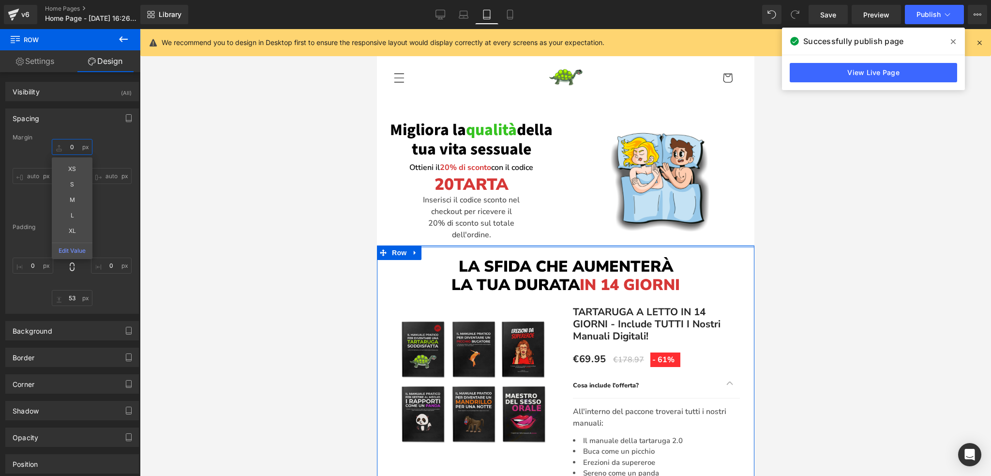
drag, startPoint x: 528, startPoint y: 259, endPoint x: 529, endPoint y: 241, distance: 17.4
click at [563, 267] on span "Heading" at bounding box center [560, 270] width 26 height 12
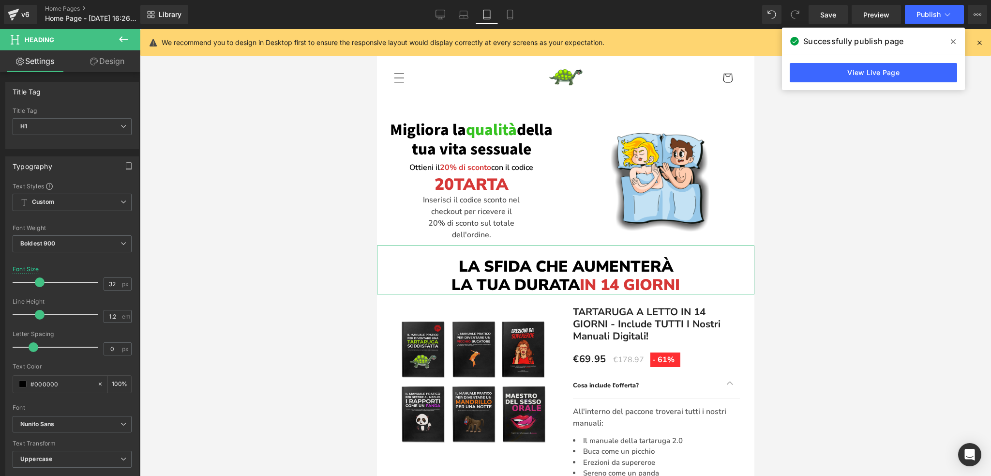
click at [110, 64] on link "Design" at bounding box center [107, 61] width 70 height 22
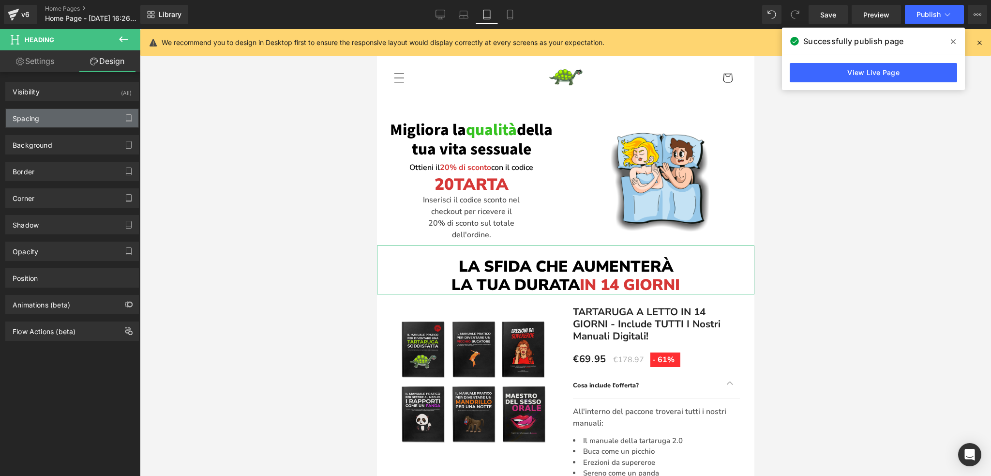
click at [64, 114] on div "Spacing" at bounding box center [72, 118] width 133 height 18
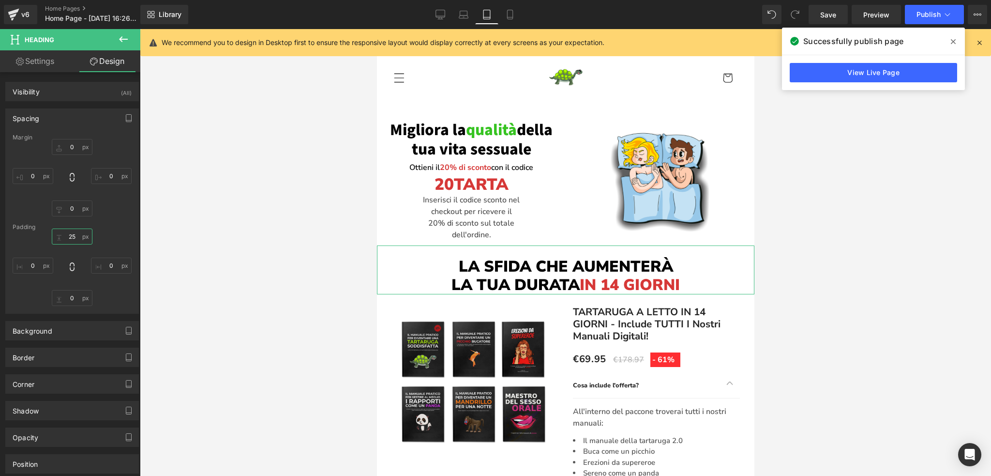
click at [70, 234] on input "25" at bounding box center [72, 236] width 41 height 16
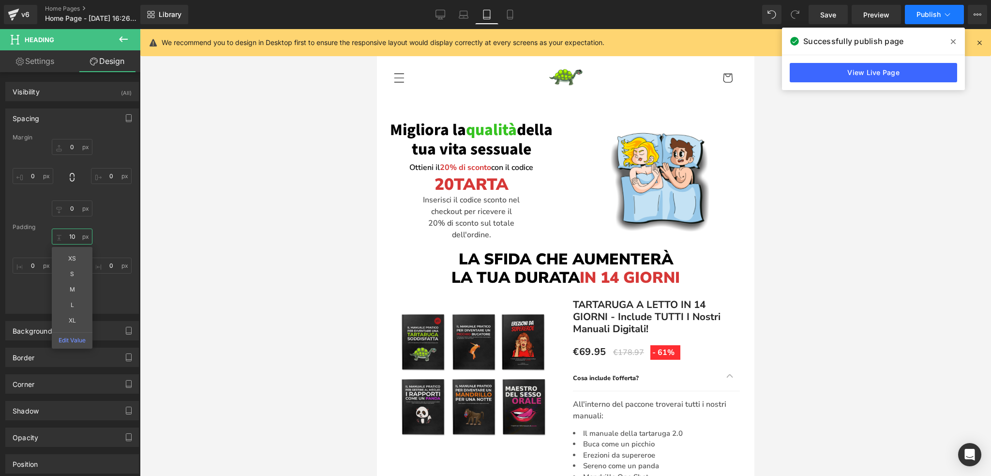
type input "10"
click at [922, 15] on span "Publish" at bounding box center [928, 15] width 24 height 8
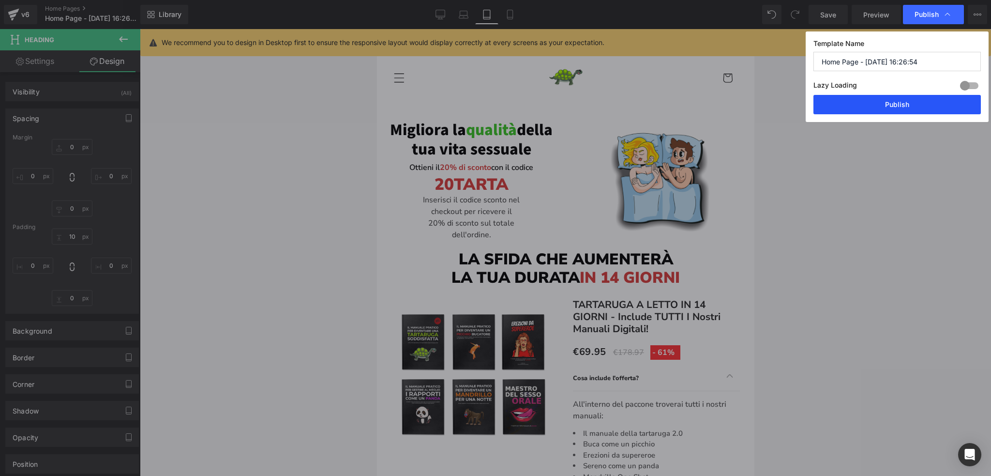
click at [893, 104] on button "Publish" at bounding box center [896, 104] width 167 height 19
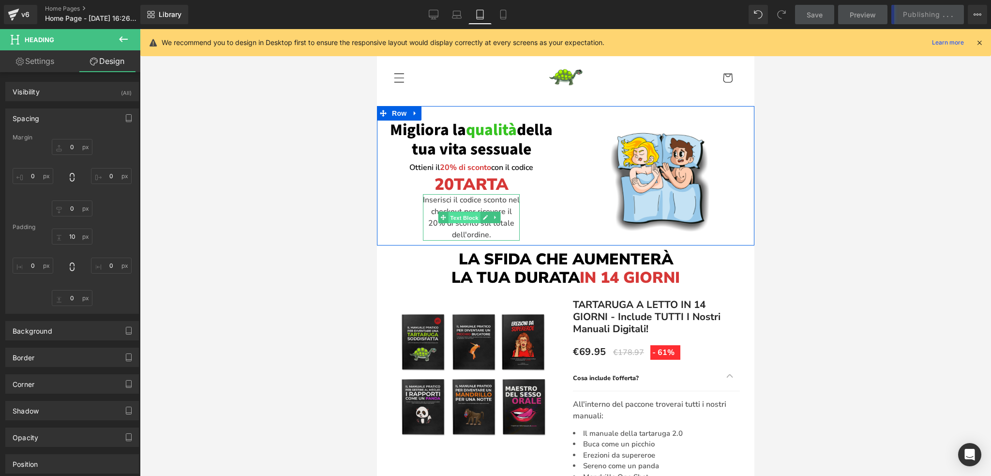
click at [465, 218] on span "Text Block" at bounding box center [464, 217] width 32 height 12
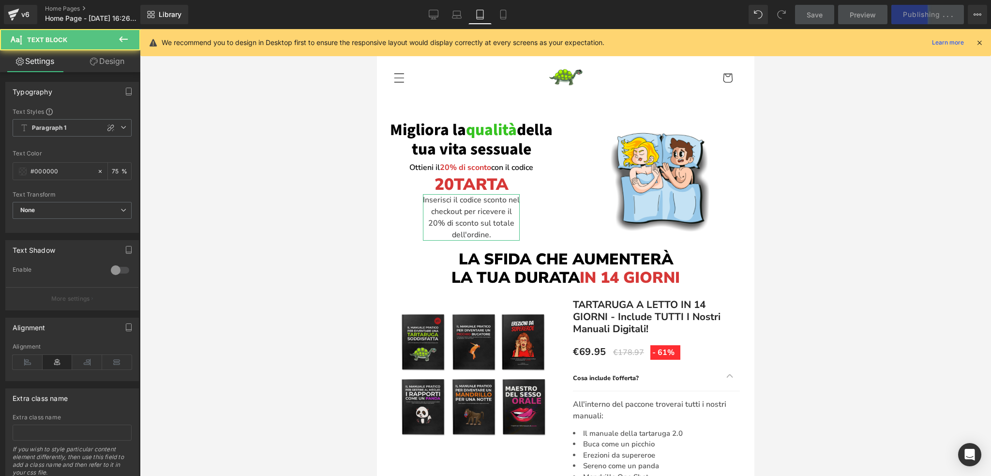
click at [102, 63] on link "Design" at bounding box center [107, 61] width 70 height 22
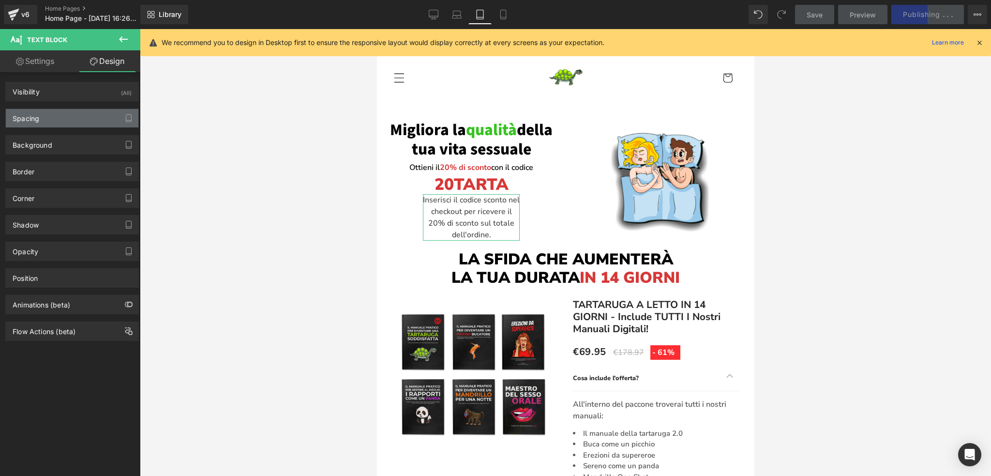
click at [48, 112] on div "Spacing" at bounding box center [72, 118] width 133 height 18
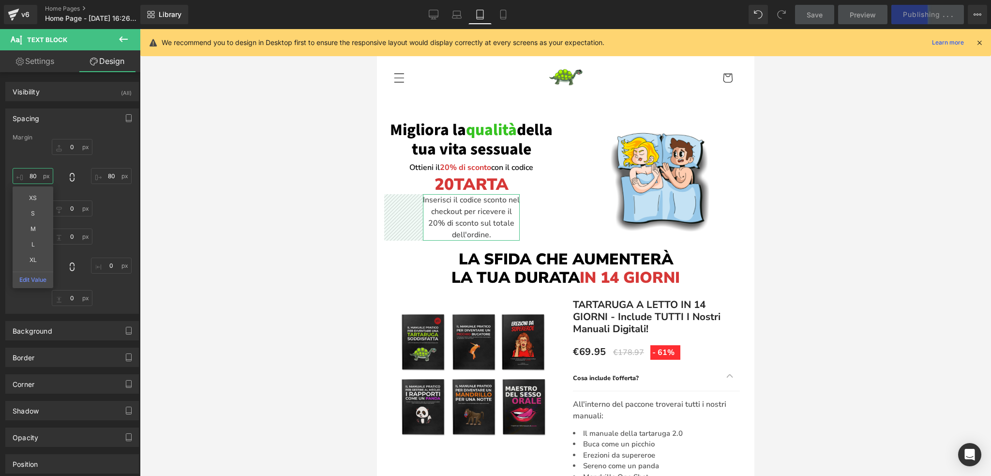
click at [33, 174] on input "text" at bounding box center [33, 176] width 41 height 16
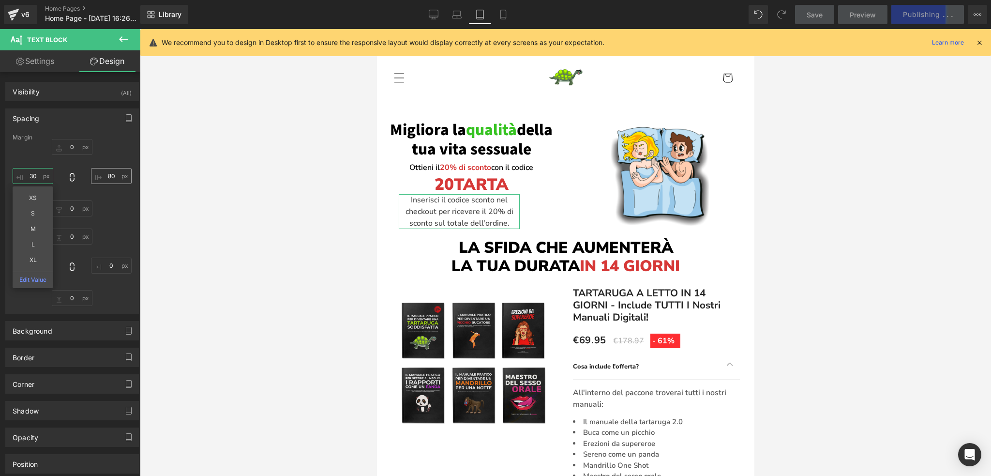
type input "30"
click at [105, 174] on input "text" at bounding box center [111, 176] width 41 height 16
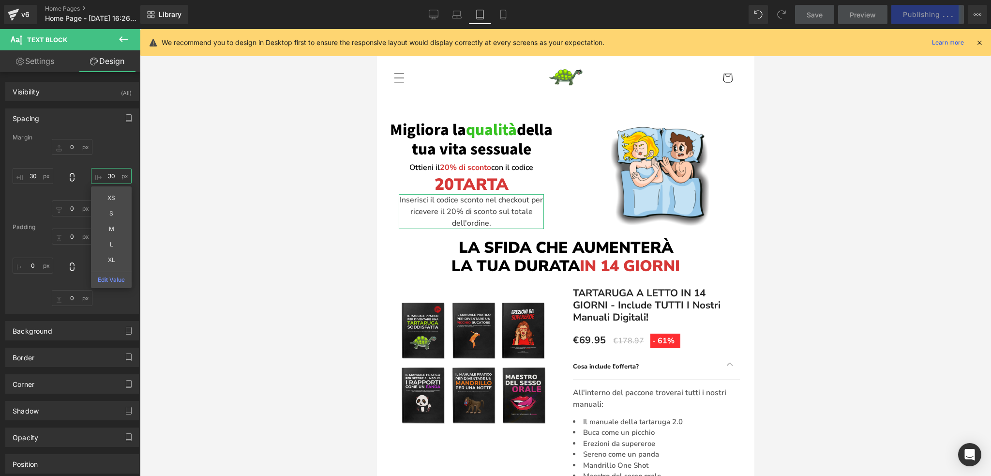
click at [108, 173] on input "30" at bounding box center [111, 176] width 41 height 16
drag, startPoint x: 108, startPoint y: 175, endPoint x: 99, endPoint y: 175, distance: 9.7
click at [99, 175] on input "30" at bounding box center [111, 176] width 41 height 16
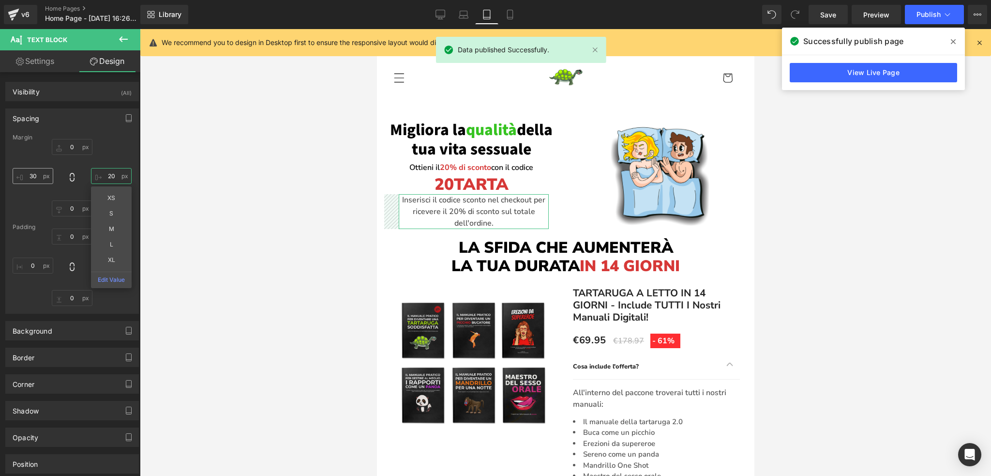
type input "20"
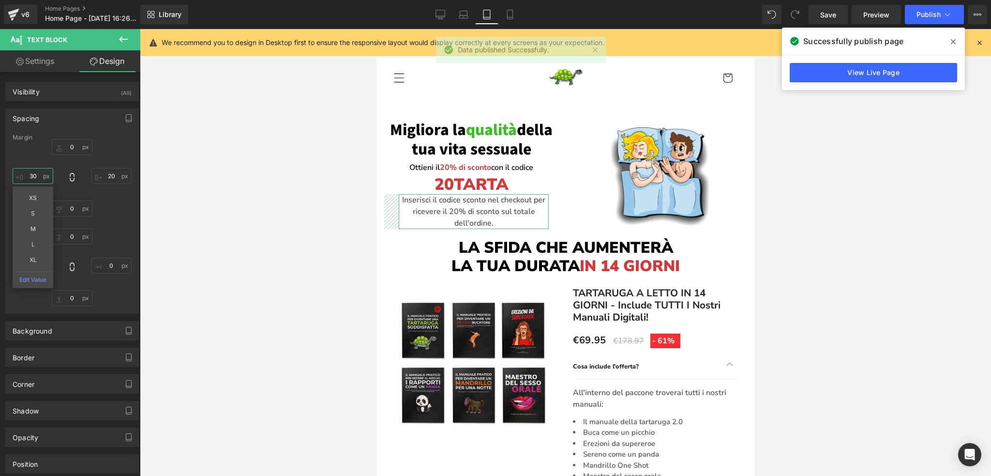
click at [29, 176] on input "30" at bounding box center [33, 176] width 41 height 16
drag, startPoint x: 33, startPoint y: 173, endPoint x: 29, endPoint y: 175, distance: 5.2
click at [29, 175] on input "30" at bounding box center [33, 176] width 41 height 16
type input "10"
click at [107, 174] on input "20" at bounding box center [111, 176] width 41 height 16
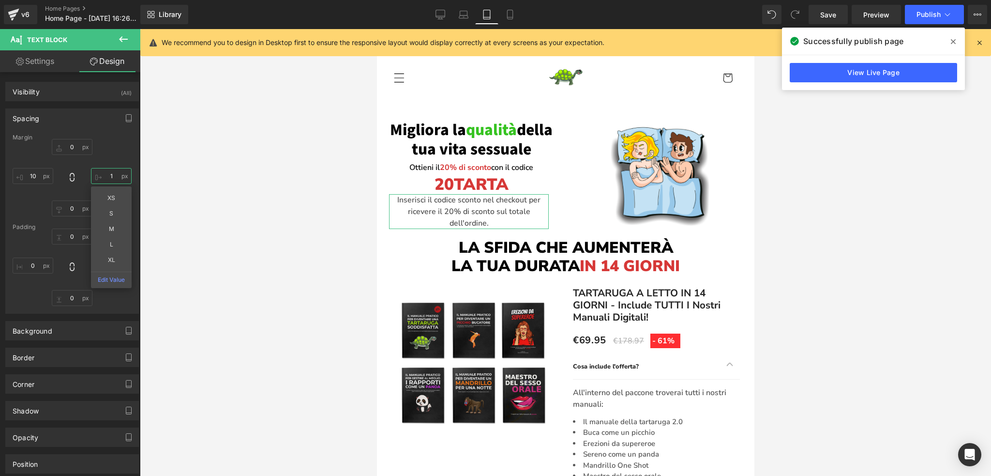
type input "10"
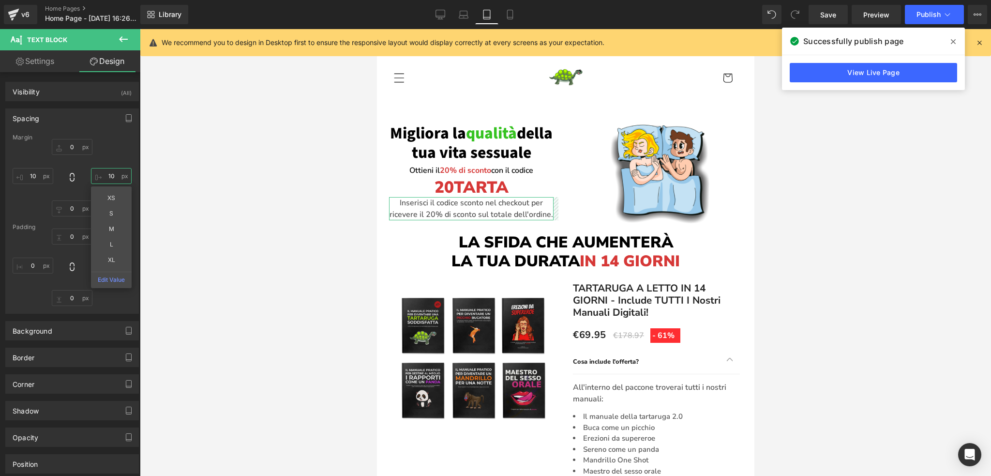
drag, startPoint x: 110, startPoint y: 175, endPoint x: 102, endPoint y: 174, distance: 8.2
click at [102, 174] on input "10" at bounding box center [111, 176] width 41 height 16
click at [105, 175] on input "10" at bounding box center [111, 176] width 41 height 16
click at [30, 176] on input "10" at bounding box center [33, 176] width 41 height 16
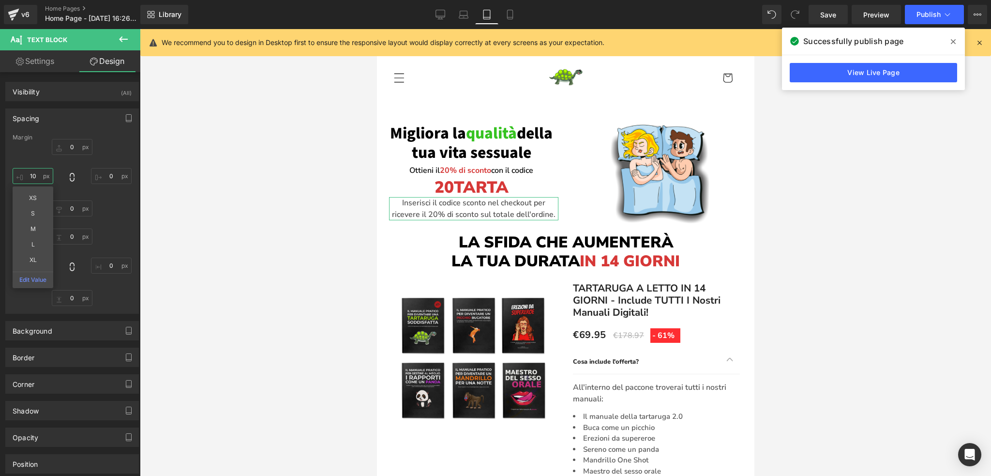
click at [30, 176] on input "10" at bounding box center [33, 176] width 41 height 16
click at [922, 11] on span "Publish" at bounding box center [928, 15] width 24 height 8
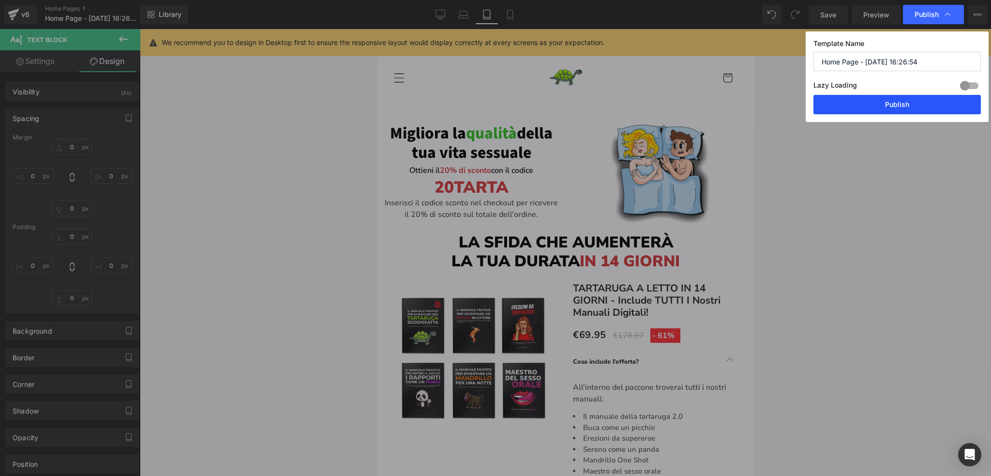
click at [901, 106] on button "Publish" at bounding box center [896, 104] width 167 height 19
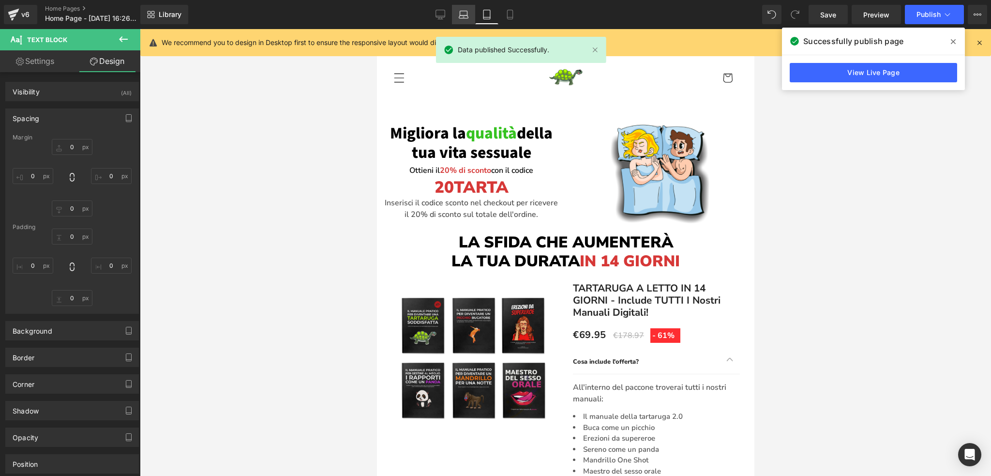
click at [459, 10] on link "Laptop" at bounding box center [463, 14] width 23 height 19
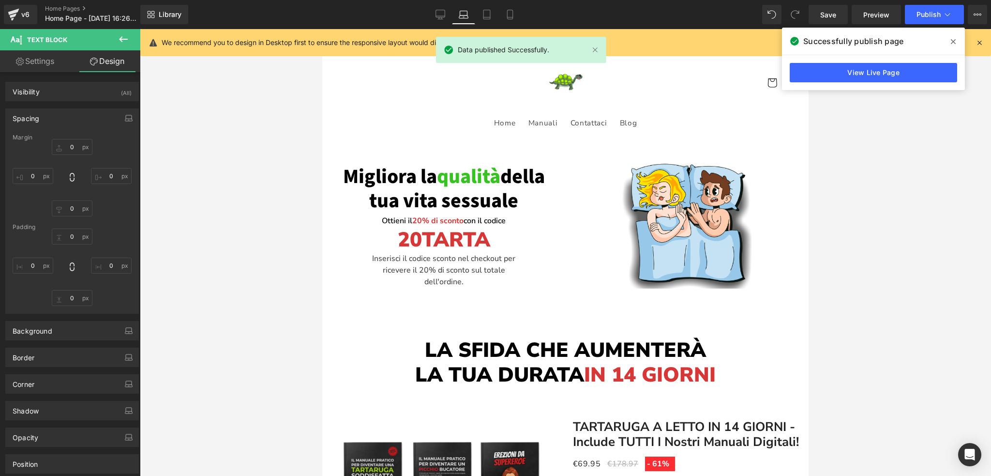
scroll to position [56, 0]
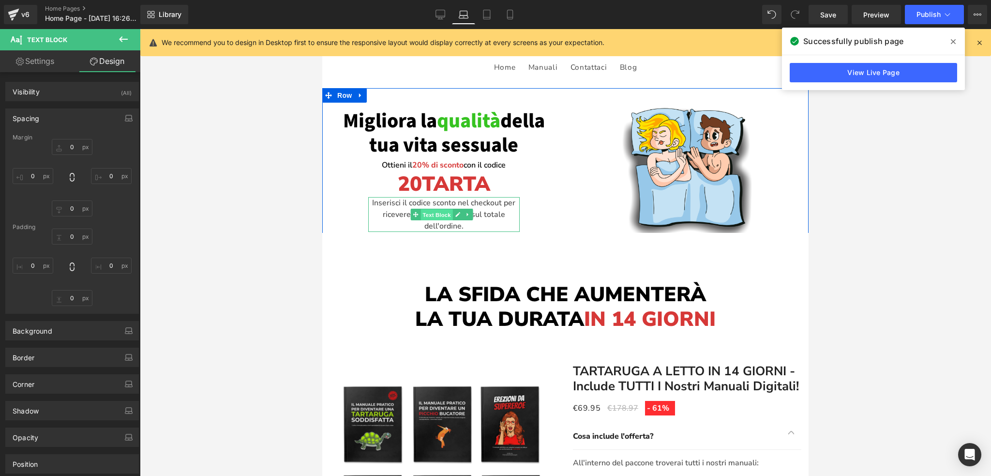
click at [438, 211] on span "Text Block" at bounding box center [437, 215] width 32 height 12
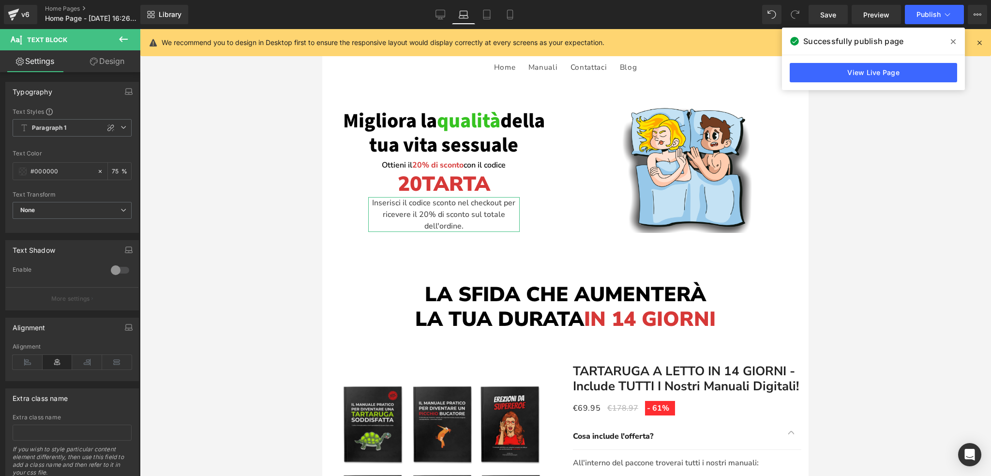
click at [119, 61] on link "Design" at bounding box center [107, 61] width 70 height 22
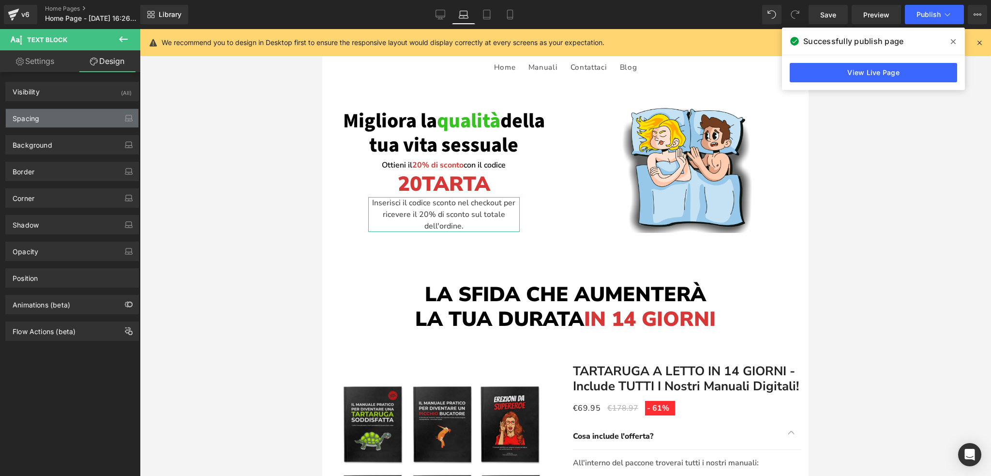
click at [71, 115] on div "Spacing" at bounding box center [72, 118] width 133 height 18
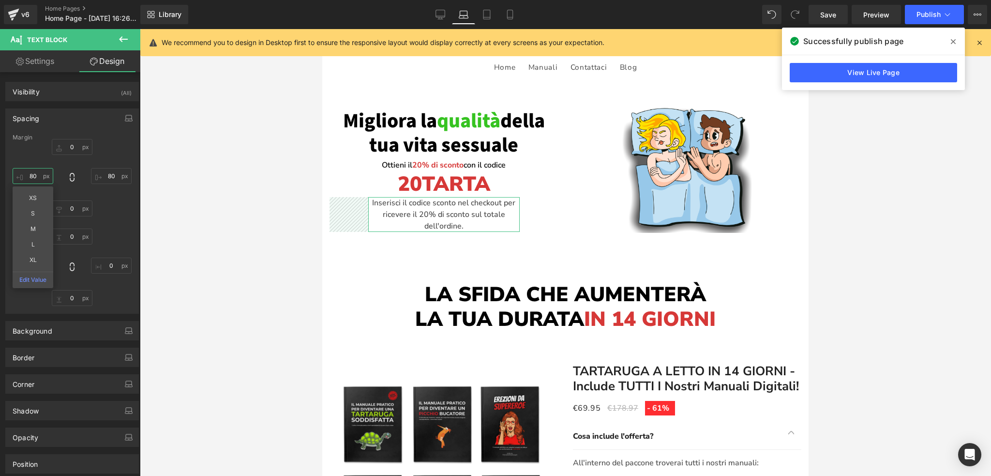
click at [34, 175] on input "text" at bounding box center [33, 176] width 41 height 16
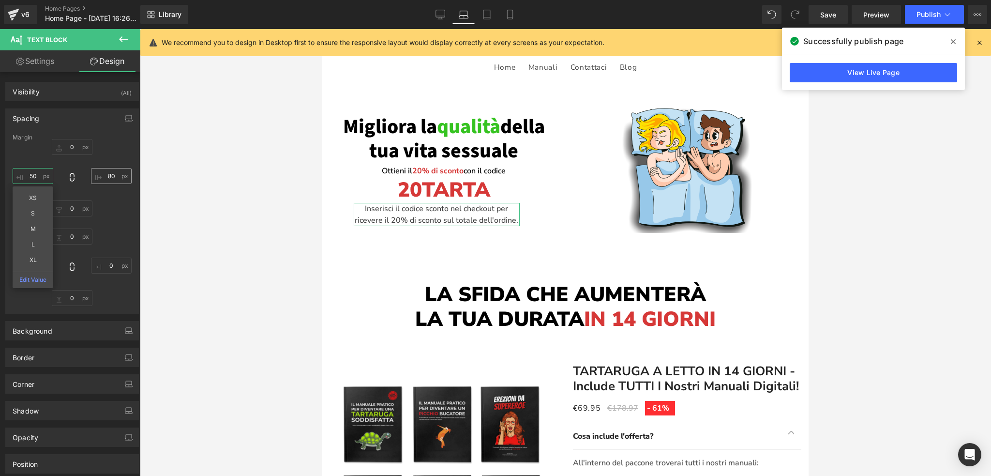
type input "50"
click at [108, 173] on input "text" at bounding box center [111, 176] width 41 height 16
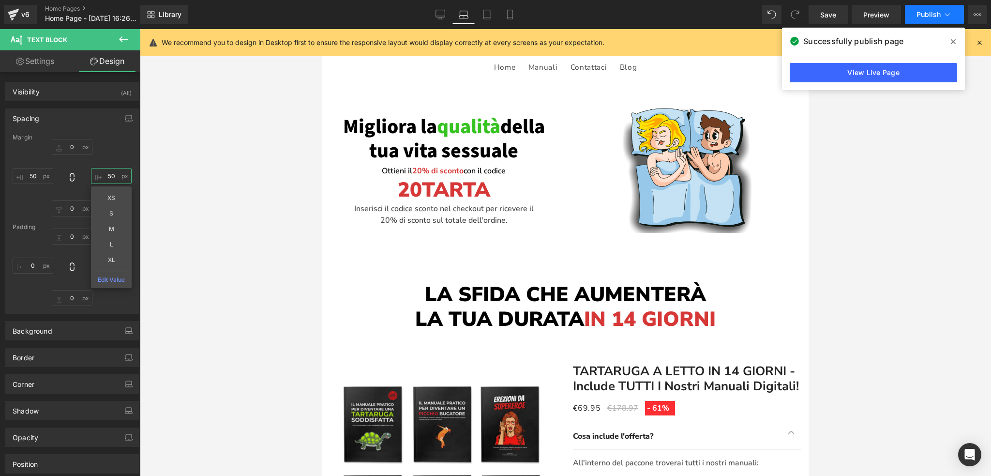
type input "50"
click at [928, 15] on span "Publish" at bounding box center [928, 15] width 24 height 8
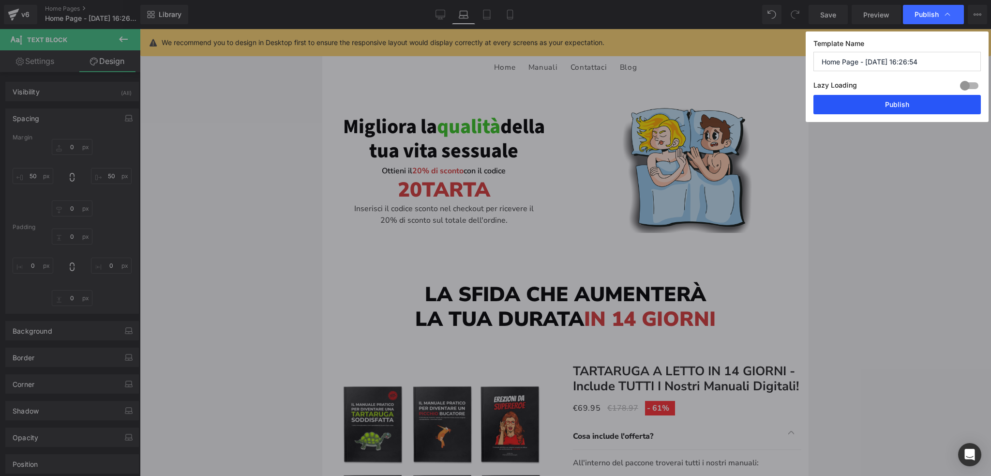
click at [909, 107] on button "Publish" at bounding box center [896, 104] width 167 height 19
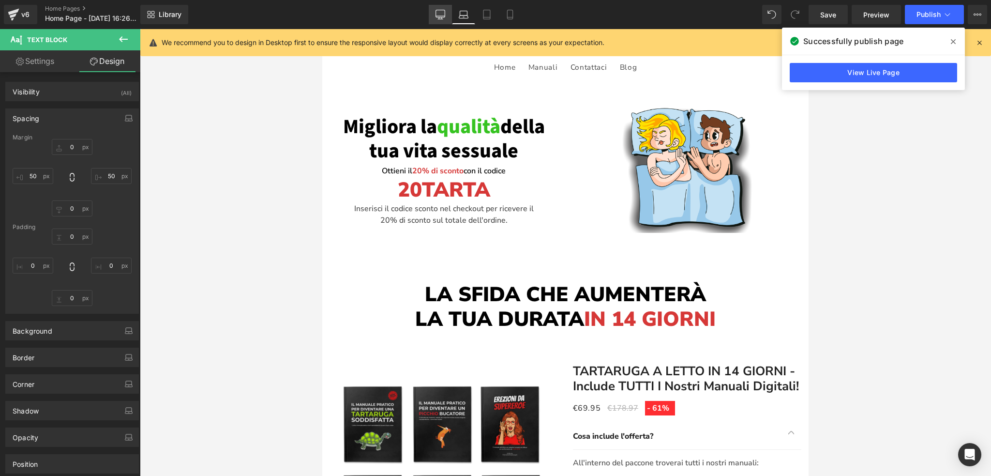
click at [435, 11] on link "Desktop" at bounding box center [440, 14] width 23 height 19
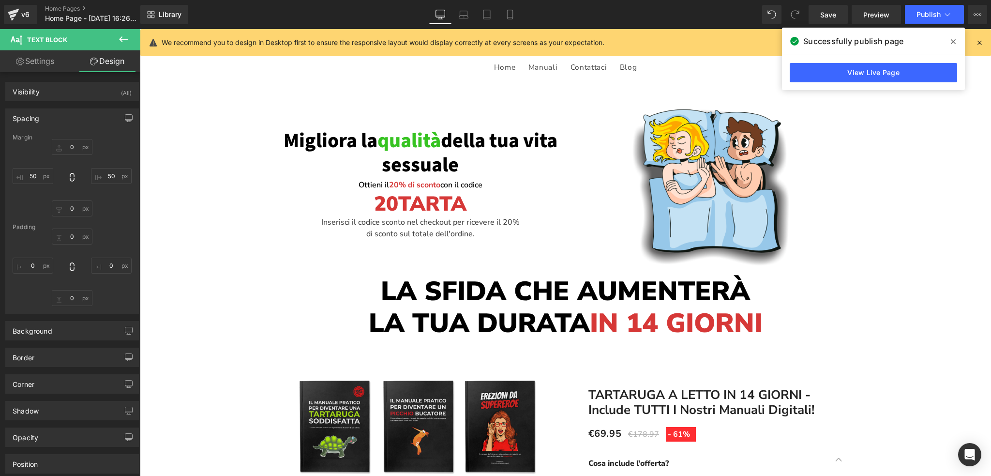
scroll to position [71, 0]
